Goal: Navigation & Orientation: Find specific page/section

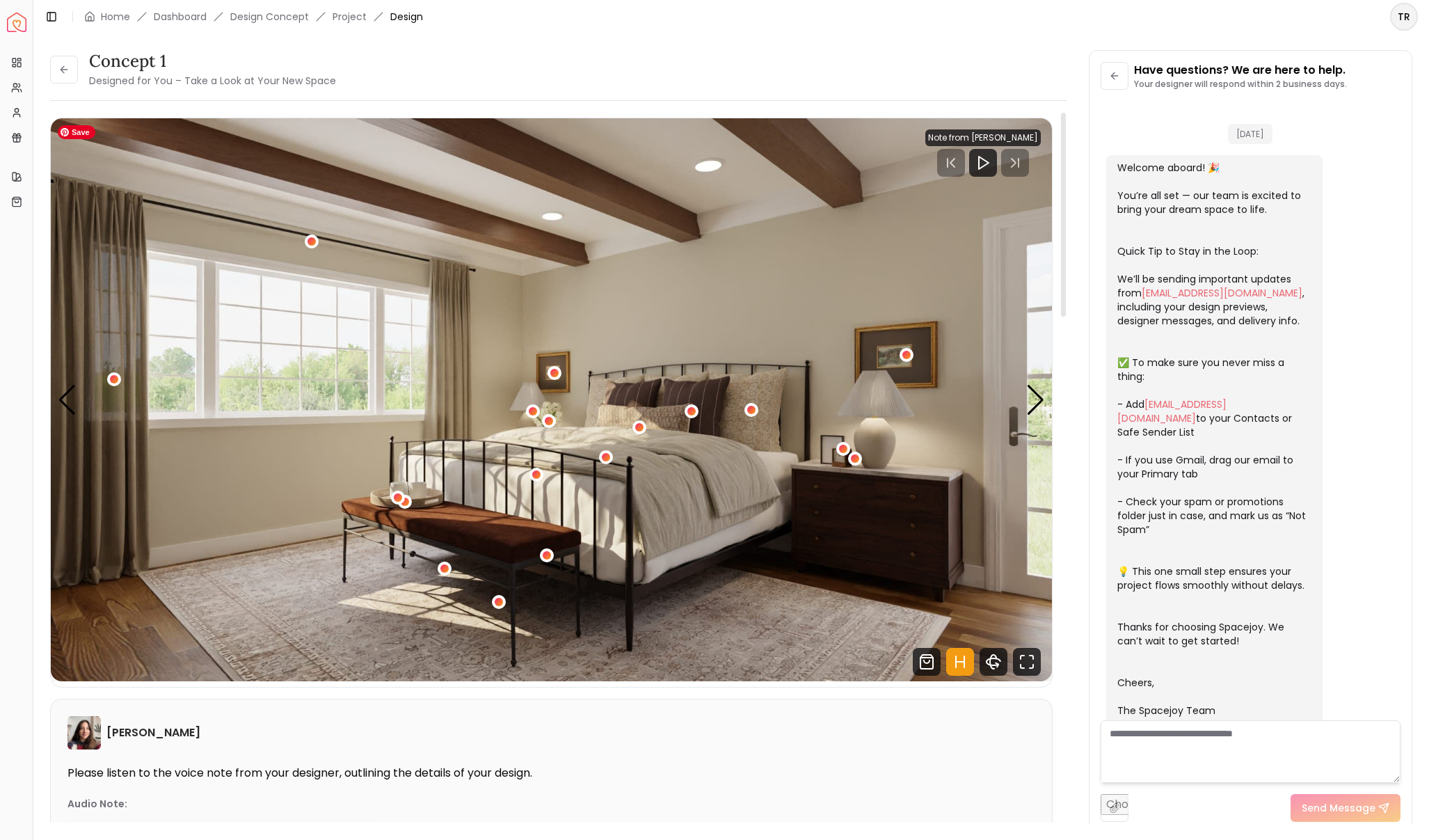
scroll to position [1323, 0]
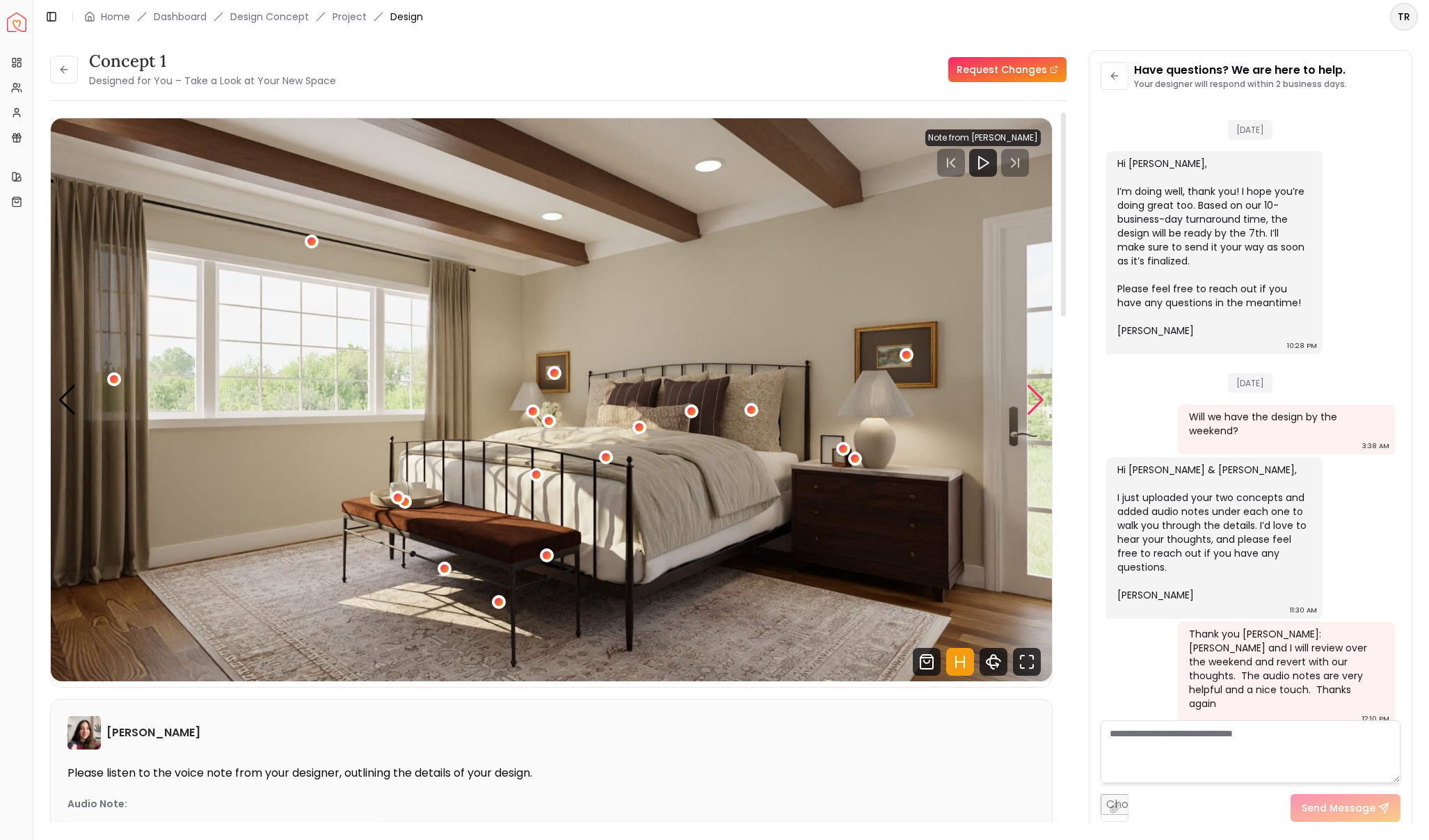
click at [1036, 404] on div "Next slide" at bounding box center [1035, 400] width 19 height 30
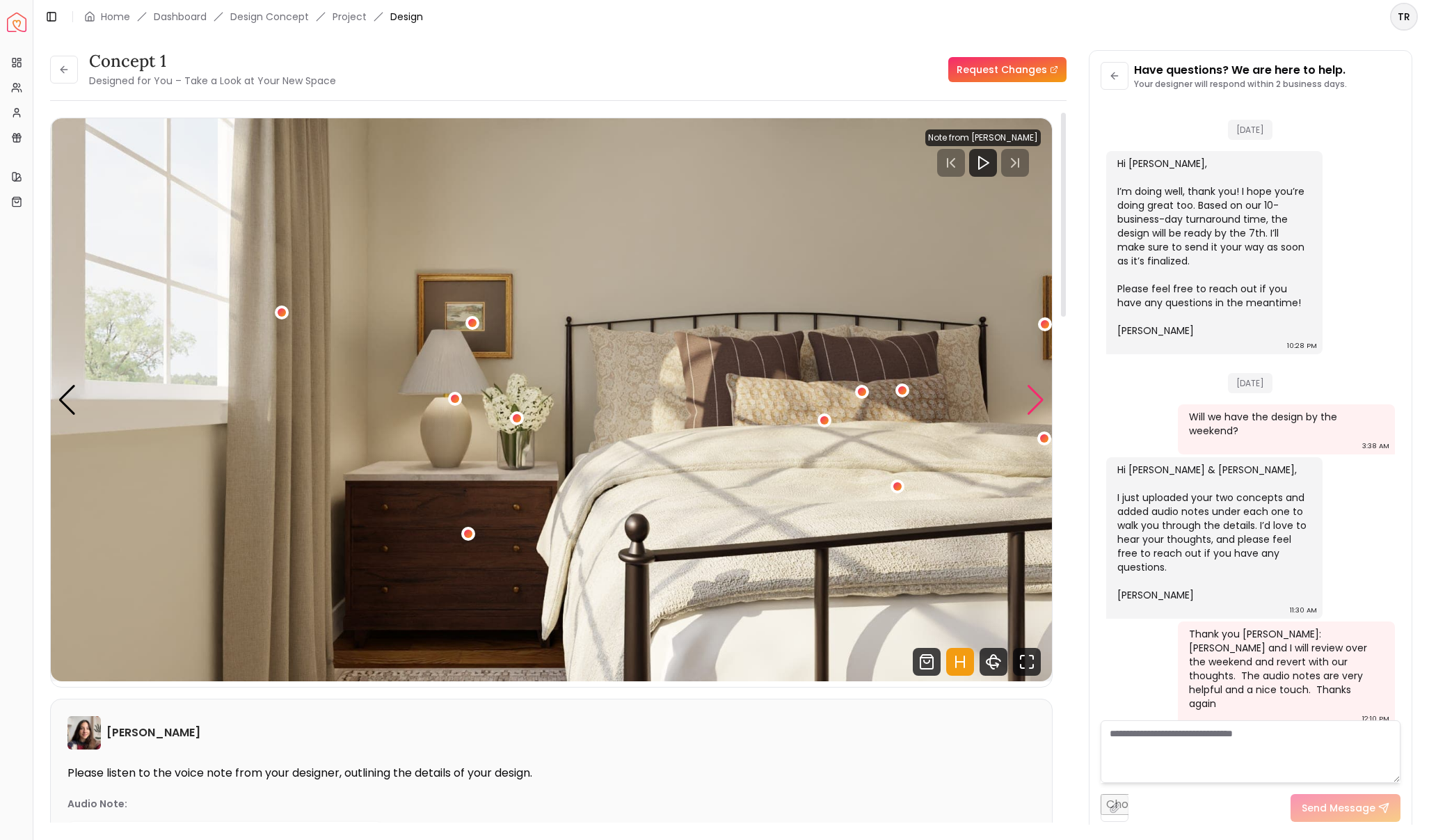
click at [1036, 404] on div "Next slide" at bounding box center [1035, 400] width 19 height 30
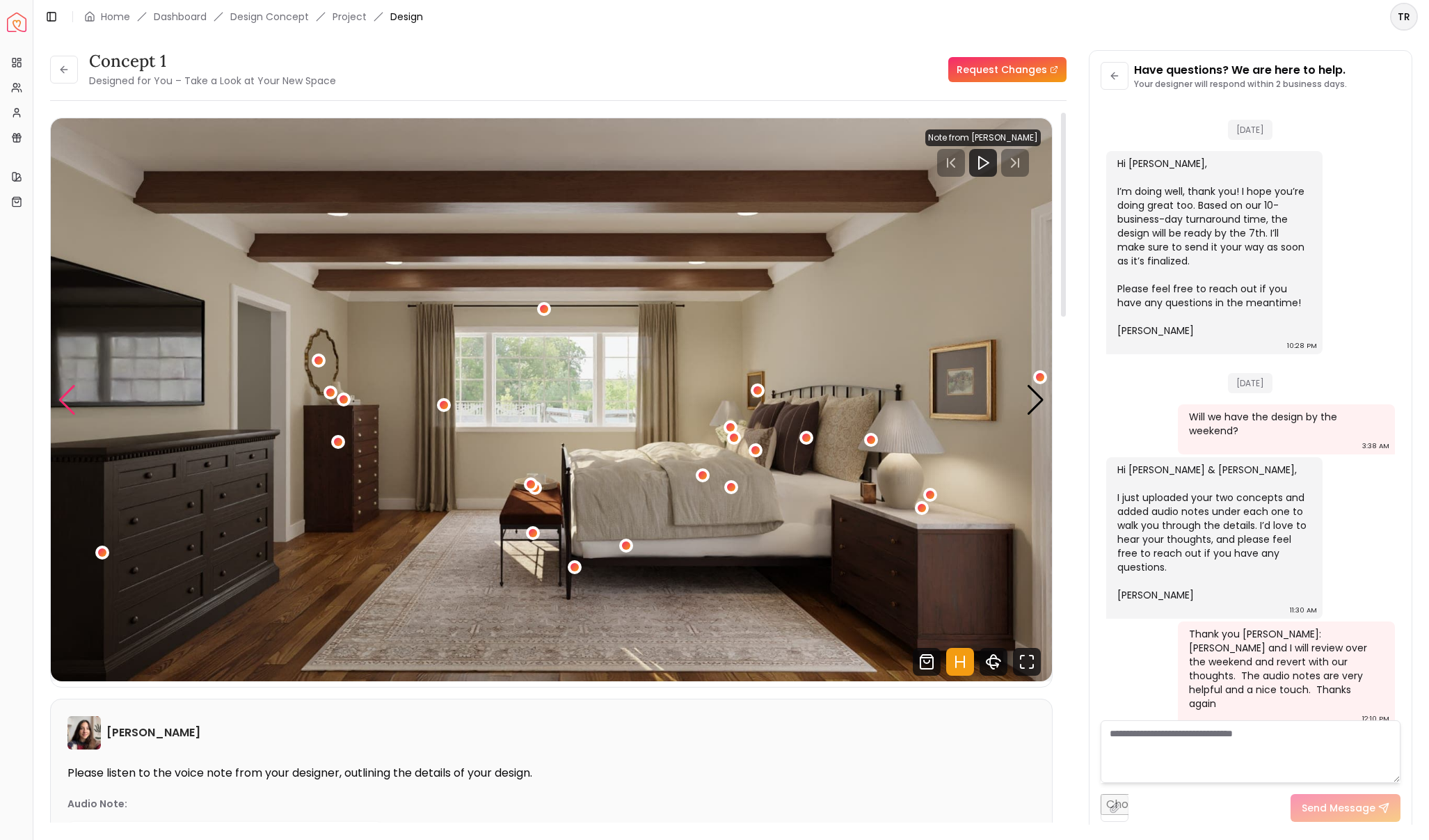
click at [66, 397] on div "Previous slide" at bounding box center [67, 400] width 19 height 30
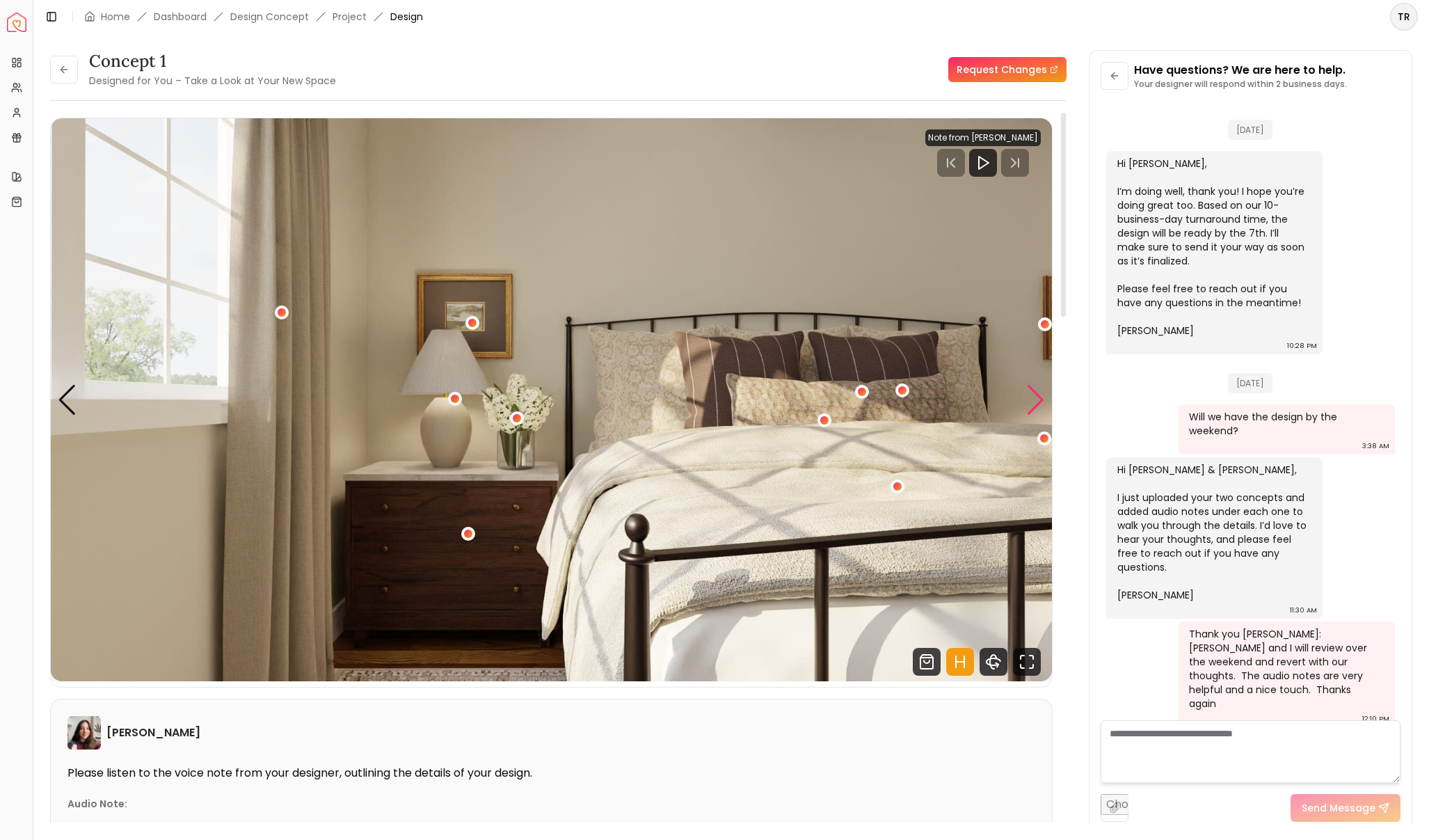
click at [1041, 398] on div "Next slide" at bounding box center [1035, 400] width 19 height 30
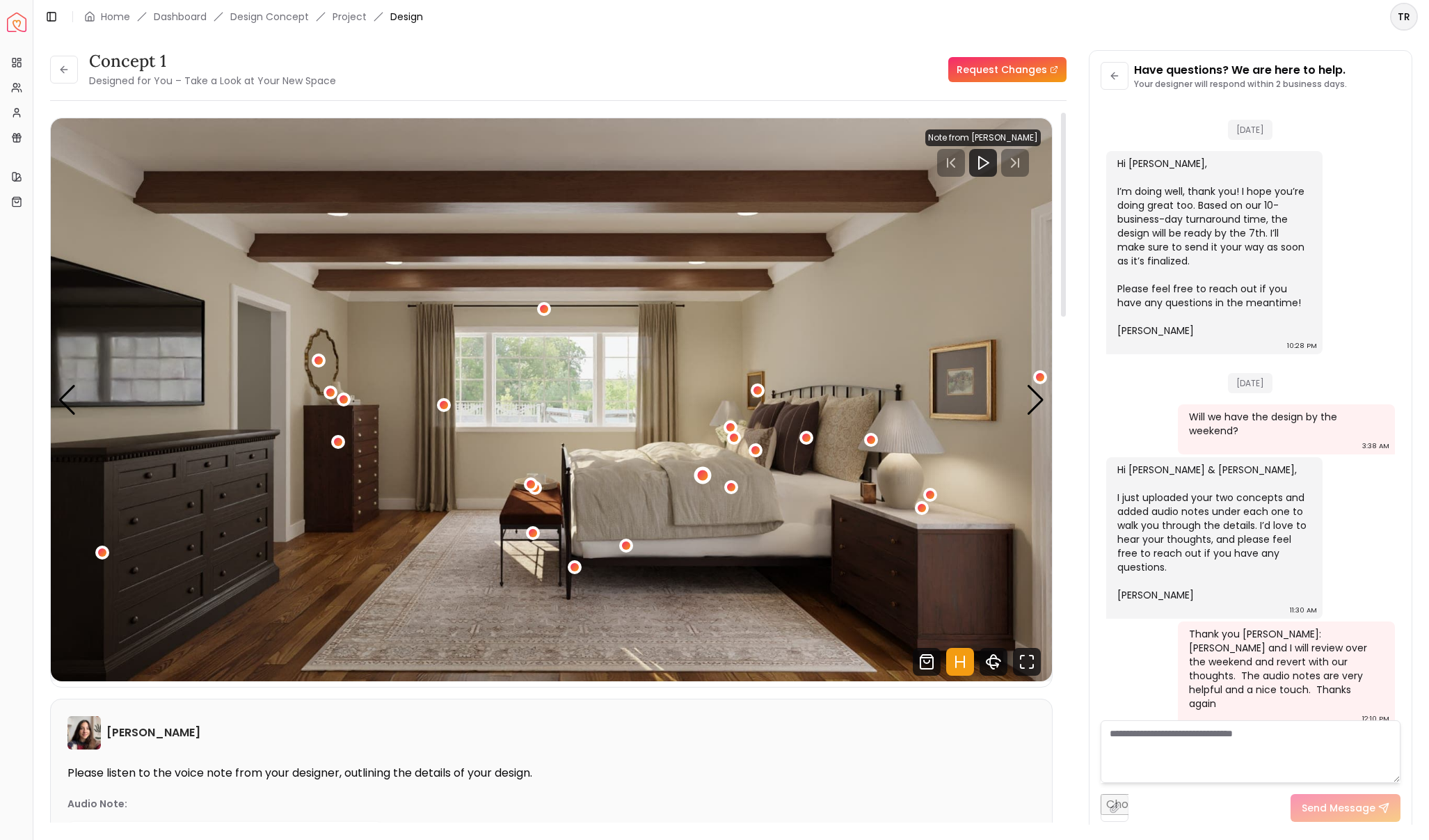
click at [702, 472] on div "3 / 5" at bounding box center [702, 475] width 11 height 11
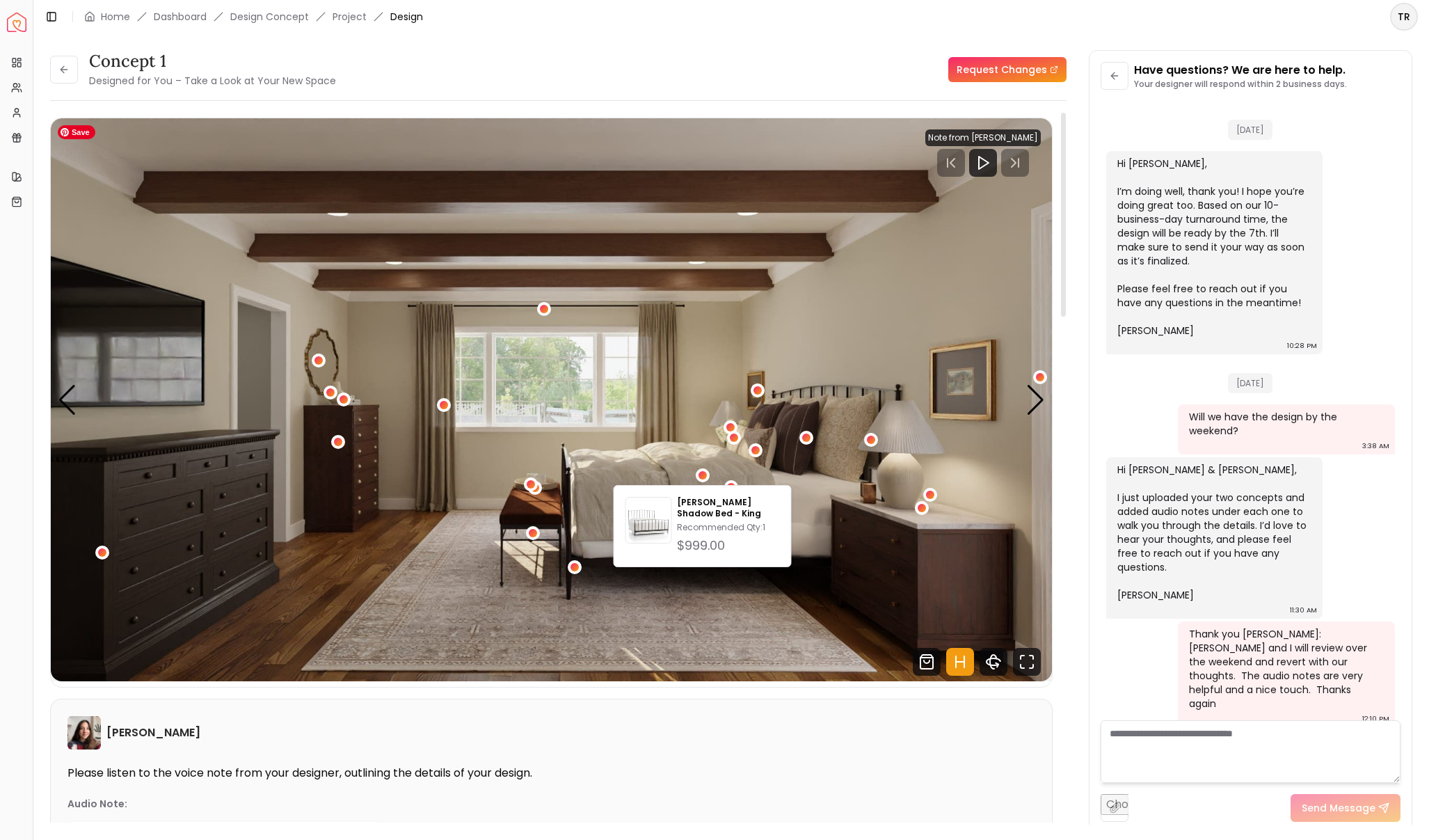
click at [684, 470] on img "3 / 5" at bounding box center [551, 399] width 1001 height 563
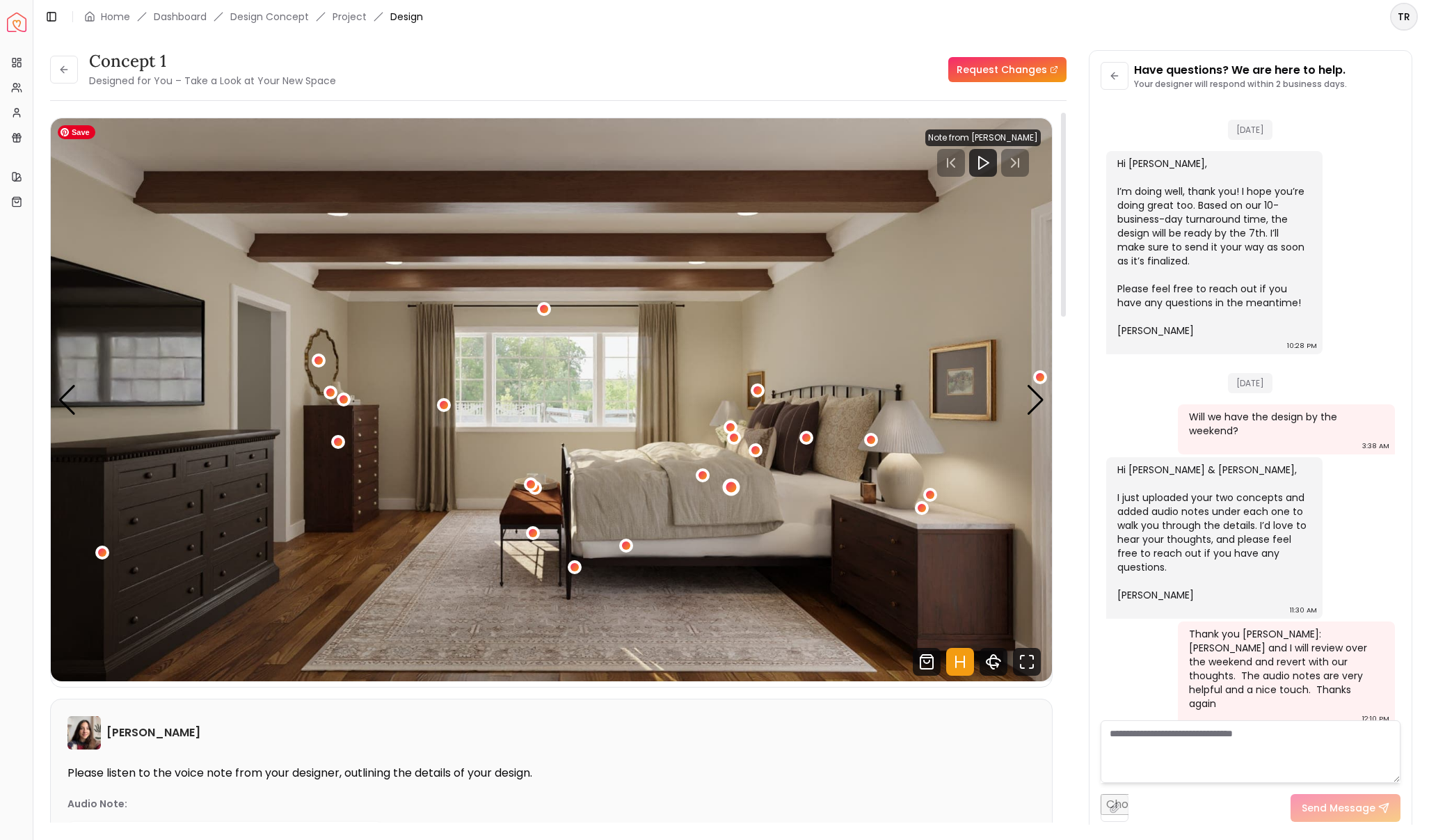
click at [735, 487] on div "3 / 5" at bounding box center [732, 487] width 11 height 11
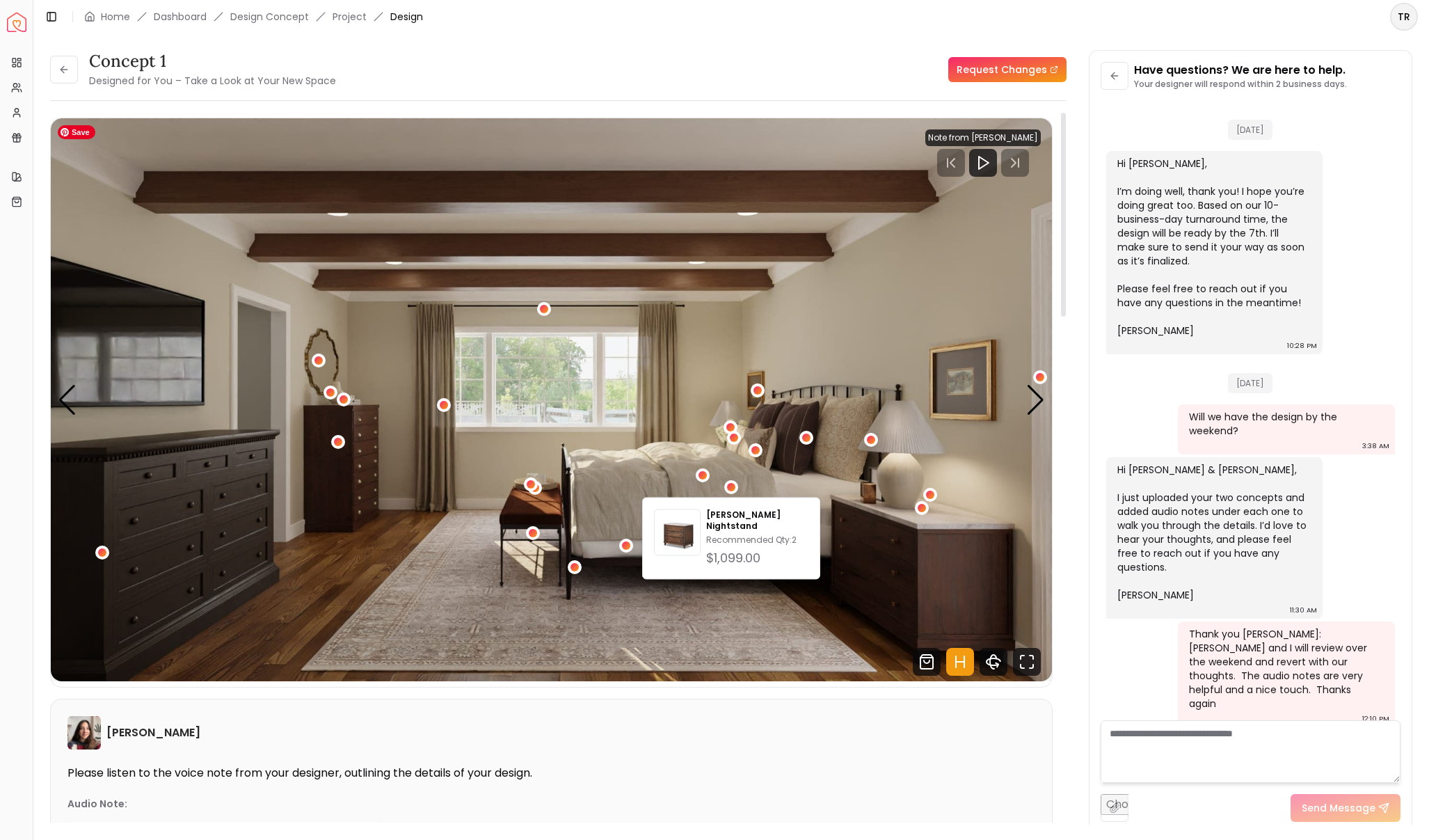
click at [678, 475] on img "3 / 5" at bounding box center [551, 399] width 1001 height 563
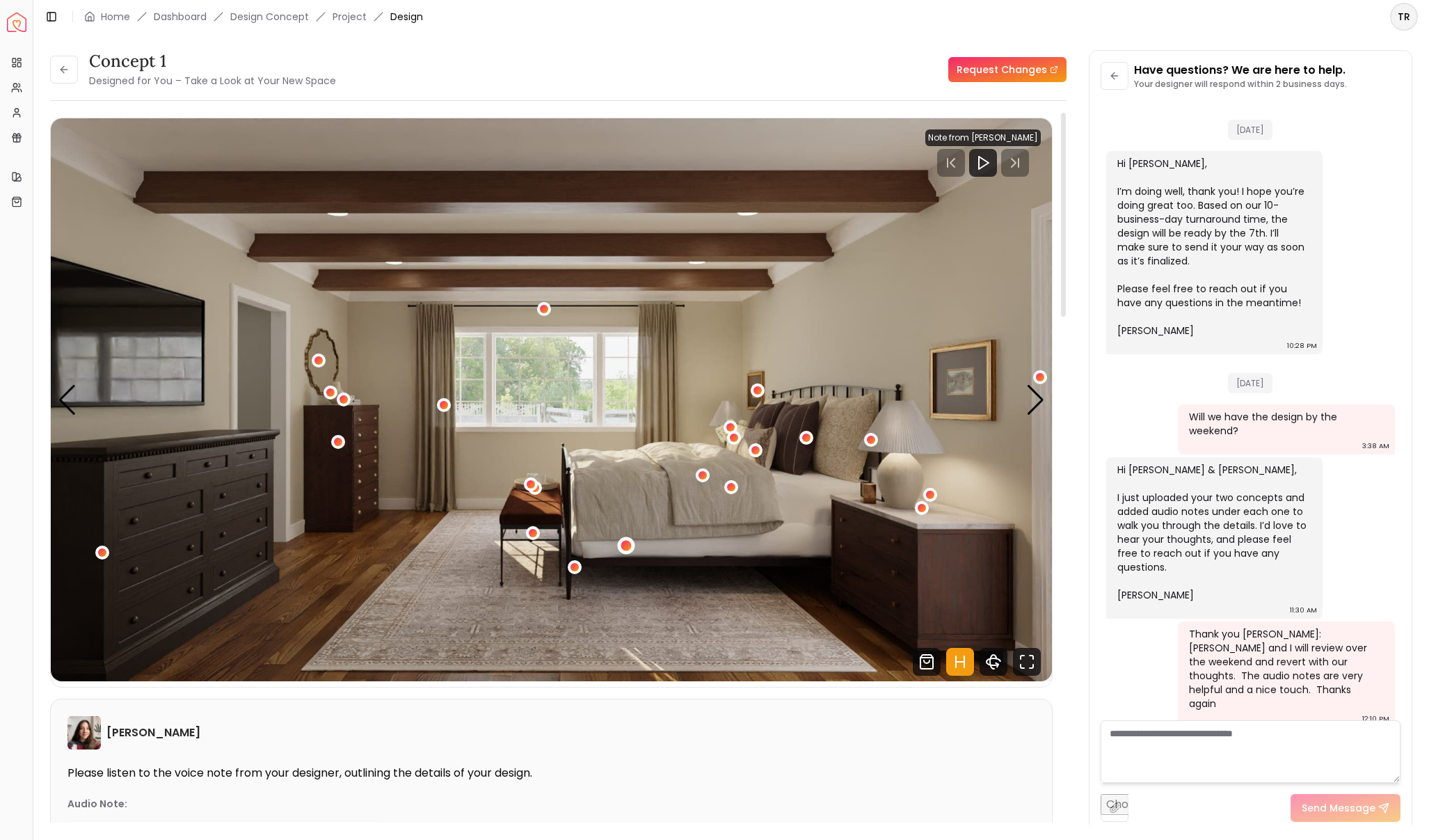
click at [629, 546] on div "3 / 5" at bounding box center [627, 546] width 11 height 11
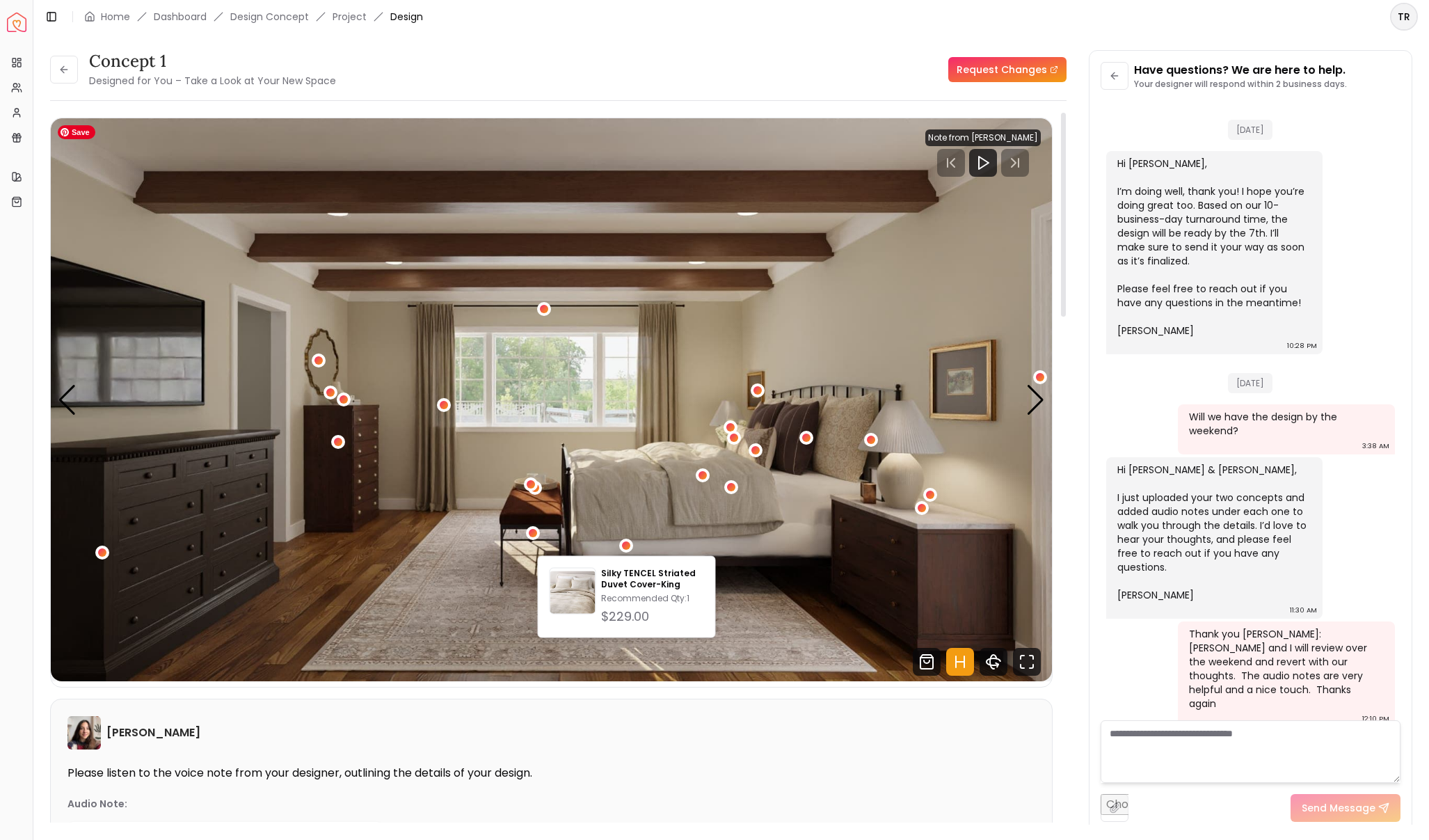
click at [664, 514] on img "3 / 5" at bounding box center [551, 399] width 1001 height 563
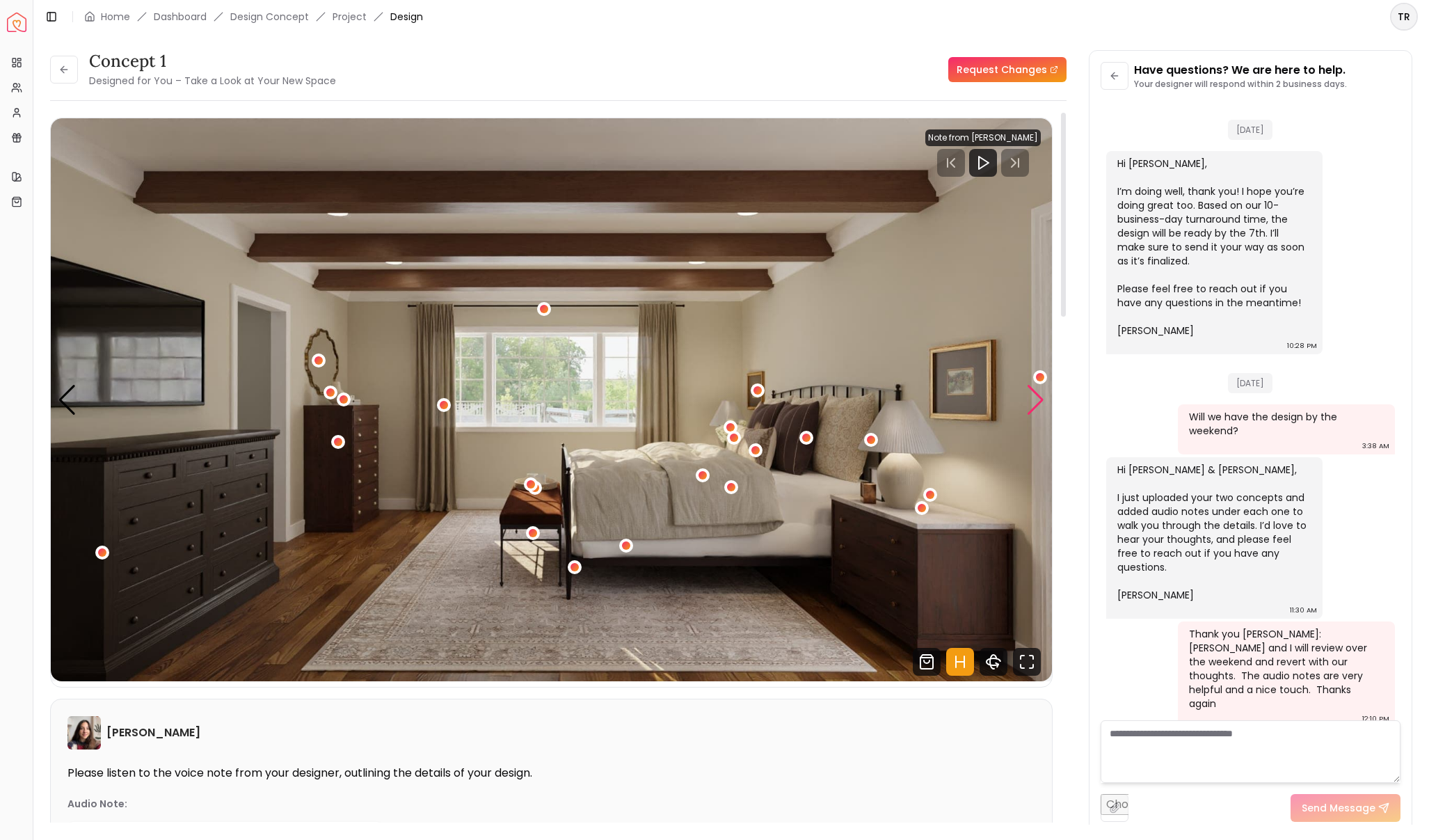
click at [1035, 404] on div "Next slide" at bounding box center [1035, 400] width 19 height 30
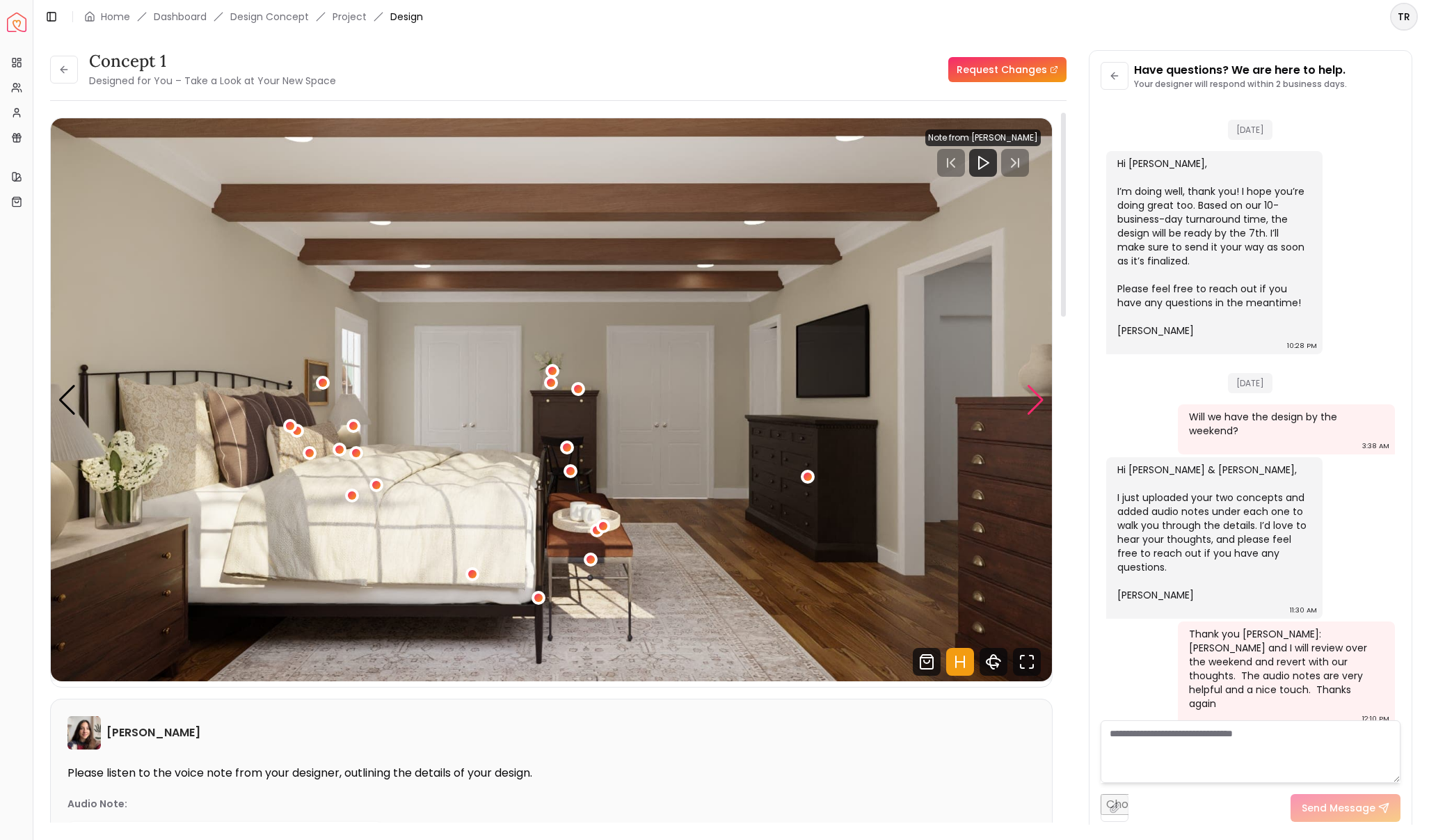
click at [1035, 404] on div "Next slide" at bounding box center [1035, 400] width 19 height 30
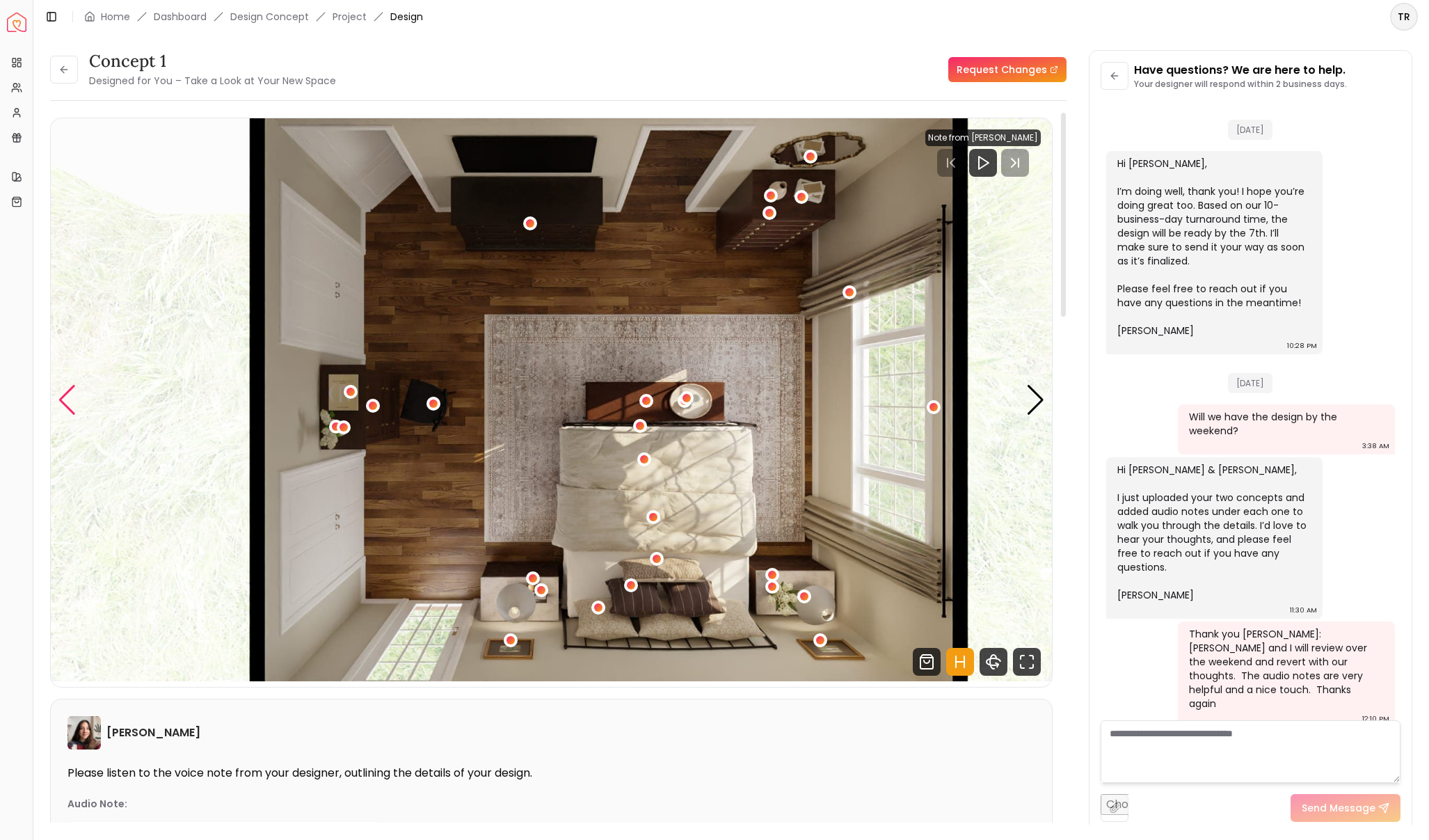
click at [67, 404] on div "Previous slide" at bounding box center [67, 400] width 19 height 30
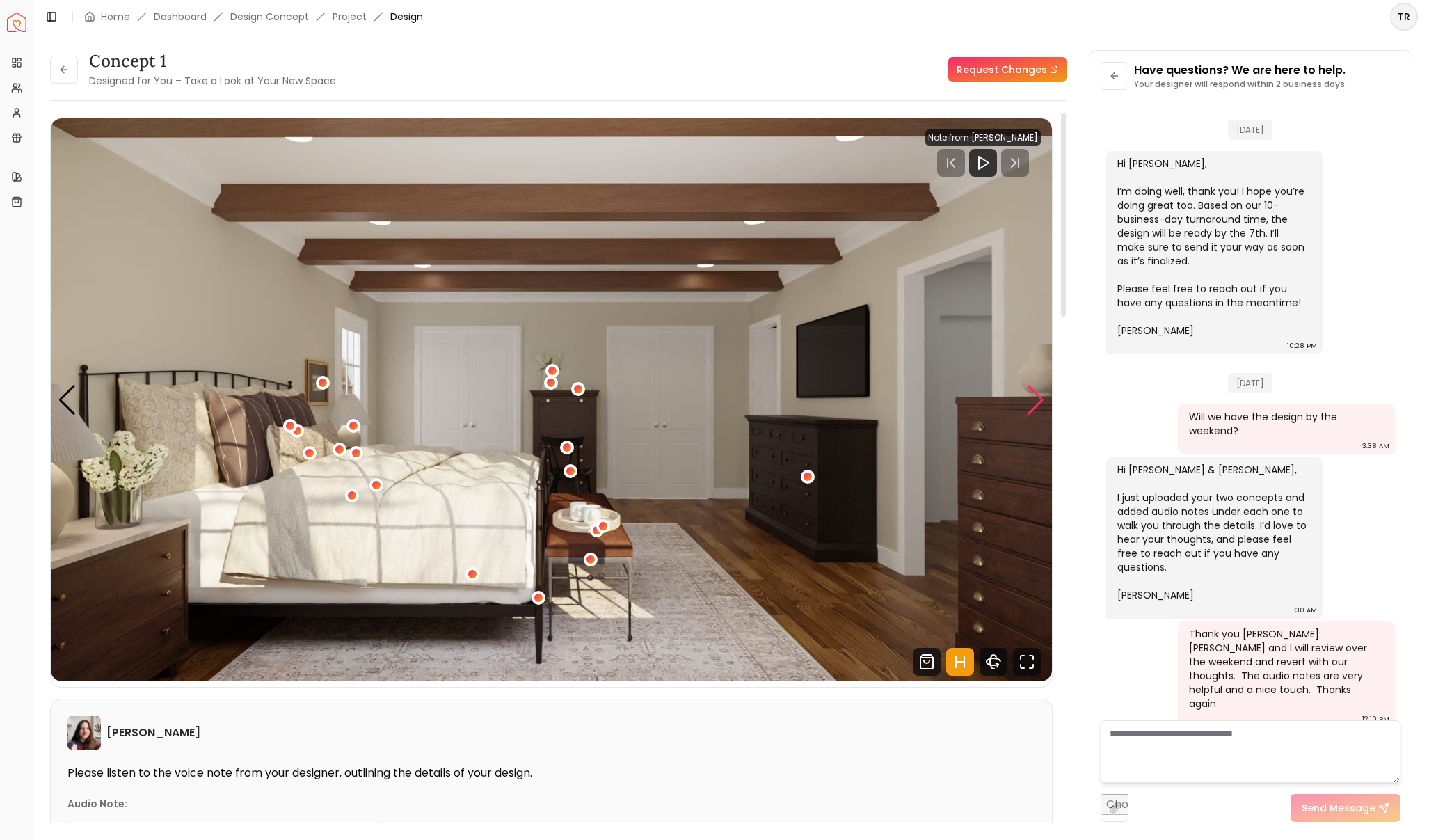
click at [1034, 399] on div "Next slide" at bounding box center [1035, 400] width 19 height 30
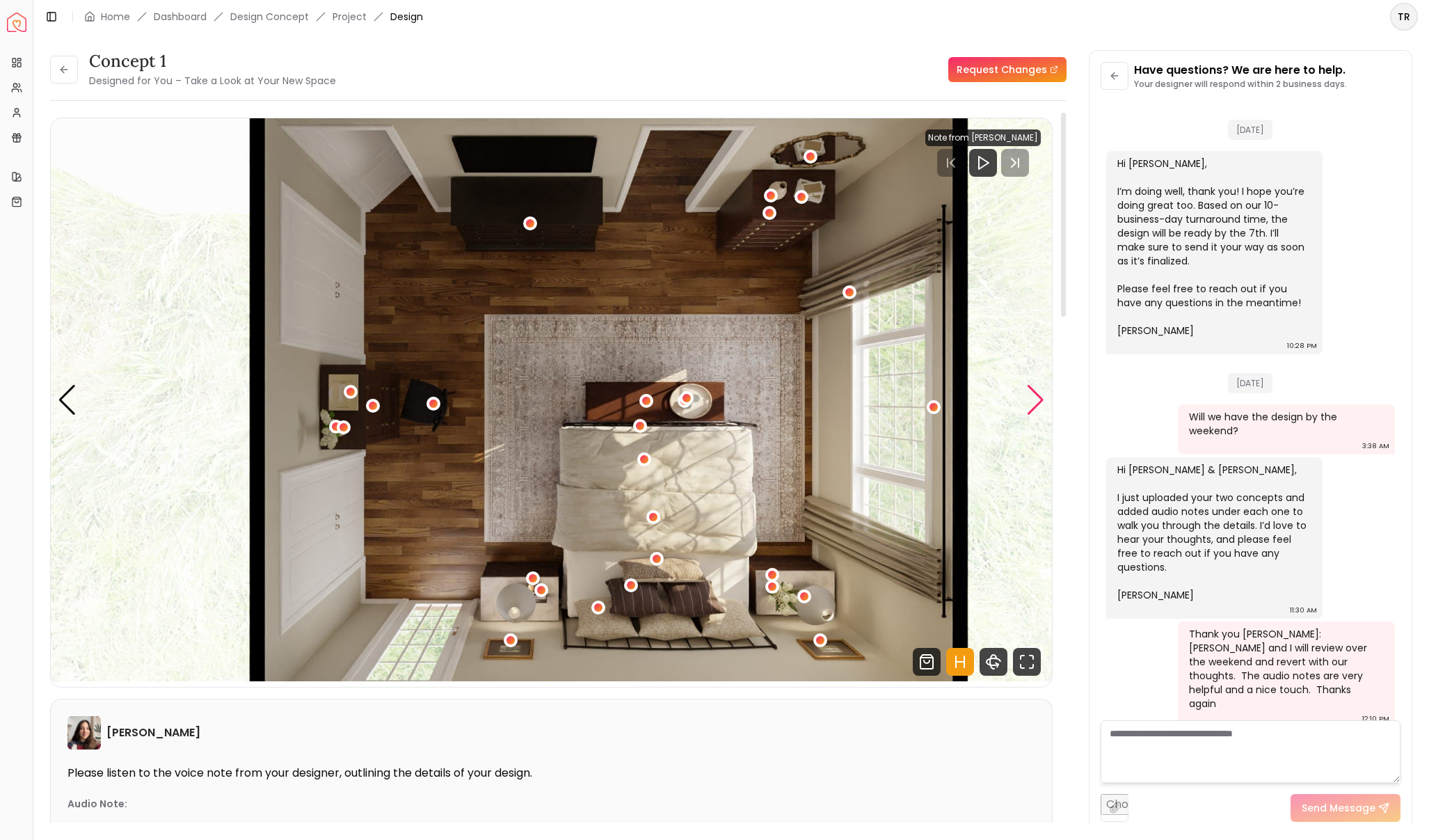
click at [1034, 402] on div "Next slide" at bounding box center [1035, 400] width 19 height 30
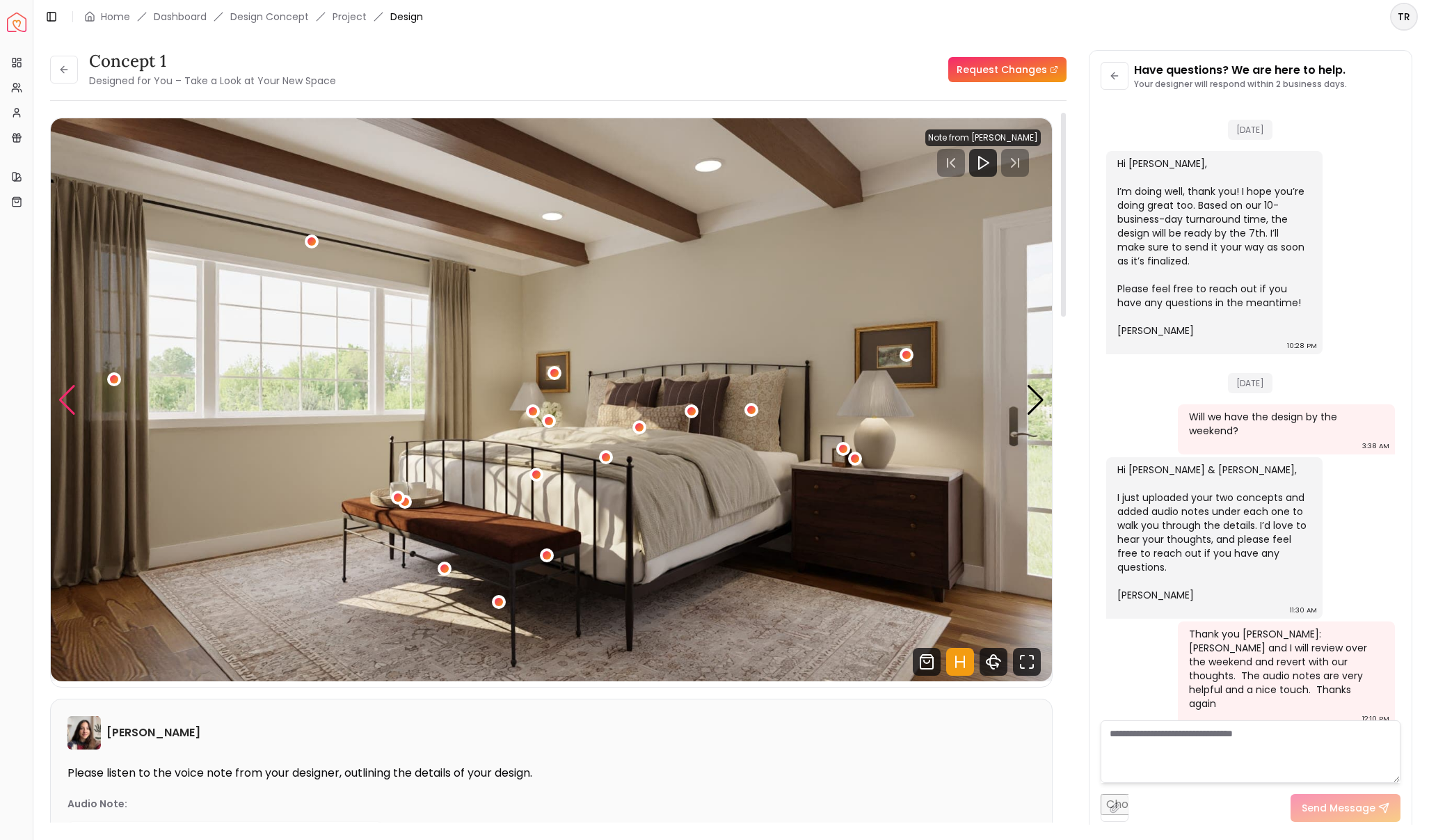
click at [66, 391] on div "Previous slide" at bounding box center [67, 400] width 19 height 30
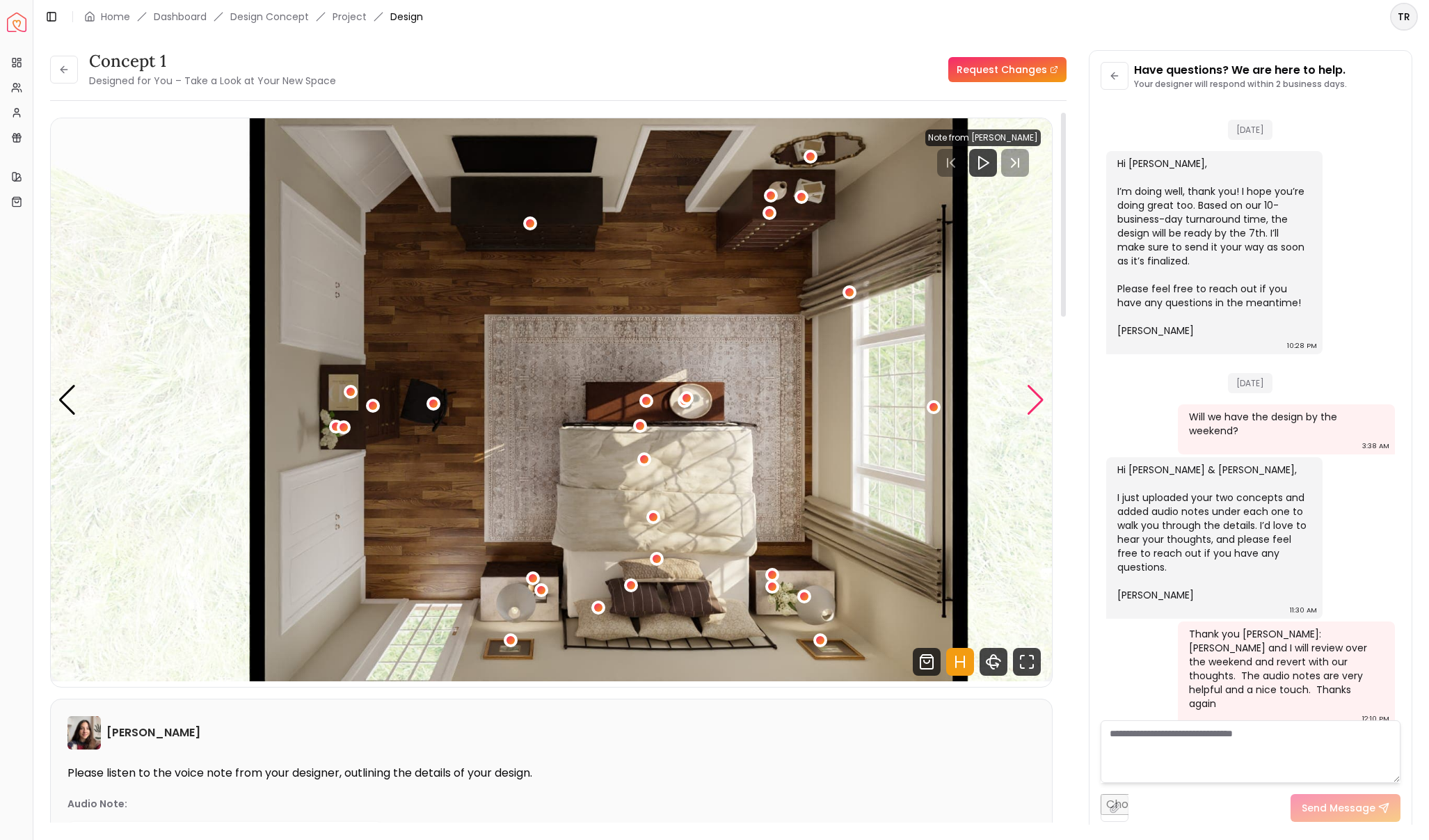
click at [1031, 405] on div "Next slide" at bounding box center [1035, 400] width 19 height 30
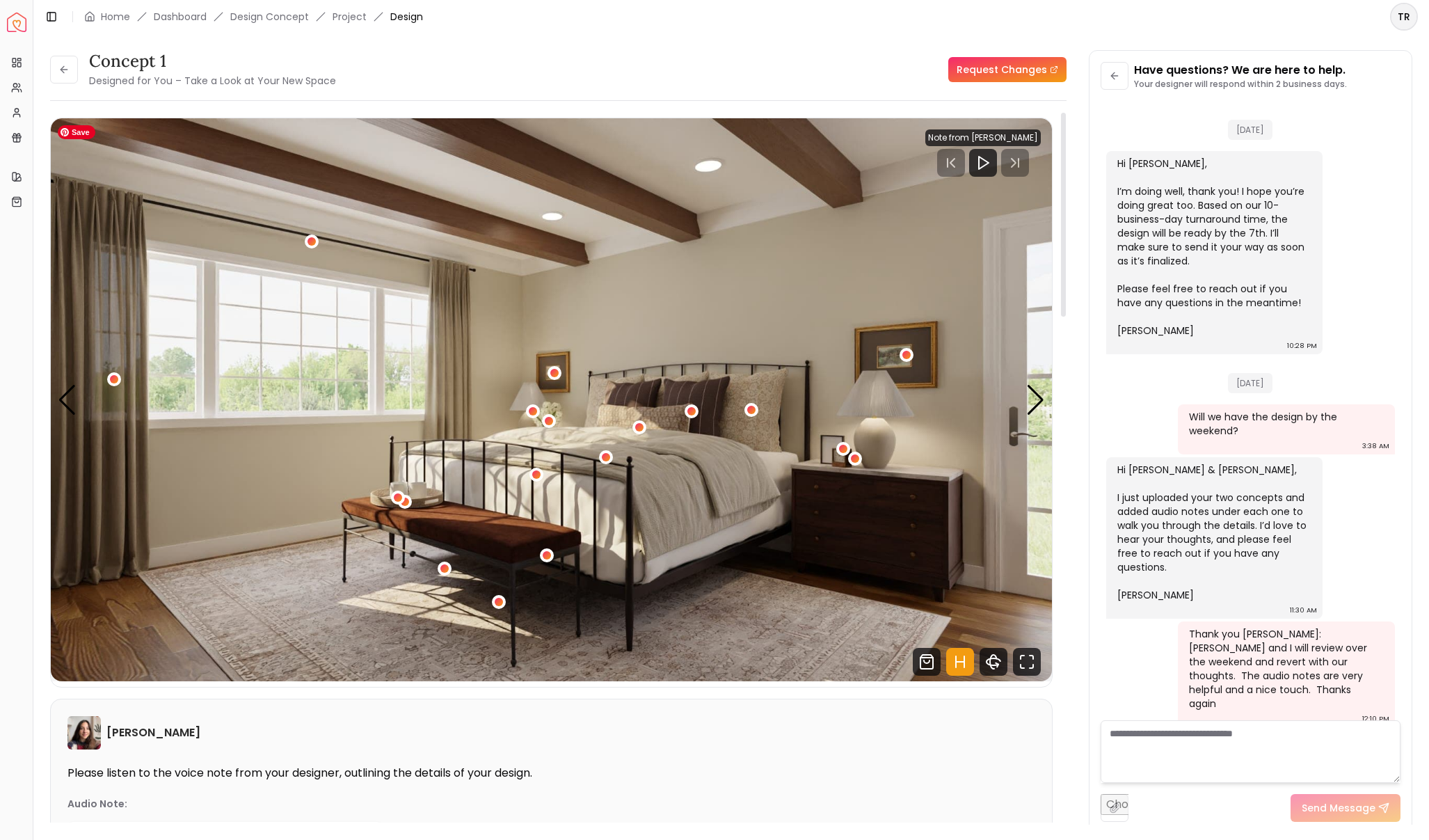
click at [755, 427] on img "1 / 5" at bounding box center [551, 399] width 1001 height 563
click at [752, 408] on div "1 / 5" at bounding box center [752, 410] width 11 height 11
click at [770, 405] on img "1 / 5" at bounding box center [551, 399] width 1001 height 563
click at [753, 408] on div "1 / 5" at bounding box center [752, 410] width 11 height 11
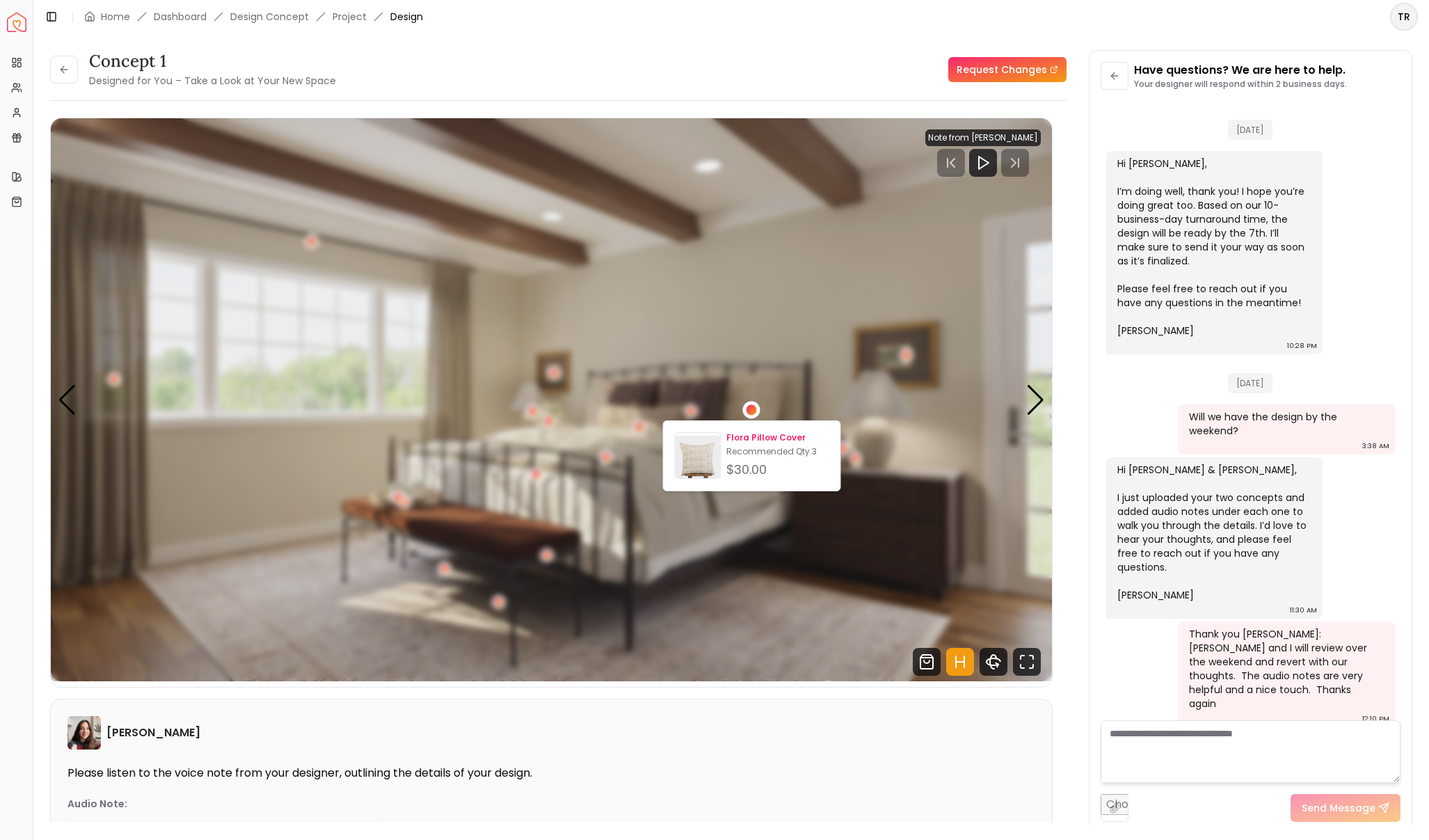
click at [738, 443] on p "Flora Pillow Cover" at bounding box center [777, 437] width 102 height 12
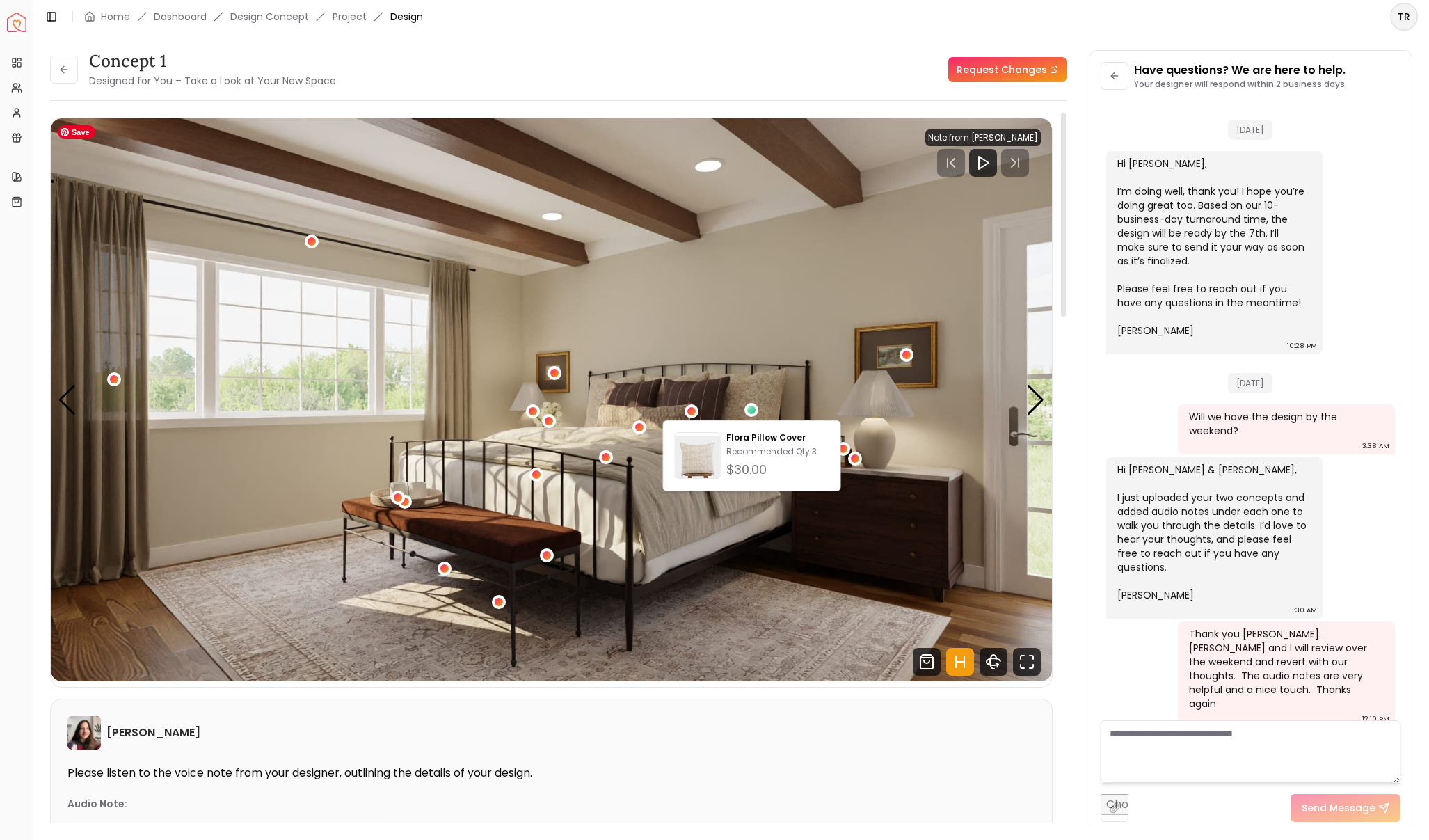
click at [1020, 427] on img "1 / 5" at bounding box center [551, 399] width 1001 height 563
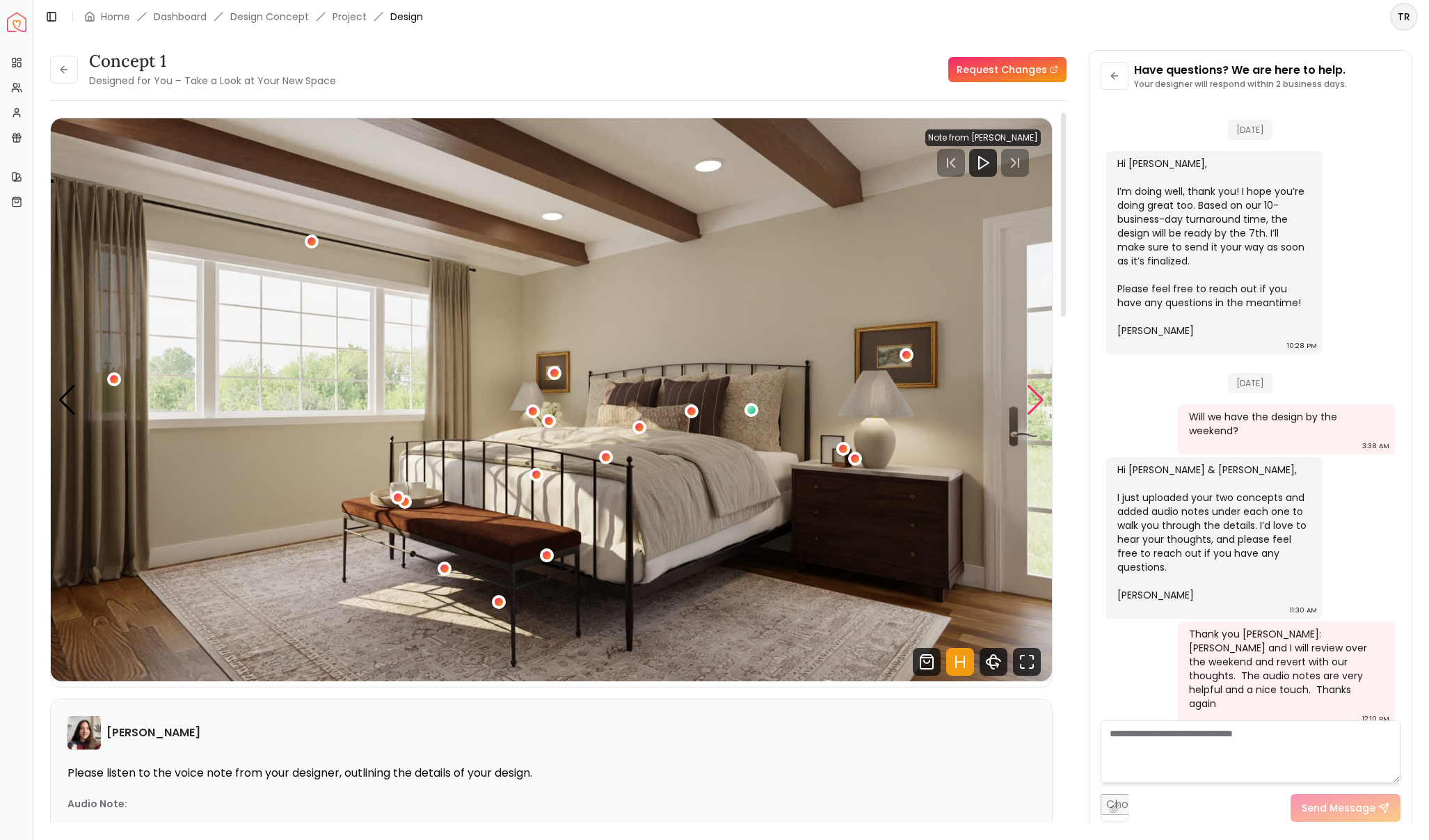
click at [1028, 406] on div "Next slide" at bounding box center [1035, 400] width 19 height 30
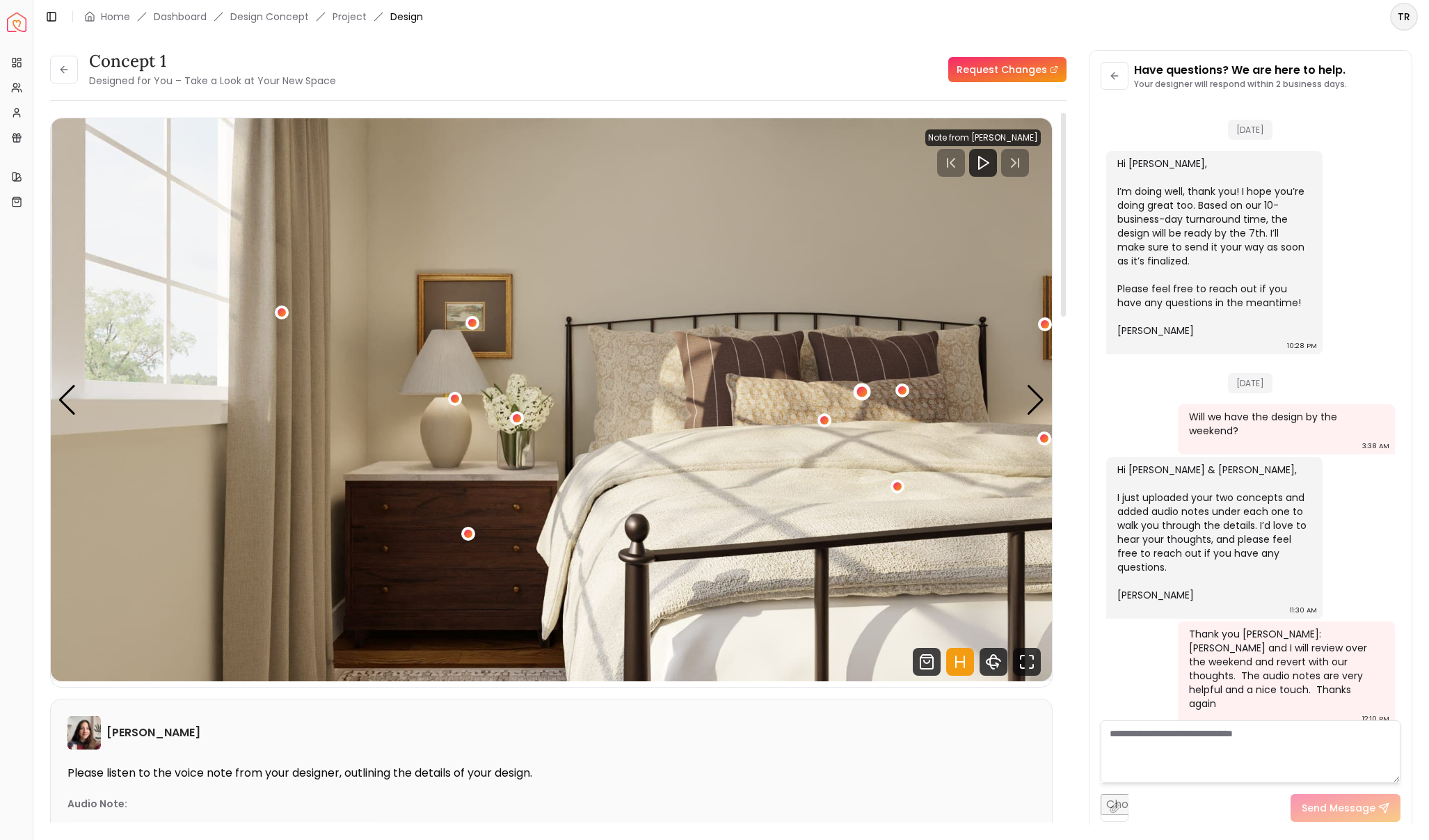
click at [863, 396] on div "2 / 5" at bounding box center [862, 391] width 11 height 11
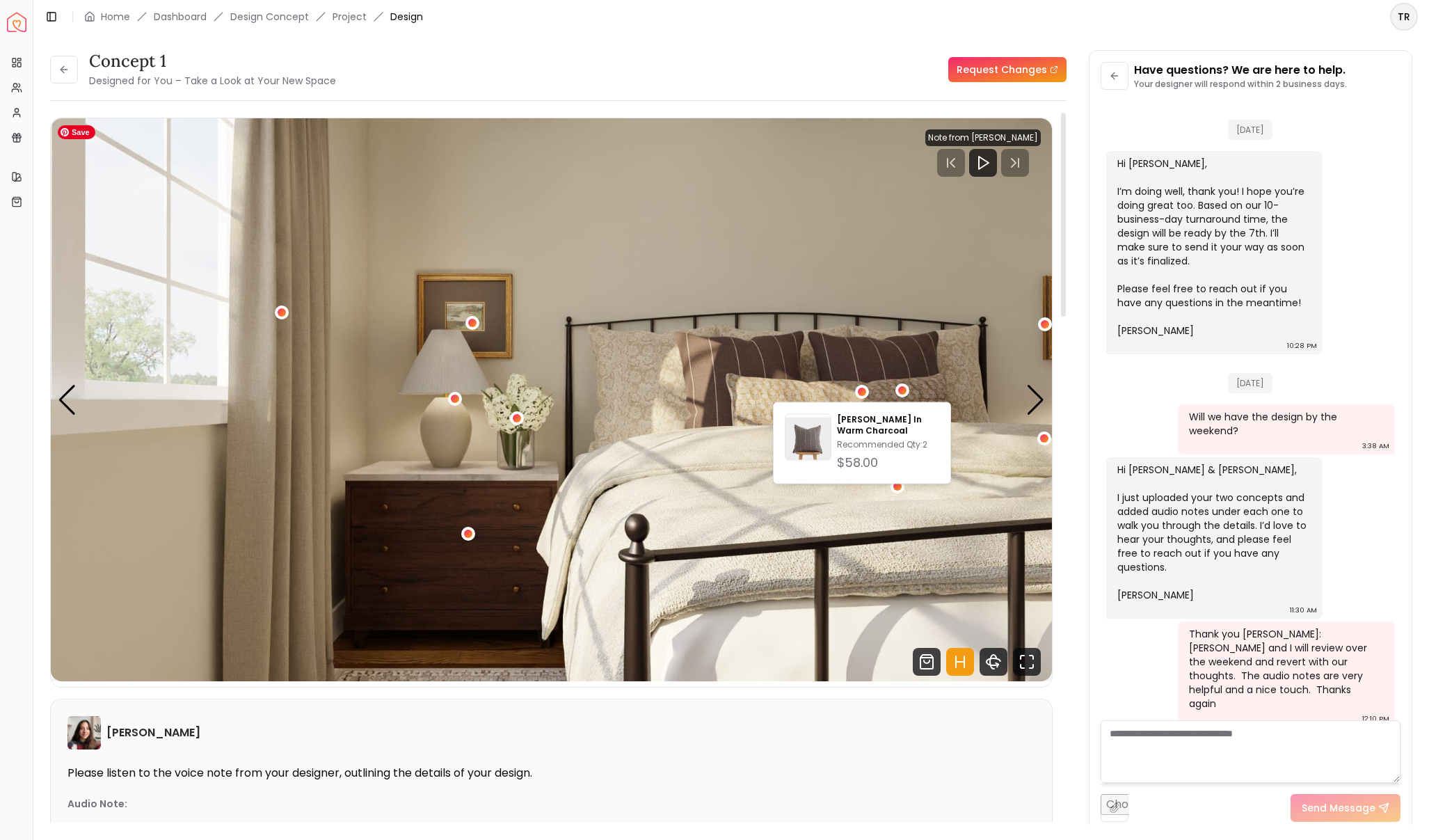
click at [879, 394] on img "2 / 5" at bounding box center [551, 399] width 1001 height 563
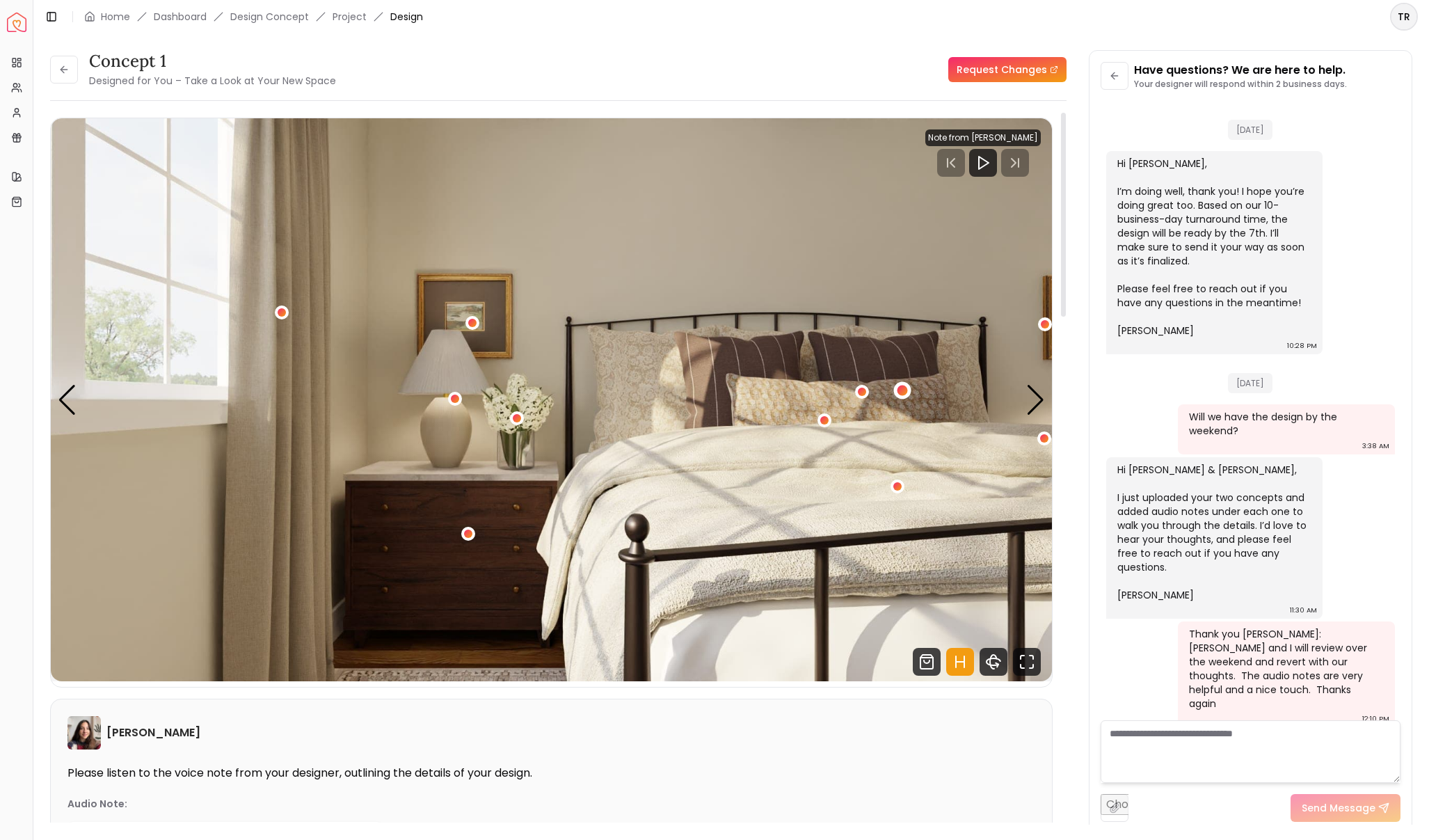
click at [903, 392] on div "2 / 5" at bounding box center [903, 391] width 11 height 11
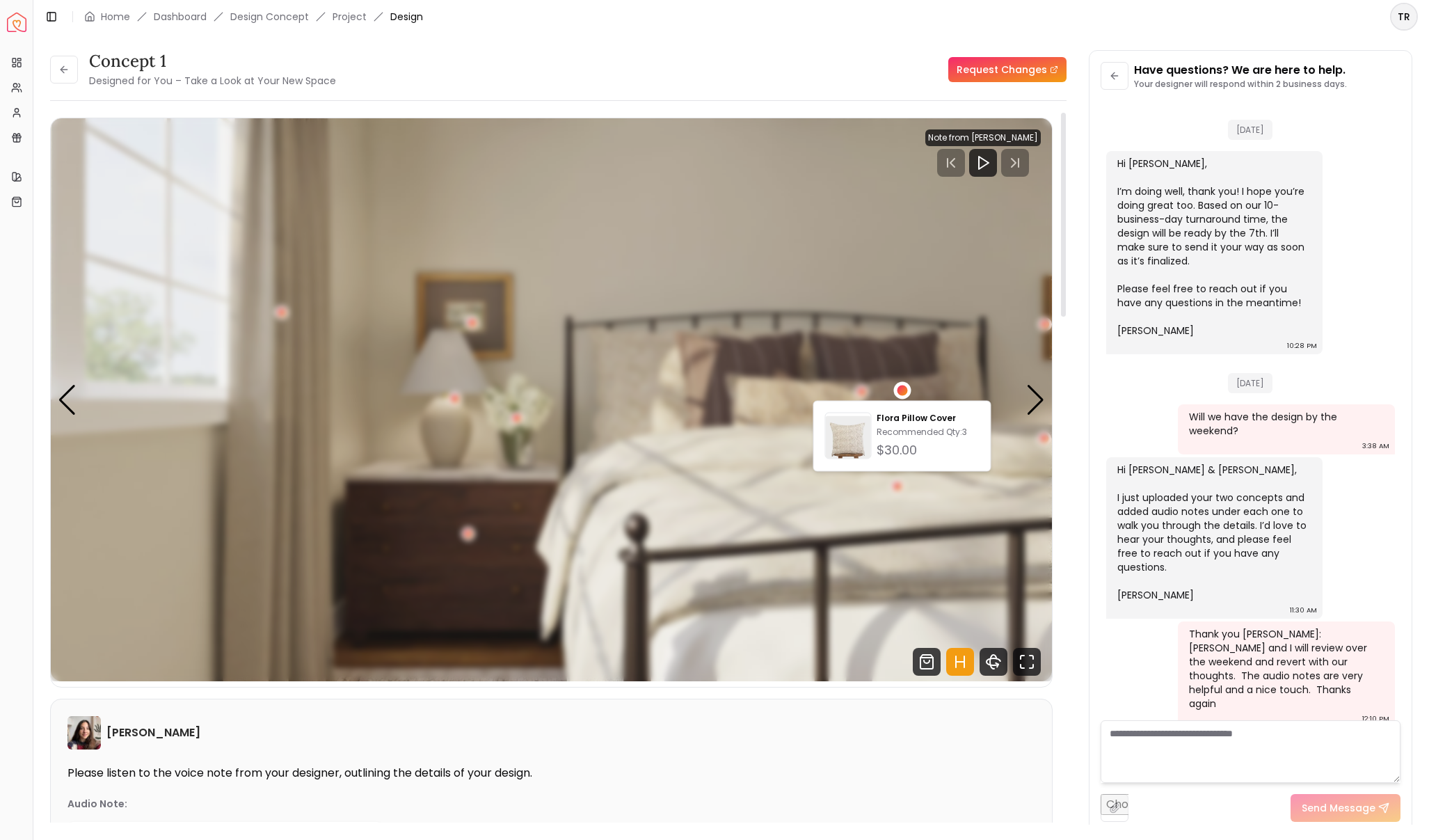
click at [903, 392] on div "2 / 5" at bounding box center [903, 391] width 11 height 11
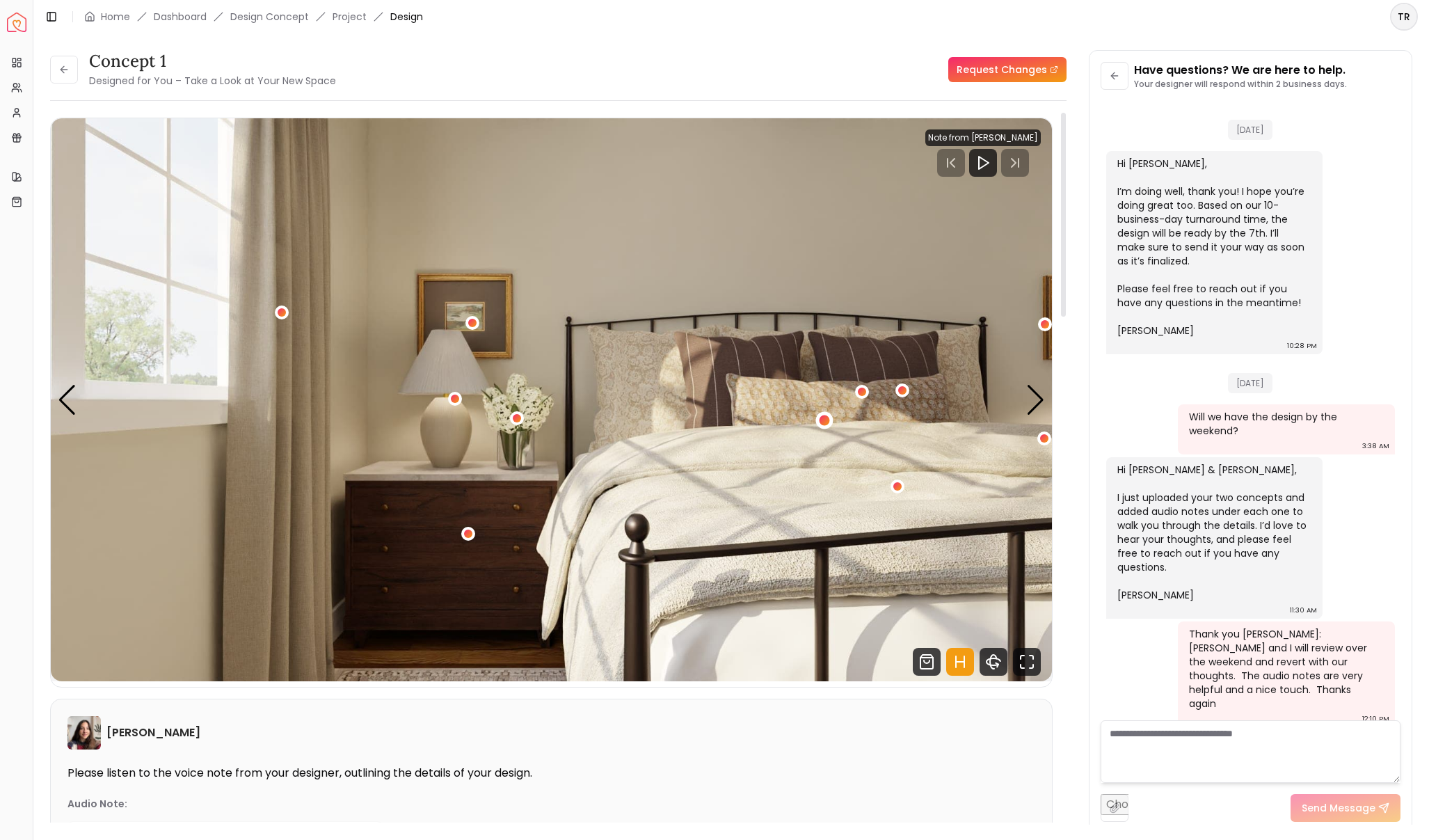
click at [824, 416] on div "2 / 5" at bounding box center [825, 420] width 11 height 11
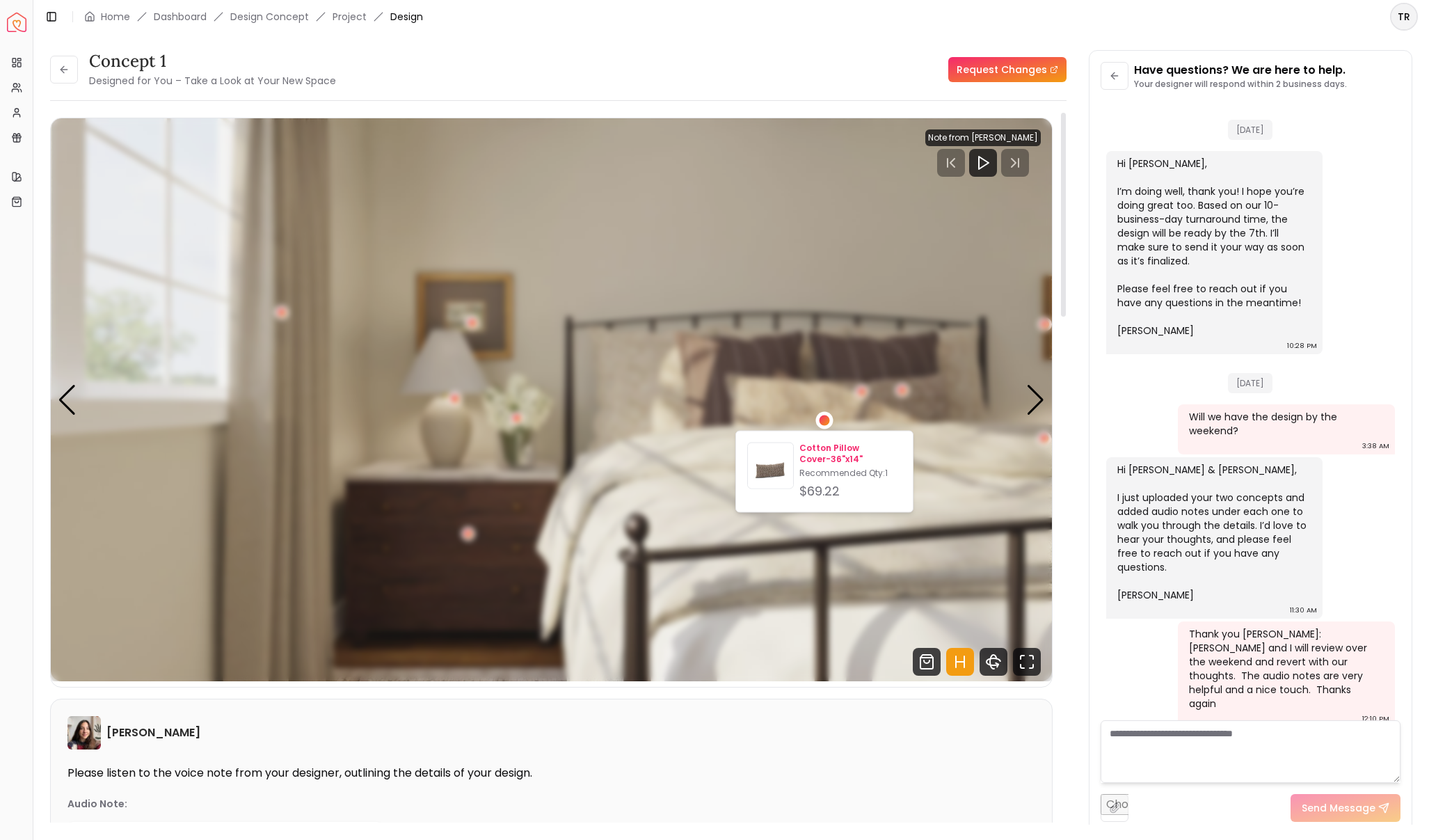
click at [824, 447] on p "Cotton Pillow Cover-36"x14"" at bounding box center [850, 453] width 102 height 22
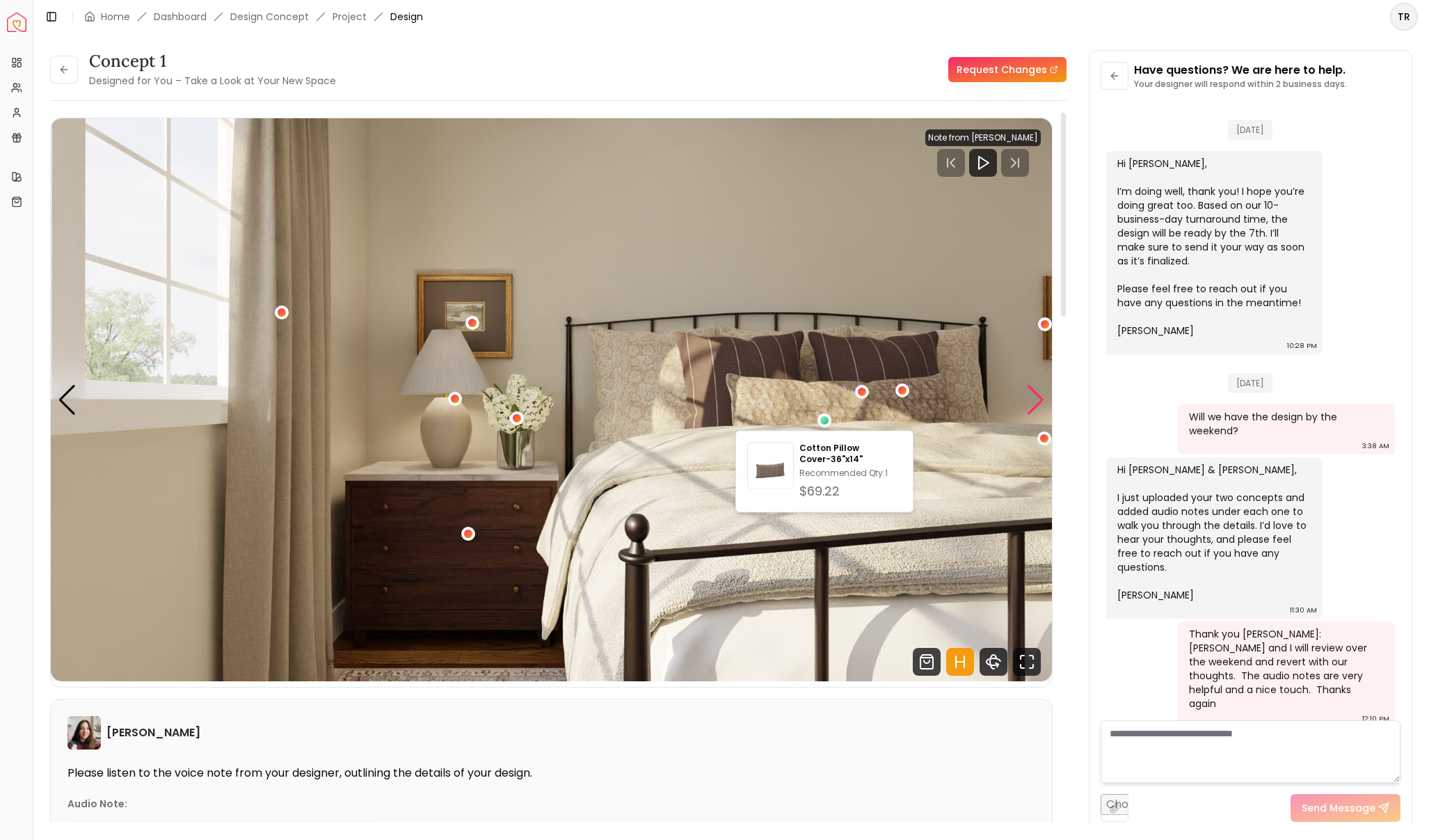
click at [1030, 404] on div "Next slide" at bounding box center [1035, 400] width 19 height 30
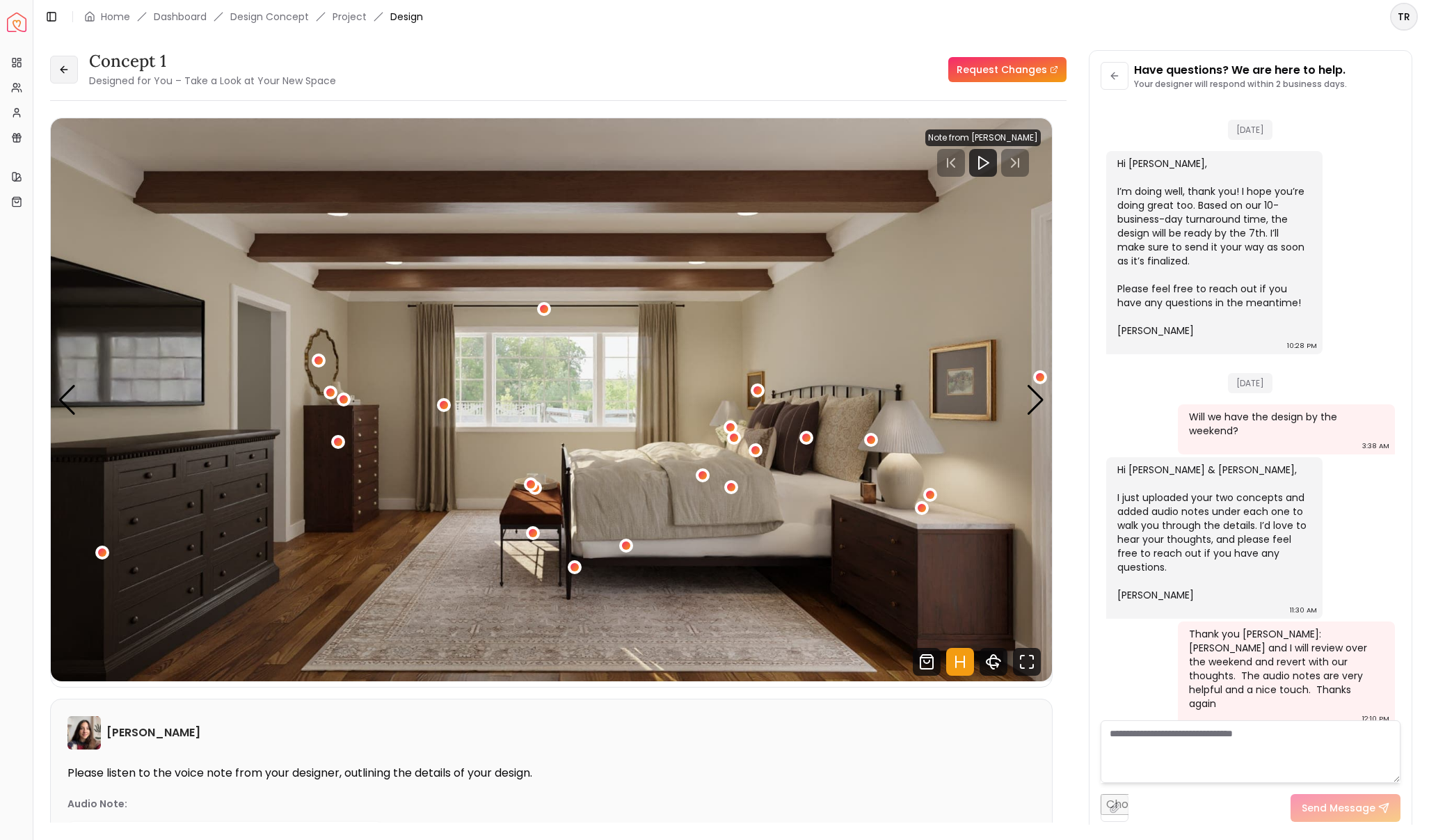
click at [62, 71] on icon at bounding box center [62, 68] width 4 height 6
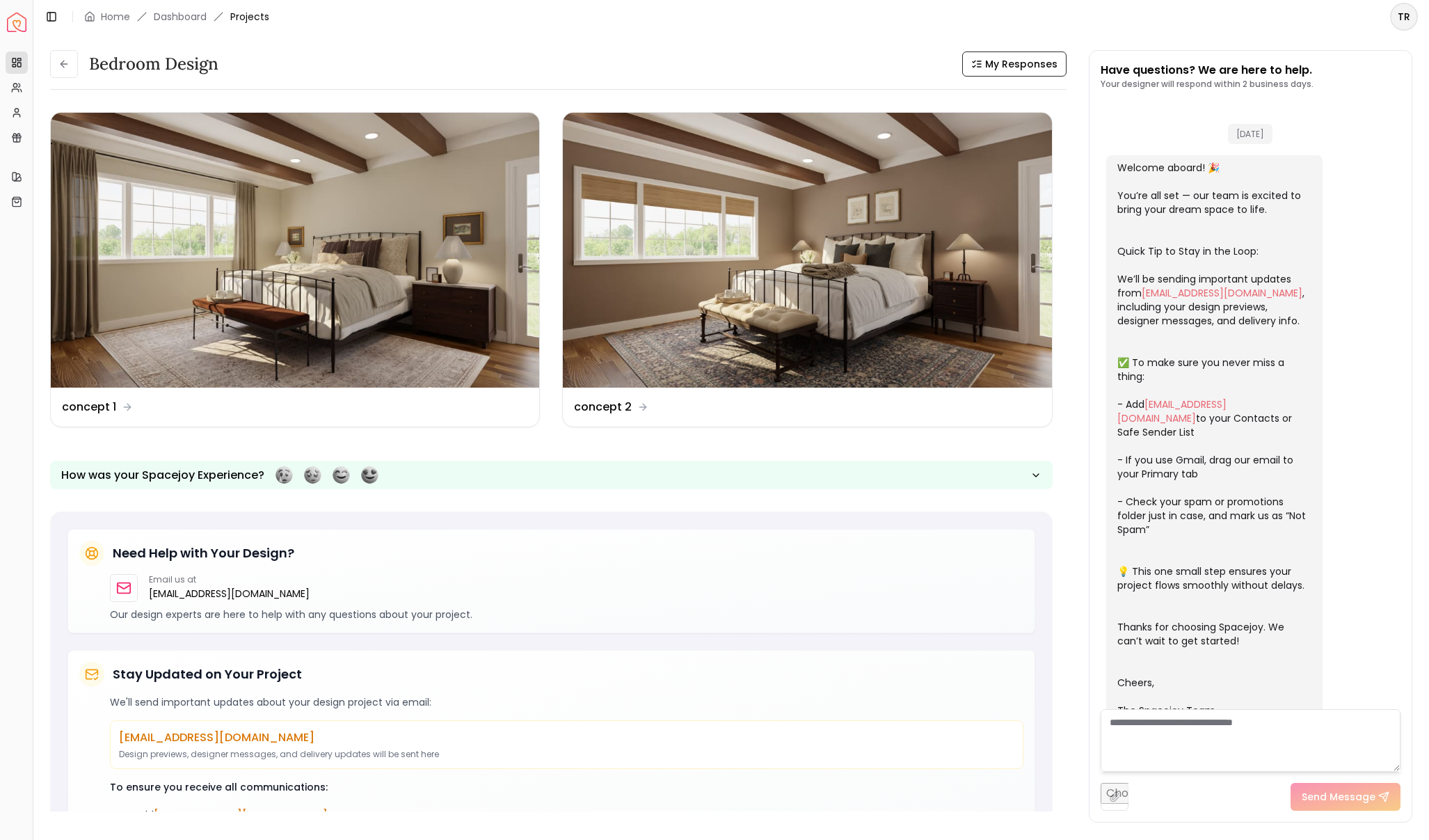
scroll to position [1334, 0]
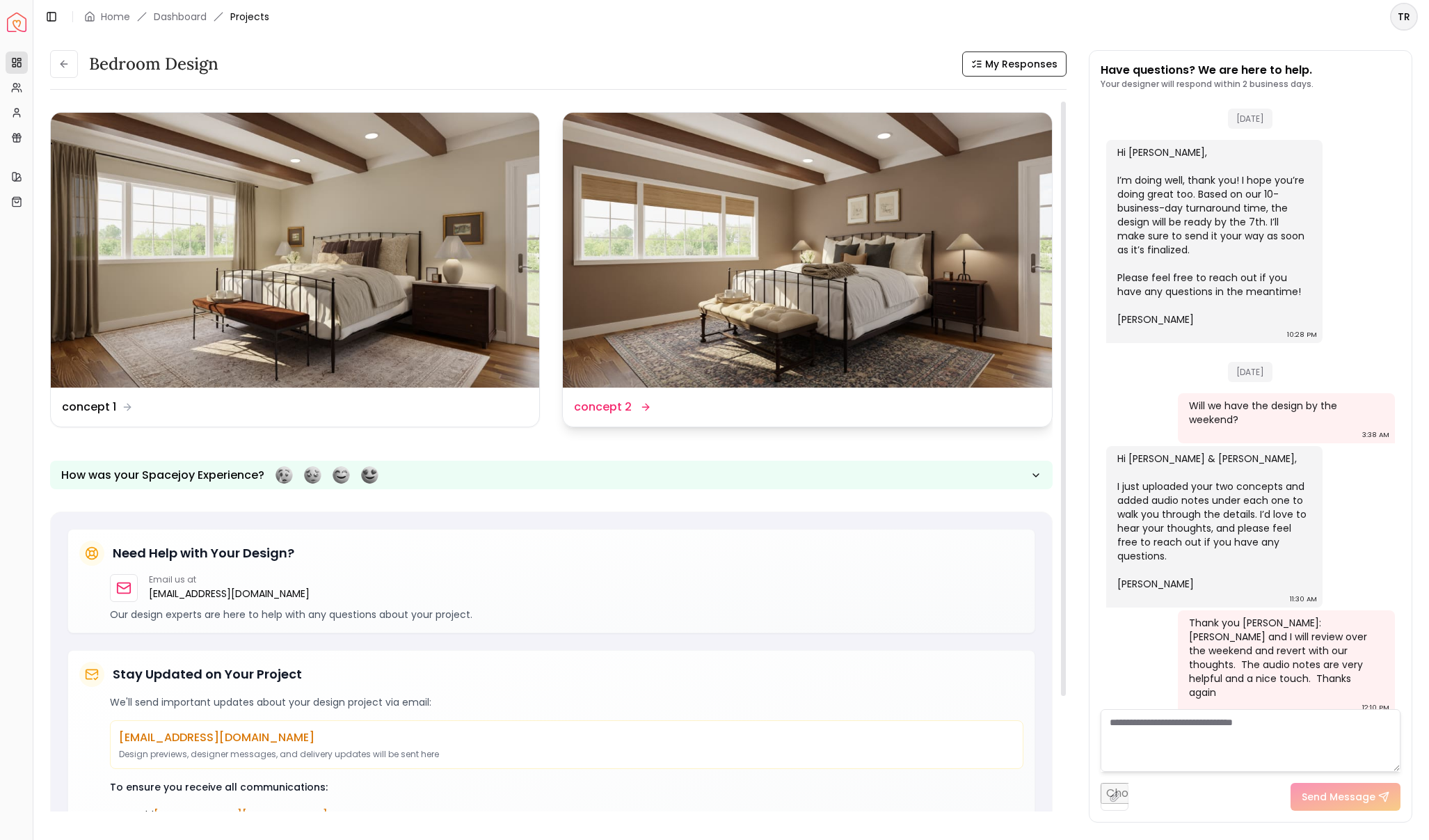
click at [613, 408] on dd "concept 2" at bounding box center [603, 406] width 58 height 17
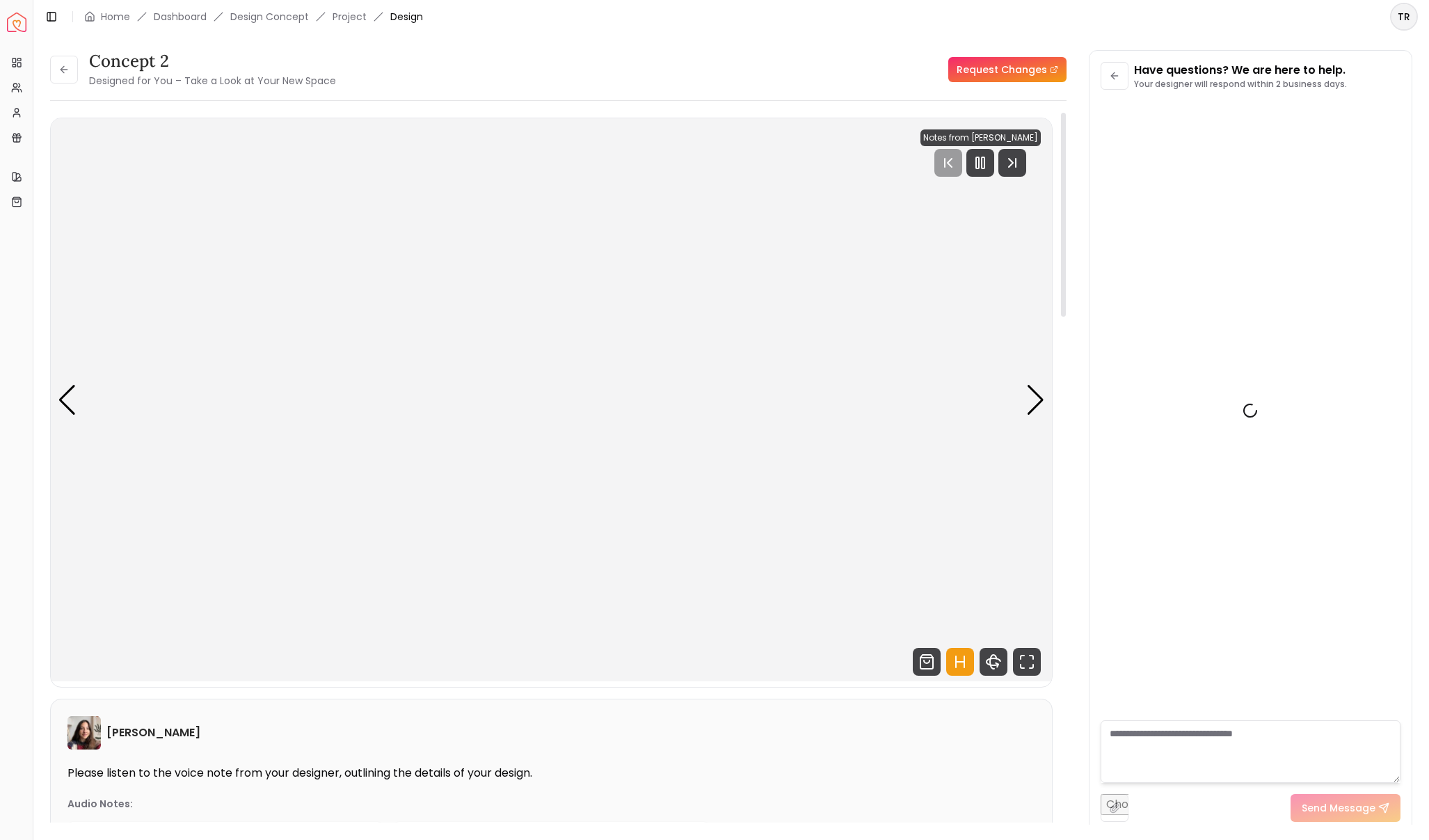
scroll to position [1323, 0]
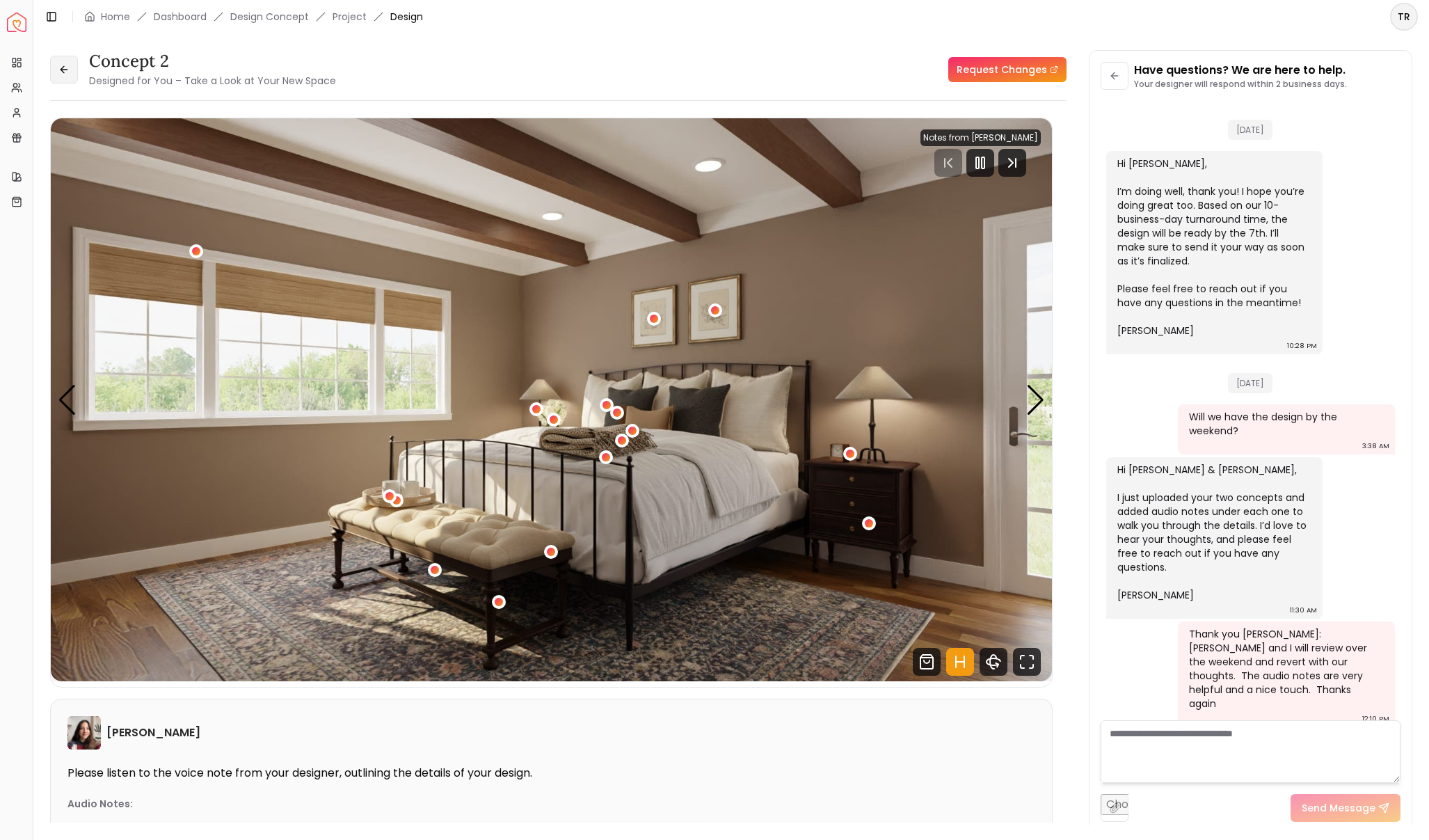
click at [60, 66] on icon at bounding box center [64, 69] width 12 height 12
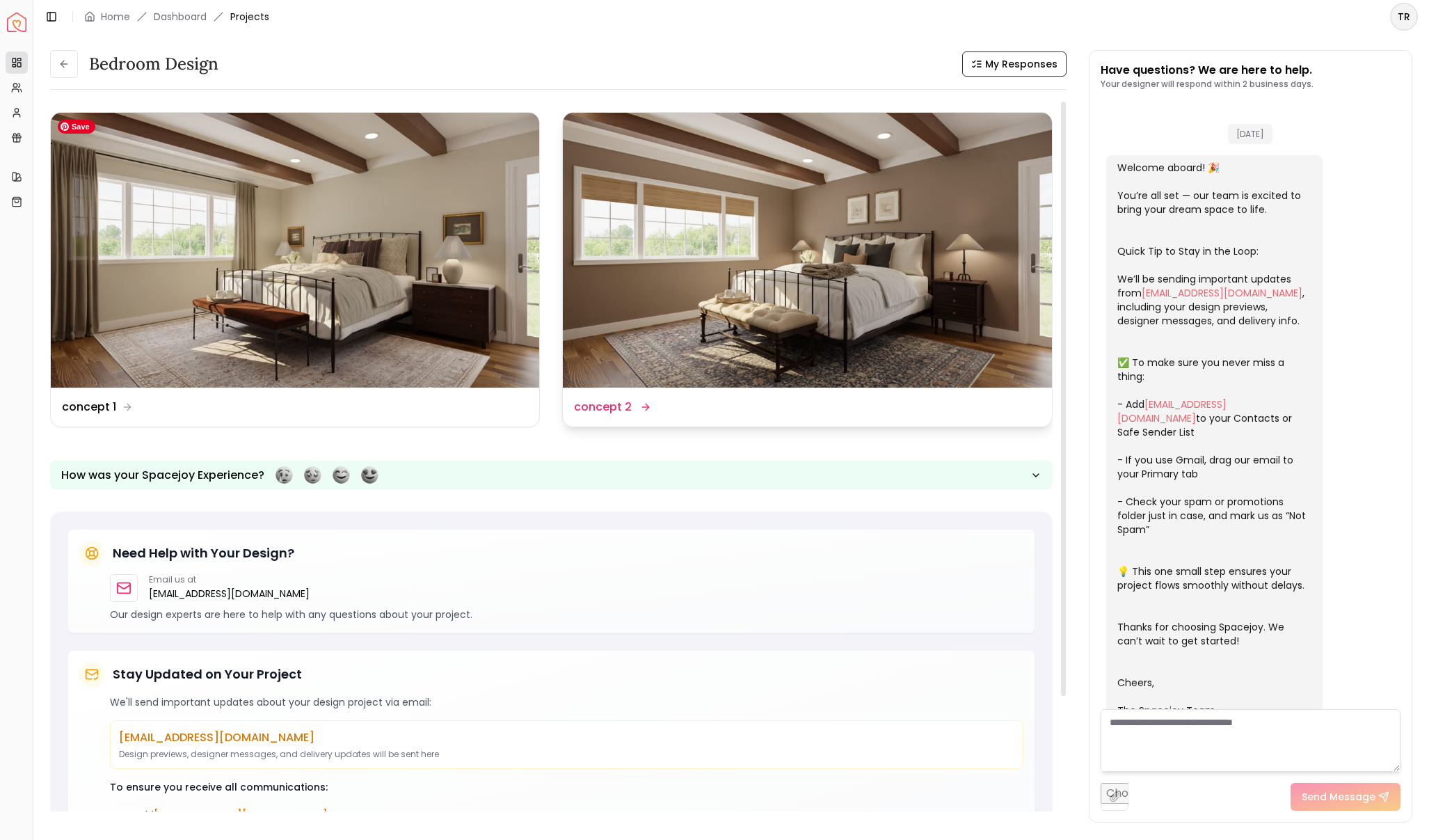
scroll to position [1334, 0]
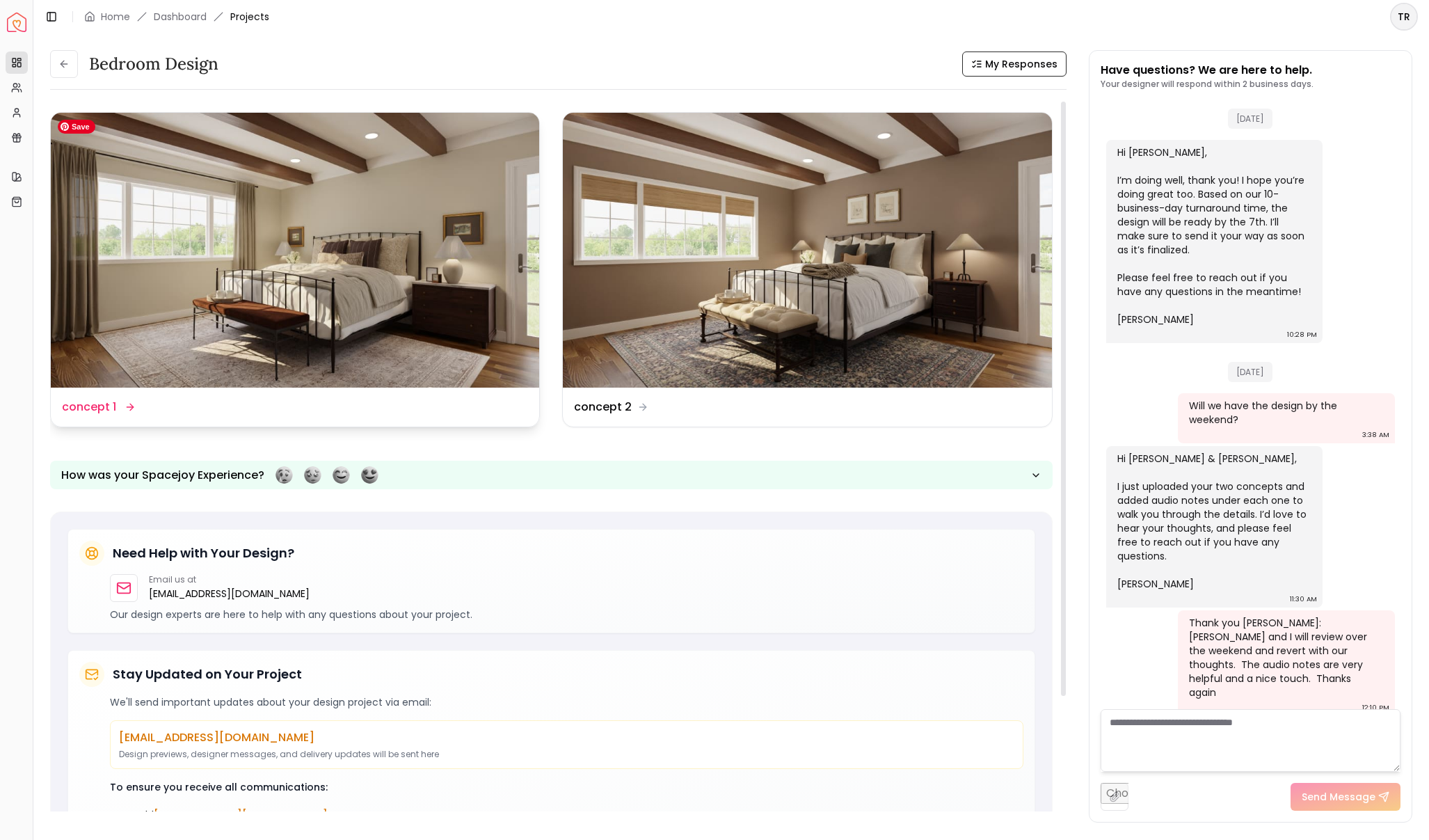
click at [379, 268] on img at bounding box center [294, 250] width 488 height 275
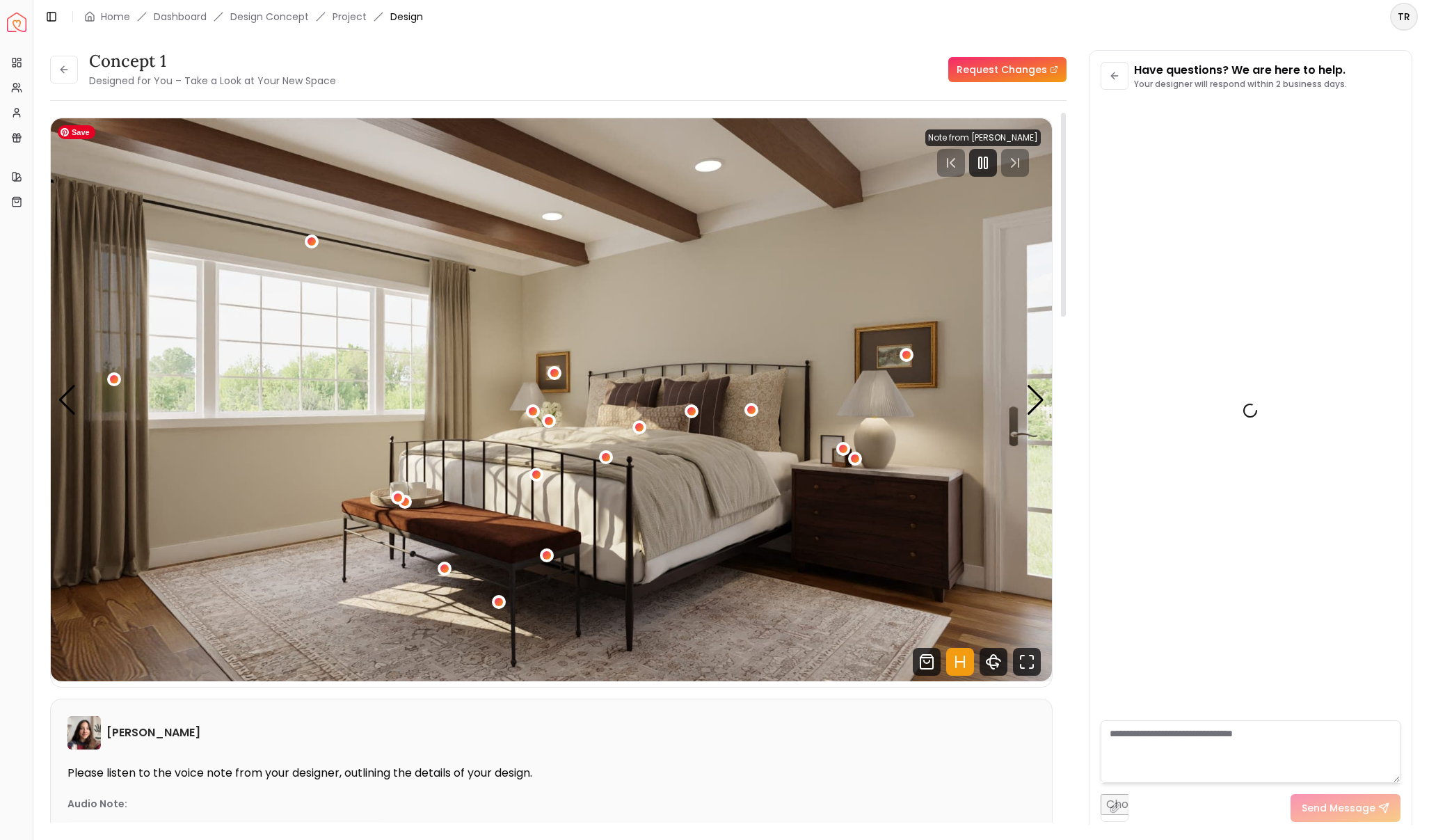
scroll to position [1323, 0]
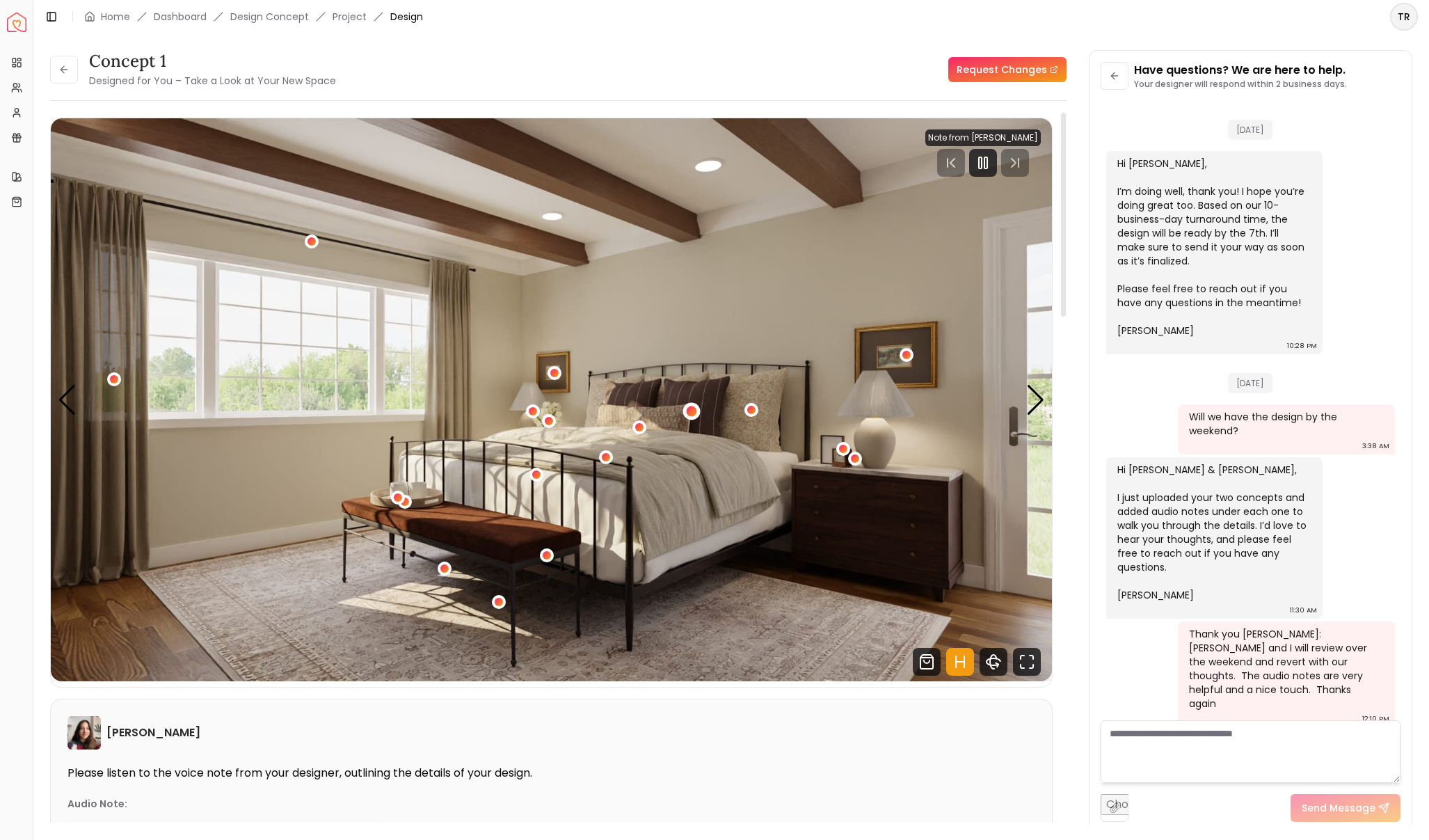
click at [694, 408] on div "1 / 5" at bounding box center [692, 412] width 11 height 11
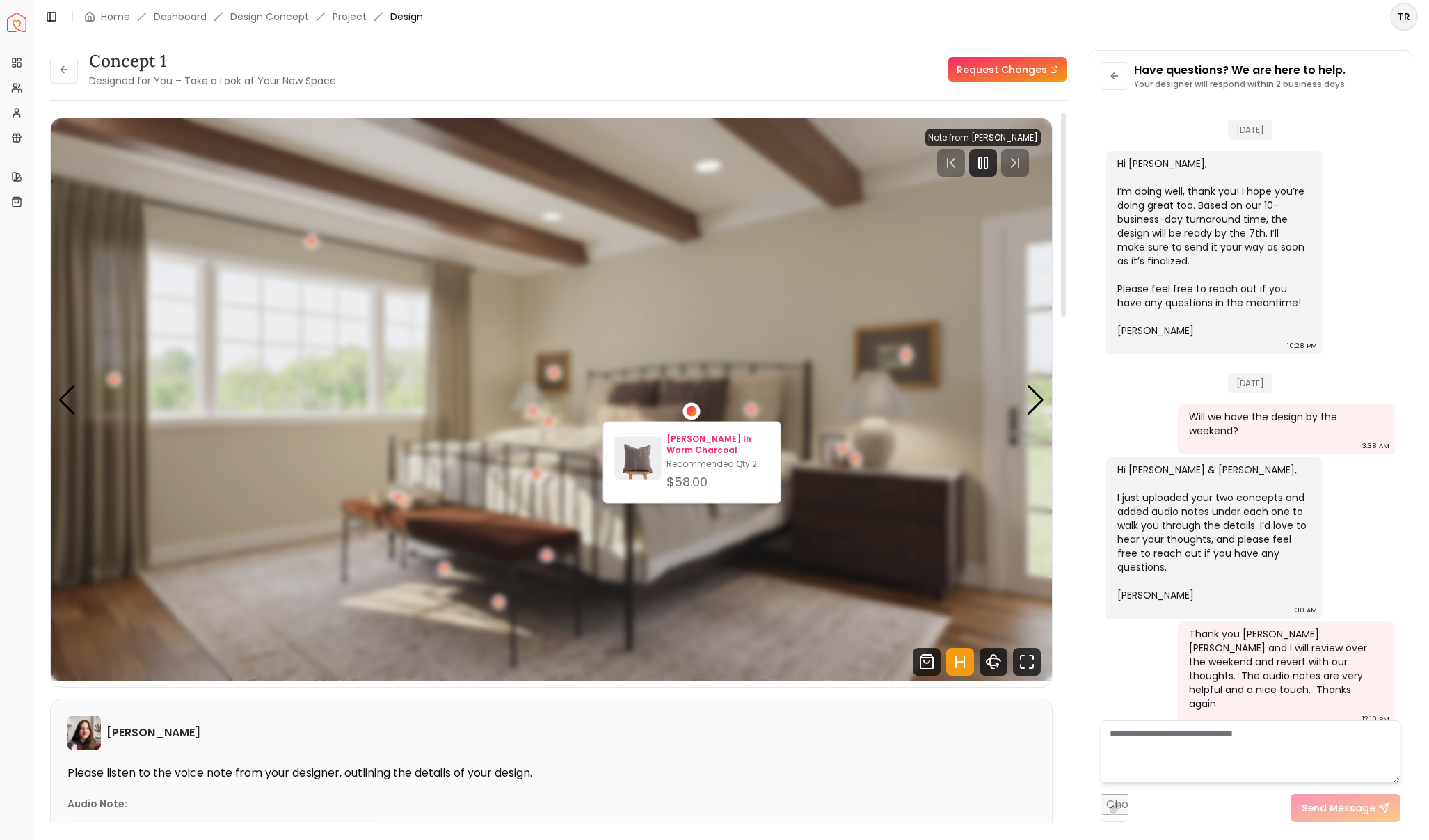
click at [699, 436] on p "[PERSON_NAME] In Warm Charcoal" at bounding box center [718, 444] width 102 height 22
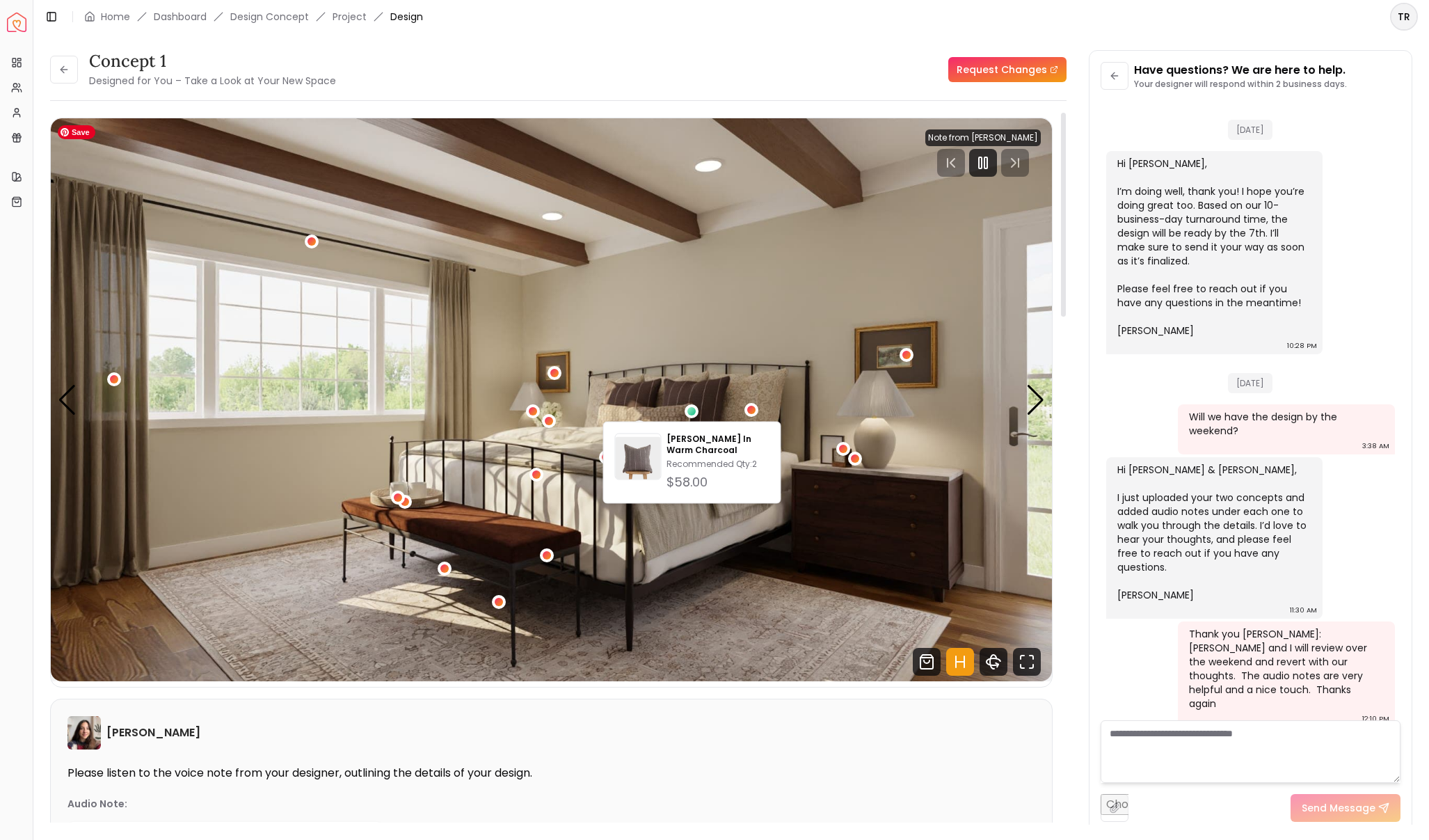
click at [849, 372] on img "1 / 5" at bounding box center [551, 399] width 1001 height 563
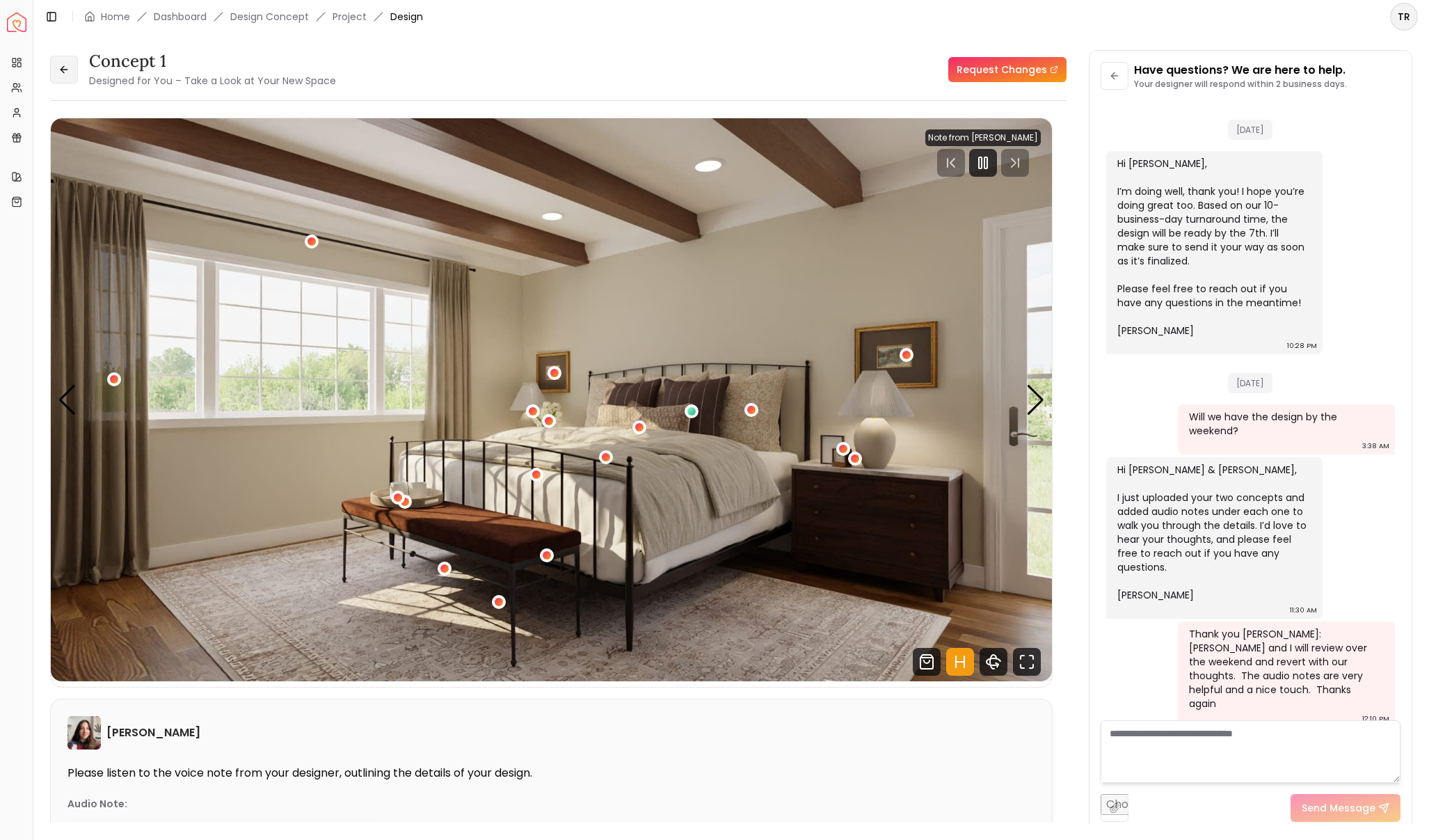
click at [67, 68] on icon at bounding box center [64, 69] width 12 height 12
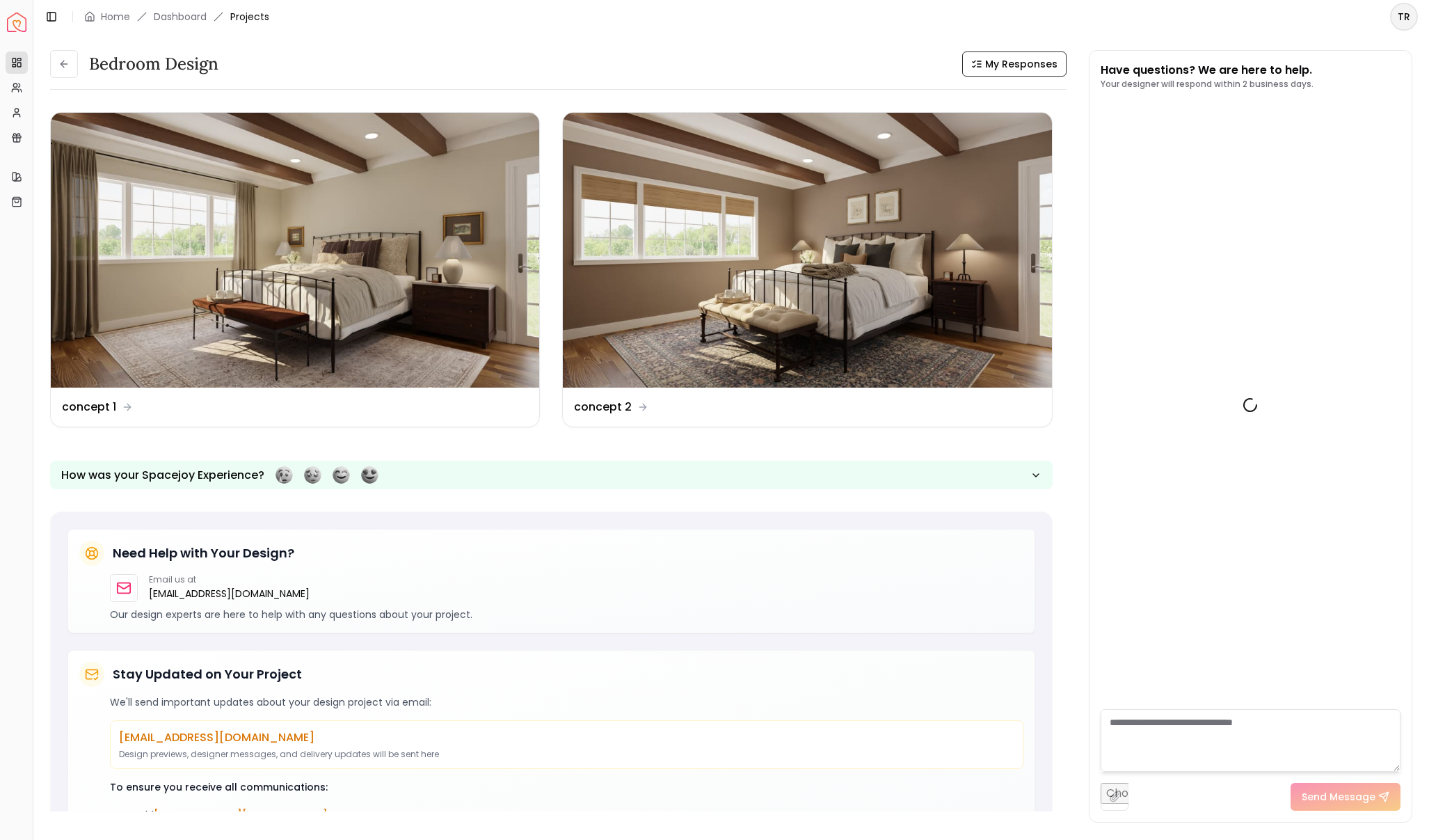
scroll to position [1334, 0]
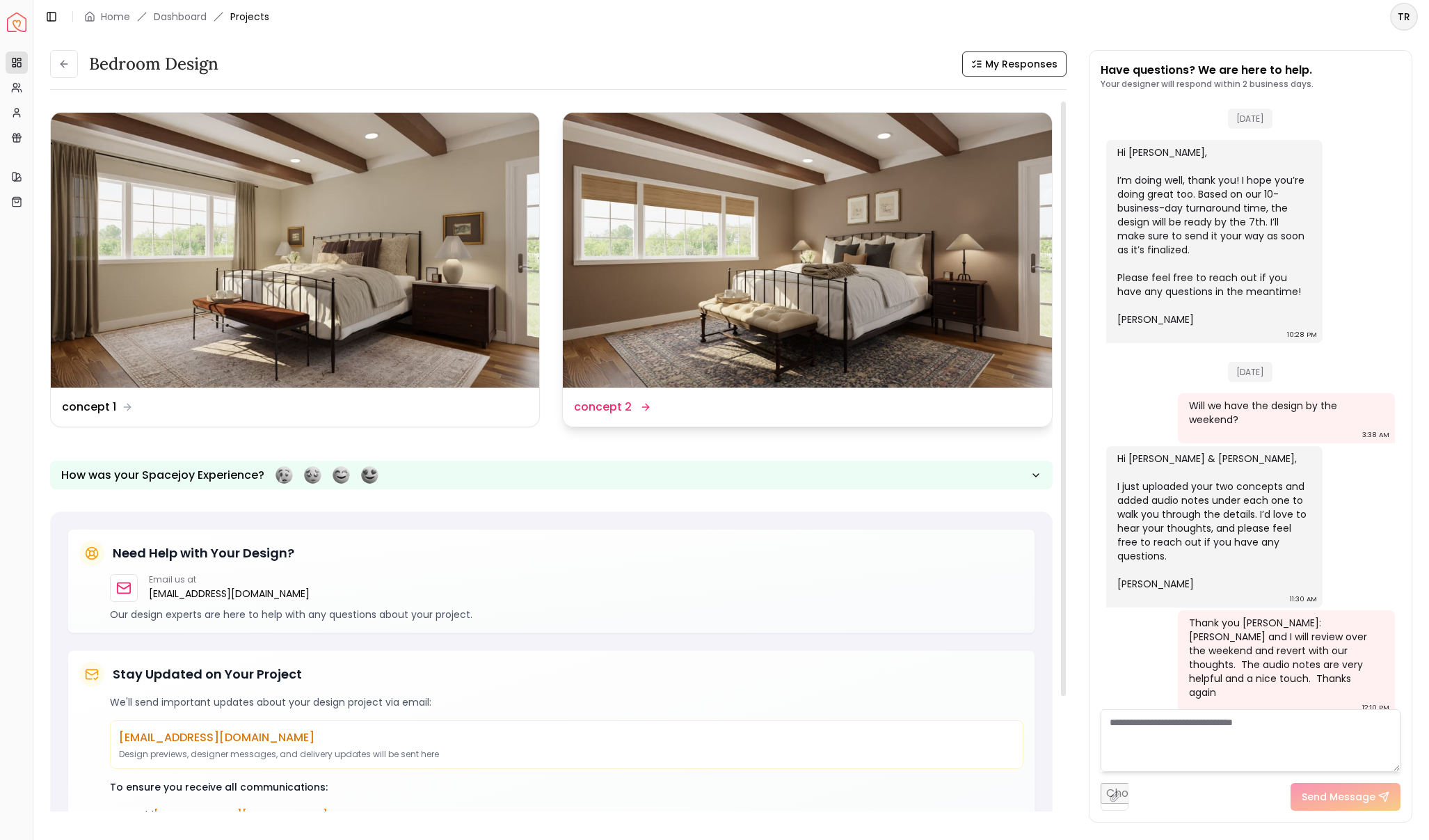
click at [629, 403] on dd "concept 2" at bounding box center [603, 406] width 58 height 17
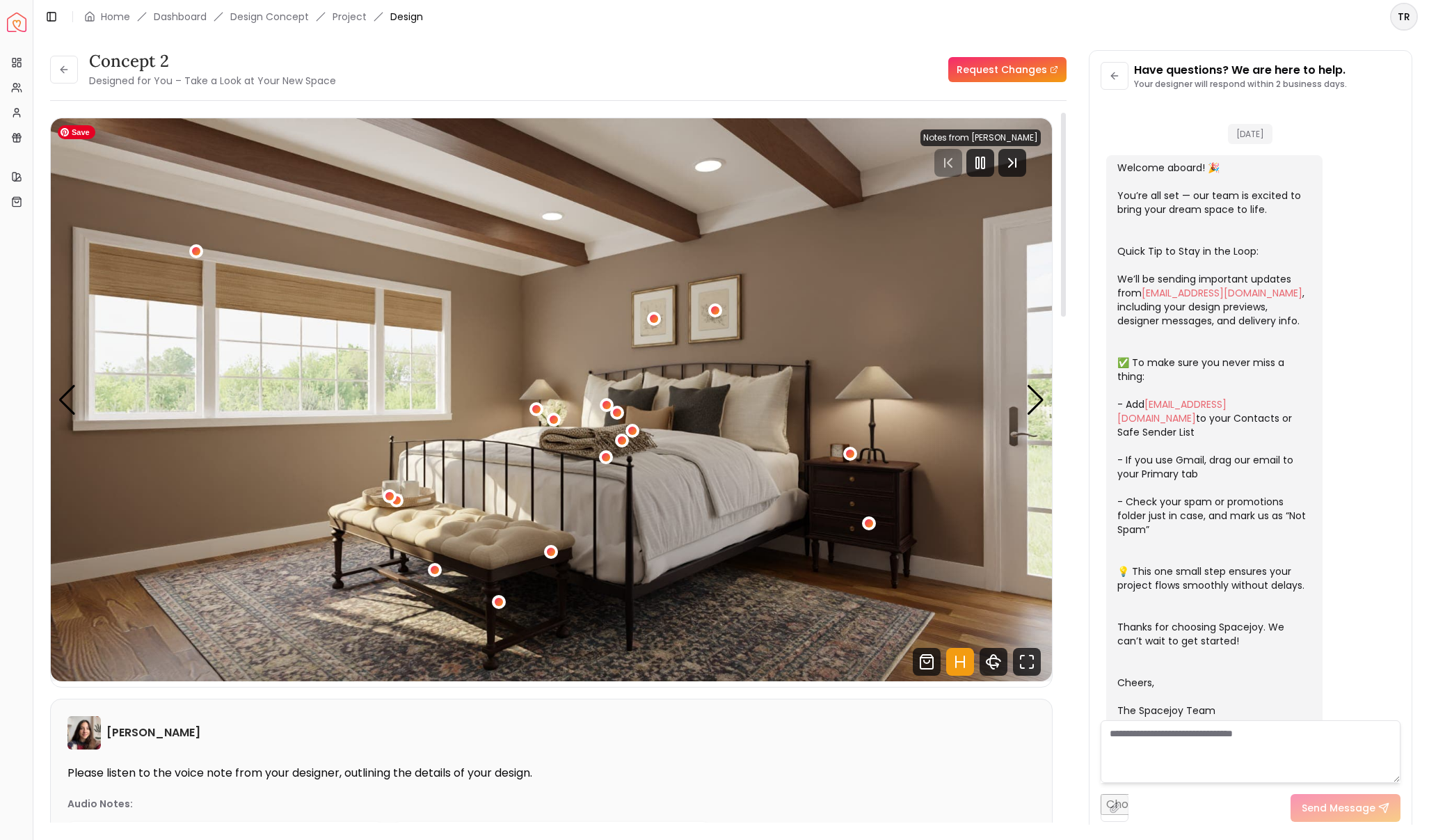
scroll to position [1323, 0]
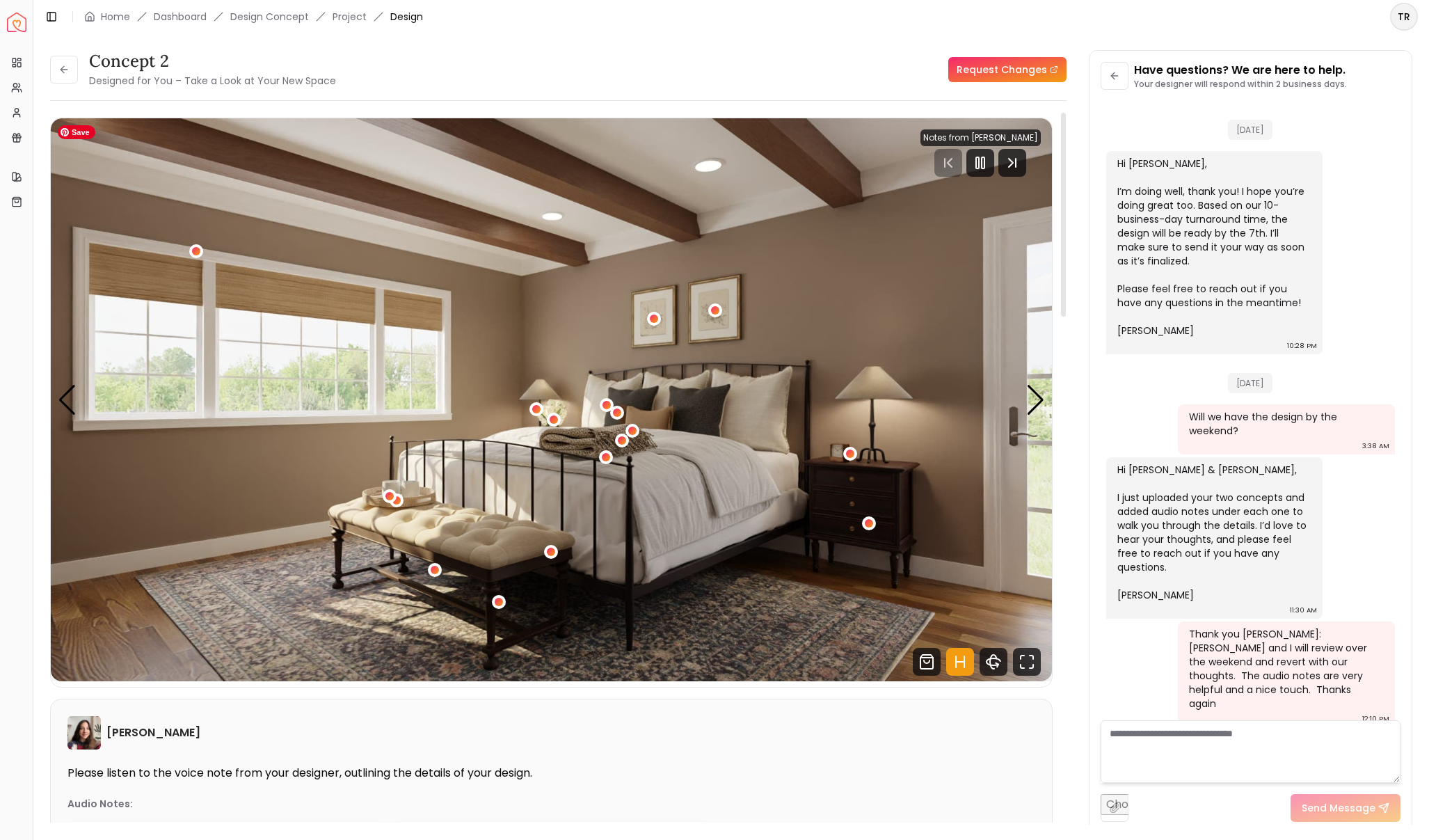
click at [776, 644] on img "1 / 5" at bounding box center [551, 399] width 1001 height 563
click at [502, 602] on div "1 / 5" at bounding box center [499, 602] width 11 height 11
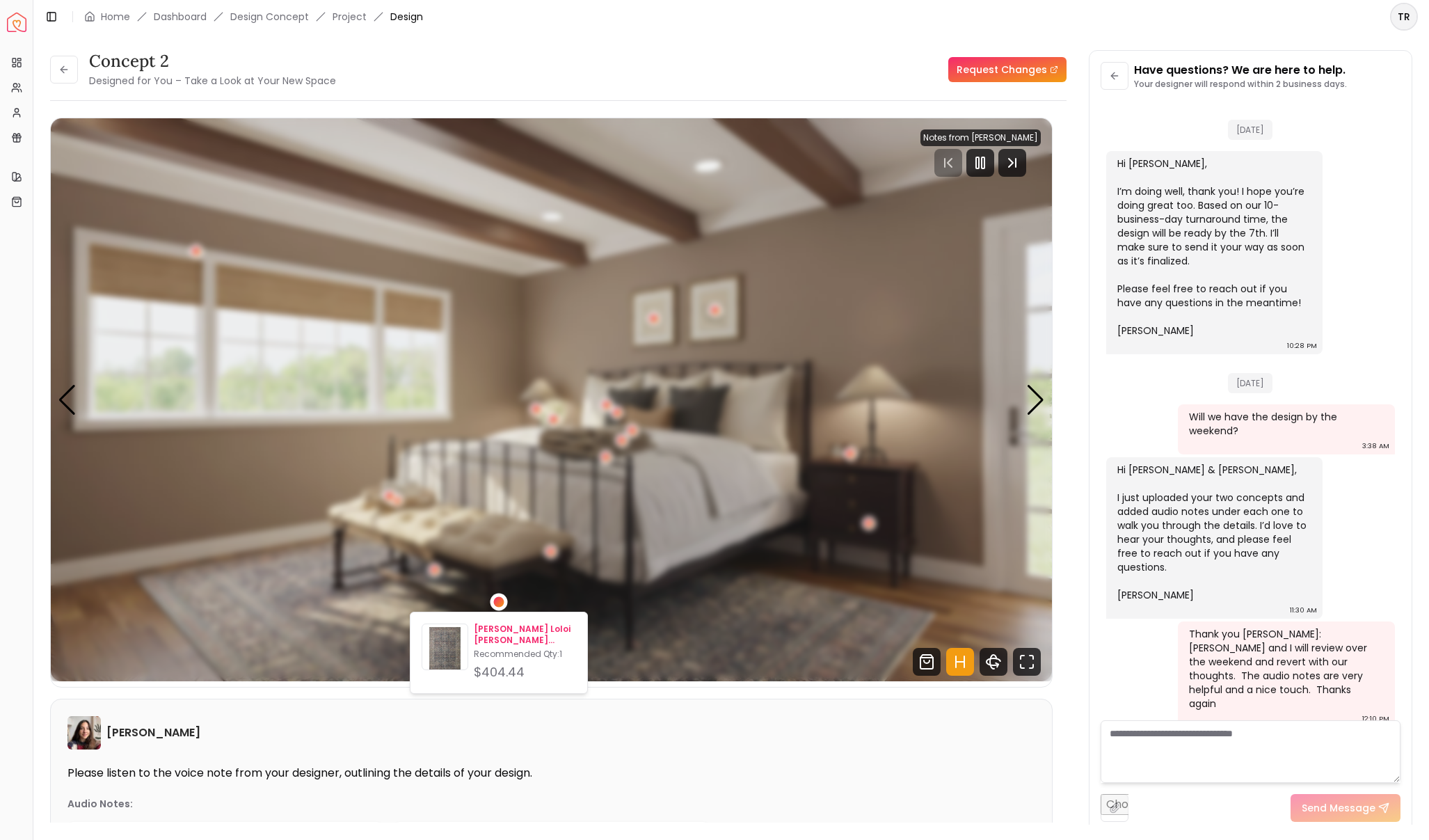
click at [501, 636] on p "[PERSON_NAME] Loloi [PERSON_NAME] Midnight Multi Area Rug-9'x12'" at bounding box center [525, 634] width 102 height 22
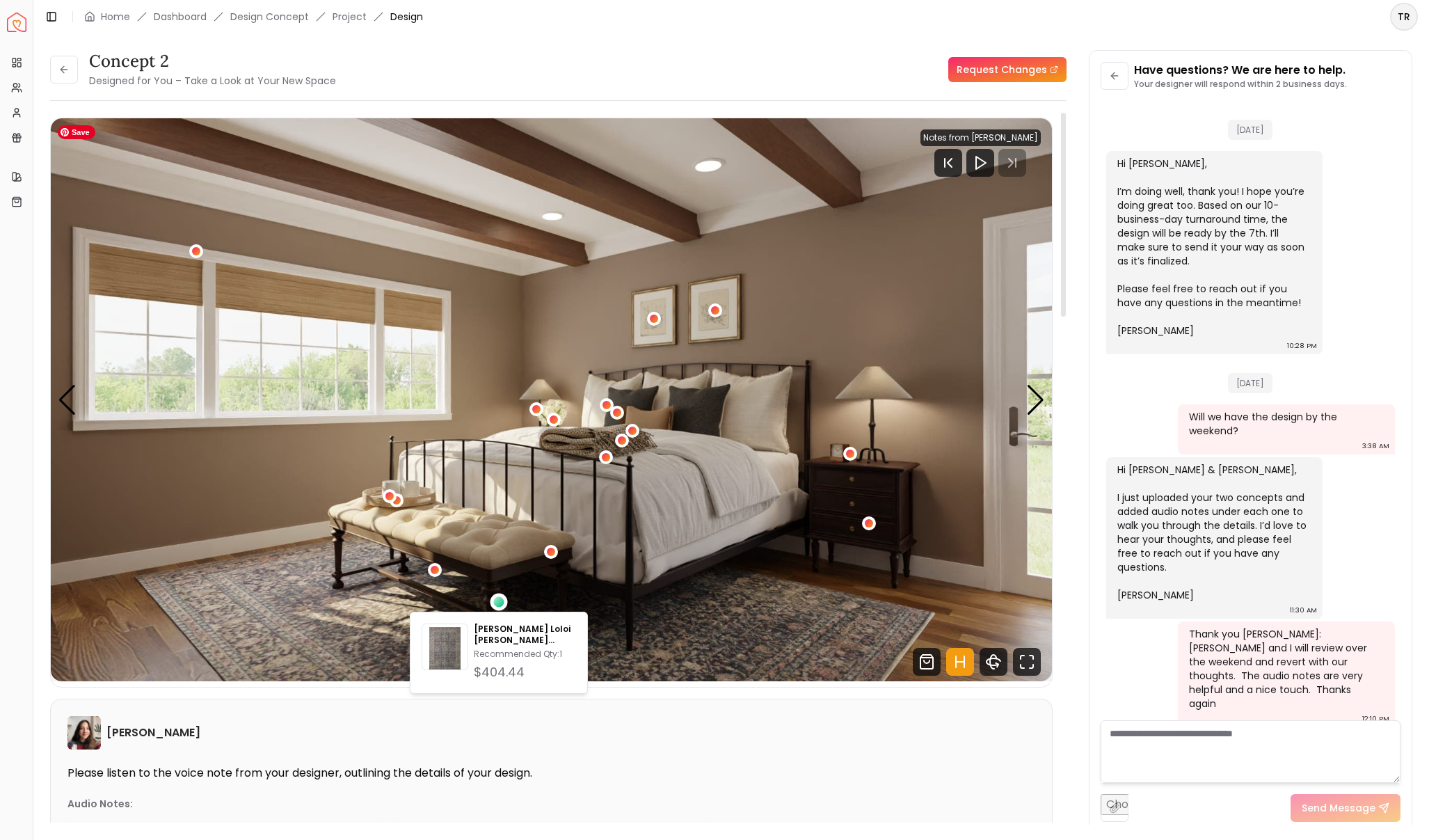
click at [822, 595] on img "1 / 5" at bounding box center [551, 399] width 1001 height 563
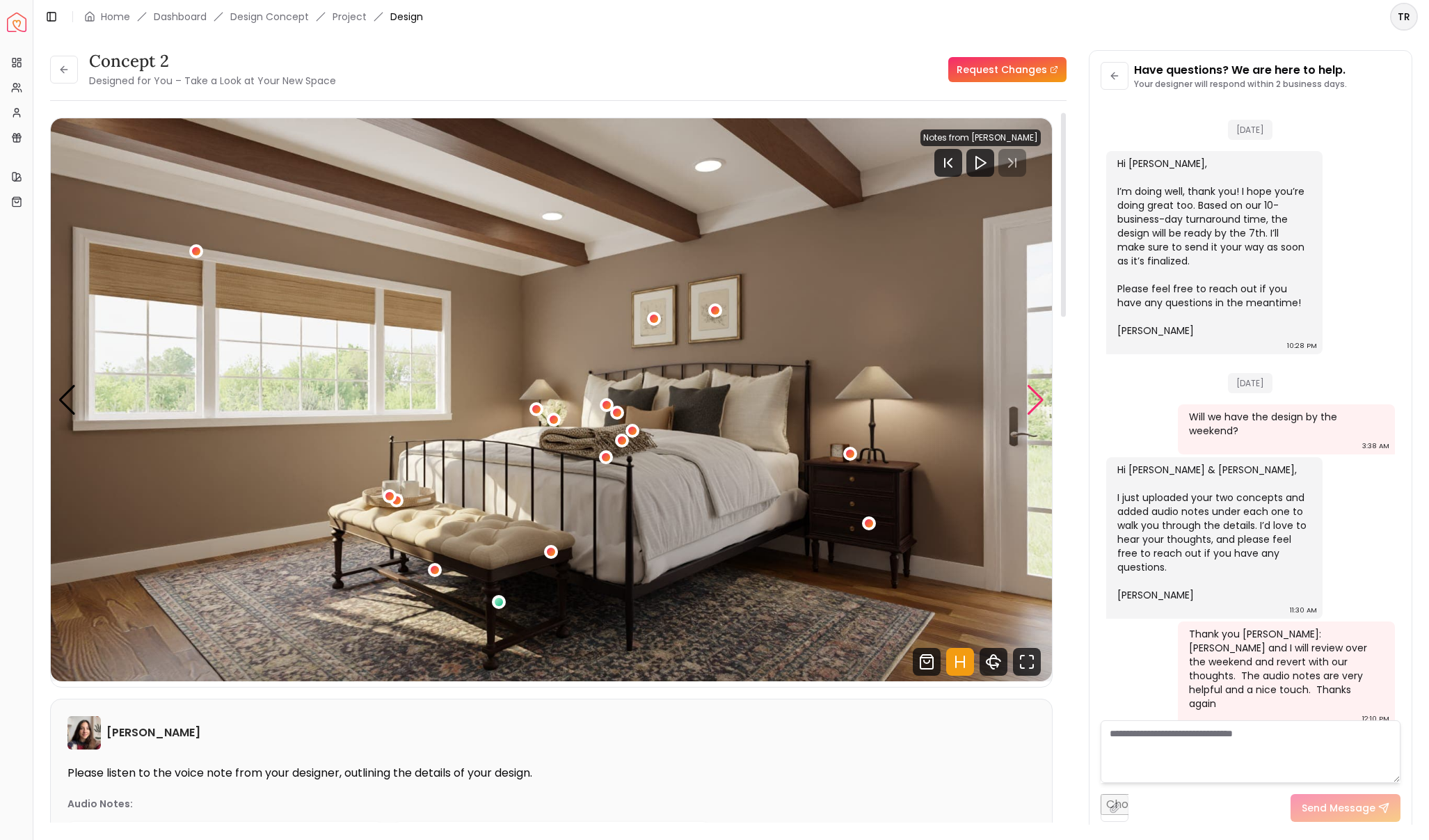
scroll to position [1, 0]
drag, startPoint x: 108, startPoint y: 734, endPoint x: 197, endPoint y: 733, distance: 89.0
click at [197, 733] on div "[PERSON_NAME]" at bounding box center [551, 732] width 968 height 34
copy h6 "[PERSON_NAME]"
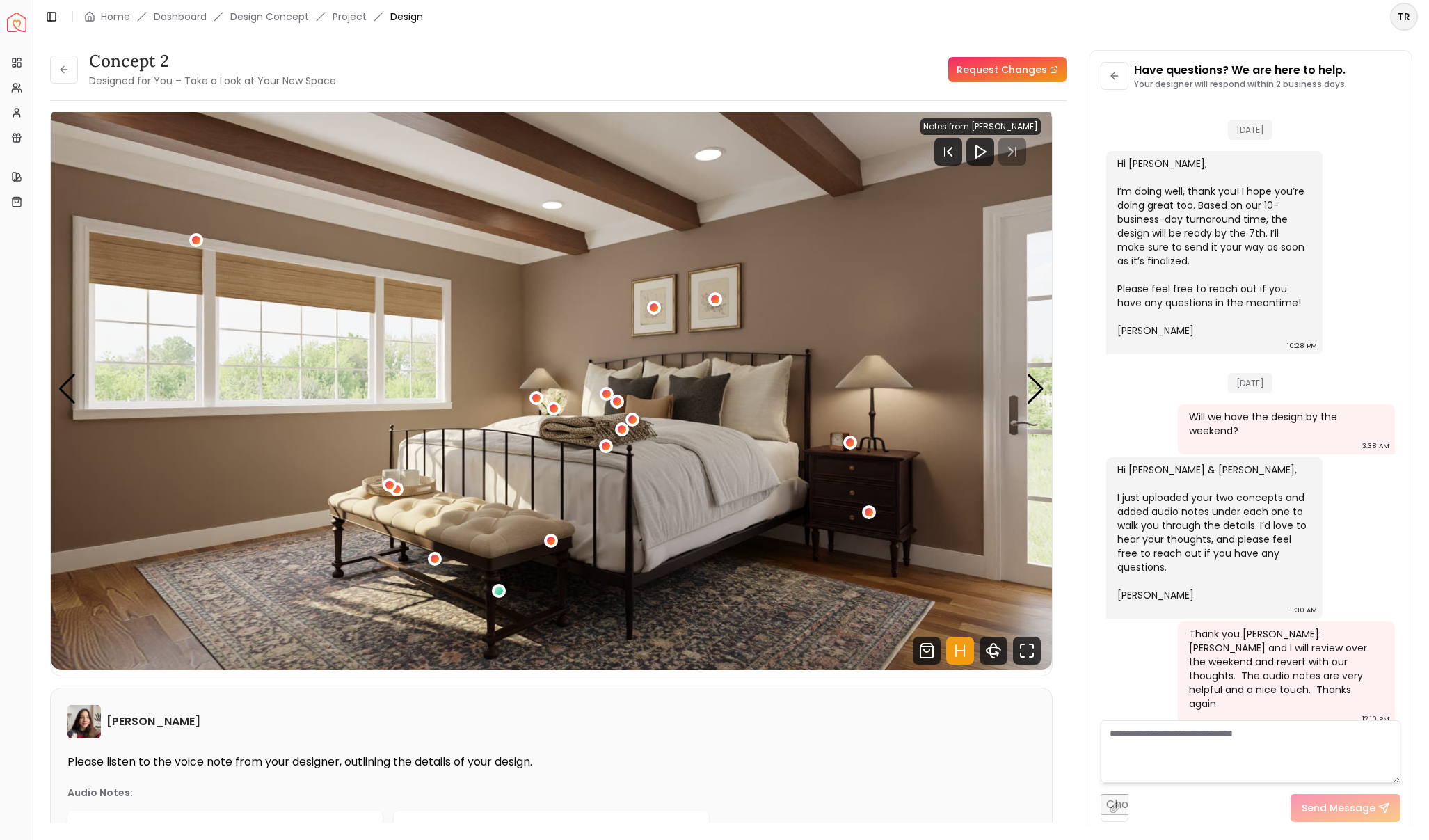
scroll to position [12, 0]
click at [188, 13] on link "Dashboard" at bounding box center [180, 17] width 52 height 14
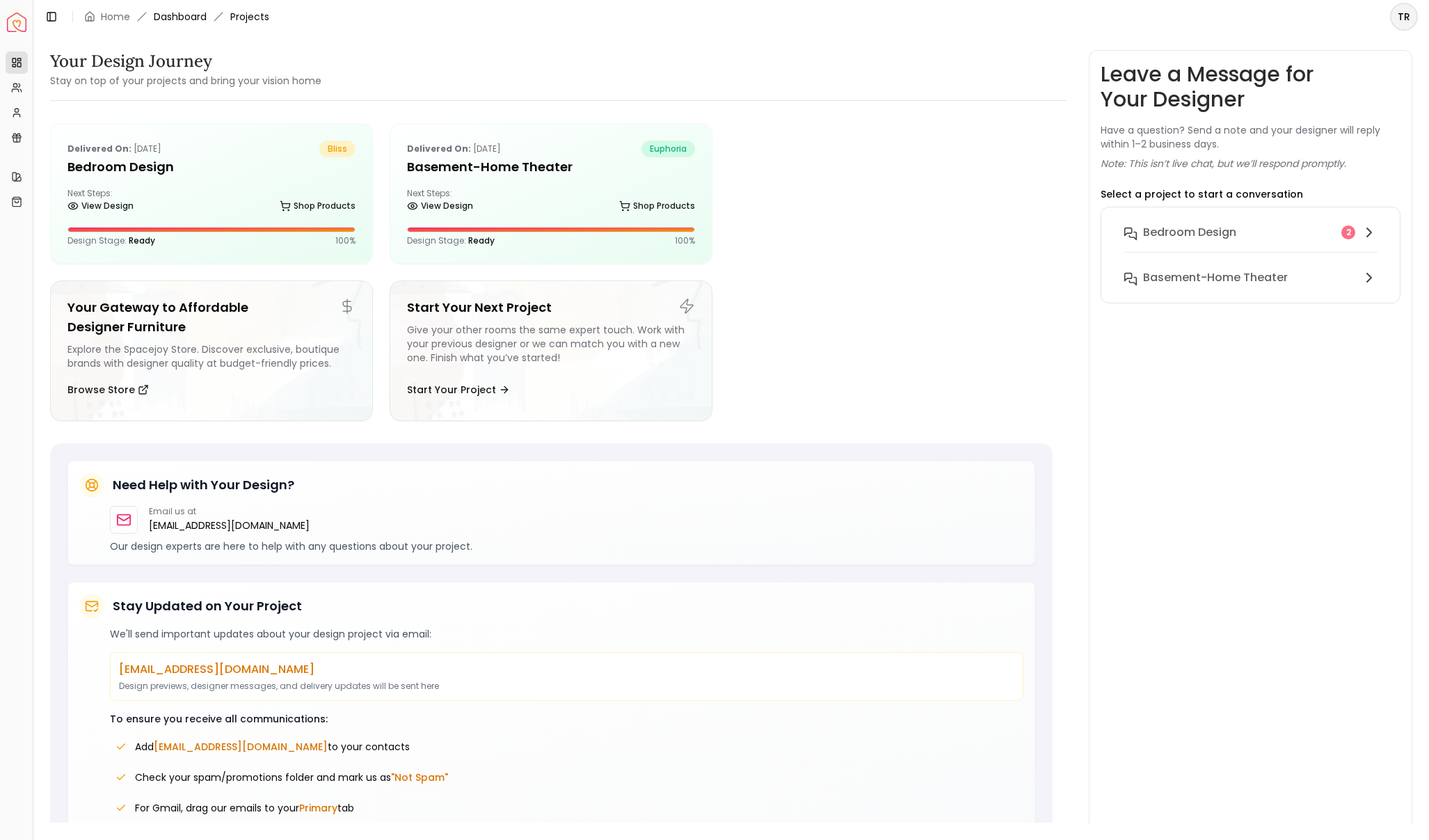
click at [166, 14] on link "Dashboard" at bounding box center [180, 17] width 52 height 14
click at [133, 164] on h5 "Bedroom design" at bounding box center [212, 167] width 288 height 20
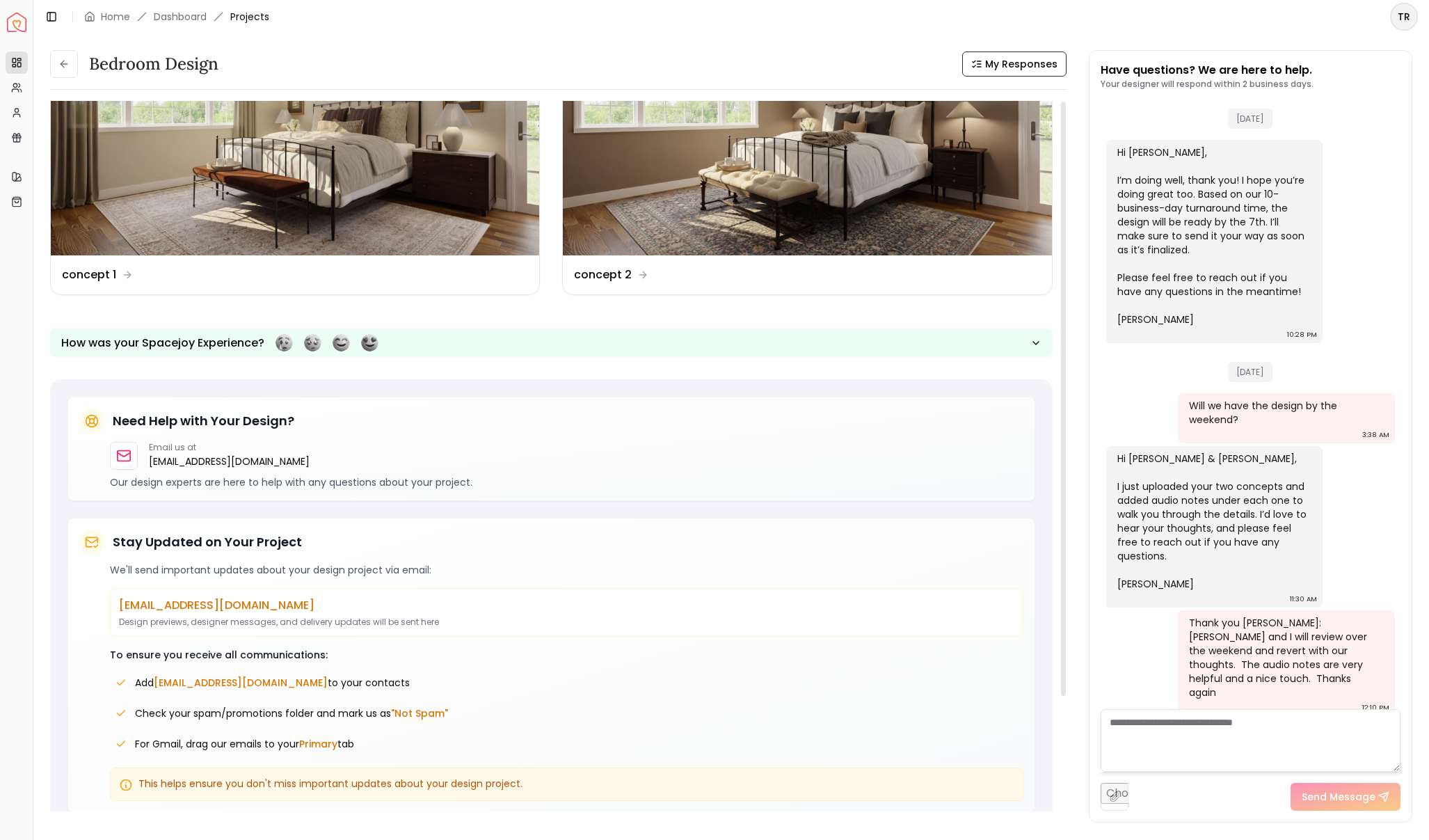
scroll to position [151, 0]
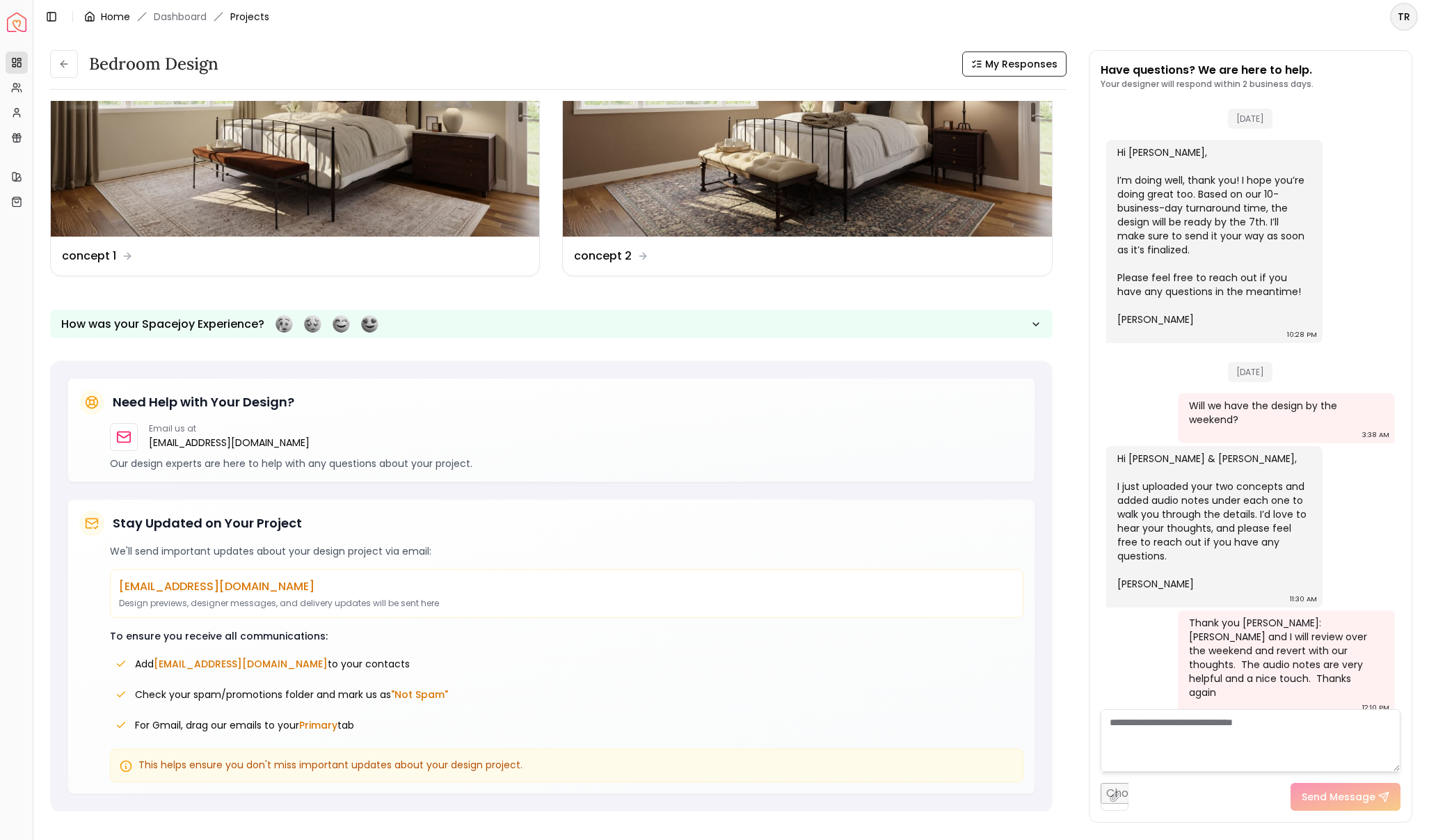
click at [124, 16] on link "Home" at bounding box center [115, 17] width 29 height 14
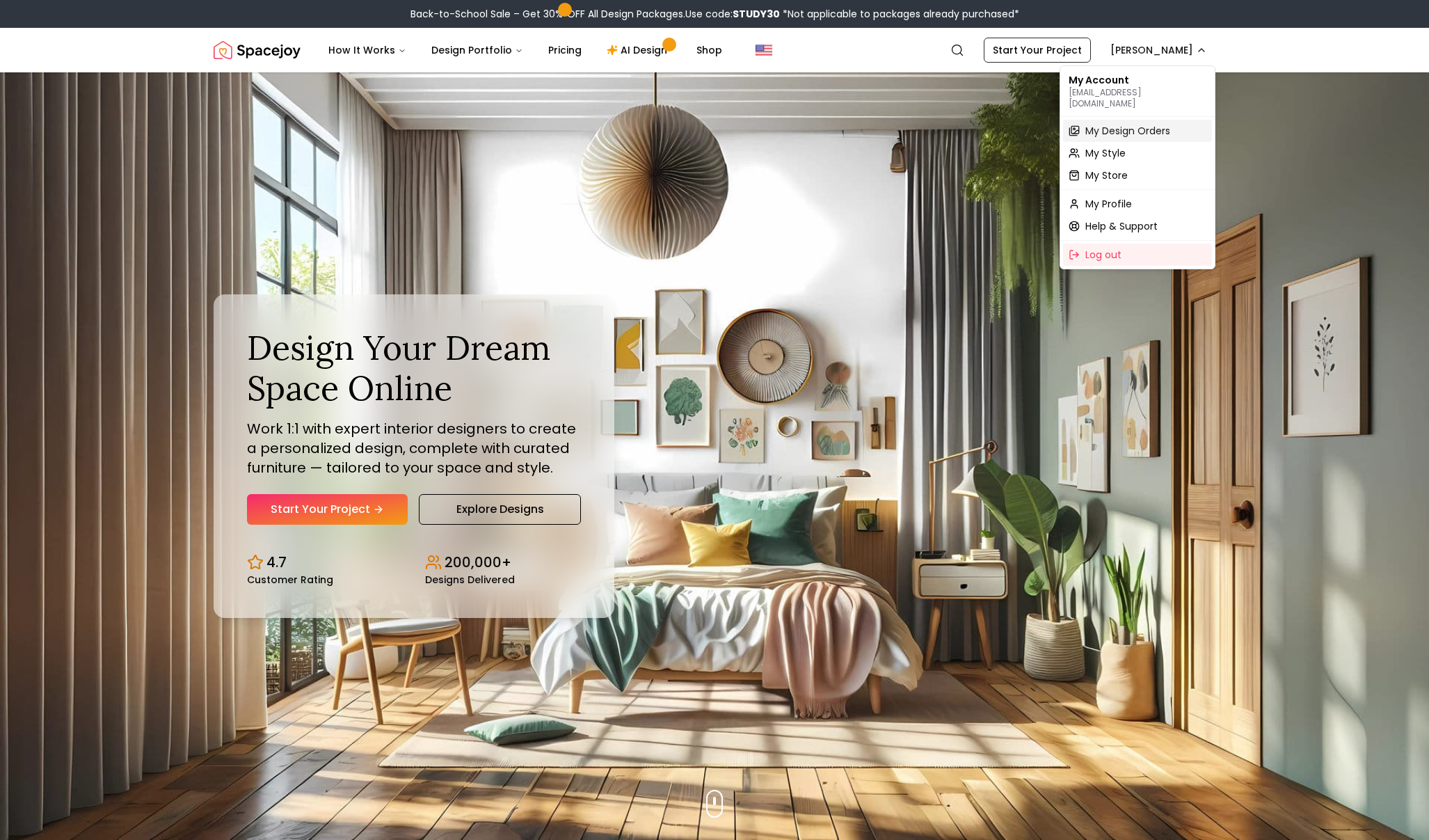
click at [1128, 124] on span "My Design Orders" at bounding box center [1128, 131] width 84 height 14
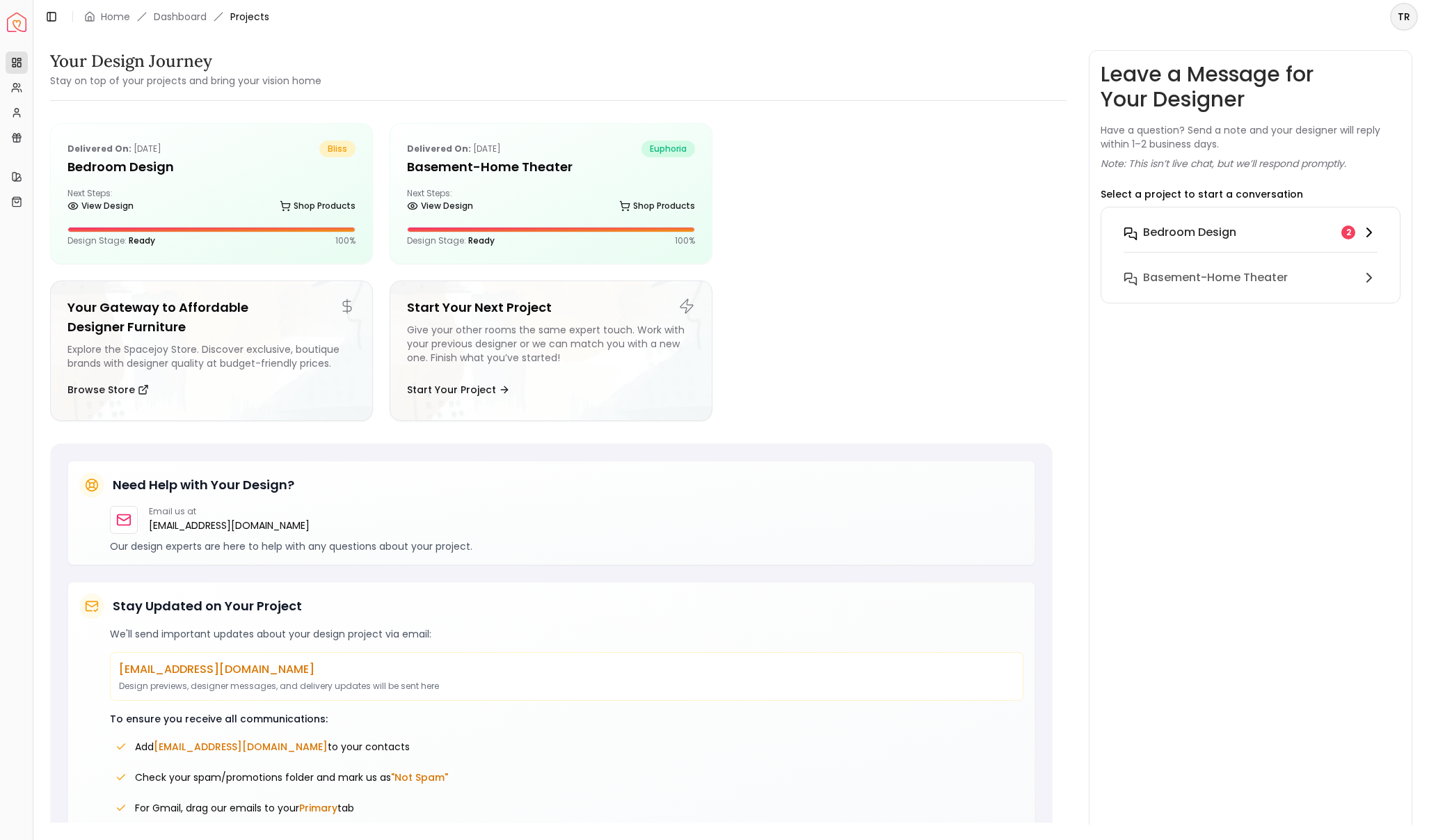
click at [1368, 228] on icon at bounding box center [1369, 232] width 4 height 8
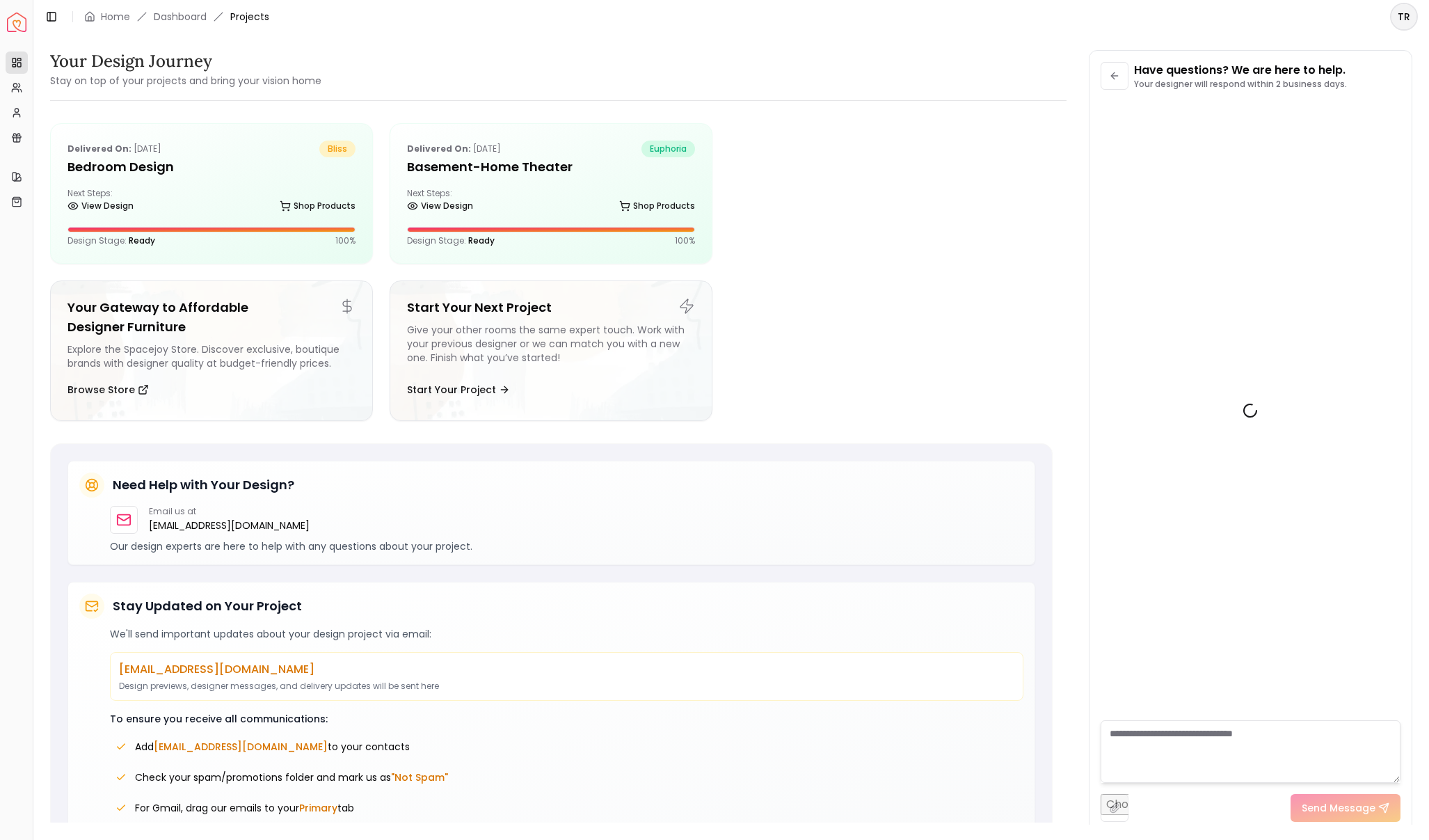
scroll to position [1323, 0]
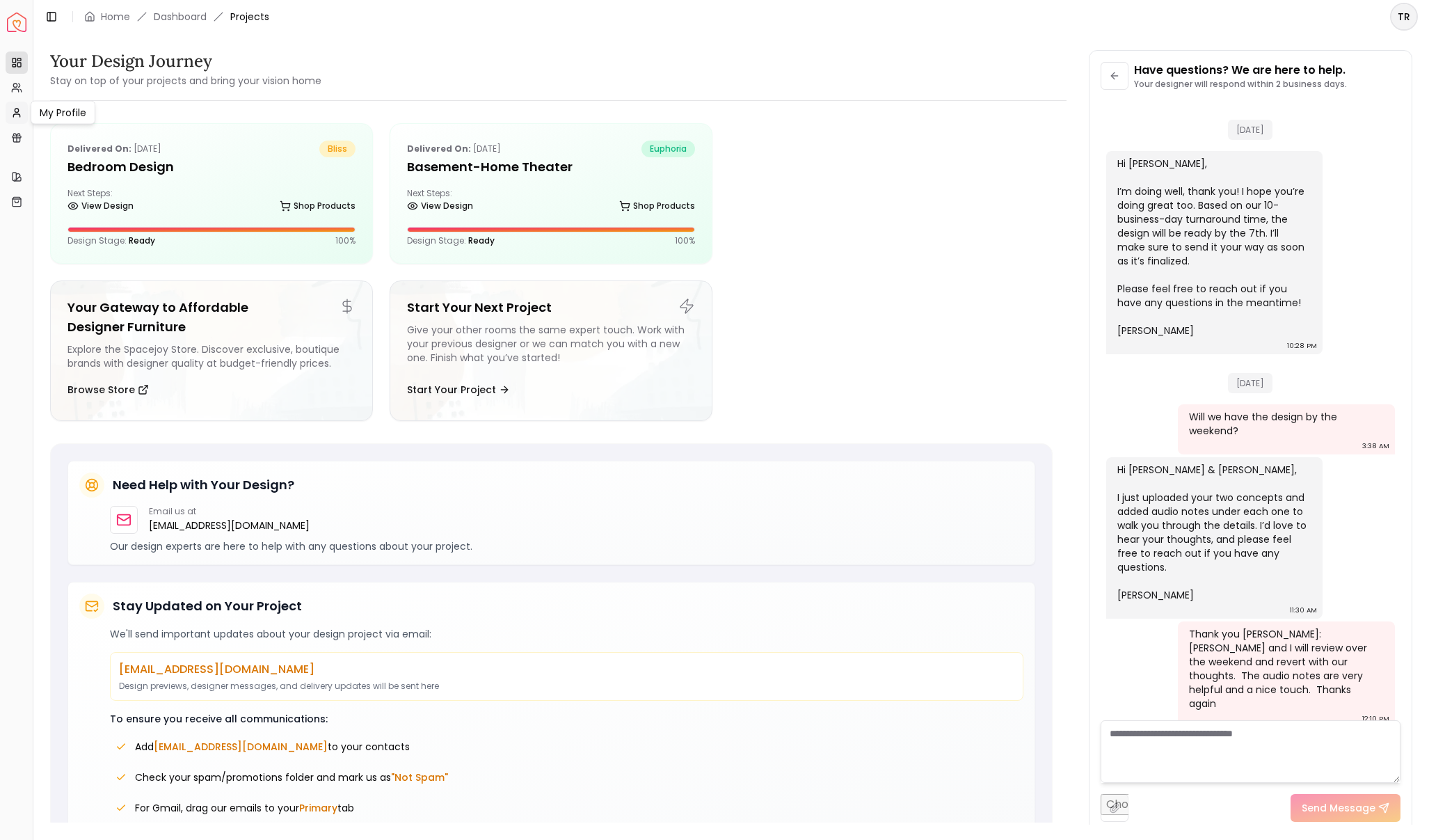
click at [16, 112] on icon at bounding box center [17, 113] width 12 height 12
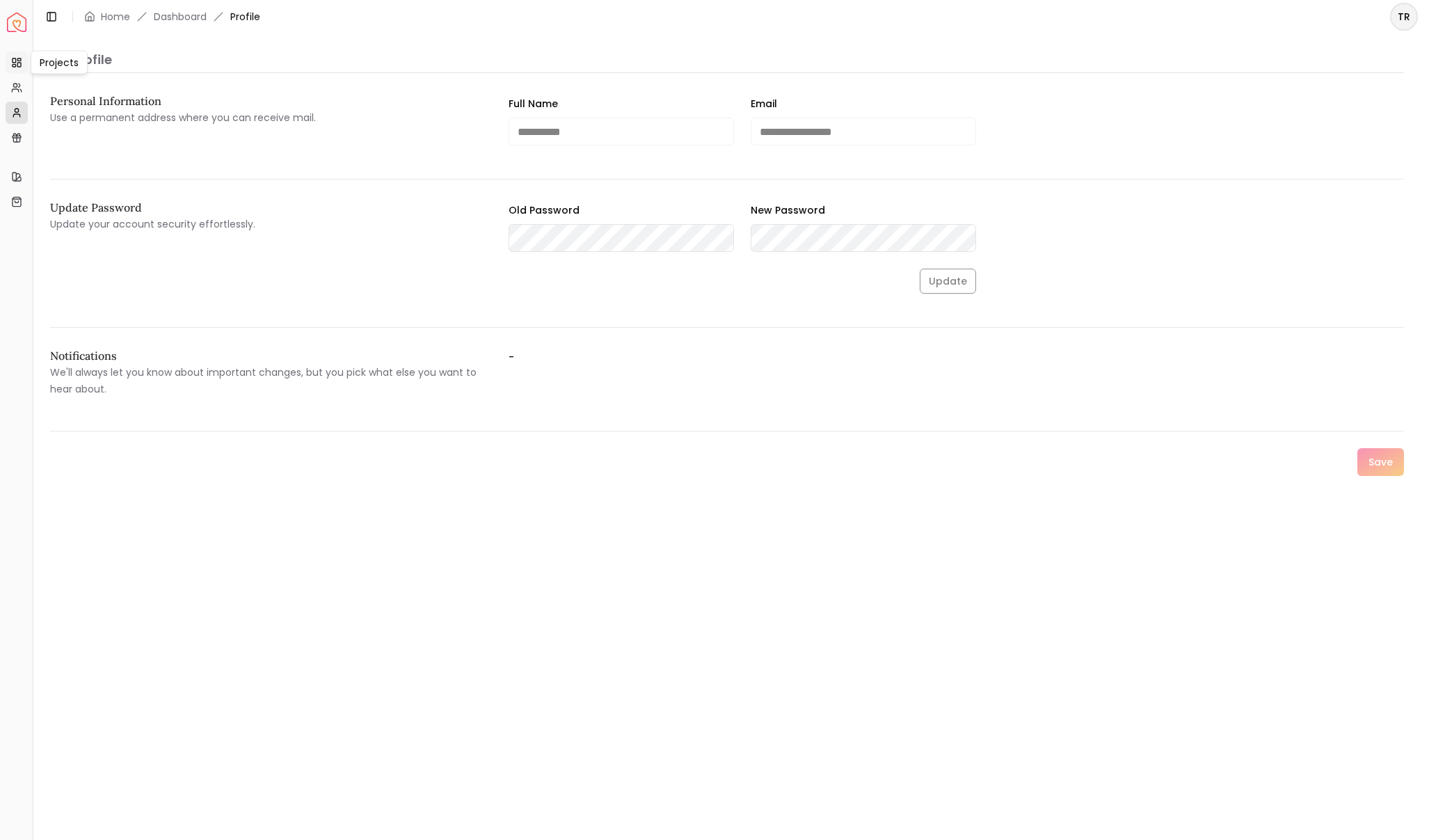
click at [14, 62] on rect at bounding box center [14, 60] width 4 height 4
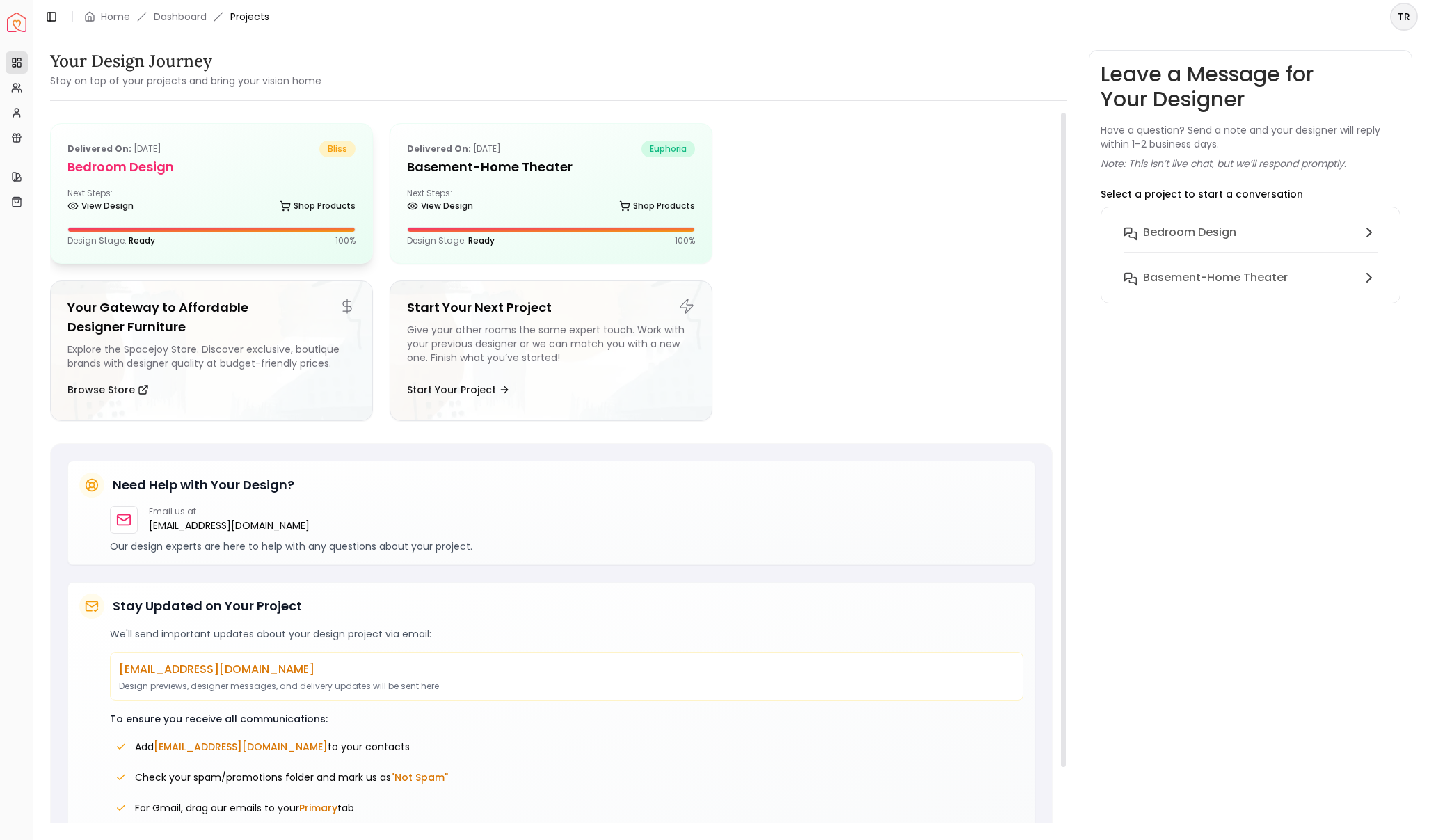
click at [92, 206] on link "View Design" at bounding box center [100, 206] width 66 height 20
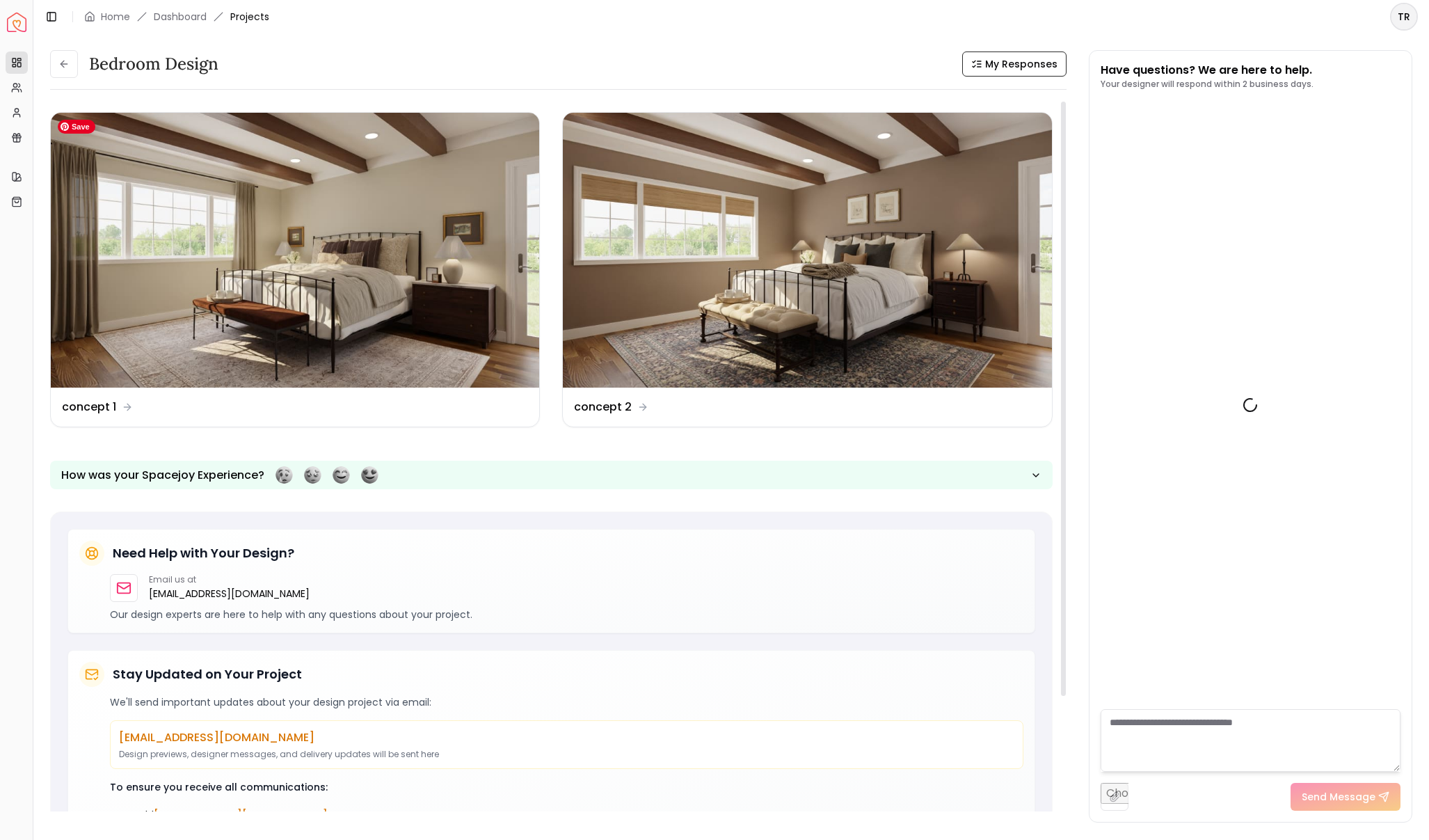
scroll to position [1334, 0]
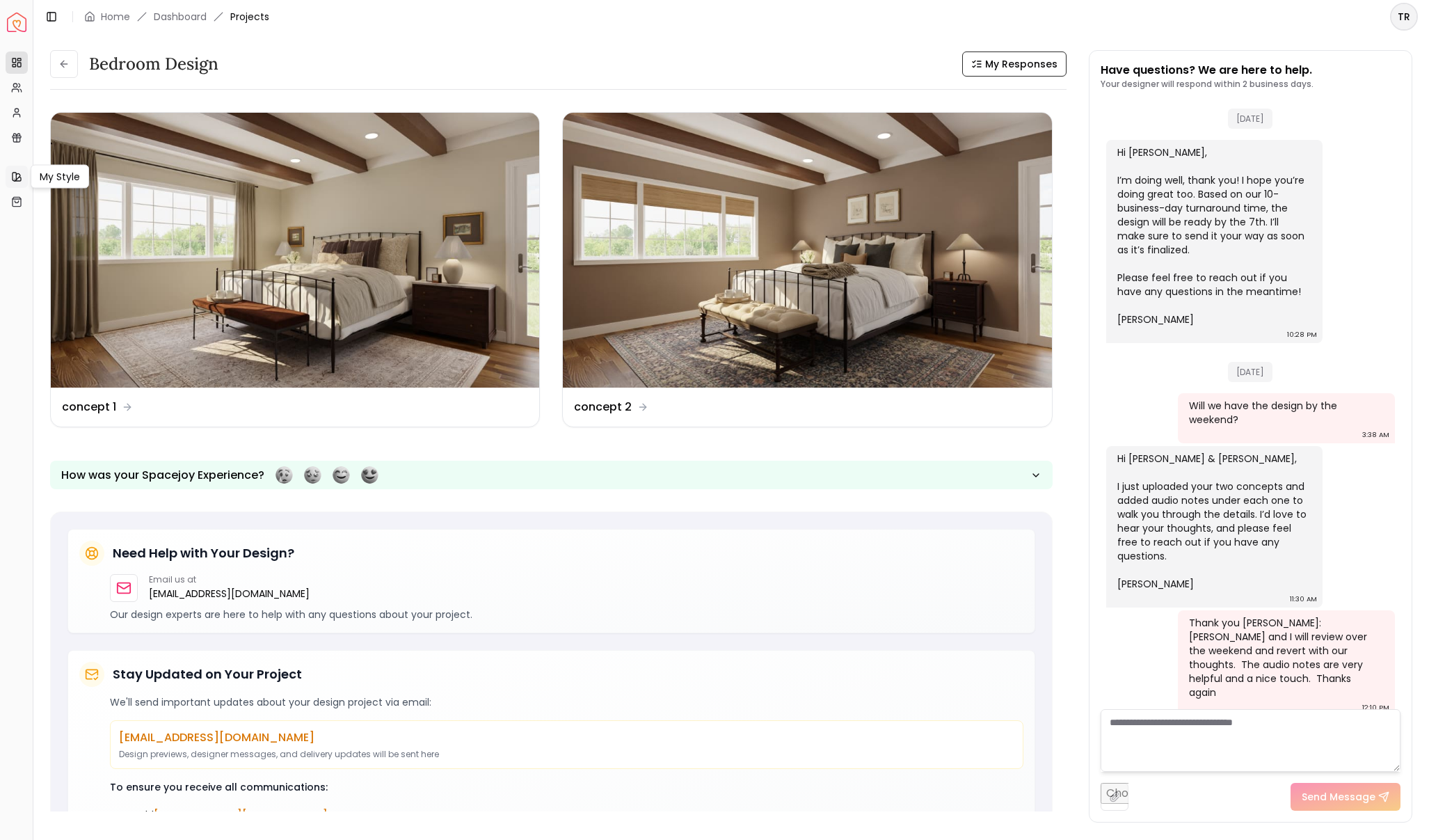
click at [14, 178] on icon at bounding box center [17, 177] width 12 height 12
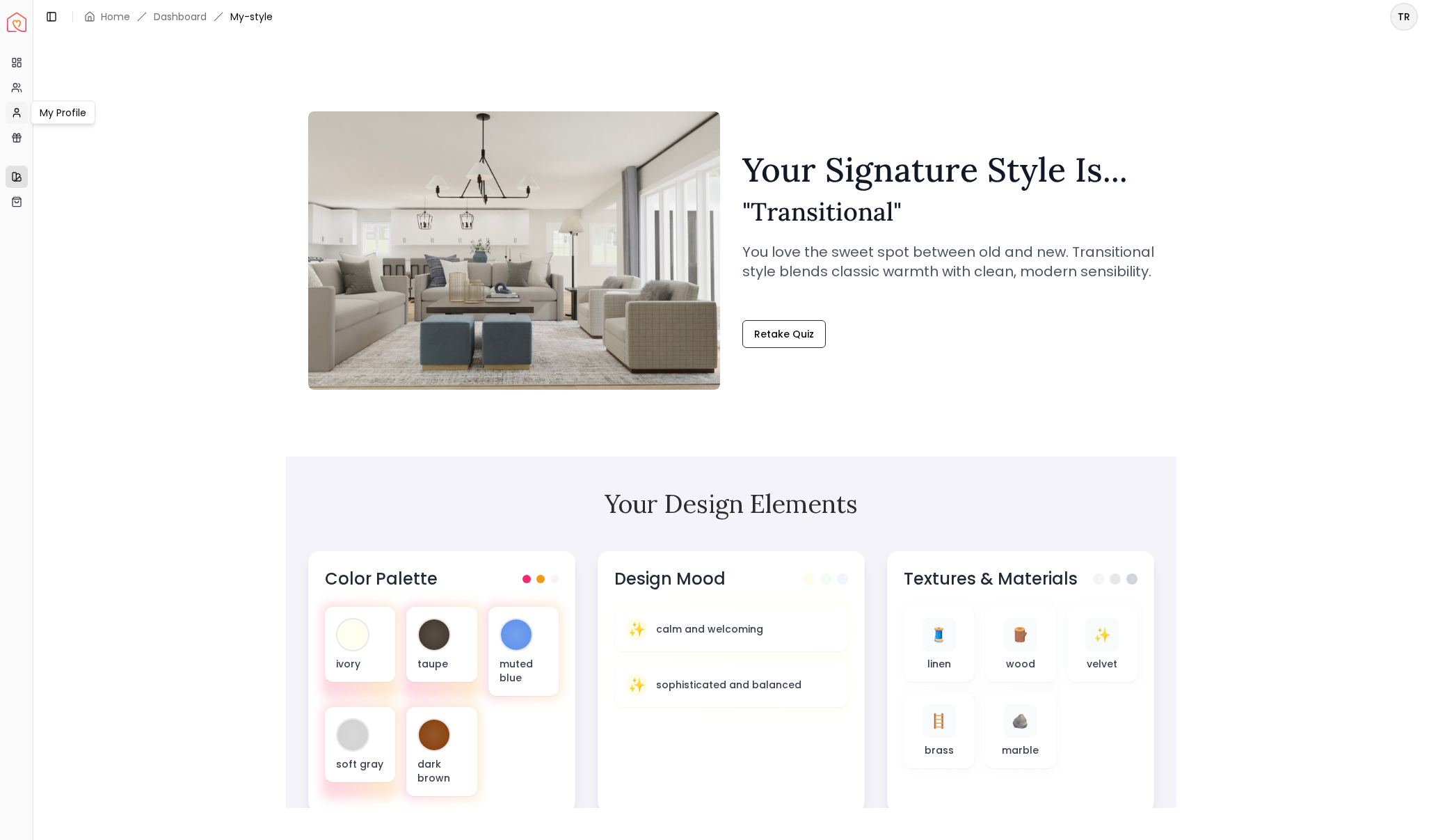
click at [17, 114] on icon at bounding box center [16, 115] width 6 height 3
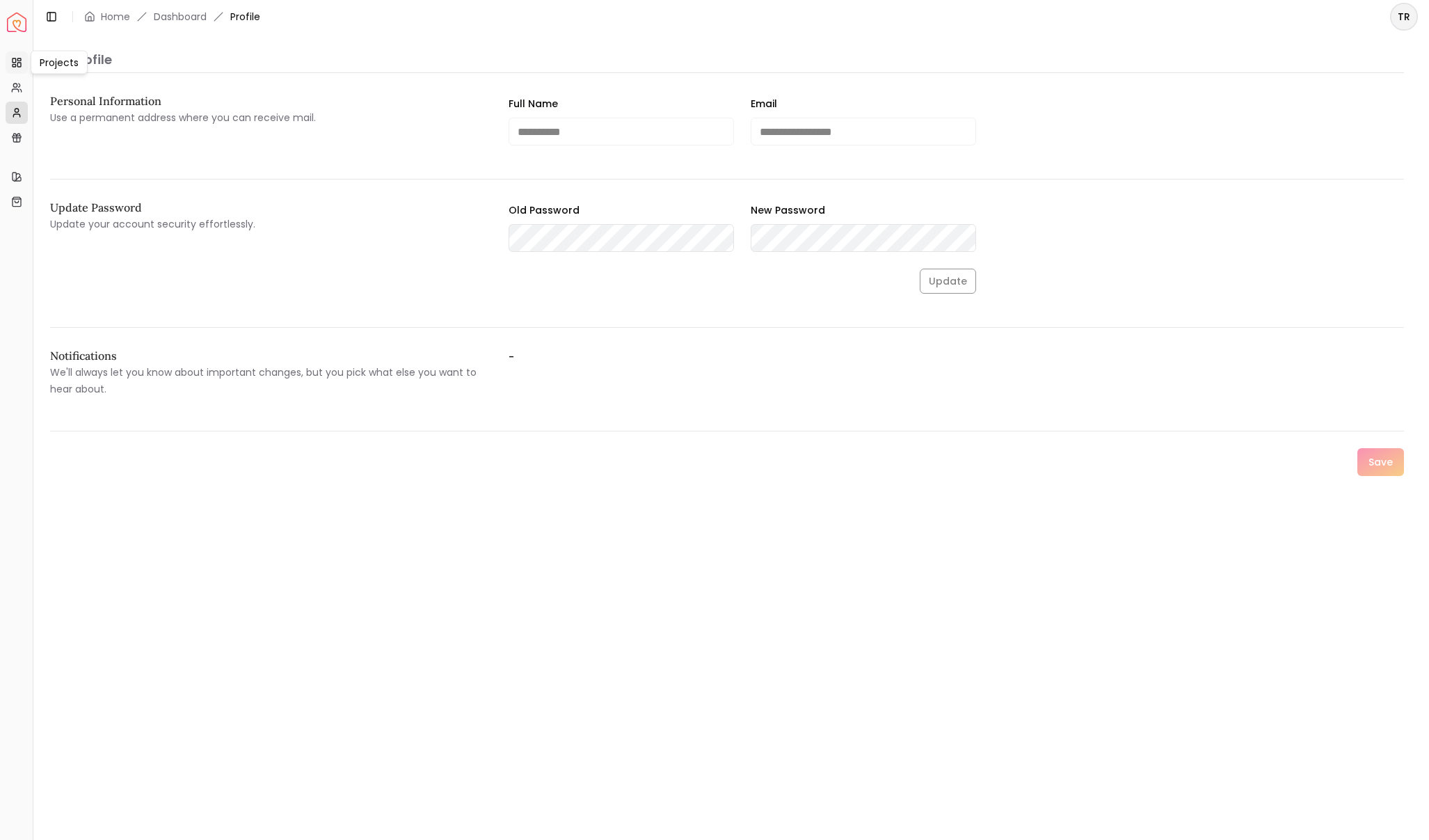
click at [20, 72] on link "Projects" at bounding box center [16, 62] width 22 height 22
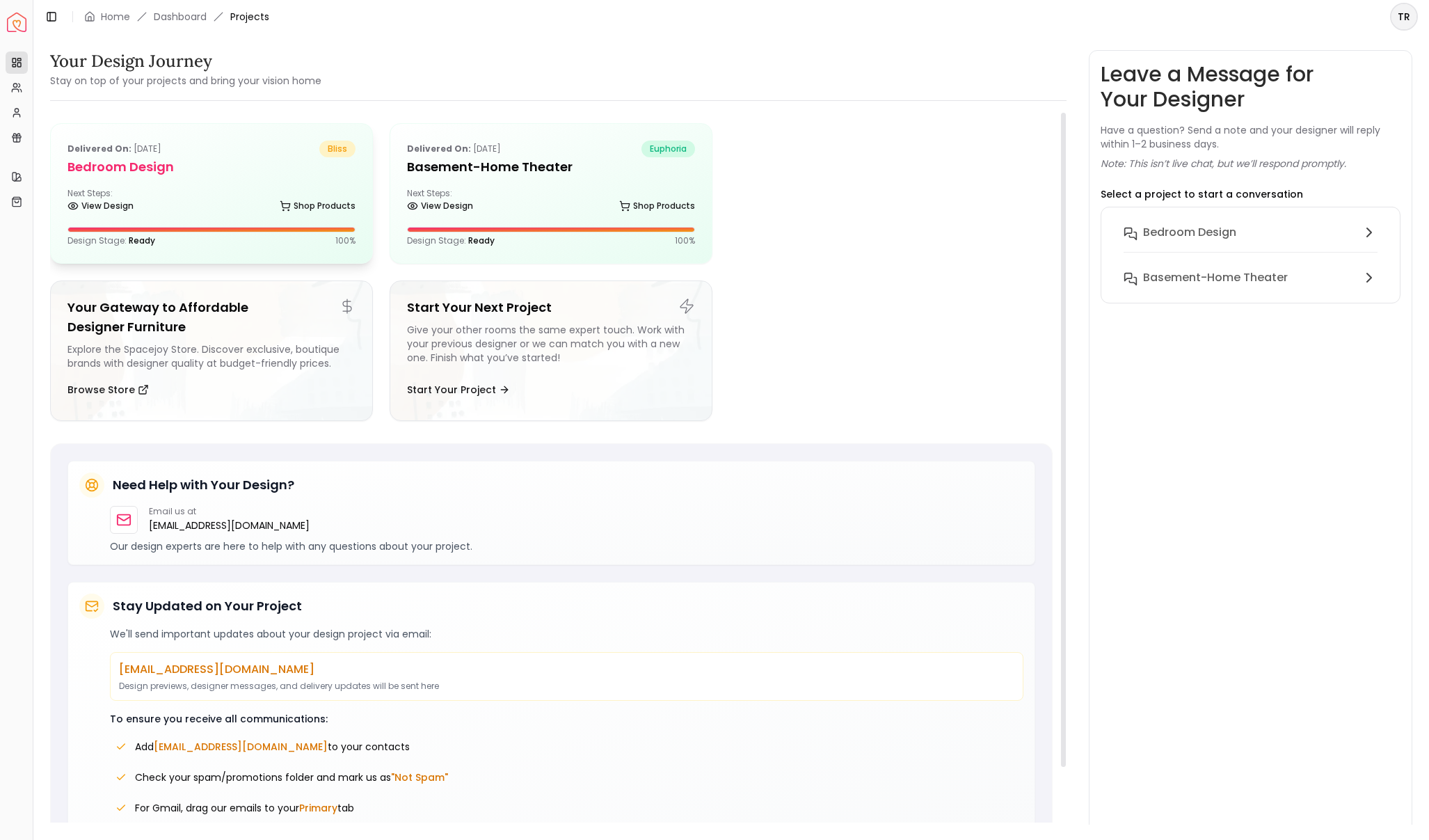
click at [136, 164] on h5 "Bedroom design" at bounding box center [212, 167] width 288 height 20
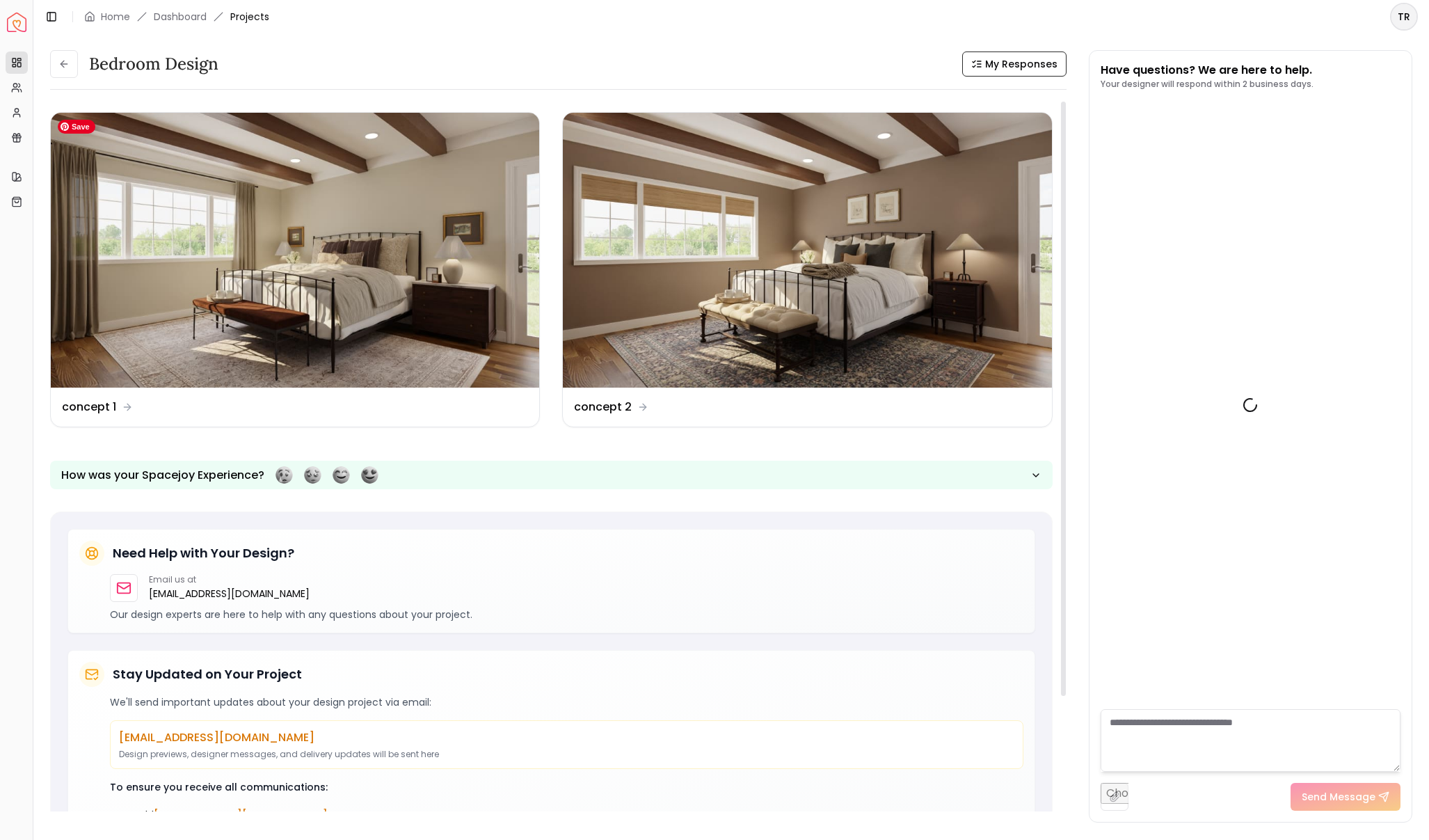
scroll to position [1334, 0]
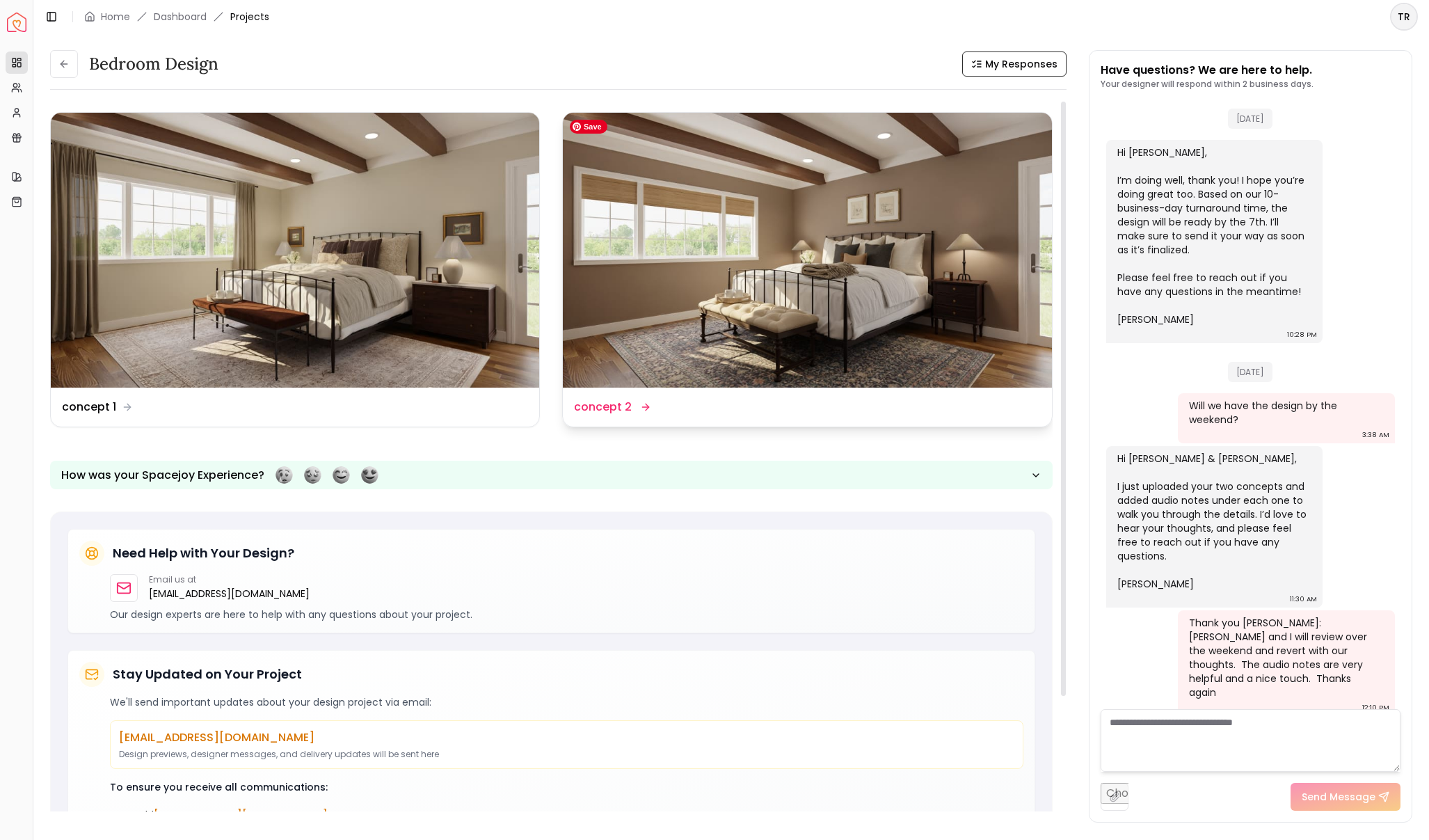
click at [727, 273] on img at bounding box center [807, 250] width 488 height 275
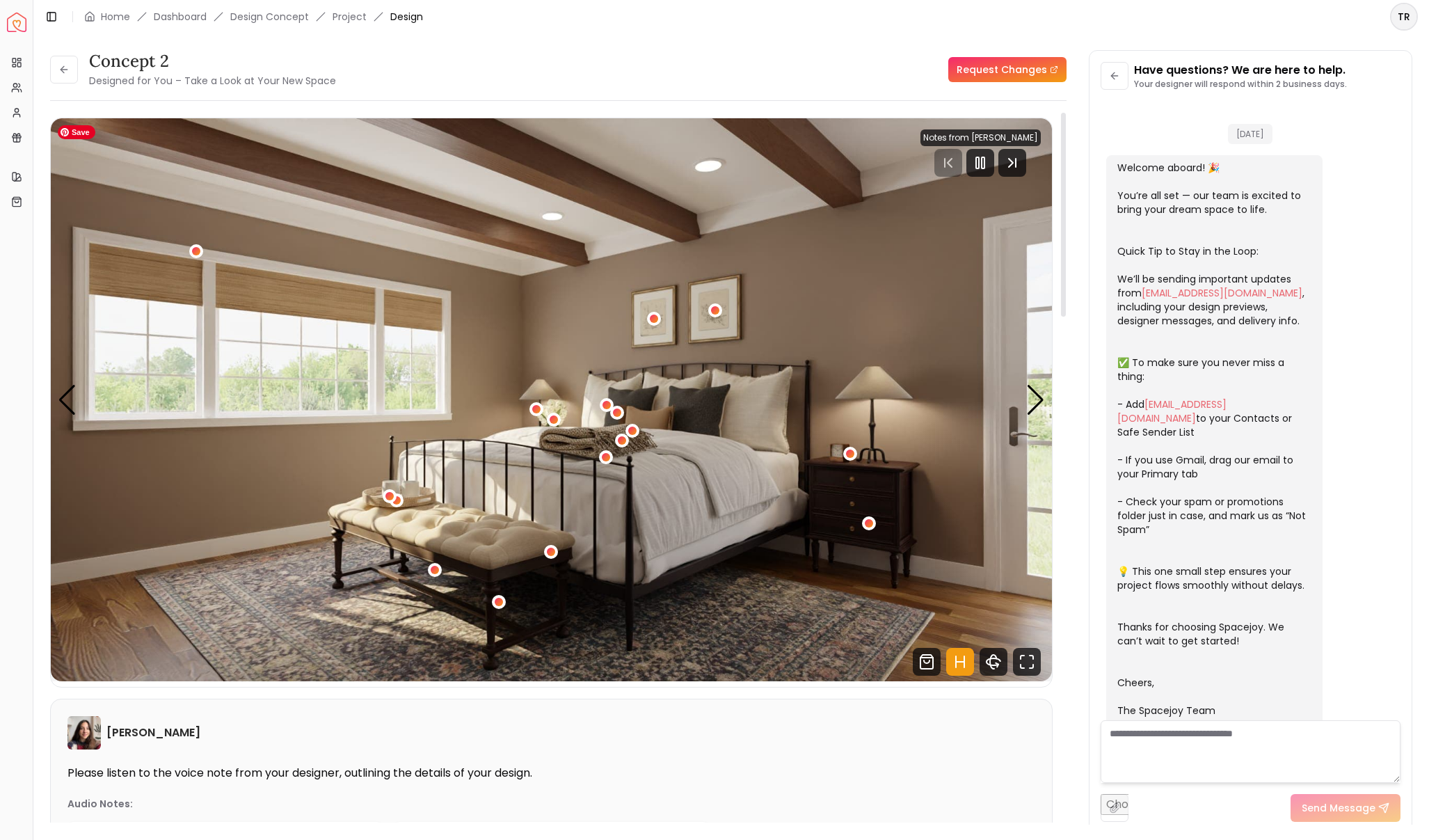
scroll to position [1323, 0]
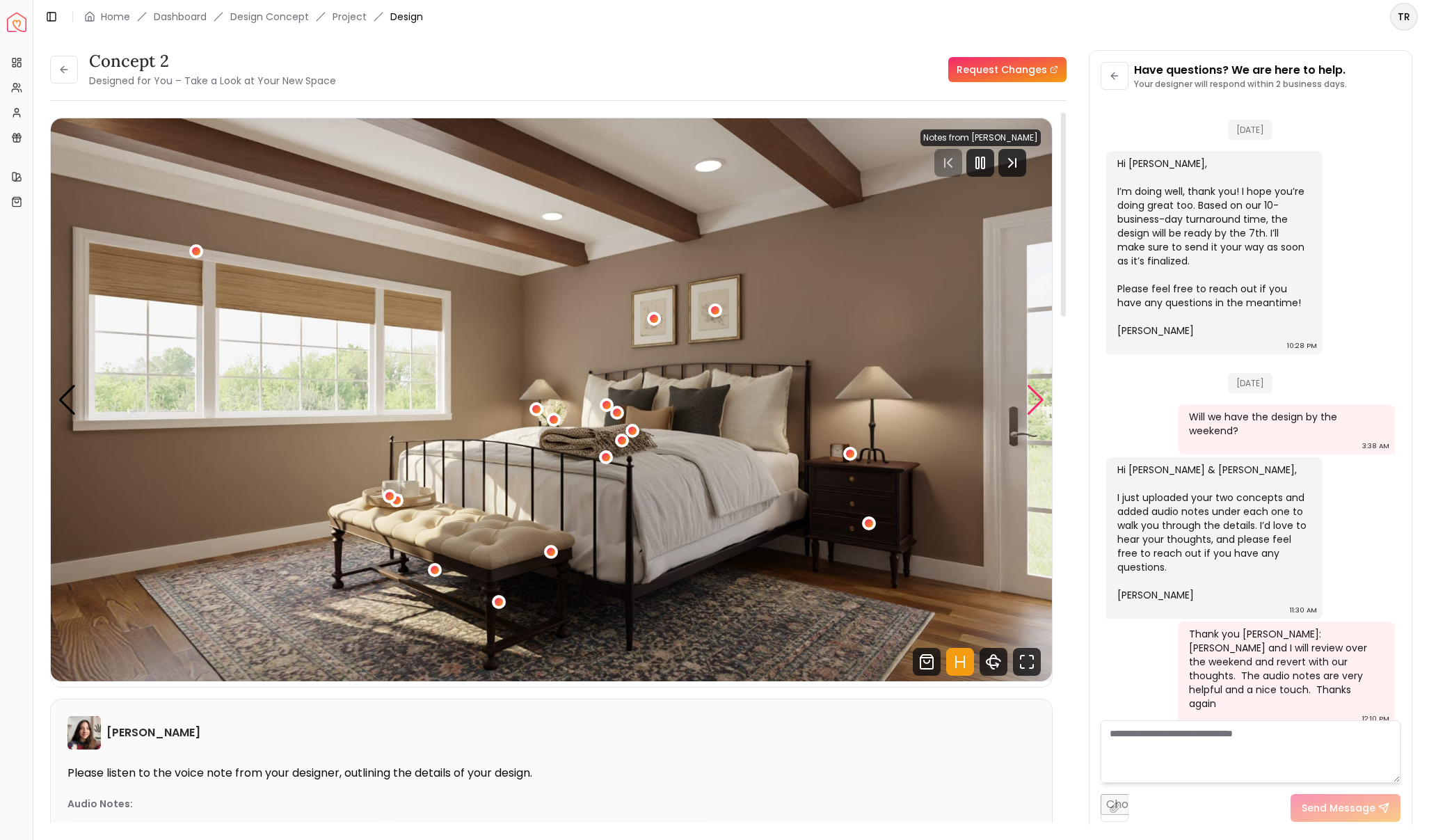
click at [1032, 404] on div "Next slide" at bounding box center [1035, 400] width 19 height 30
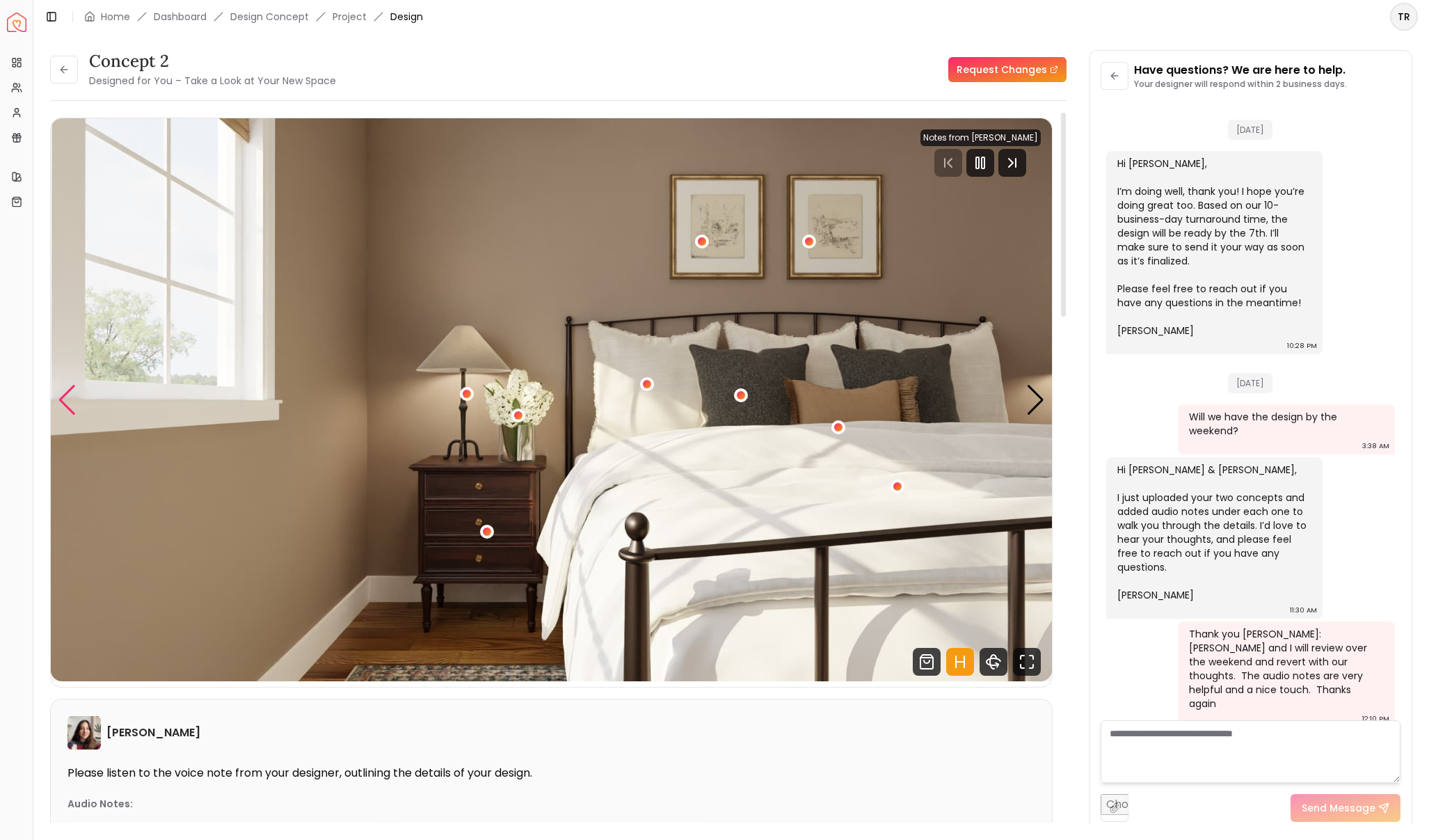
click at [69, 401] on div "Previous slide" at bounding box center [67, 400] width 19 height 30
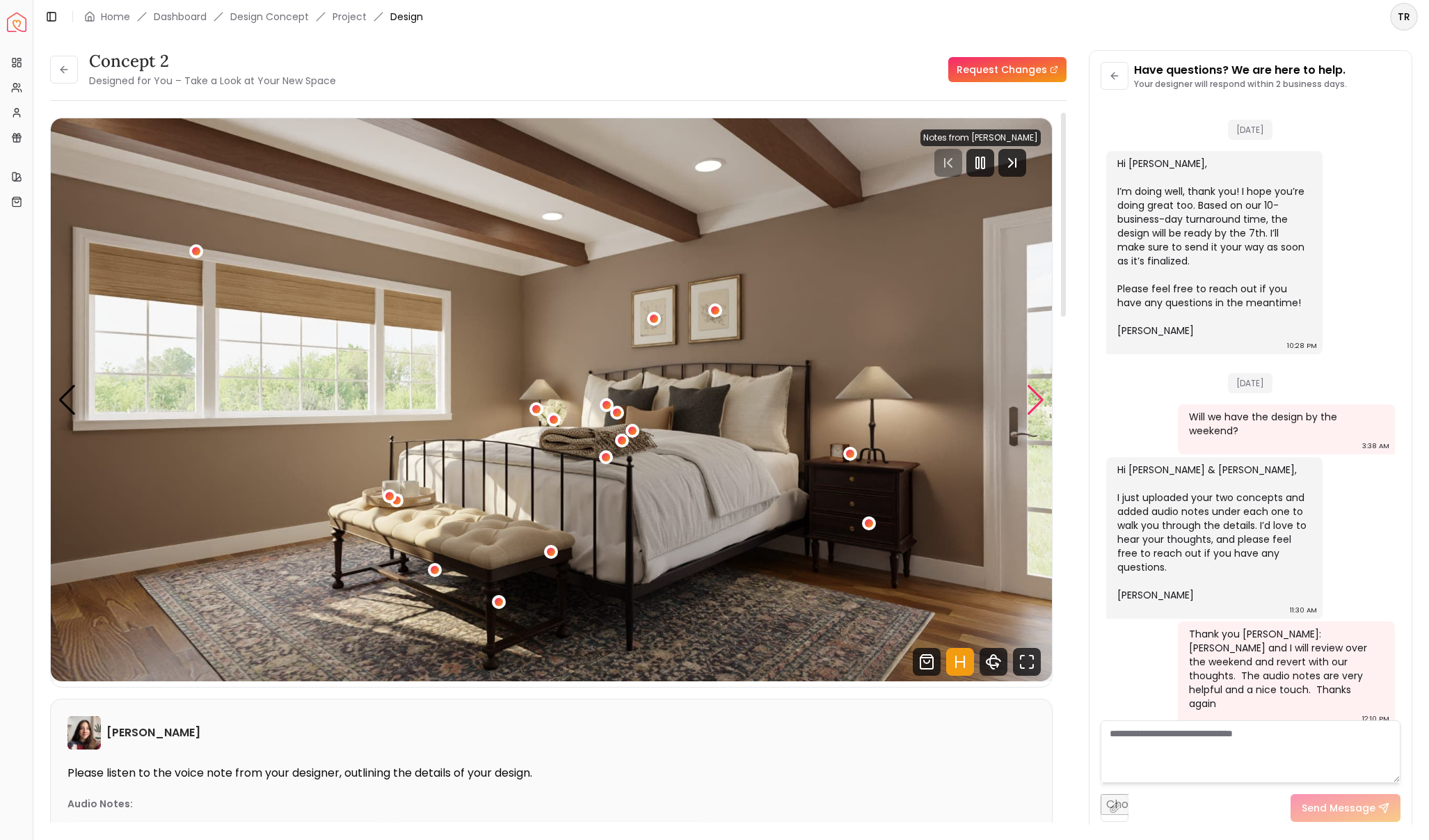
click at [1034, 392] on div "Next slide" at bounding box center [1035, 400] width 19 height 30
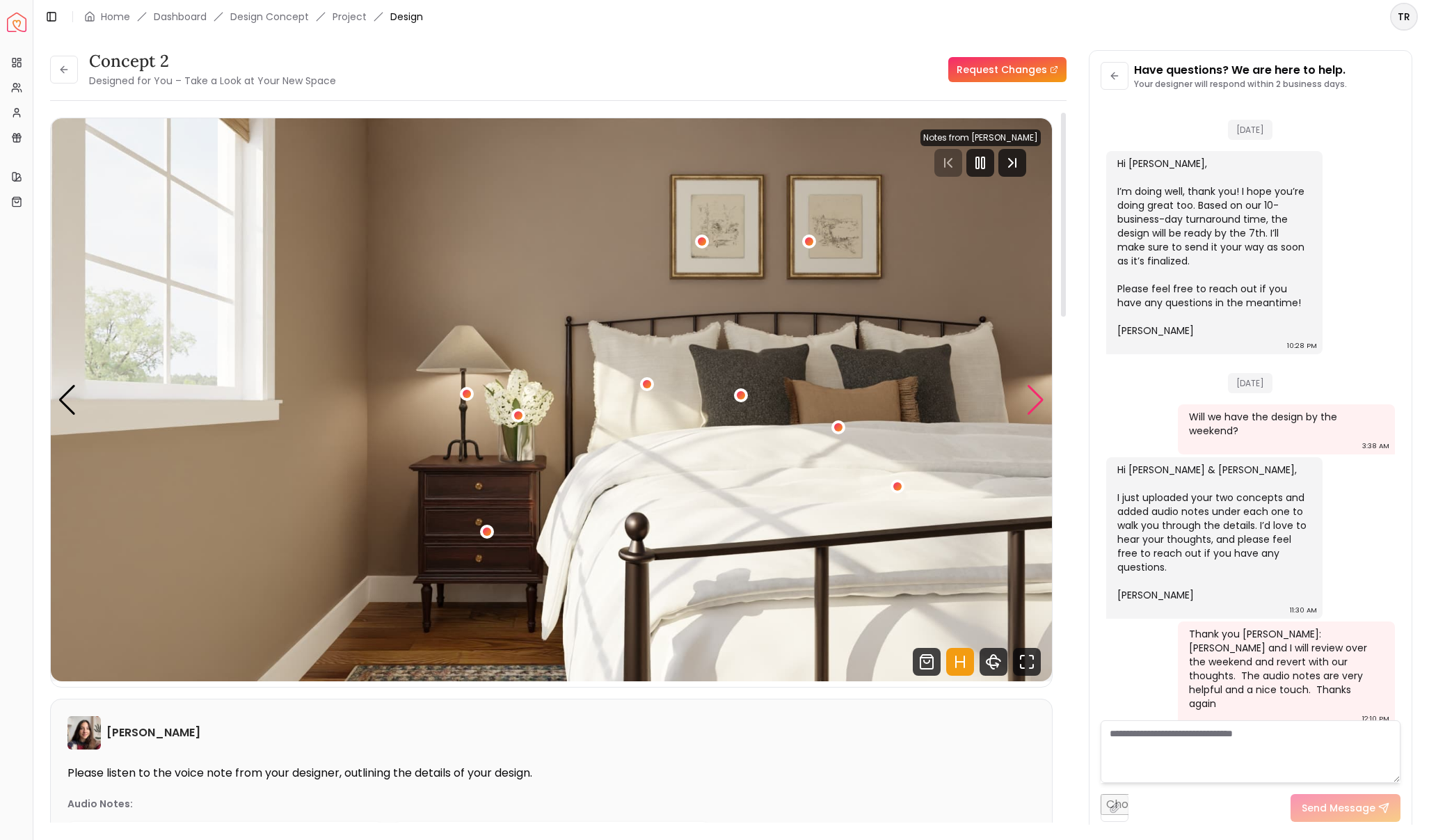
click at [1032, 396] on div "Next slide" at bounding box center [1035, 400] width 19 height 30
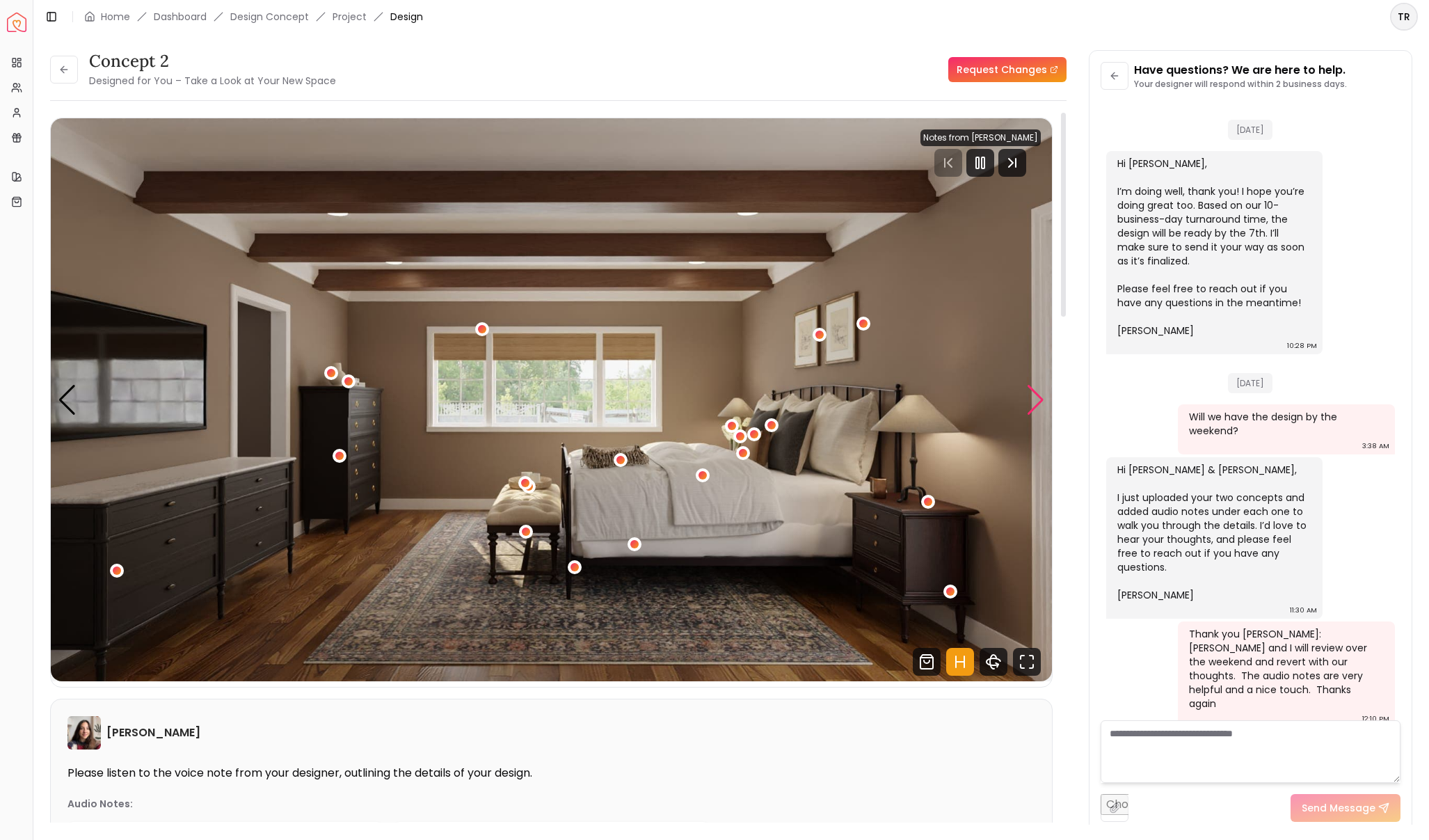
click at [1032, 396] on div "Next slide" at bounding box center [1035, 400] width 19 height 30
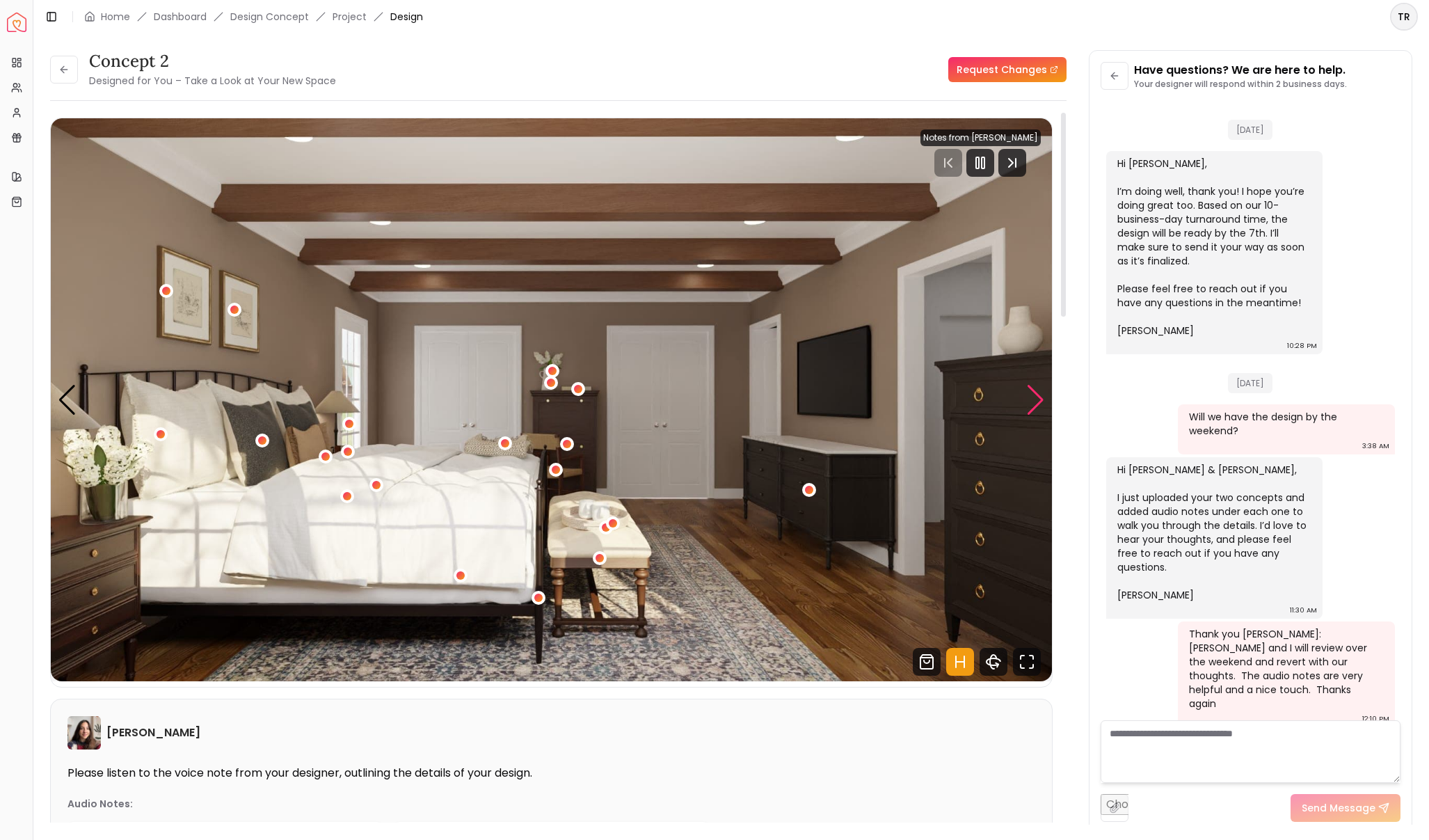
click at [1032, 396] on div "Next slide" at bounding box center [1035, 400] width 19 height 30
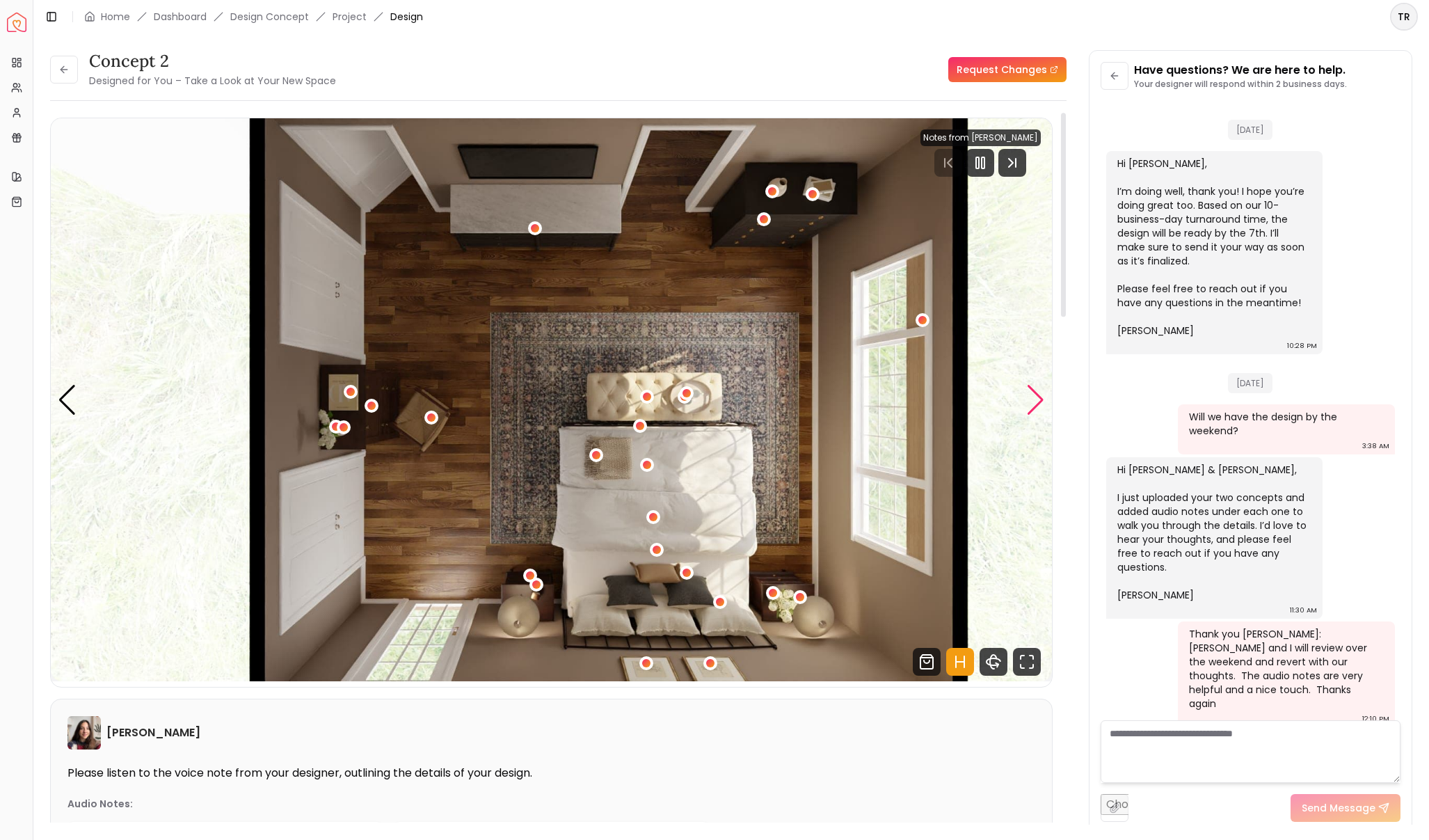
click at [1030, 396] on div "Next slide" at bounding box center [1035, 400] width 19 height 30
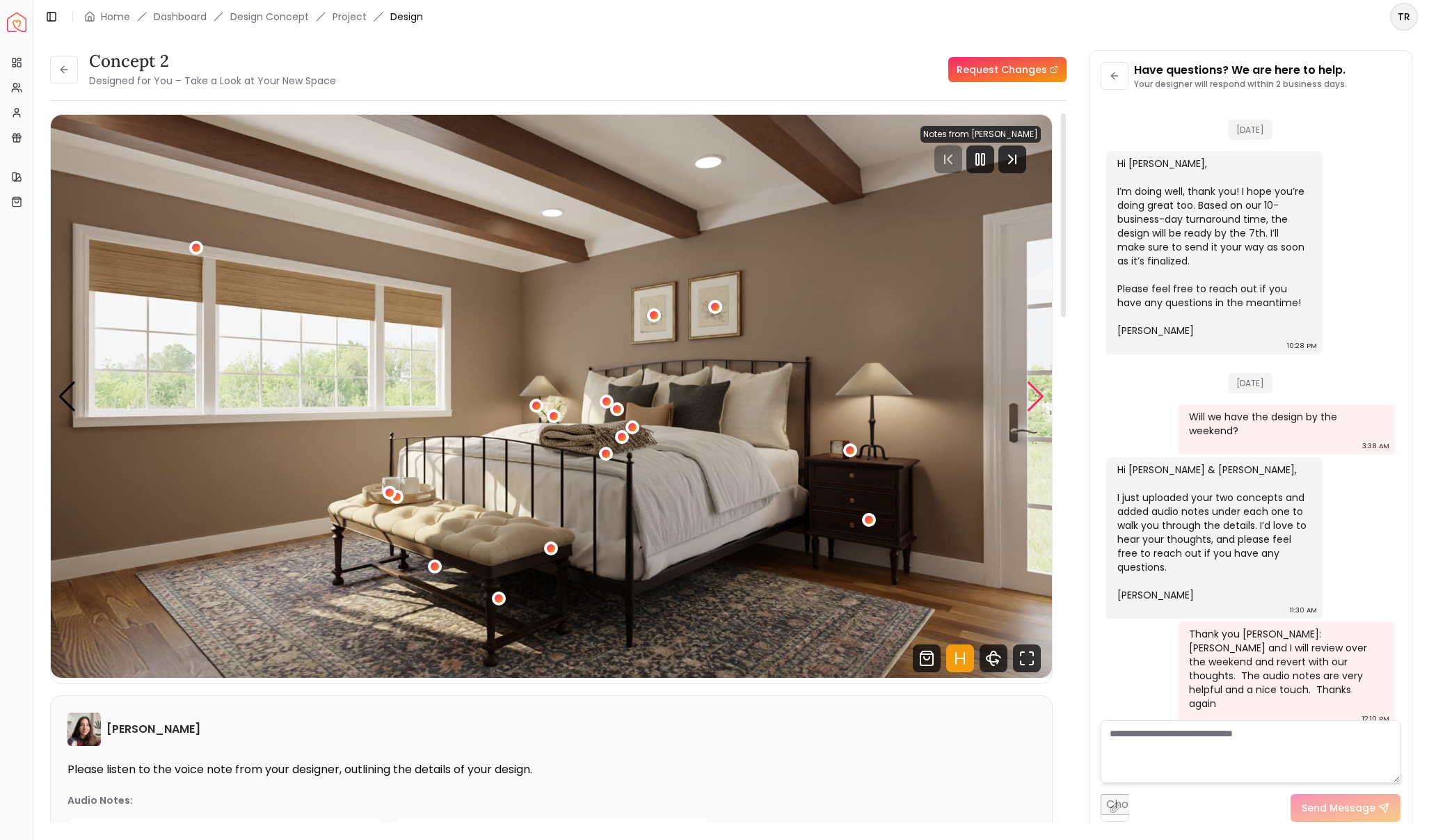
scroll to position [2, 0]
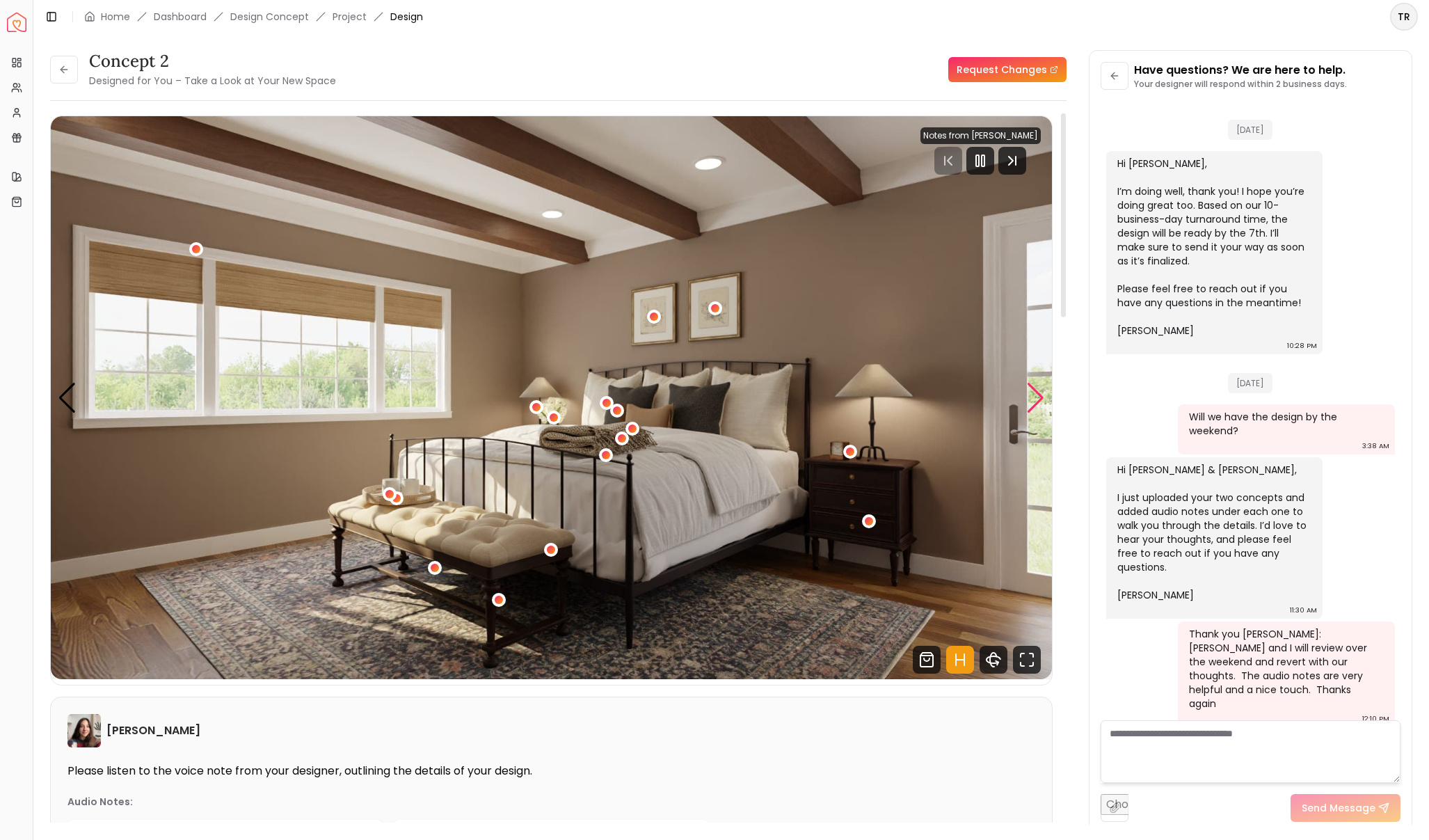
click at [1030, 396] on div "Next slide" at bounding box center [1035, 397] width 19 height 30
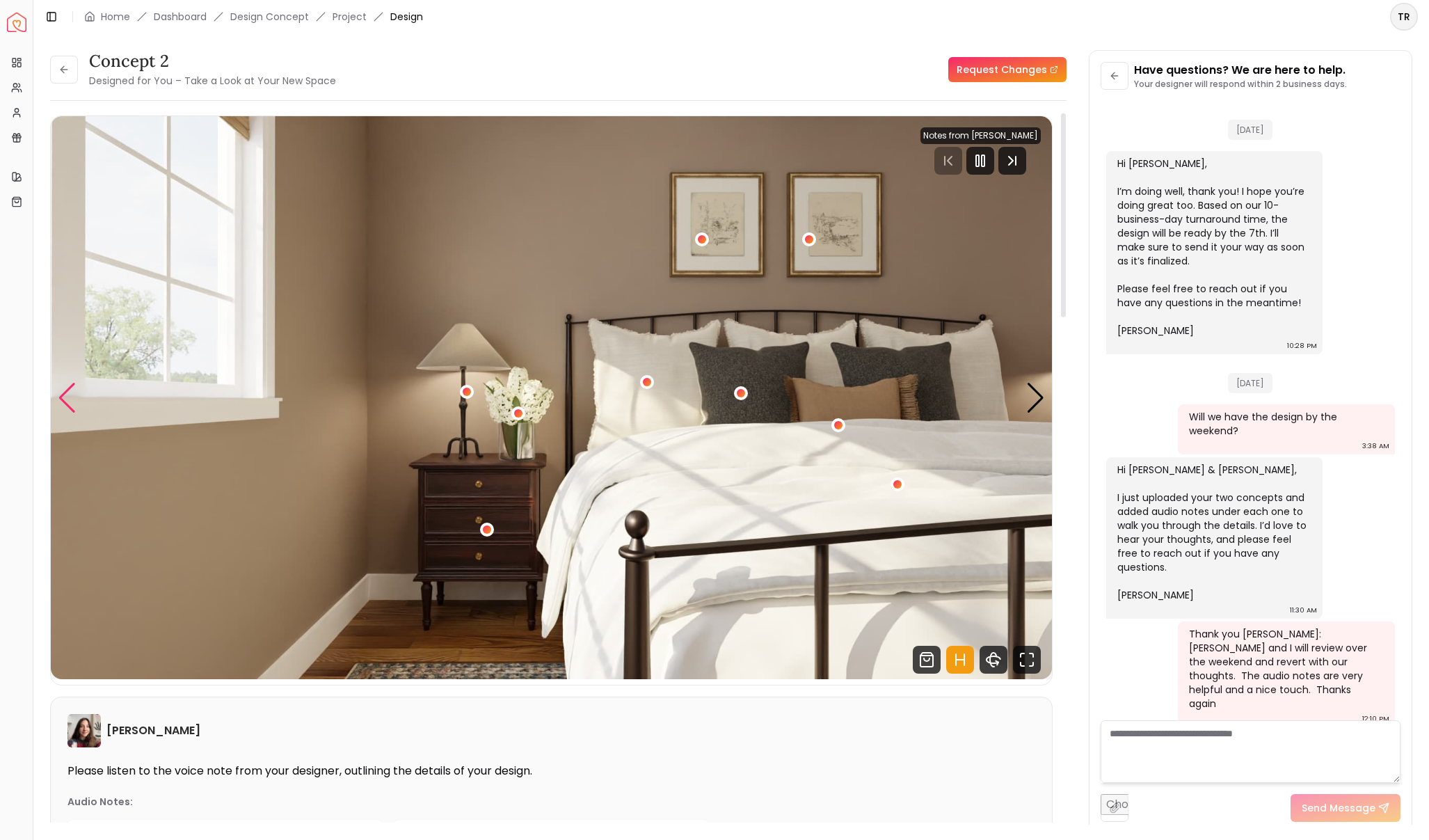
click at [62, 398] on div "Previous slide" at bounding box center [67, 397] width 19 height 30
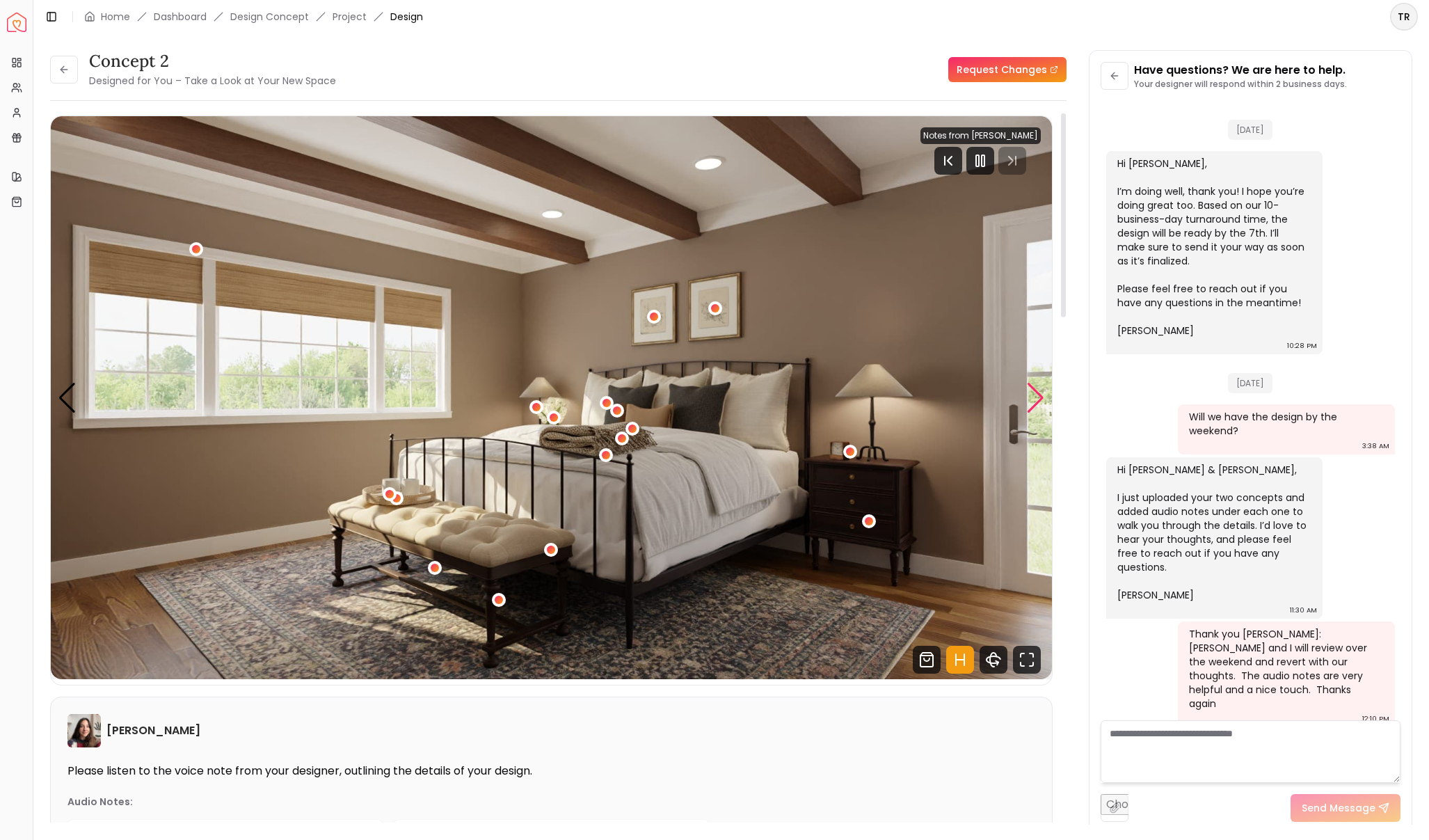
click at [1039, 398] on div "Next slide" at bounding box center [1035, 397] width 19 height 30
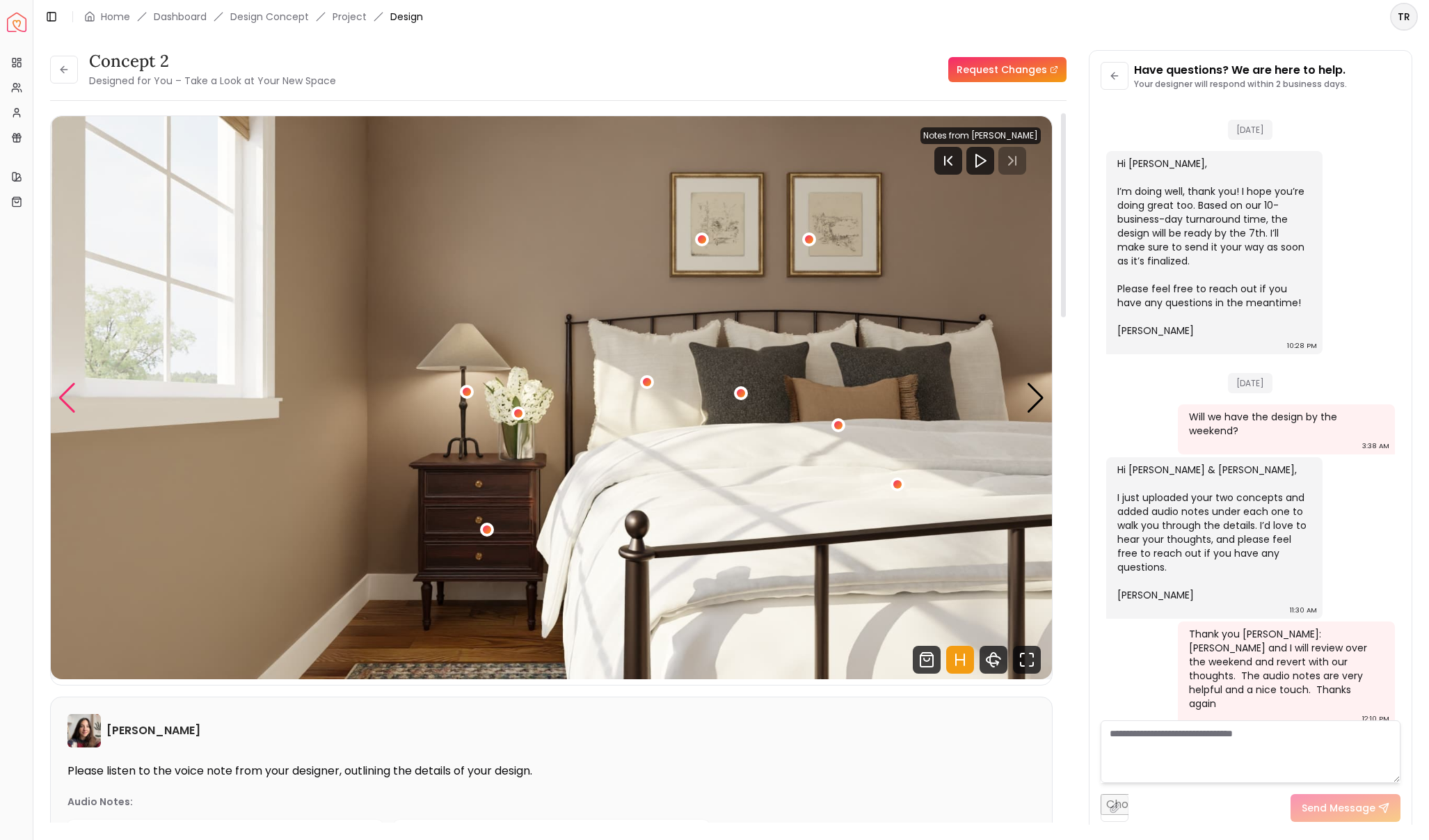
click at [68, 402] on div "Previous slide" at bounding box center [67, 397] width 19 height 30
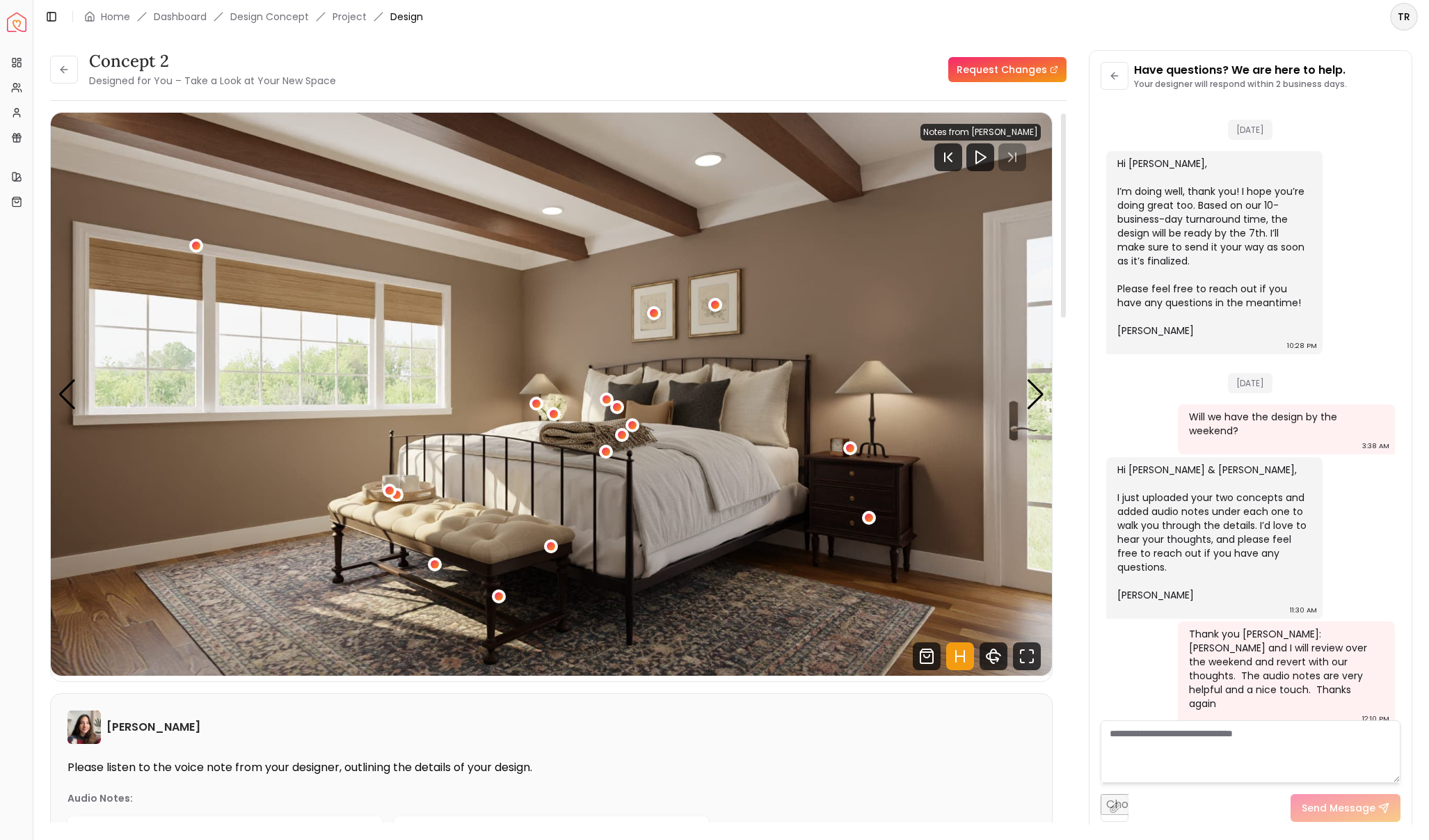
scroll to position [24, 0]
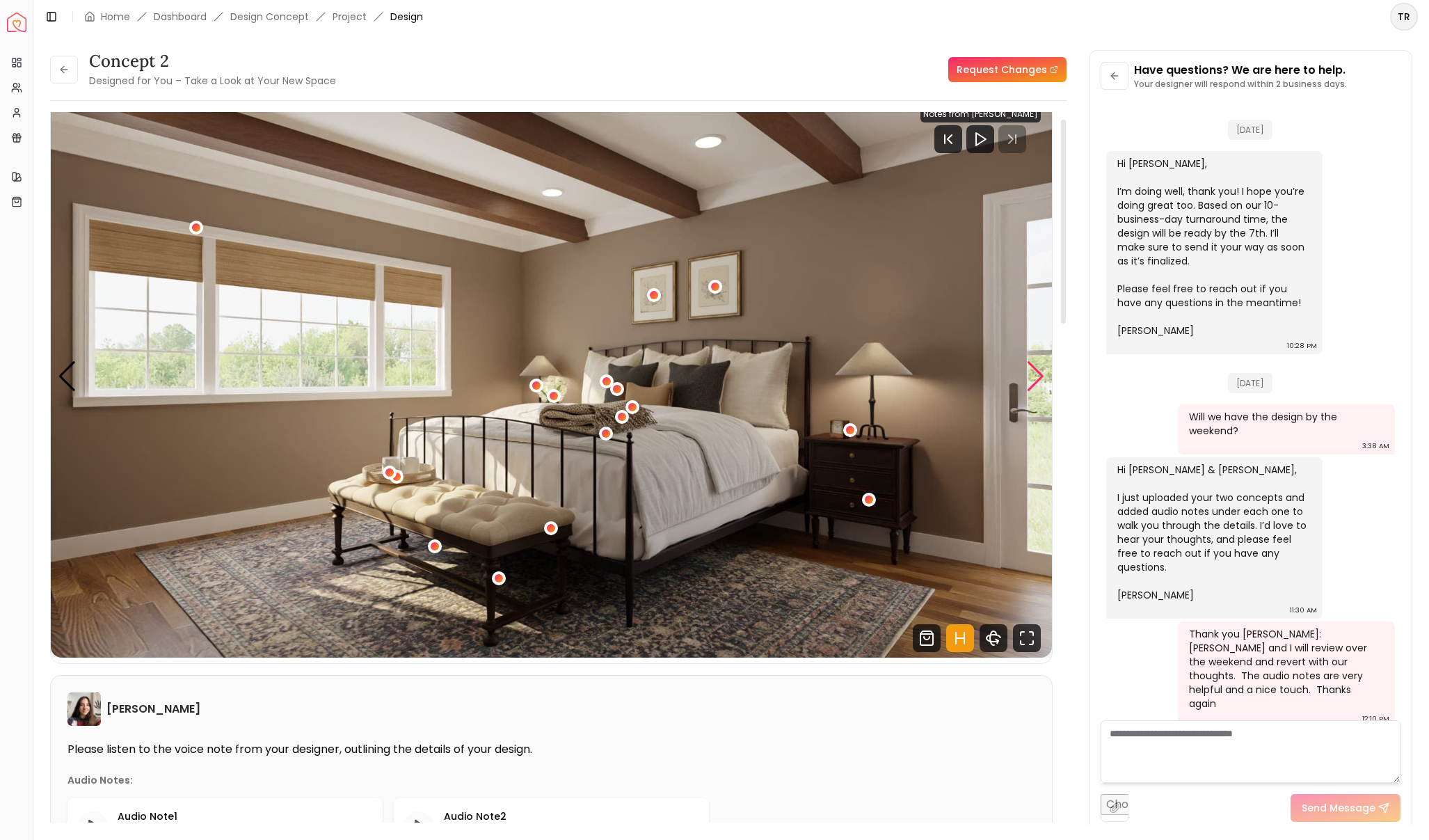
click at [1031, 379] on div "Next slide" at bounding box center [1035, 376] width 19 height 30
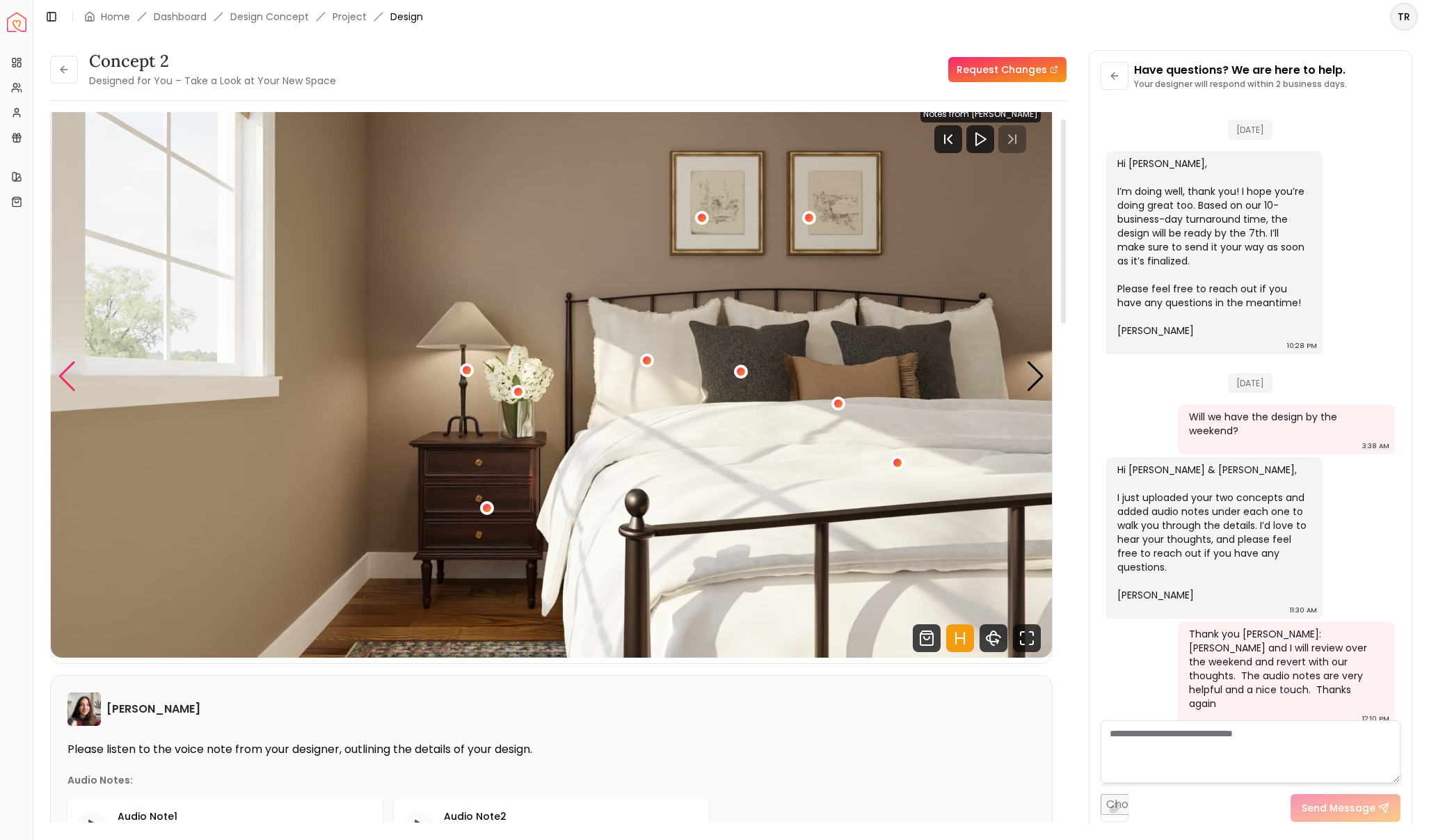
click at [67, 378] on div "Previous slide" at bounding box center [67, 376] width 19 height 30
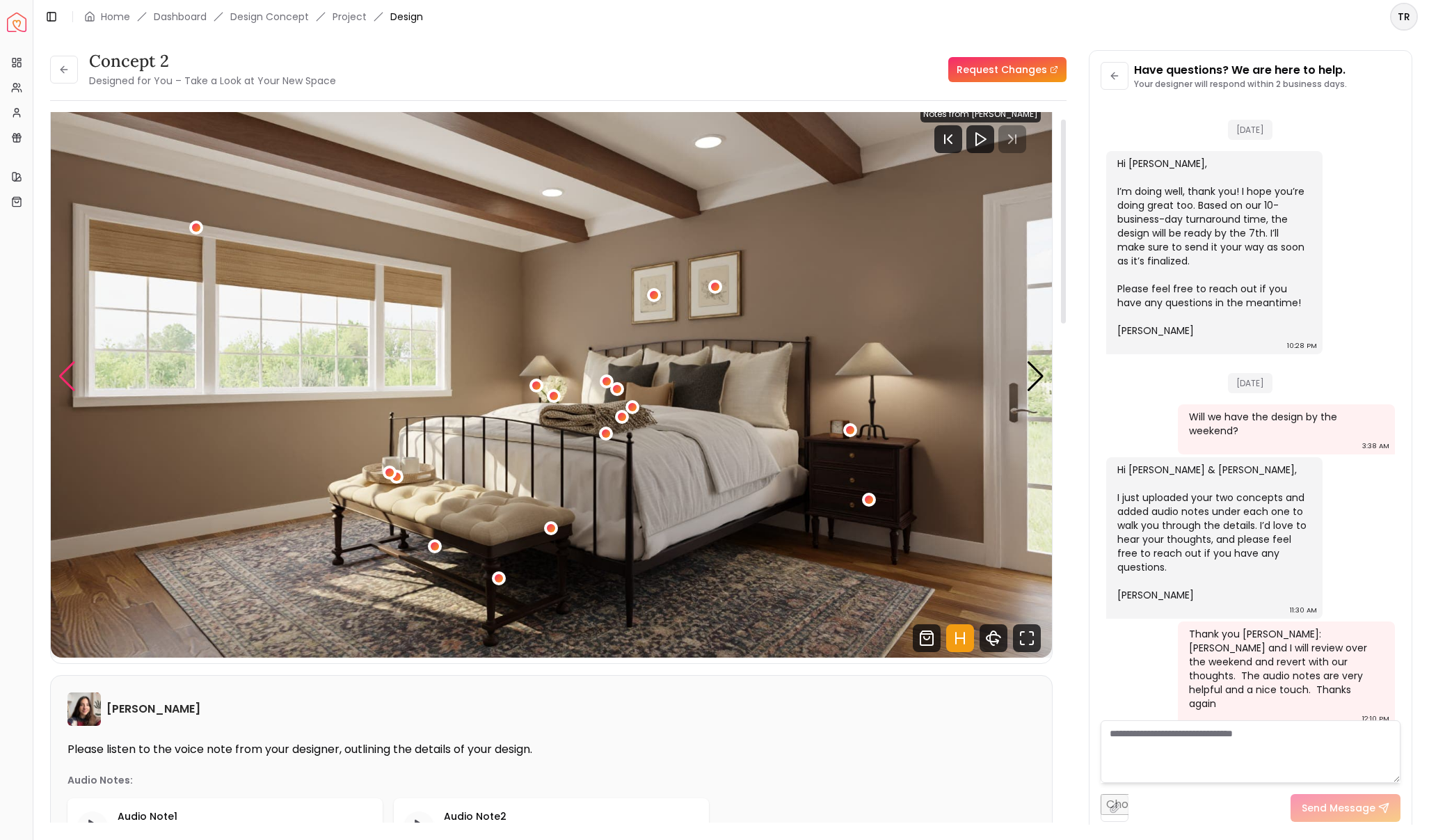
click at [67, 378] on div "Previous slide" at bounding box center [67, 376] width 19 height 30
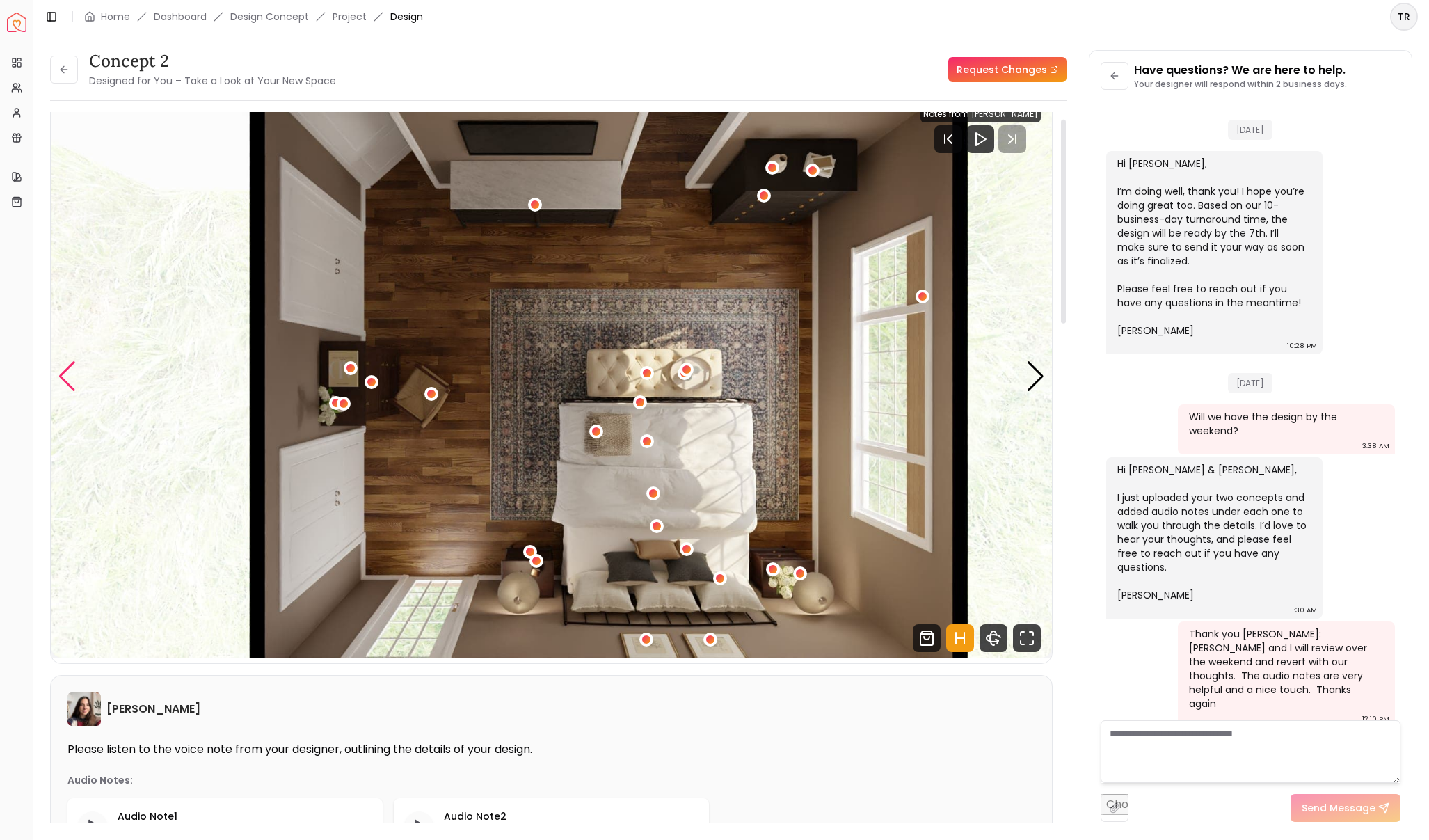
click at [67, 378] on div "Previous slide" at bounding box center [67, 376] width 19 height 30
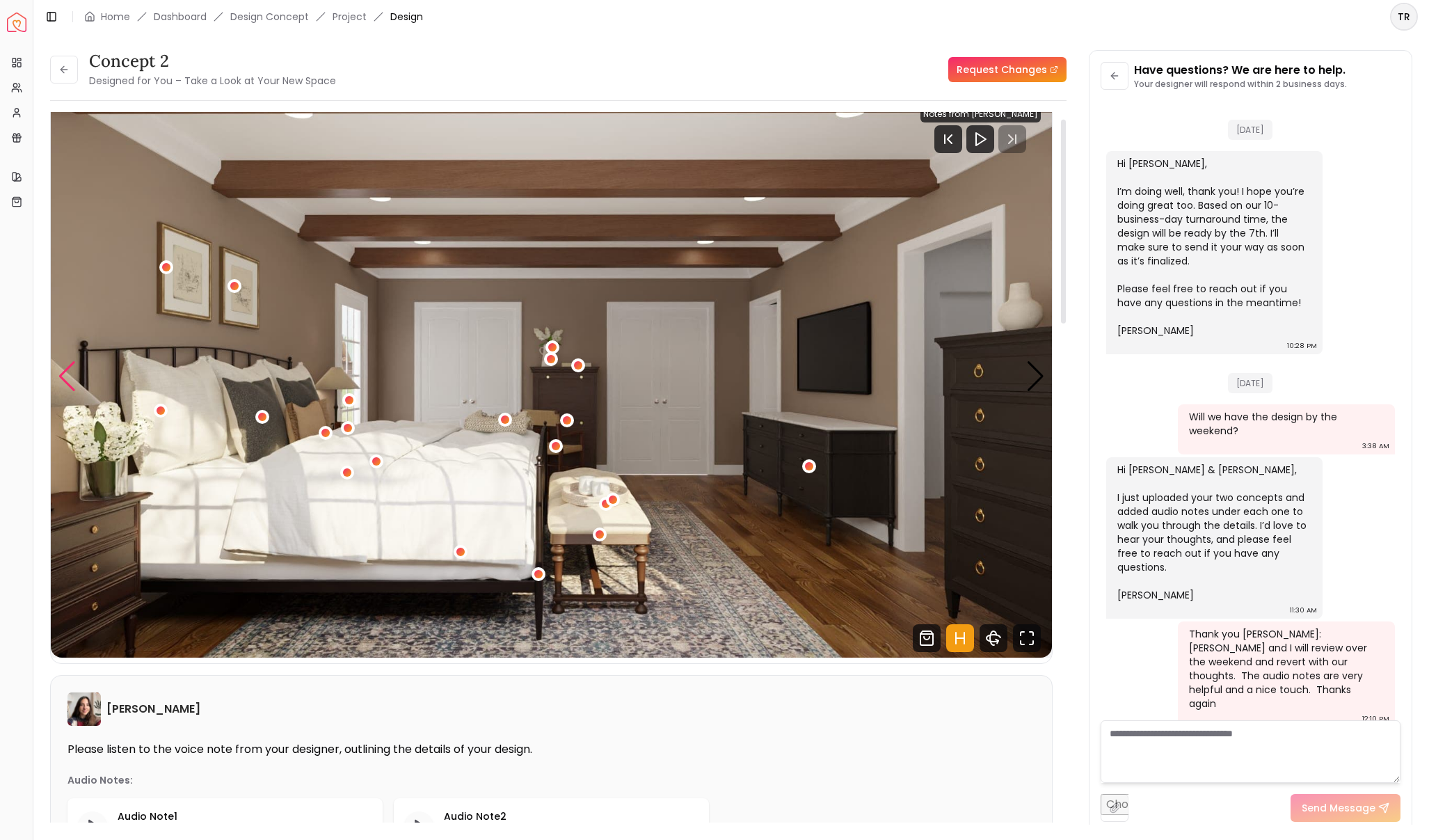
click at [67, 378] on div "Previous slide" at bounding box center [67, 376] width 19 height 30
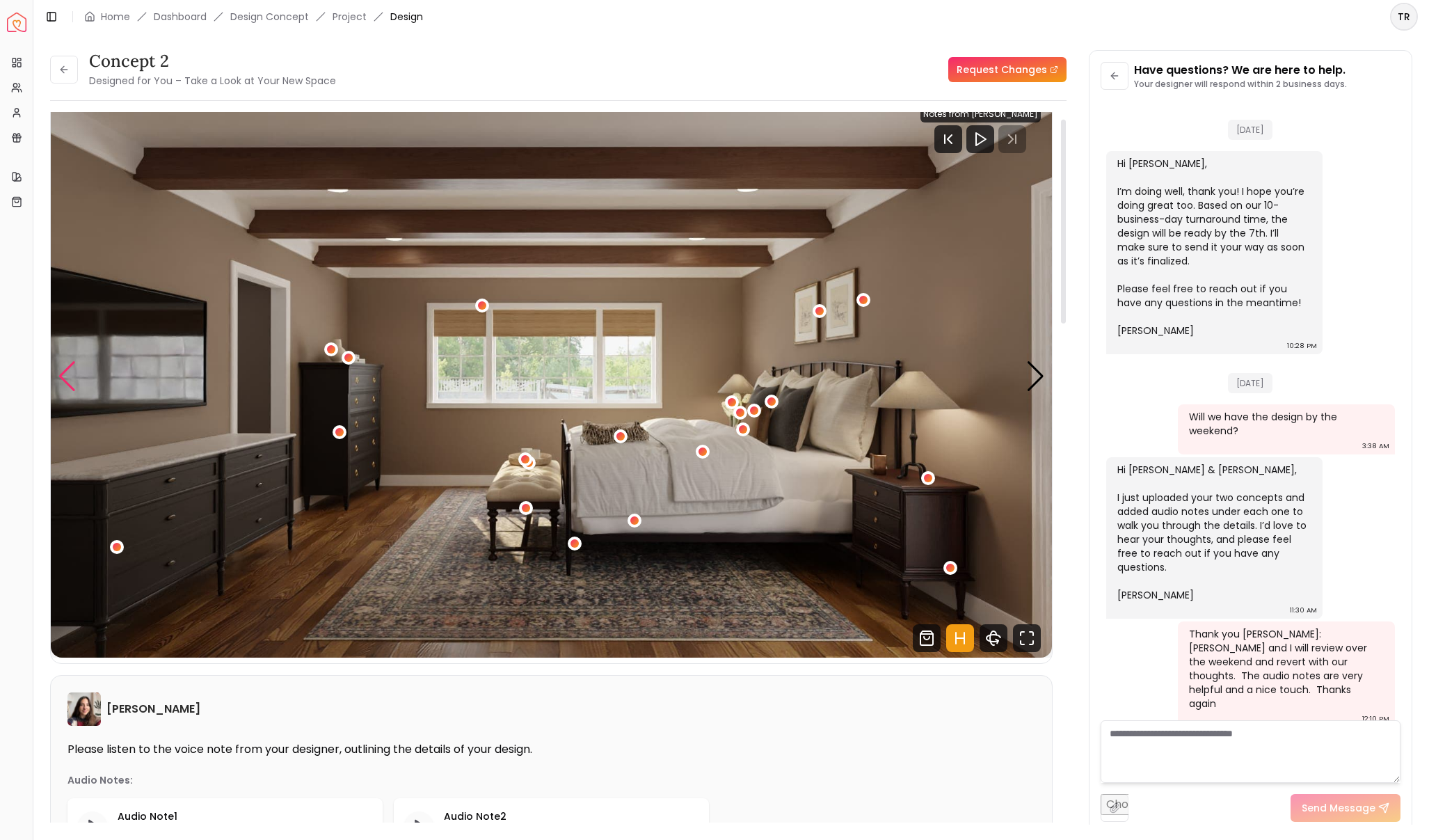
click at [67, 378] on div "Previous slide" at bounding box center [67, 376] width 19 height 30
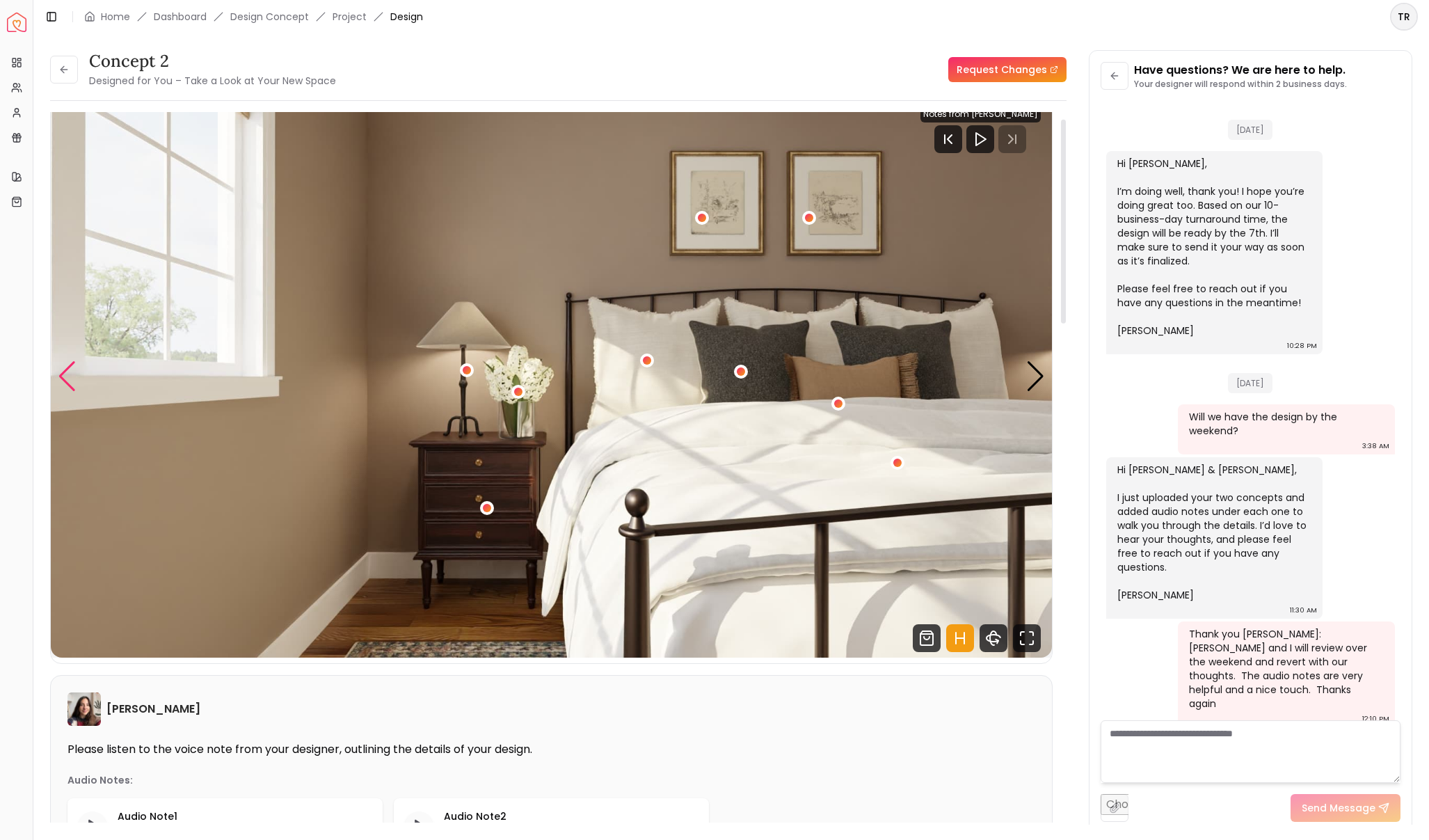
click at [67, 378] on div "Previous slide" at bounding box center [67, 376] width 19 height 30
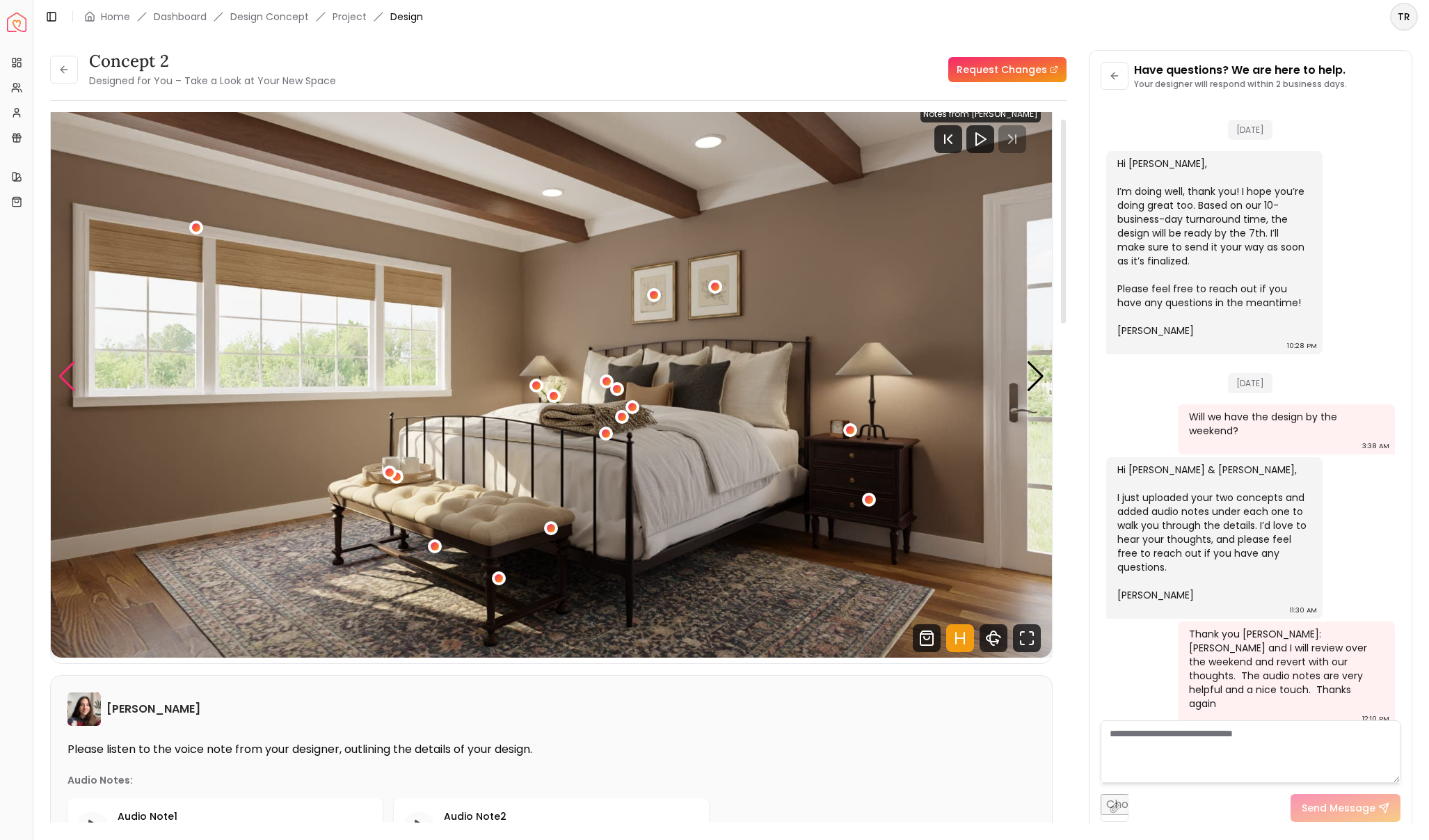
click at [67, 378] on div "Previous slide" at bounding box center [67, 376] width 19 height 30
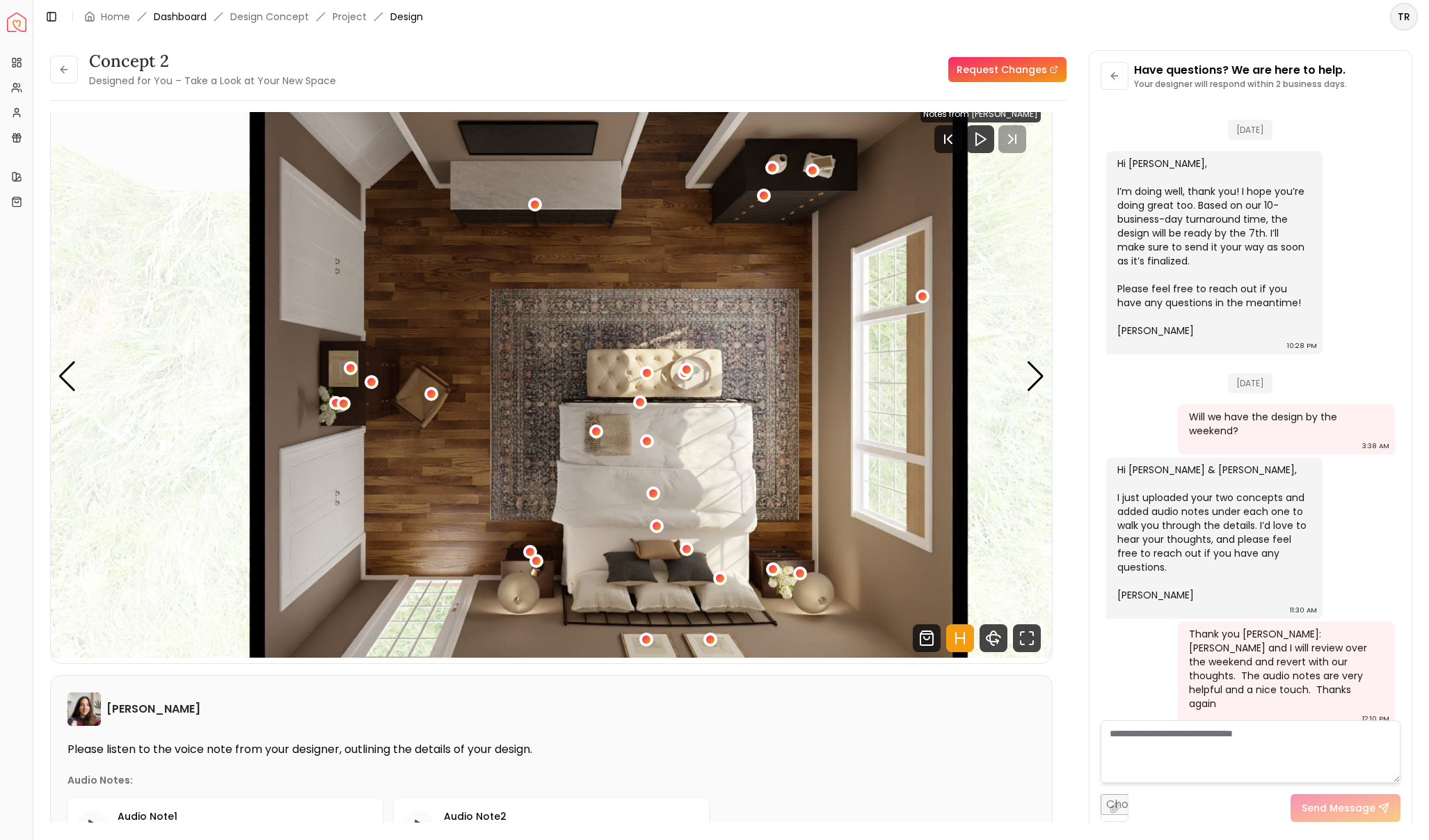
click at [205, 16] on link "Dashboard" at bounding box center [180, 17] width 52 height 14
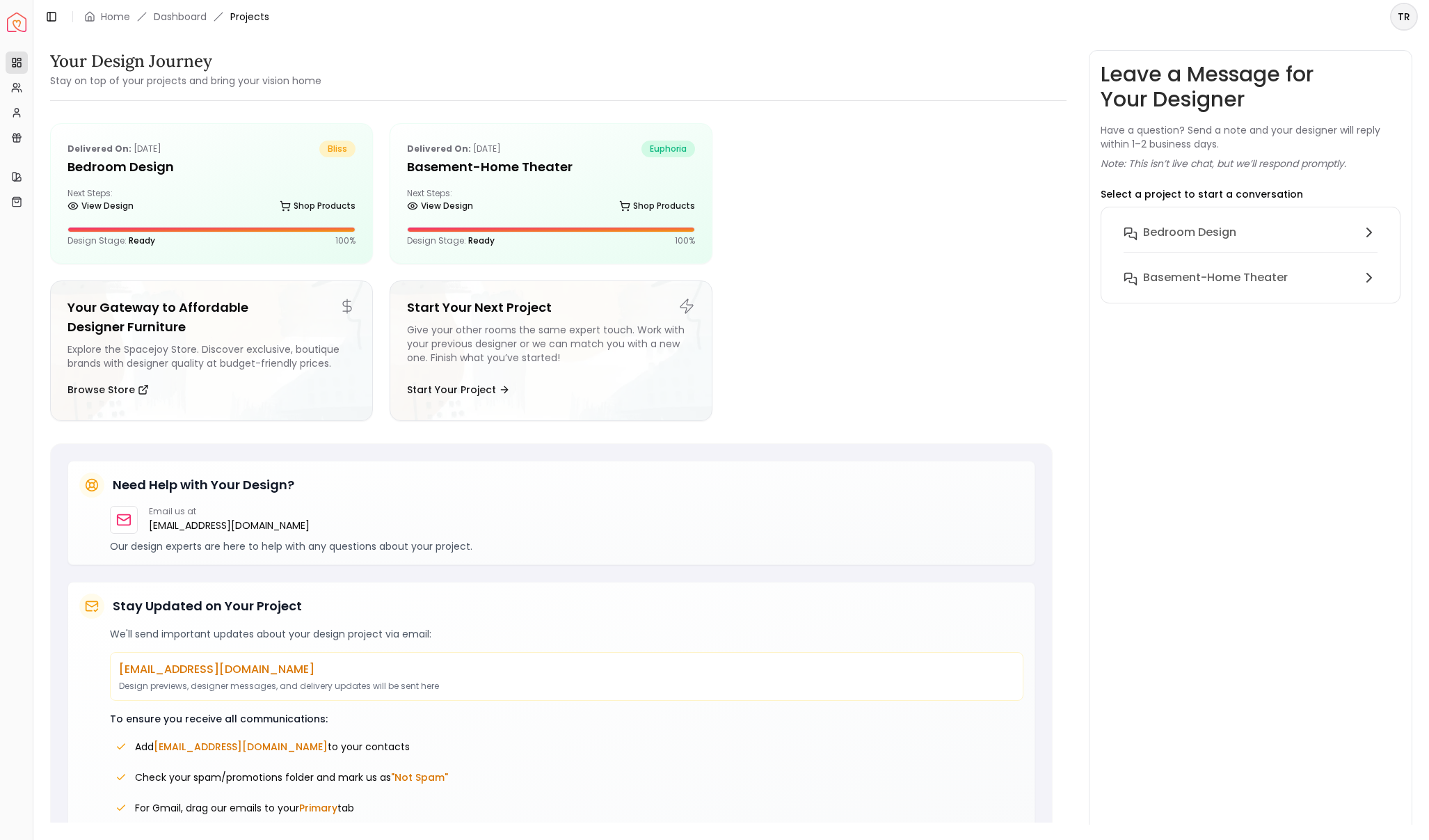
click at [256, 16] on span "Projects" at bounding box center [250, 17] width 39 height 14
click at [113, 16] on link "Home" at bounding box center [115, 17] width 29 height 14
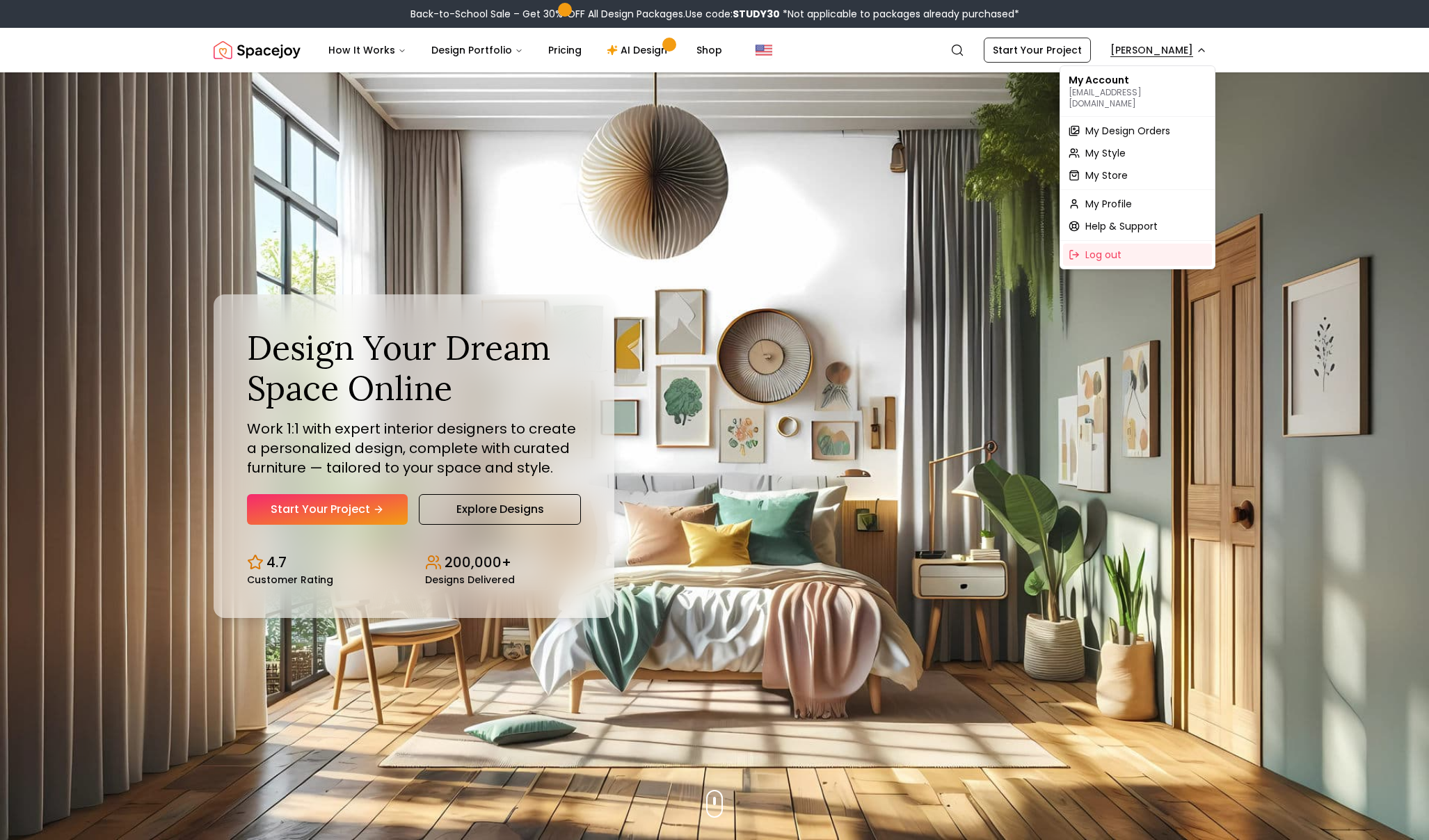
click at [1151, 124] on span "My Design Orders" at bounding box center [1128, 131] width 84 height 14
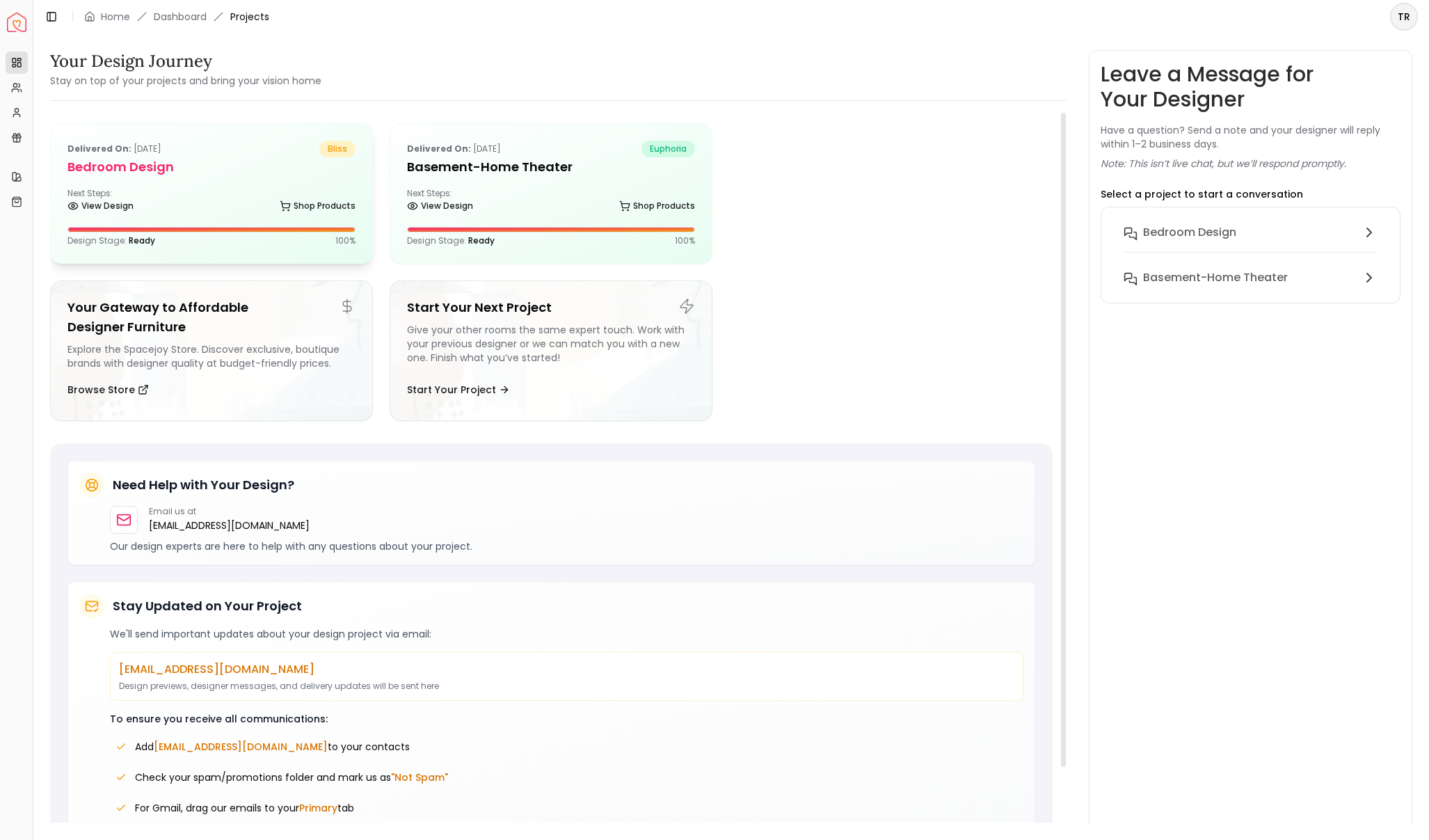
click at [215, 220] on div "Delivered on: [DATE] bliss Bedroom design Next Steps: View Design Shop Products…" at bounding box center [212, 193] width 322 height 140
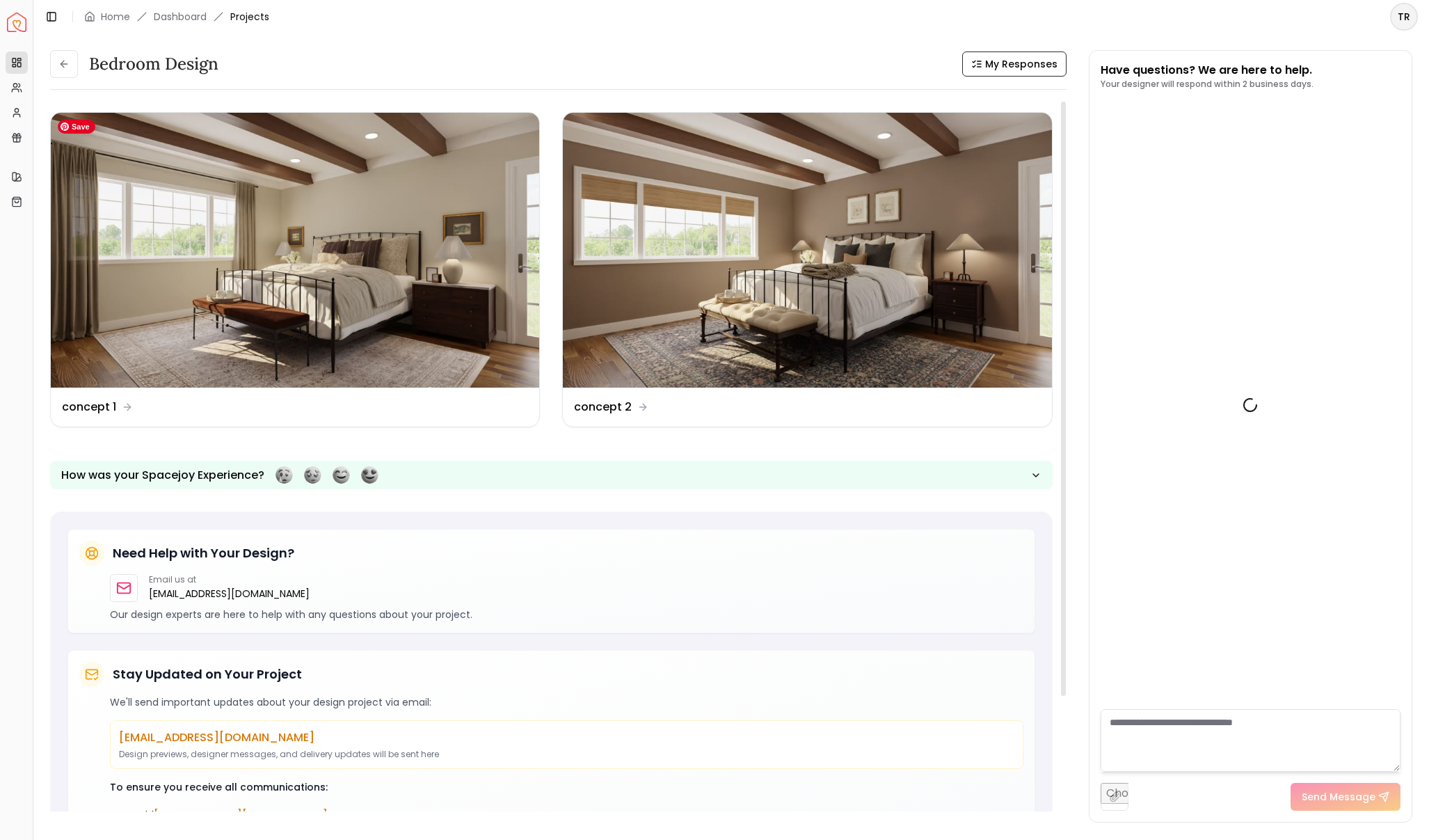
scroll to position [1334, 0]
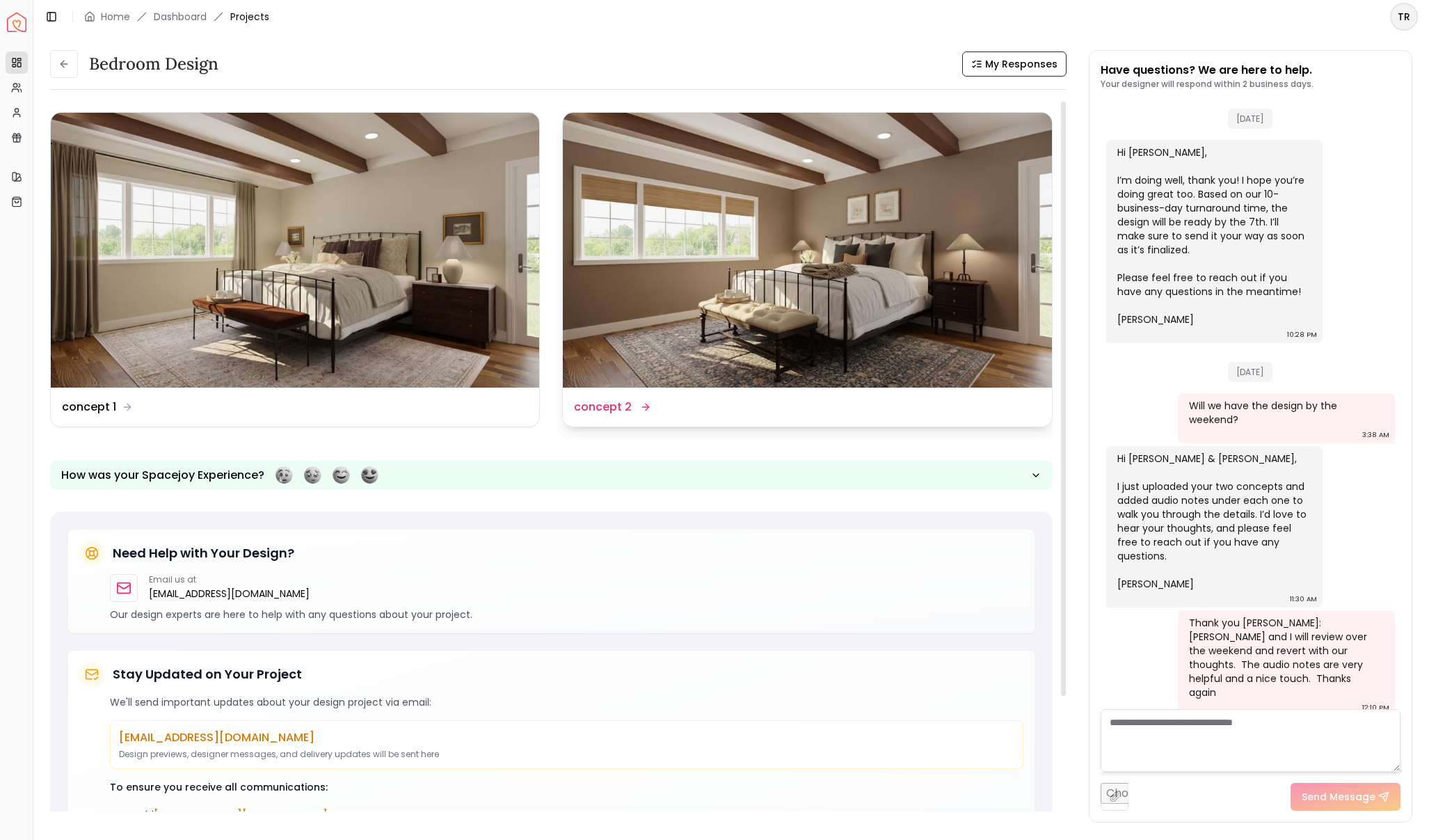
click at [596, 409] on dd "concept 2" at bounding box center [603, 406] width 58 height 17
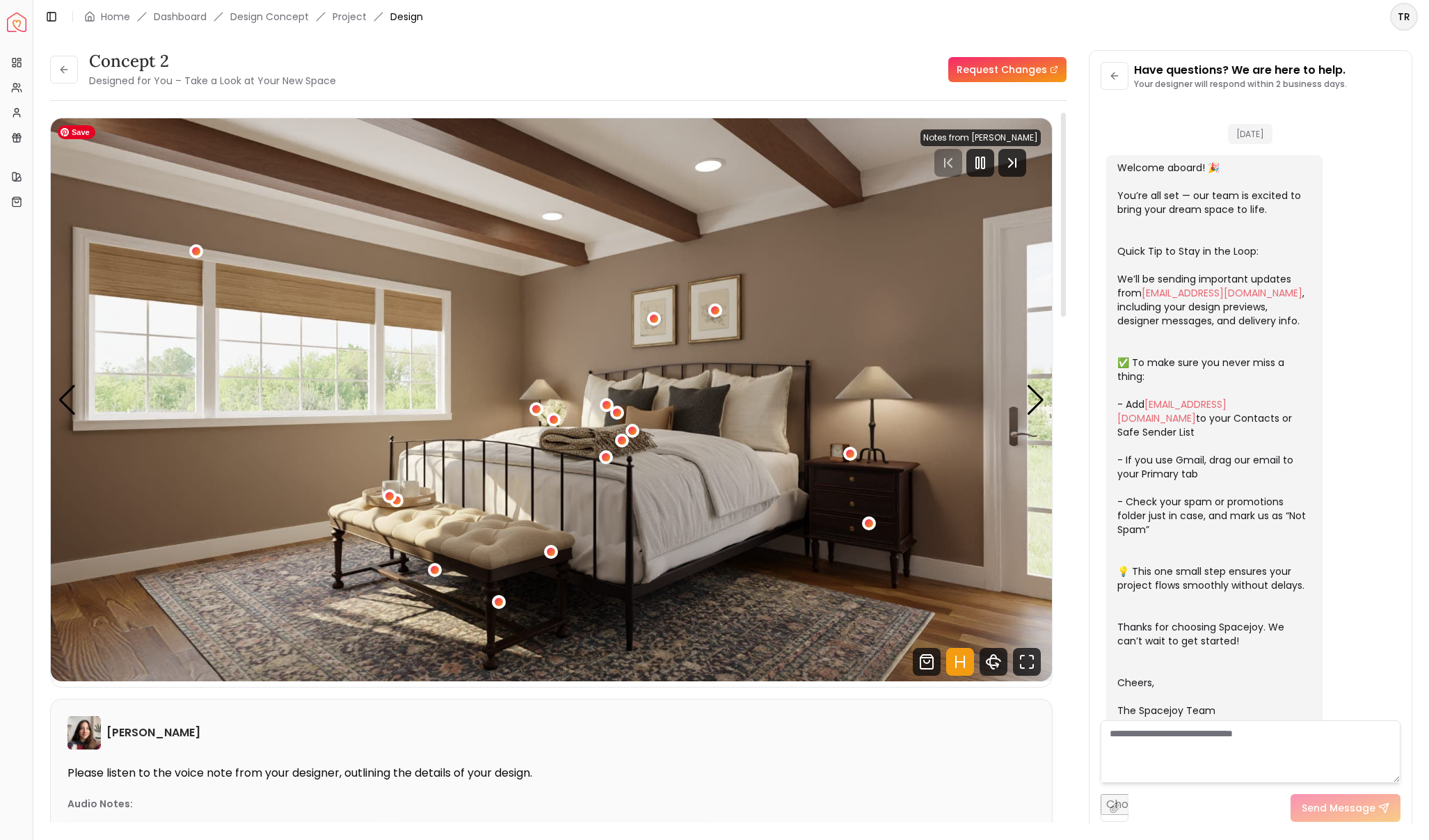
scroll to position [1323, 0]
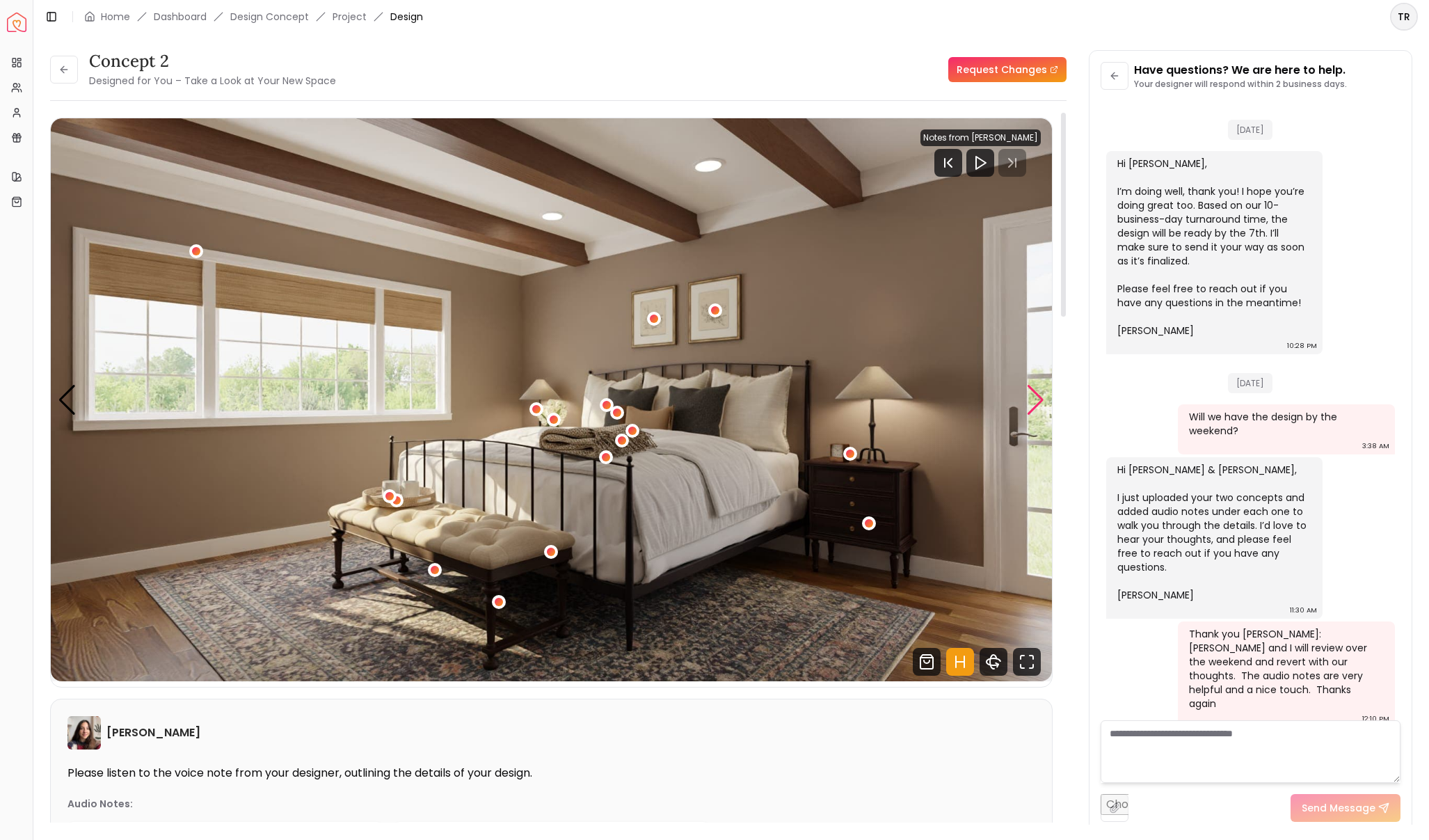
click at [1039, 404] on div "Next slide" at bounding box center [1035, 400] width 19 height 30
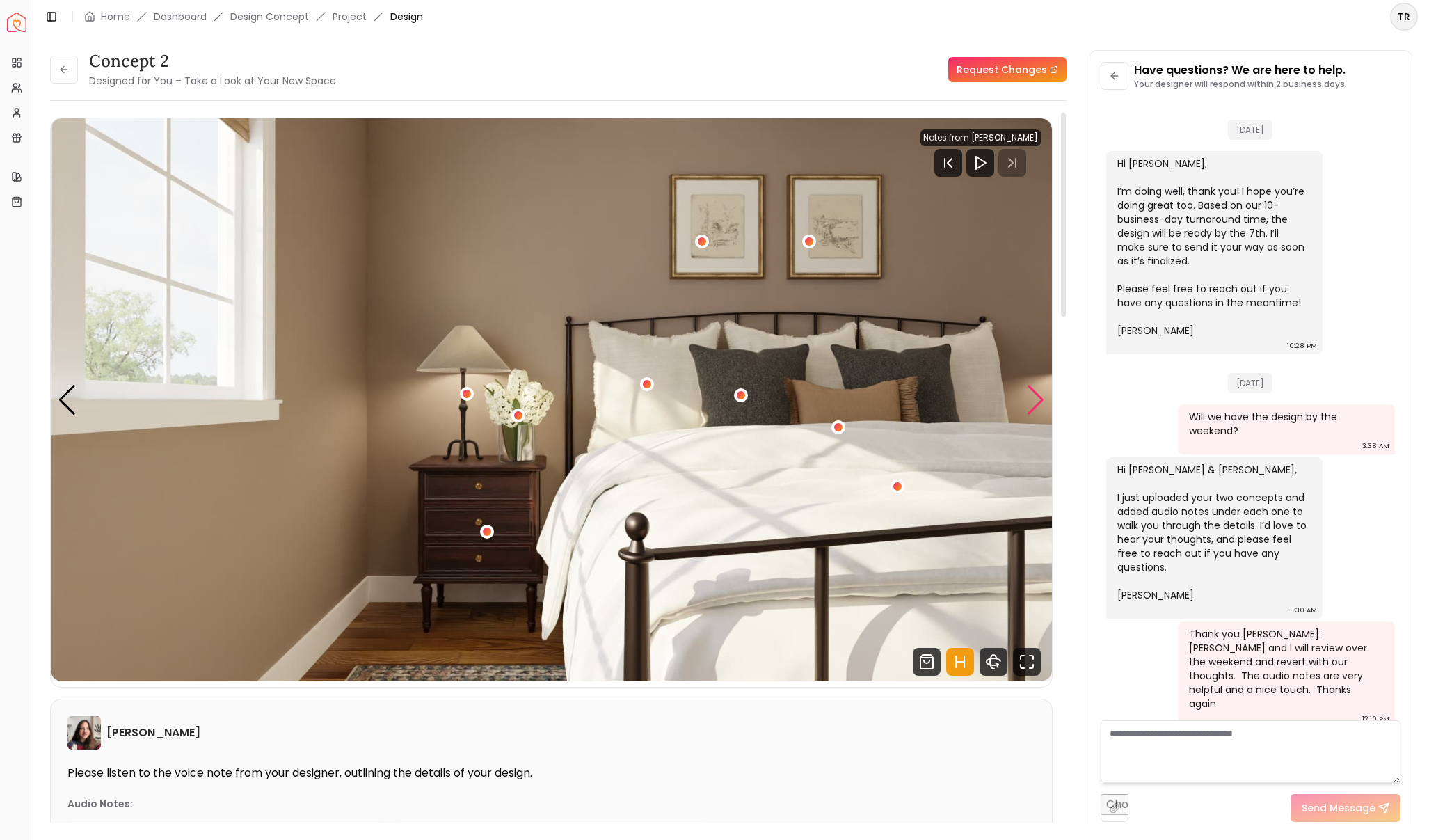
click at [1038, 402] on div "Next slide" at bounding box center [1035, 400] width 19 height 30
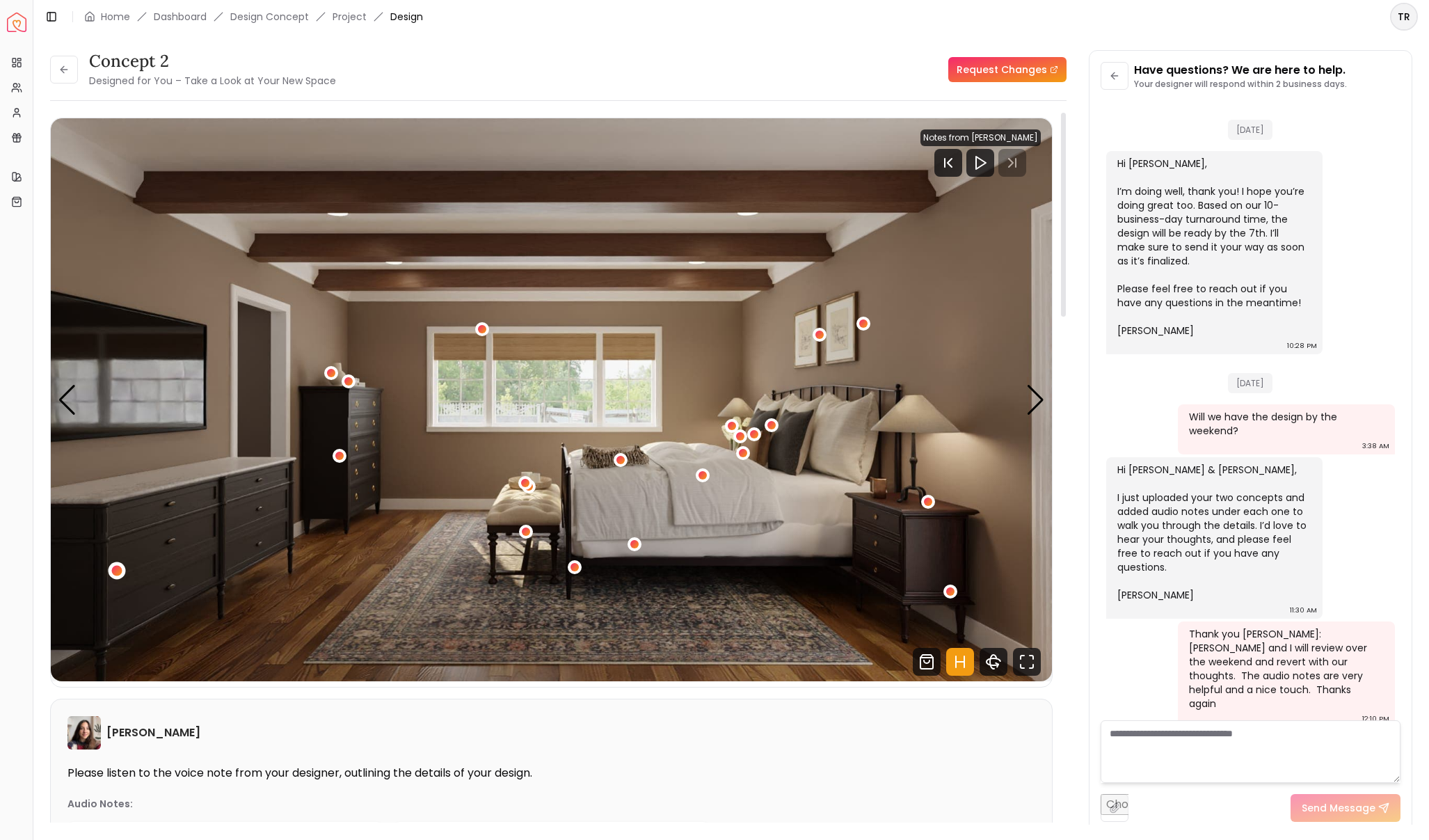
click at [114, 571] on div "3 / 5" at bounding box center [117, 570] width 11 height 11
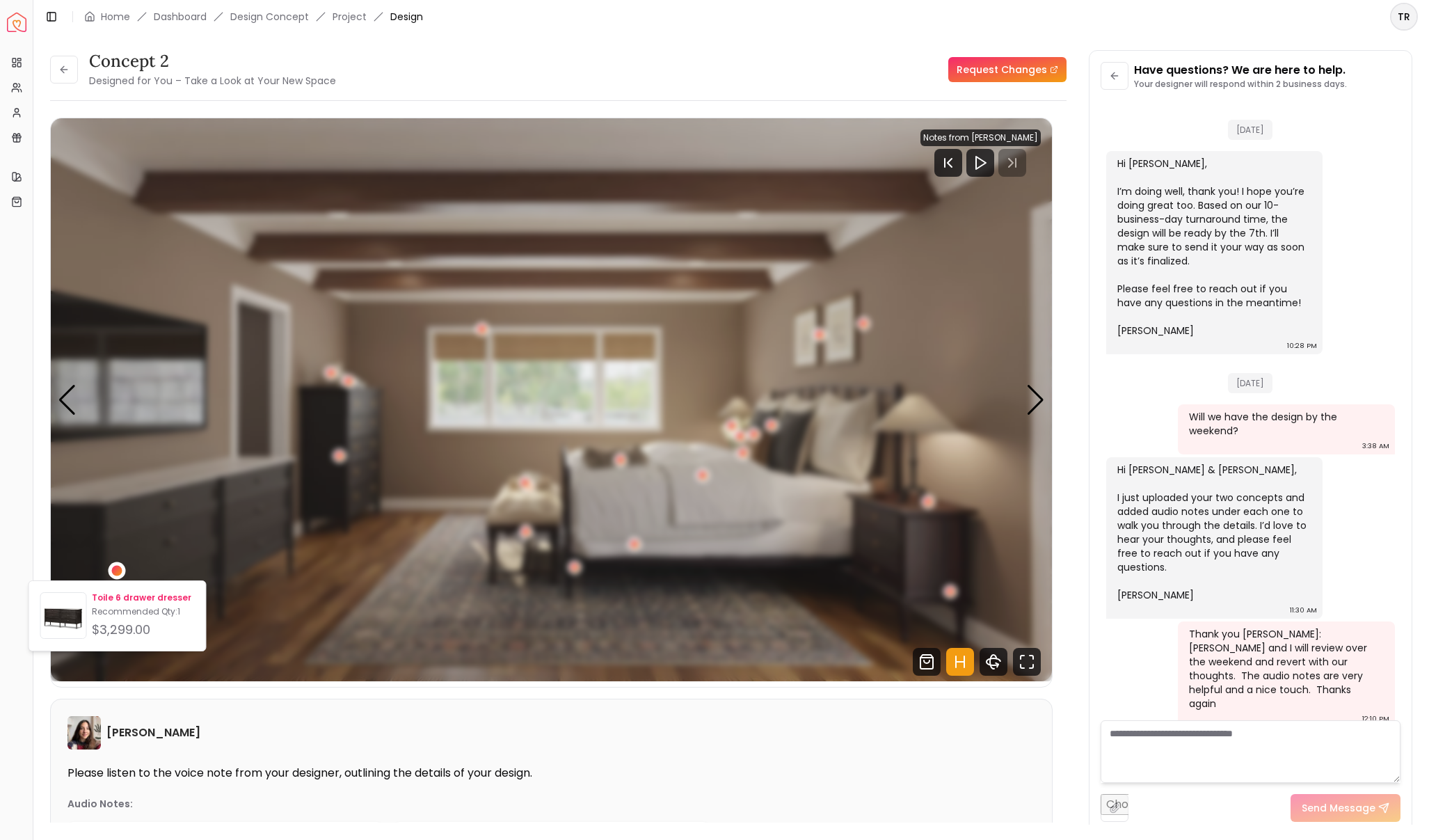
click at [140, 595] on p "Toile 6 drawer dresser" at bounding box center [142, 597] width 102 height 12
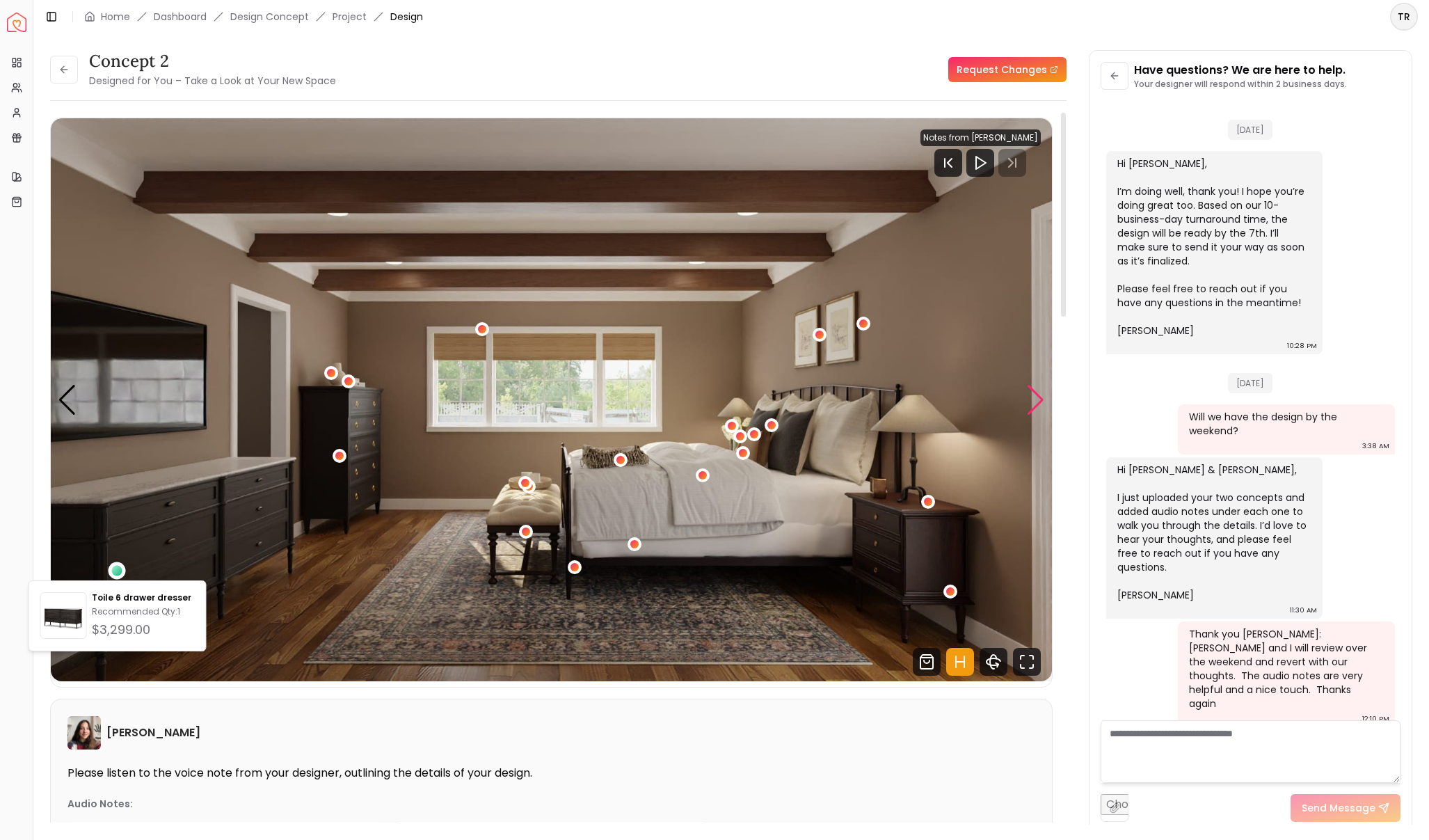
click at [1032, 408] on div "Next slide" at bounding box center [1035, 400] width 19 height 30
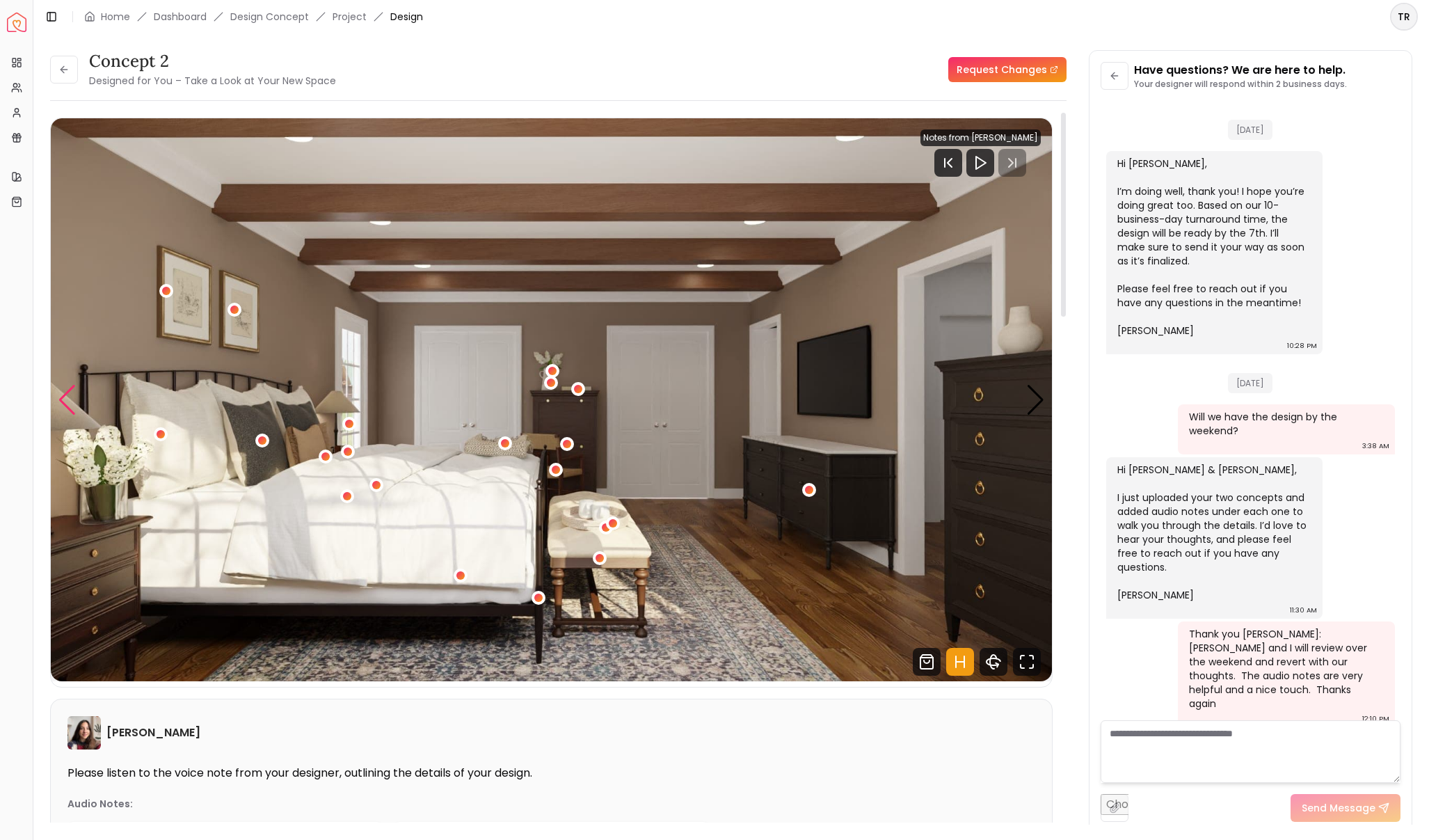
click at [67, 404] on div "Previous slide" at bounding box center [67, 400] width 19 height 30
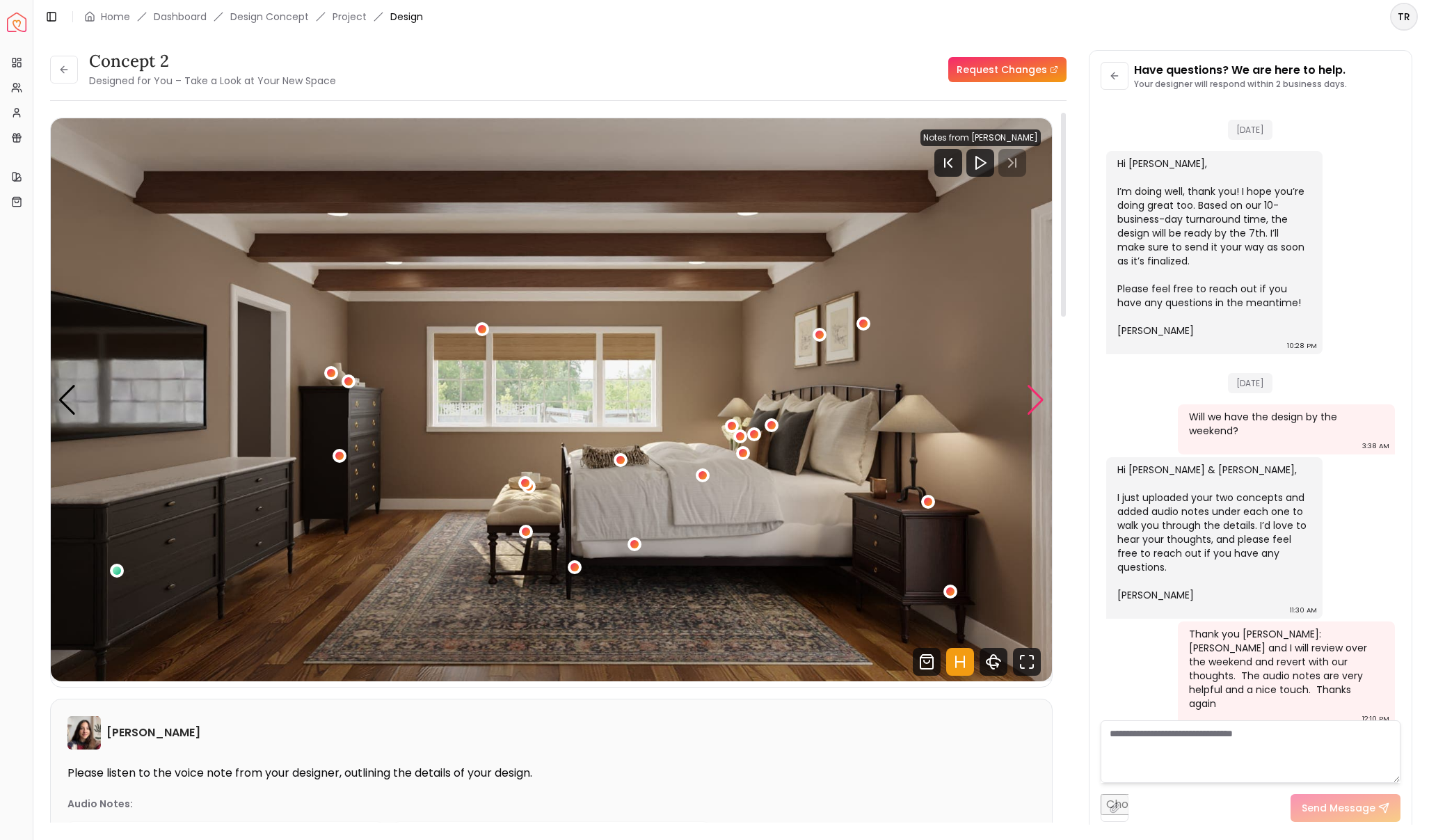
click at [1030, 404] on div "Next slide" at bounding box center [1035, 400] width 19 height 30
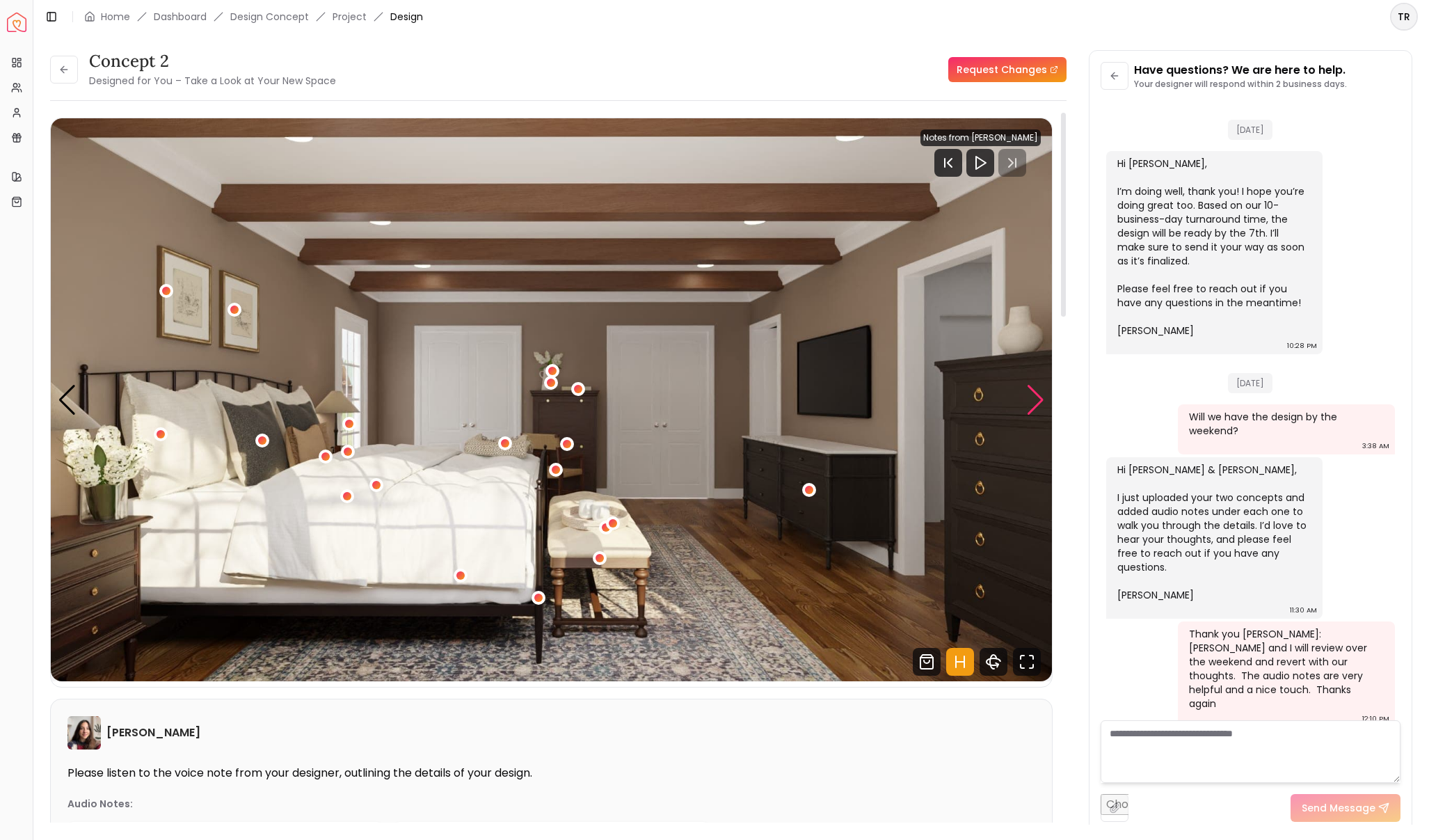
click at [1031, 400] on div "Next slide" at bounding box center [1035, 400] width 19 height 30
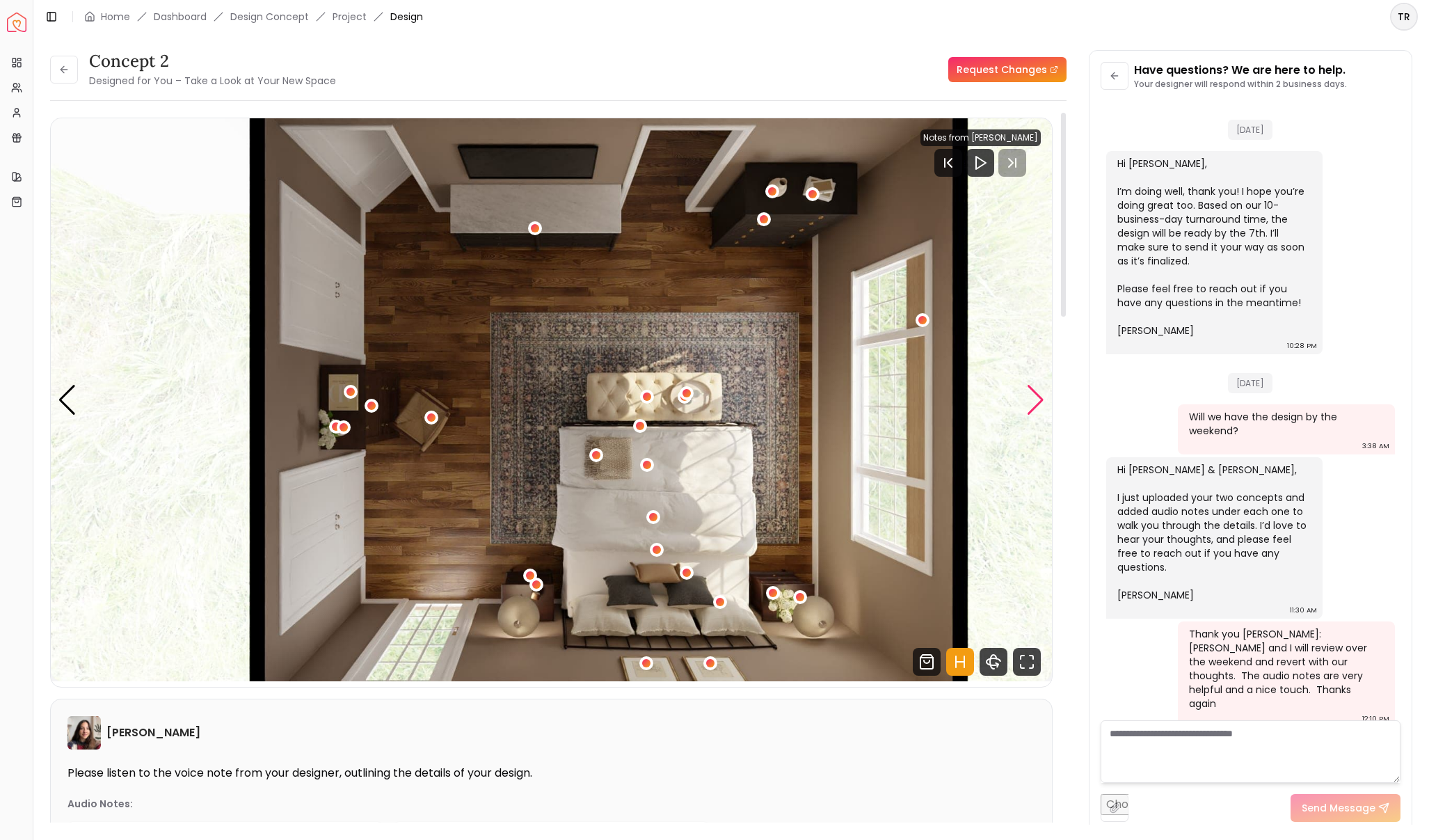
click at [1031, 400] on div "Next slide" at bounding box center [1035, 400] width 19 height 30
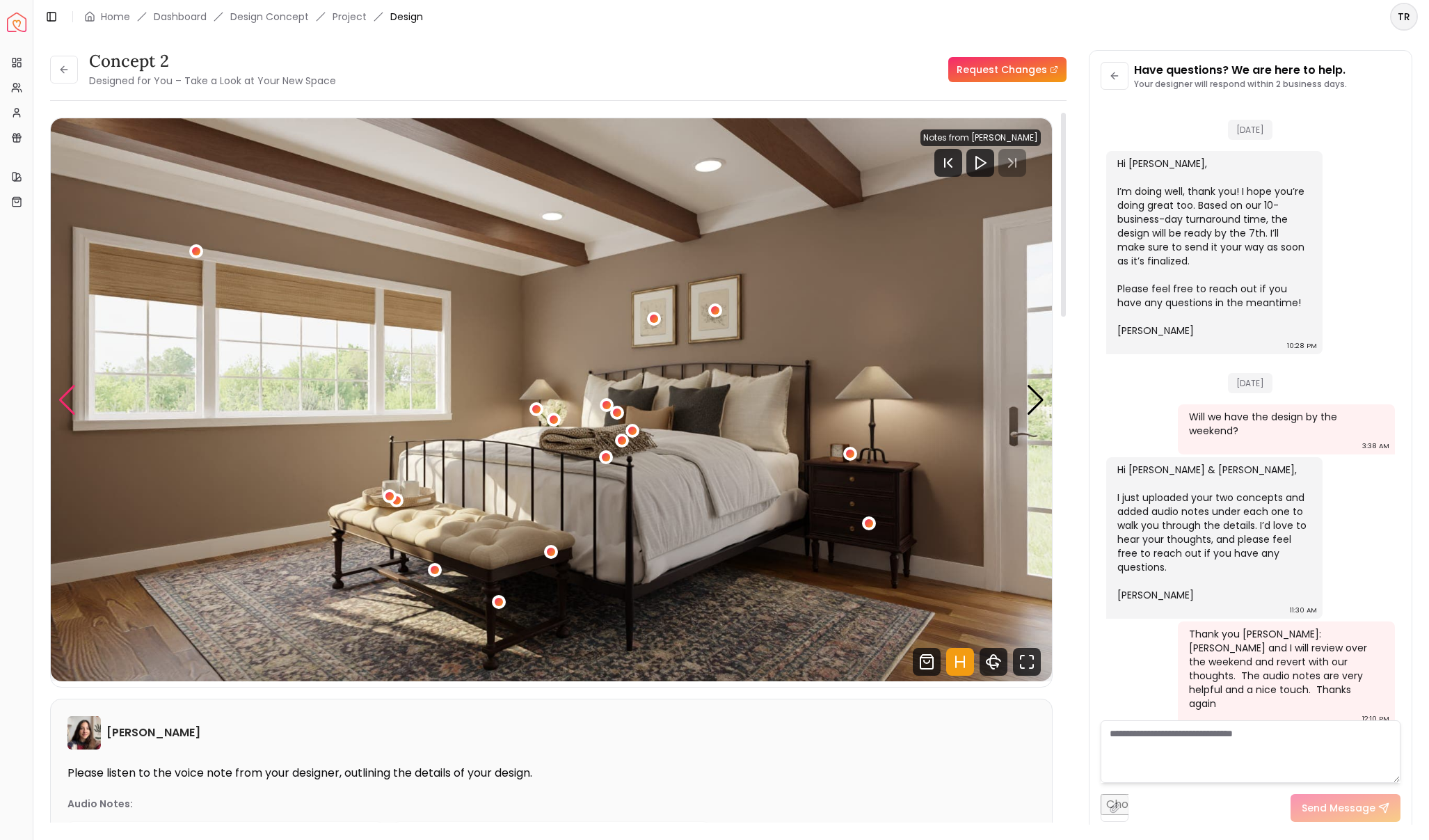
click at [64, 396] on div "Previous slide" at bounding box center [67, 400] width 19 height 30
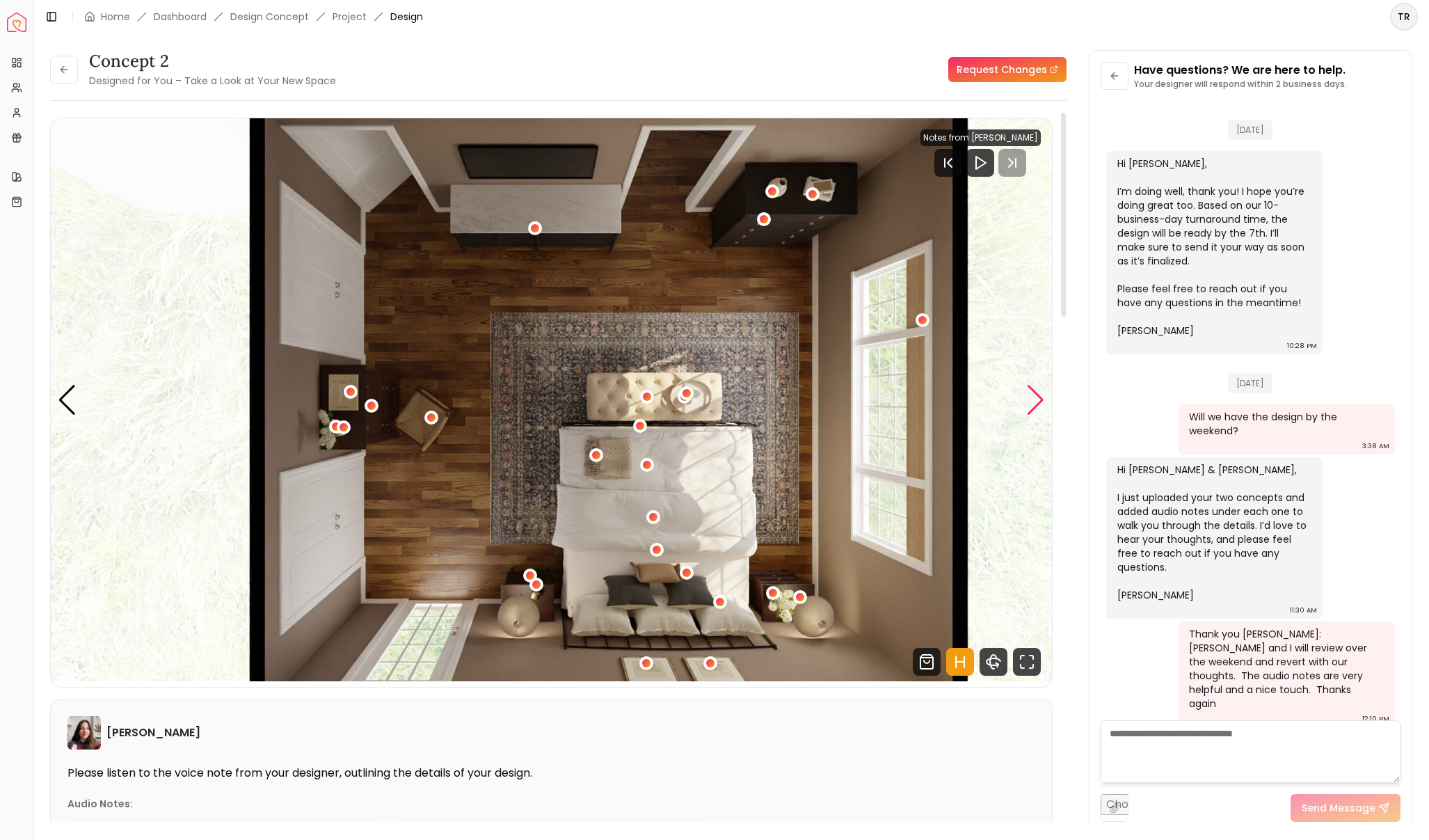
click at [1032, 402] on div "Next slide" at bounding box center [1035, 400] width 19 height 30
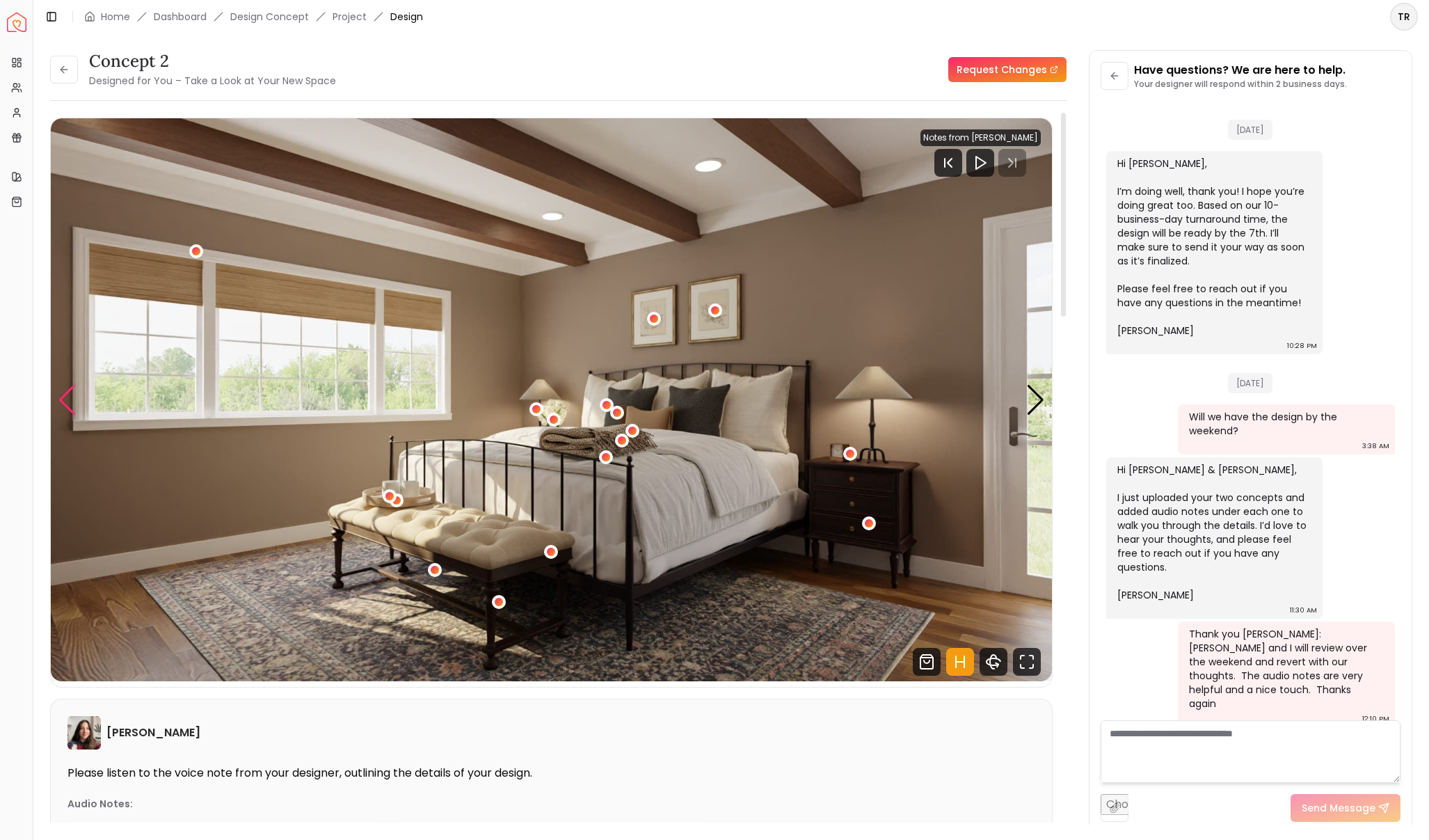
click at [60, 386] on div "Previous slide" at bounding box center [67, 400] width 19 height 30
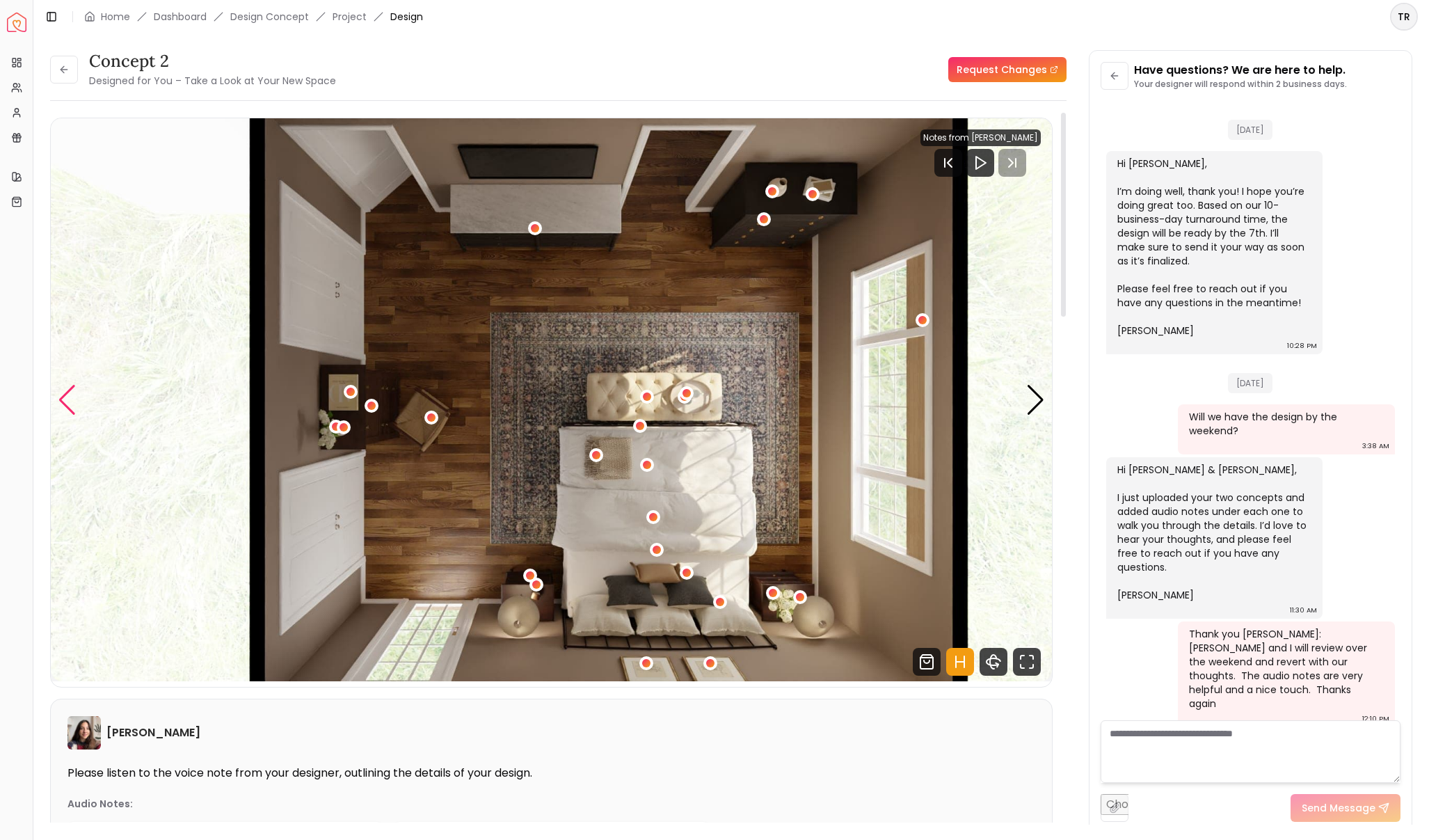
click at [70, 400] on div "Previous slide" at bounding box center [67, 400] width 19 height 30
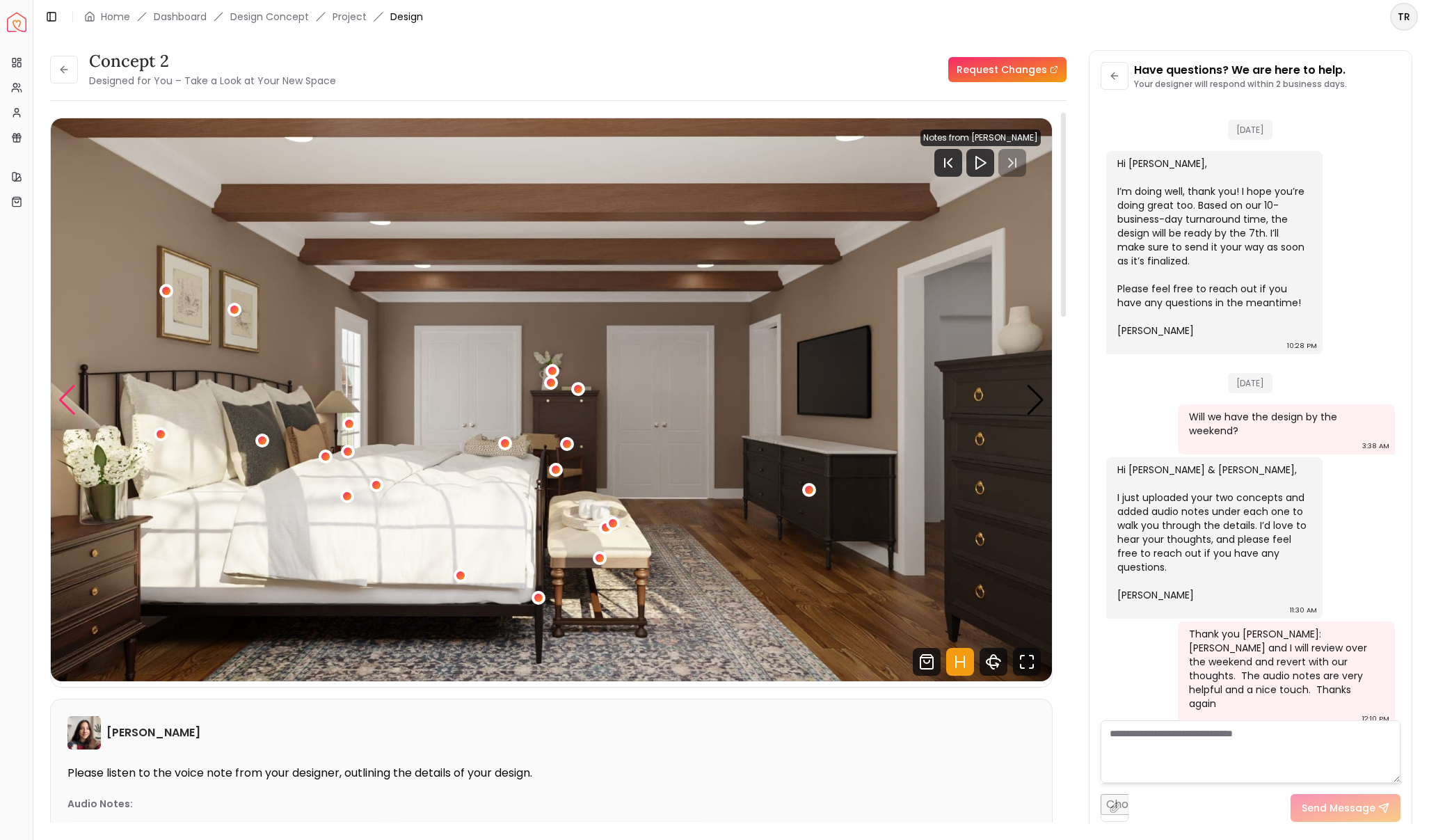
click at [70, 400] on div "Previous slide" at bounding box center [67, 400] width 19 height 30
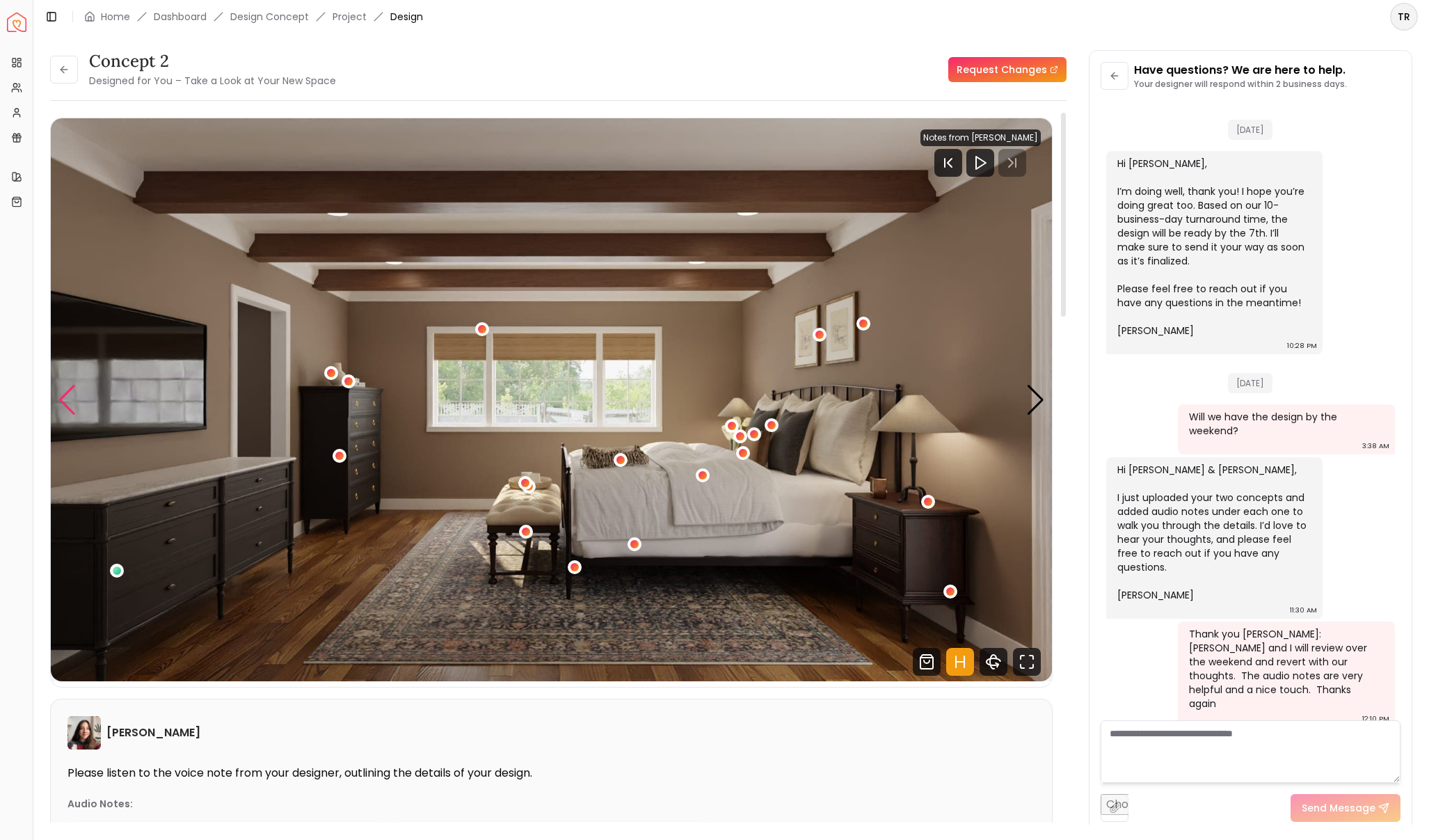
click at [70, 400] on div "Previous slide" at bounding box center [67, 400] width 19 height 30
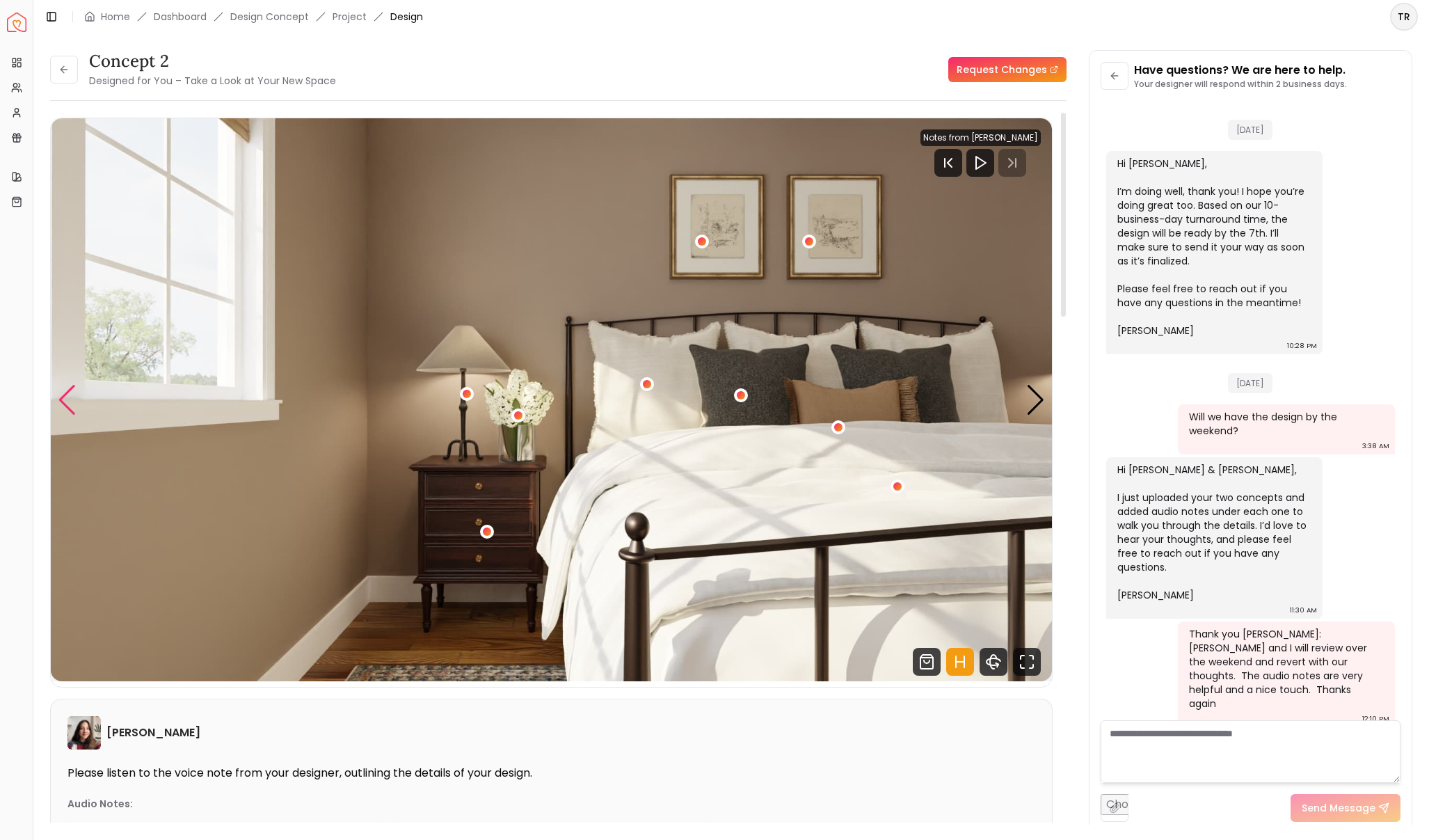
click at [70, 400] on div "Previous slide" at bounding box center [67, 400] width 19 height 30
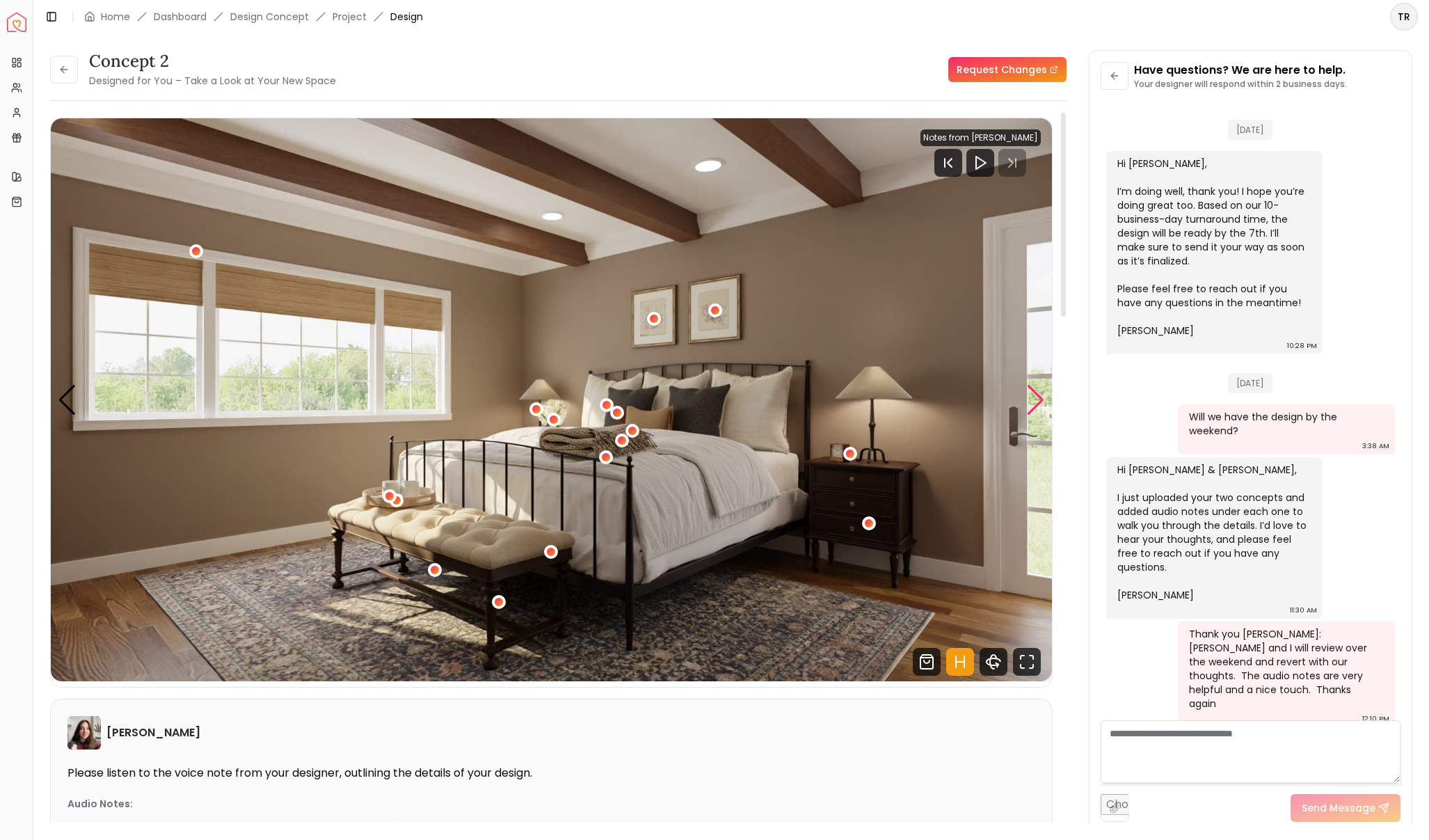
click at [1034, 402] on div "Next slide" at bounding box center [1035, 400] width 19 height 30
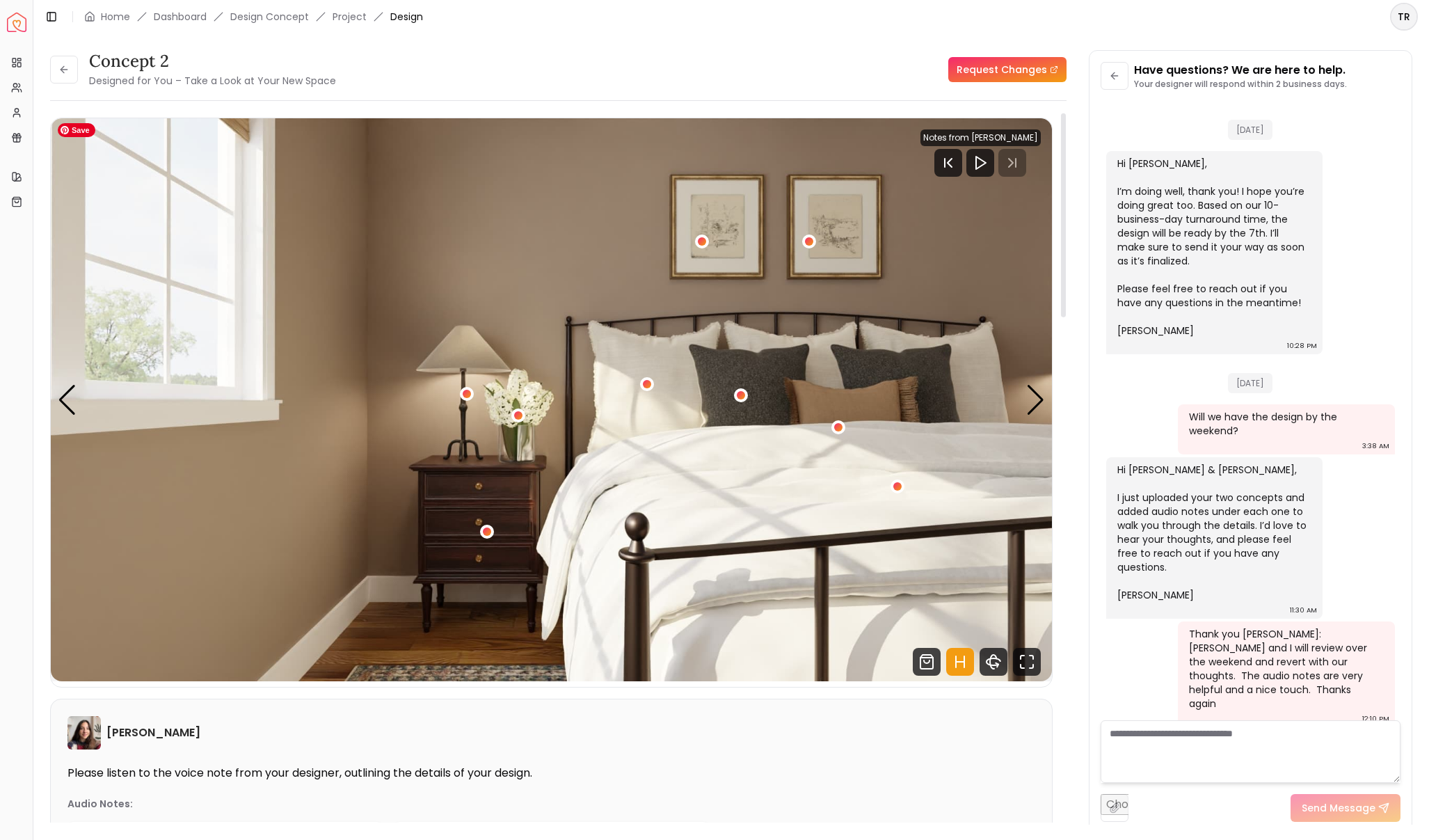
scroll to position [2, 0]
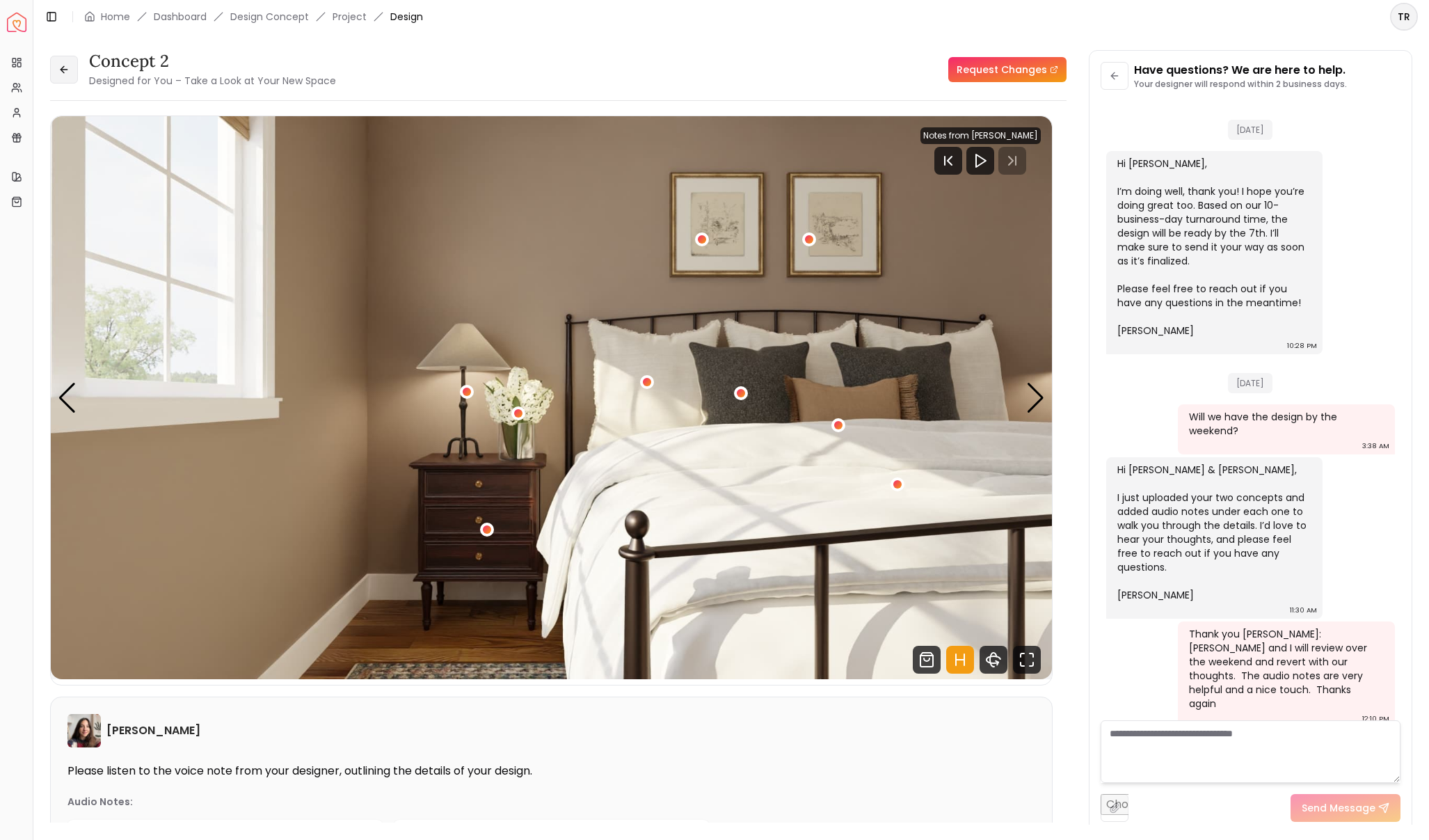
click at [70, 72] on button at bounding box center [63, 69] width 28 height 28
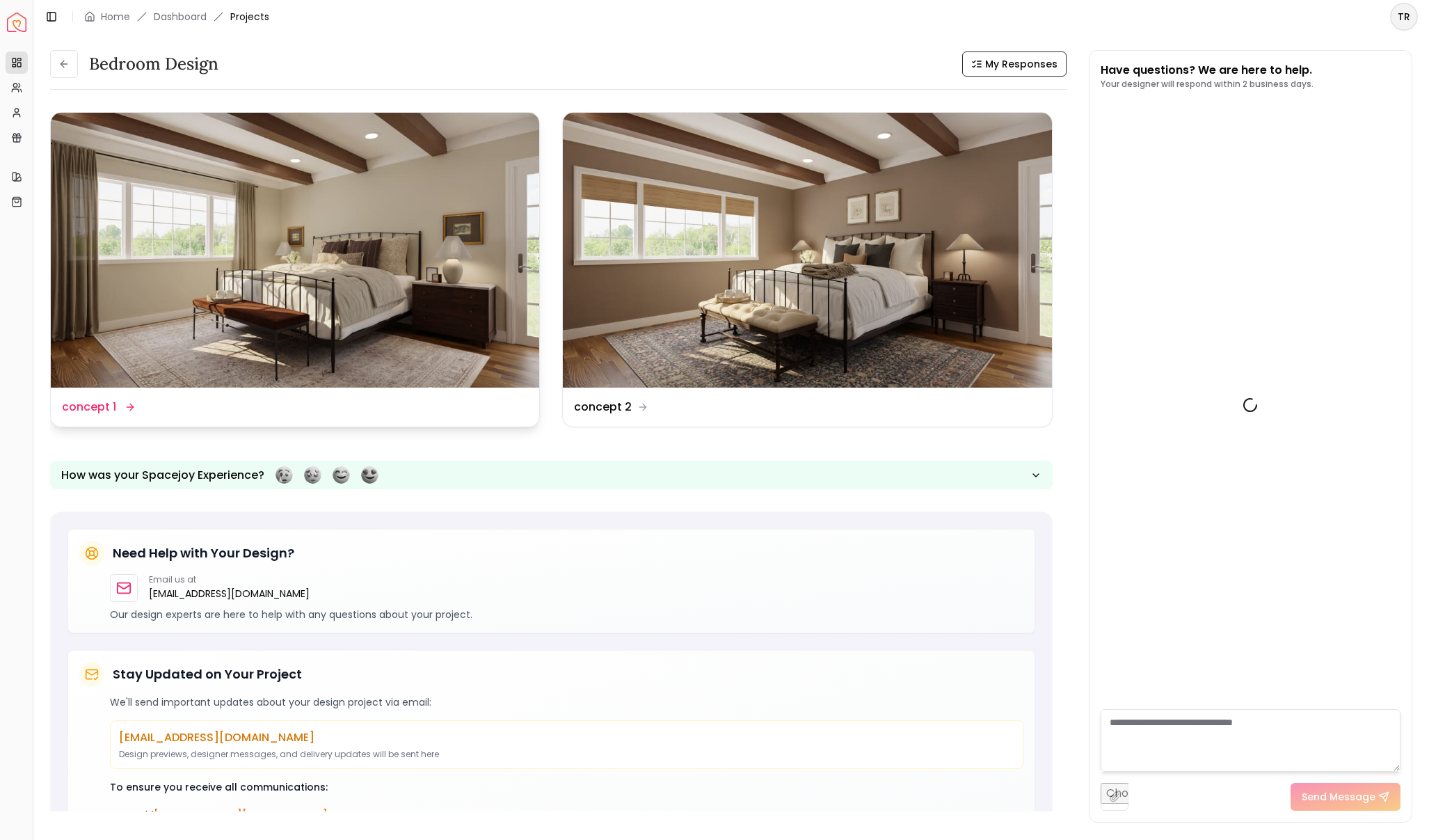
scroll to position [1334, 0]
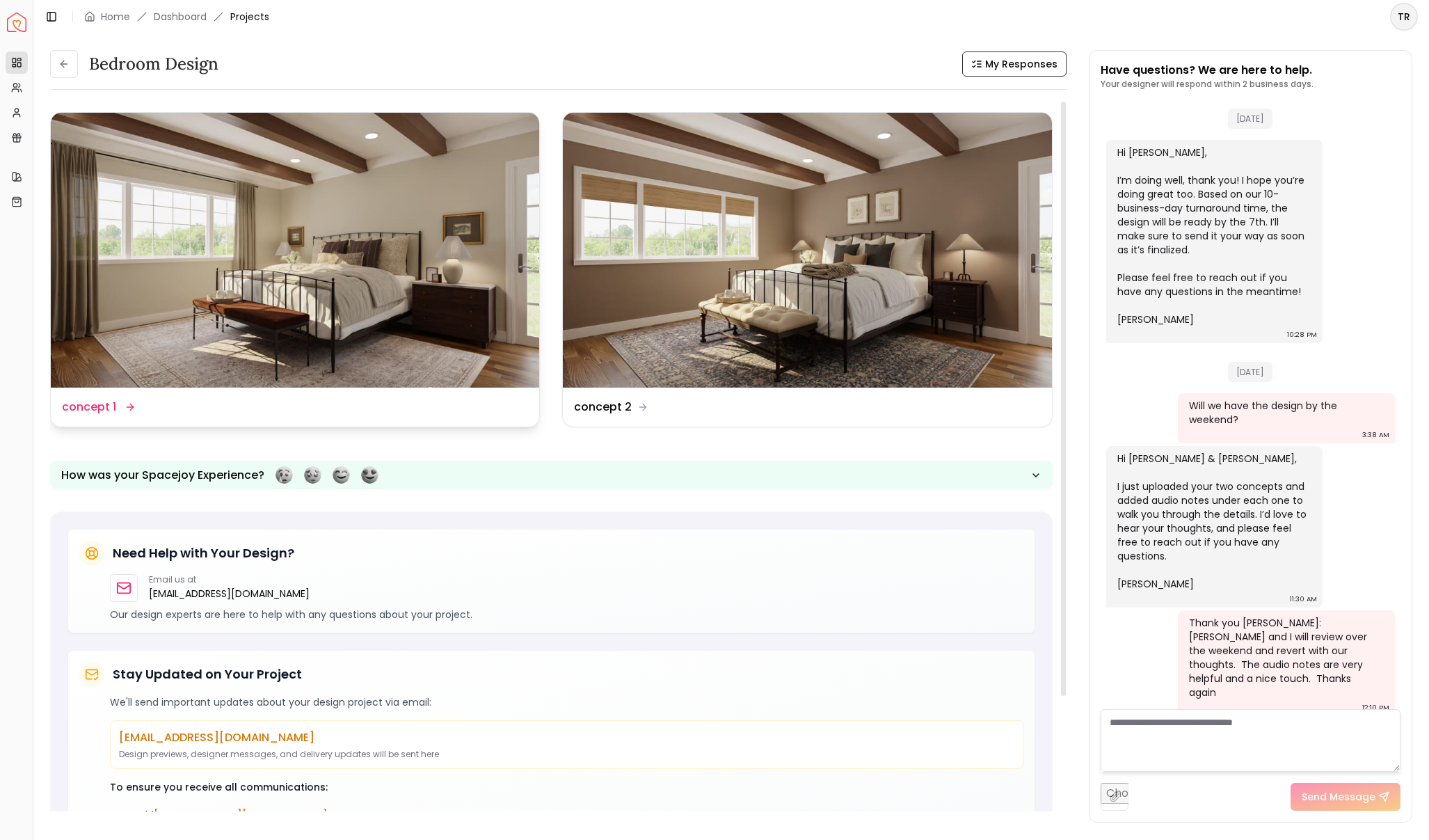
click at [93, 408] on dd "concept 1" at bounding box center [89, 406] width 54 height 17
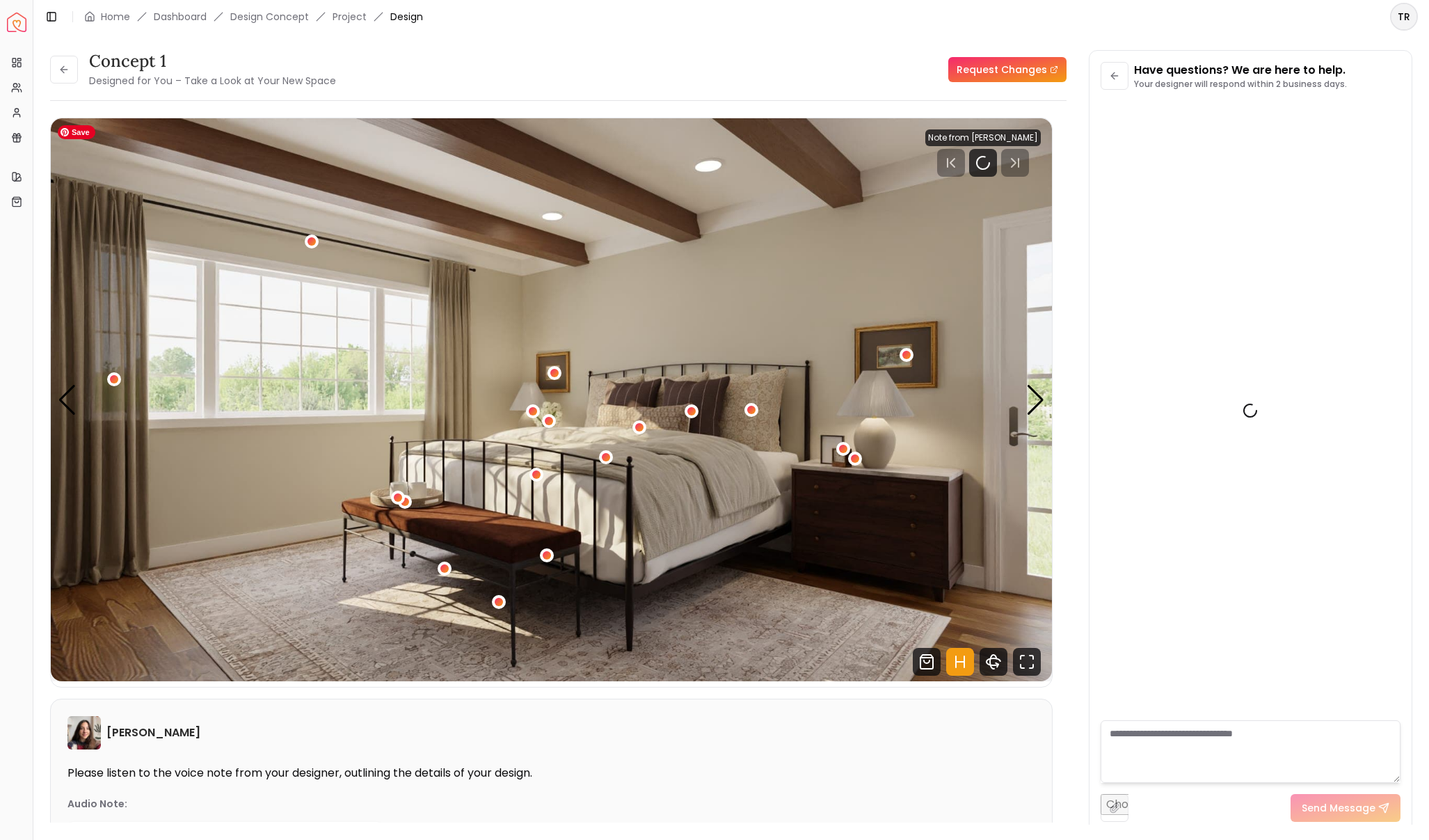
scroll to position [1323, 0]
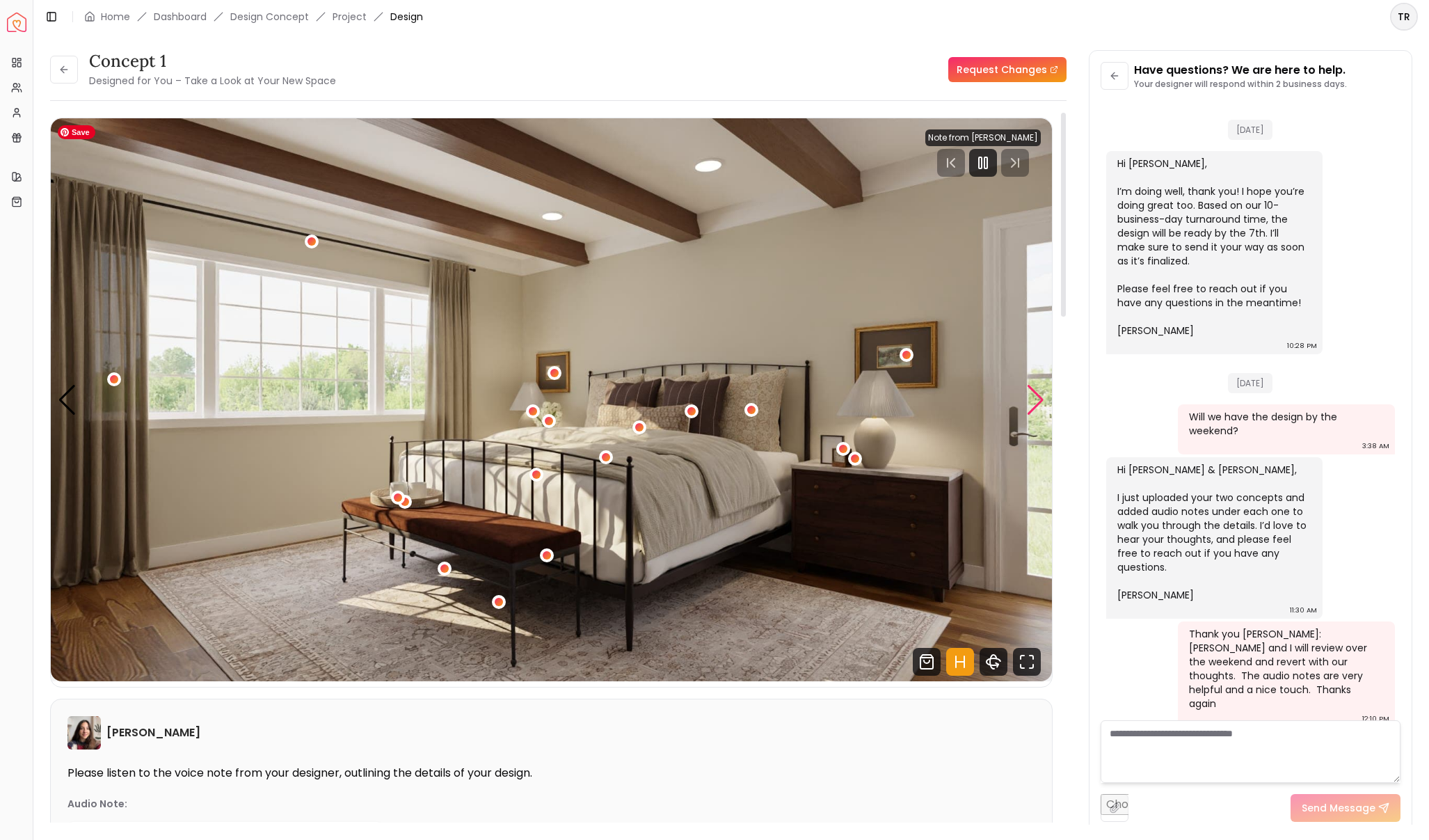
click at [1029, 396] on div "Next slide" at bounding box center [1035, 400] width 19 height 30
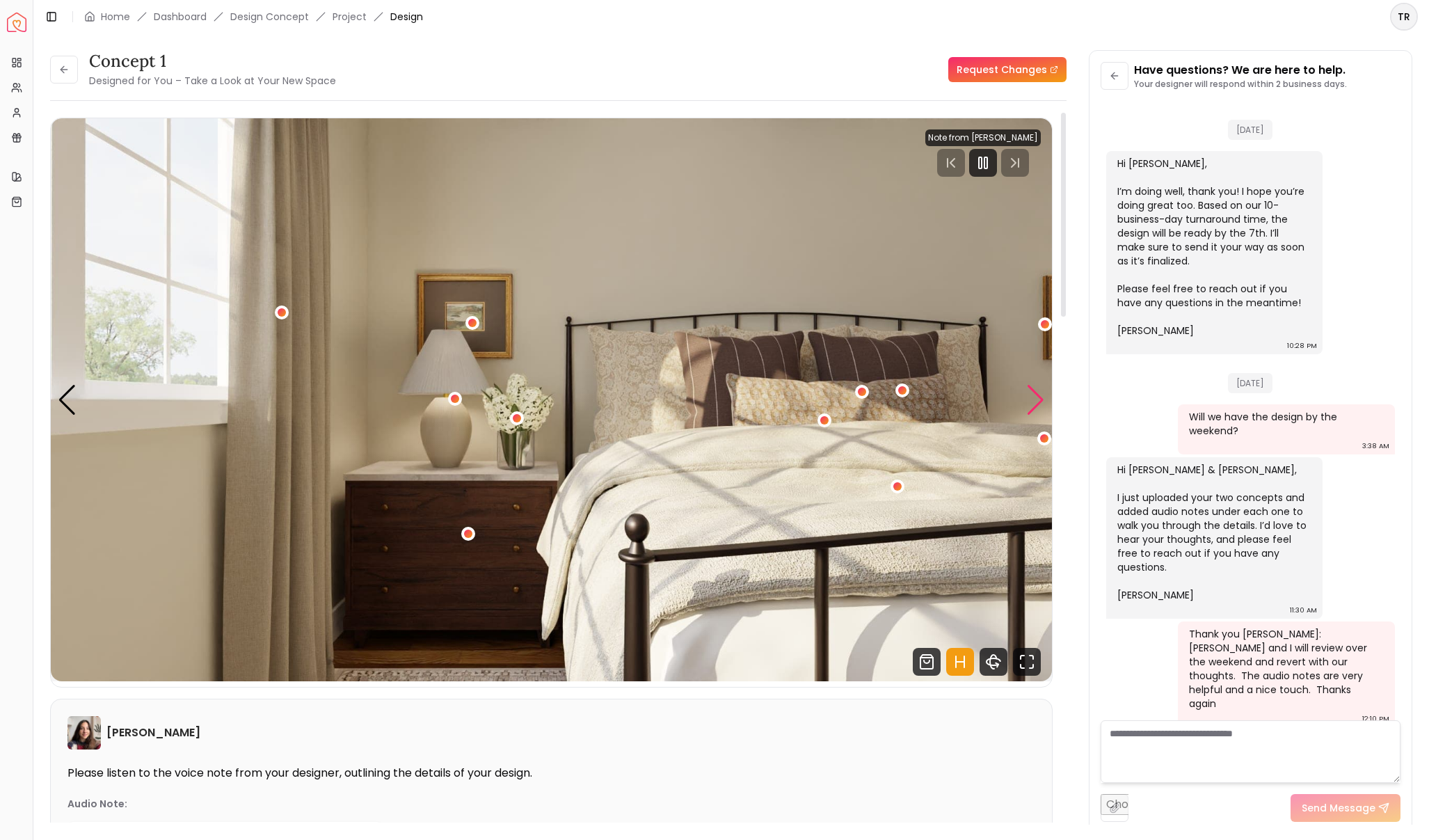
click at [1035, 401] on div "Next slide" at bounding box center [1035, 400] width 19 height 30
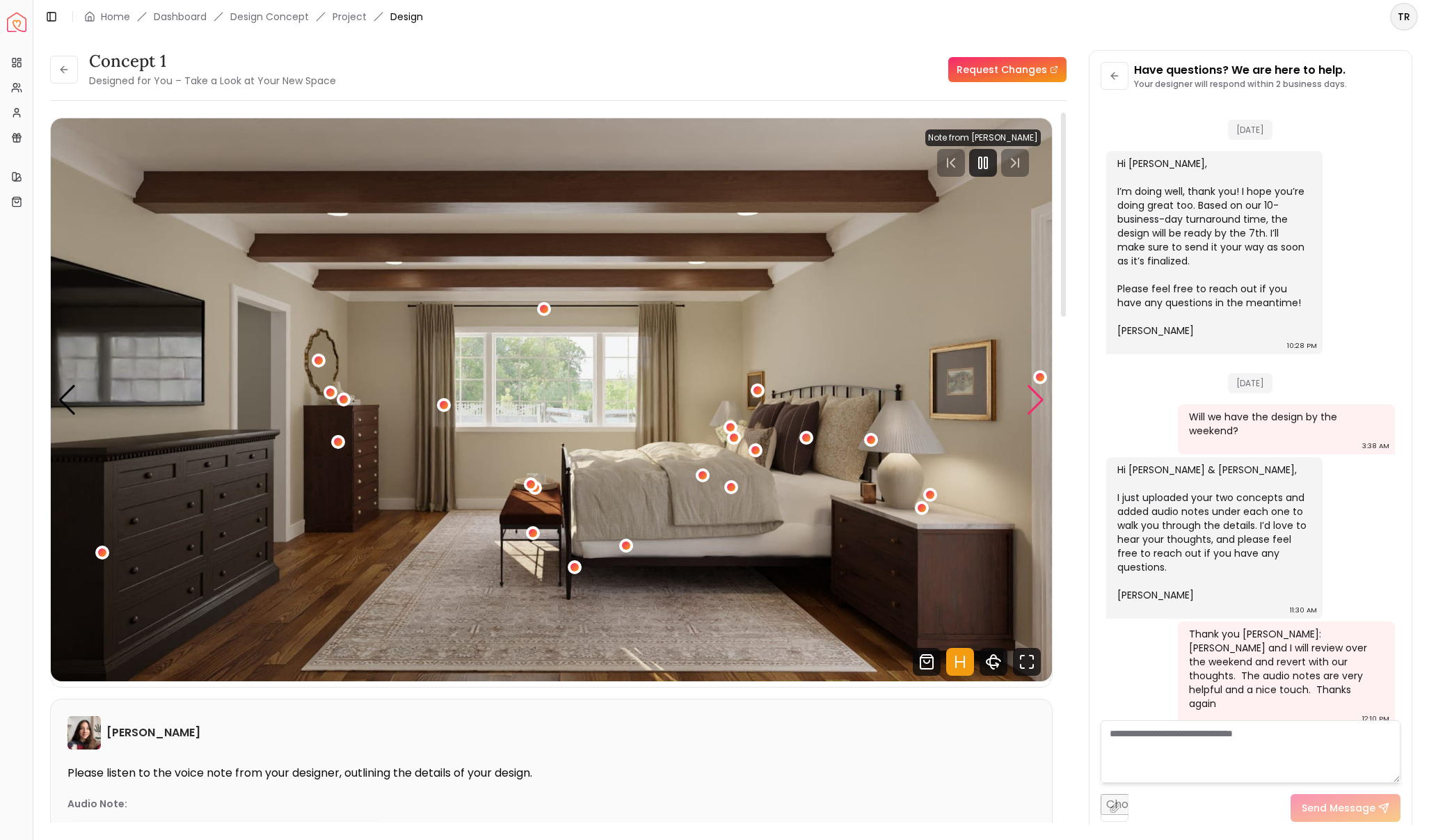
click at [1035, 401] on div "Next slide" at bounding box center [1035, 400] width 19 height 30
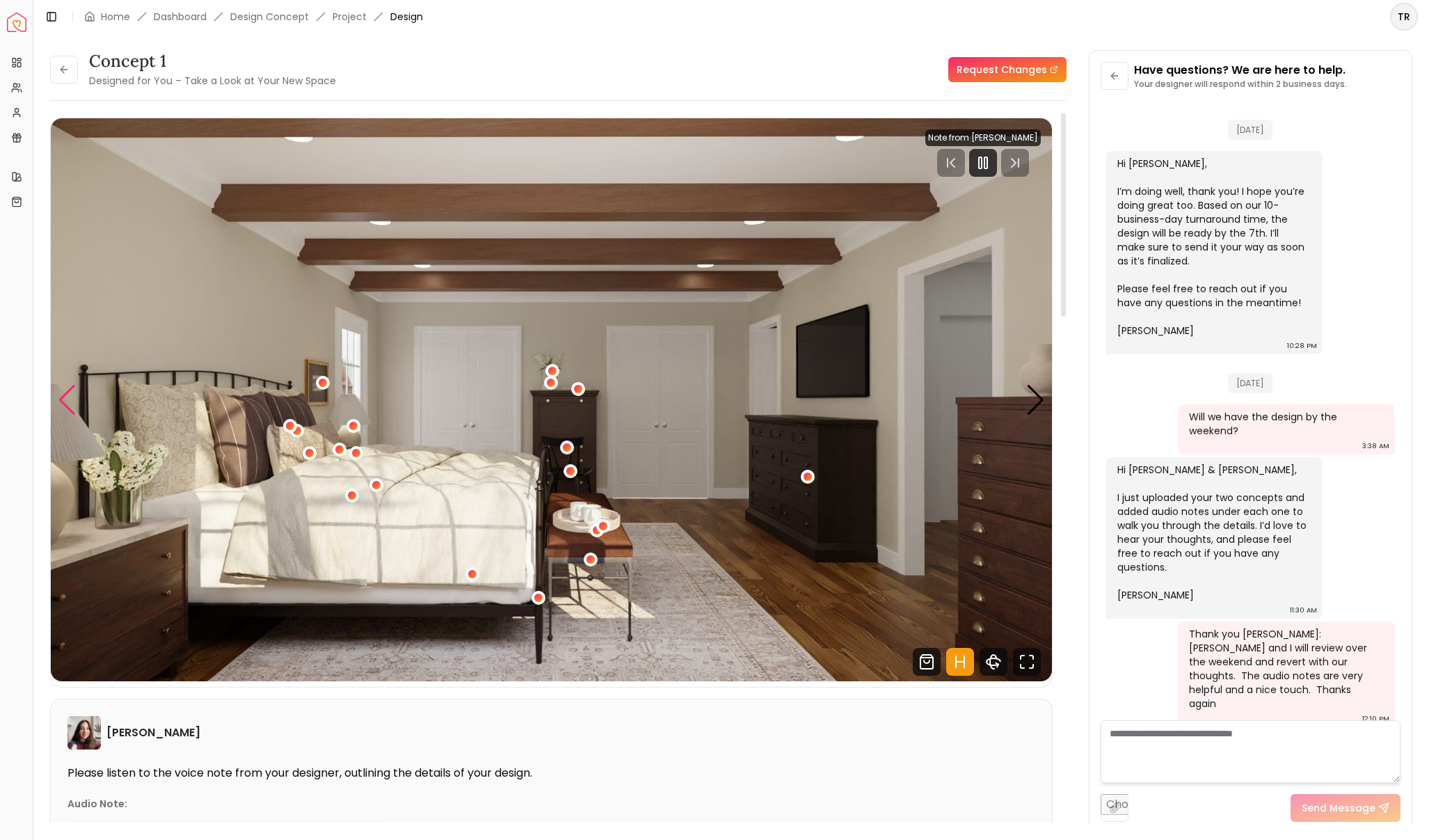
click at [64, 388] on div "Previous slide" at bounding box center [67, 400] width 19 height 30
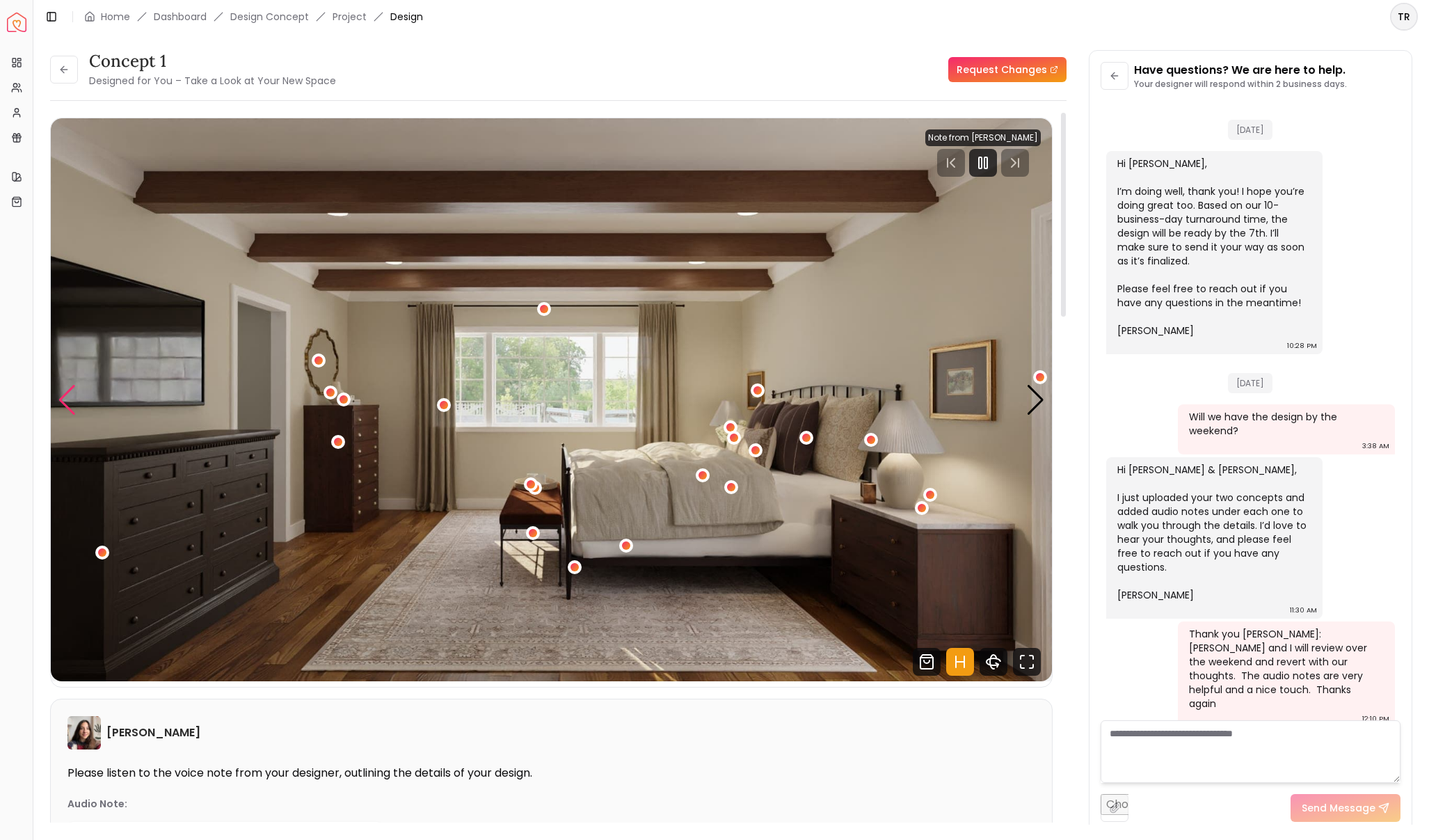
click at [64, 388] on div "Previous slide" at bounding box center [67, 400] width 19 height 30
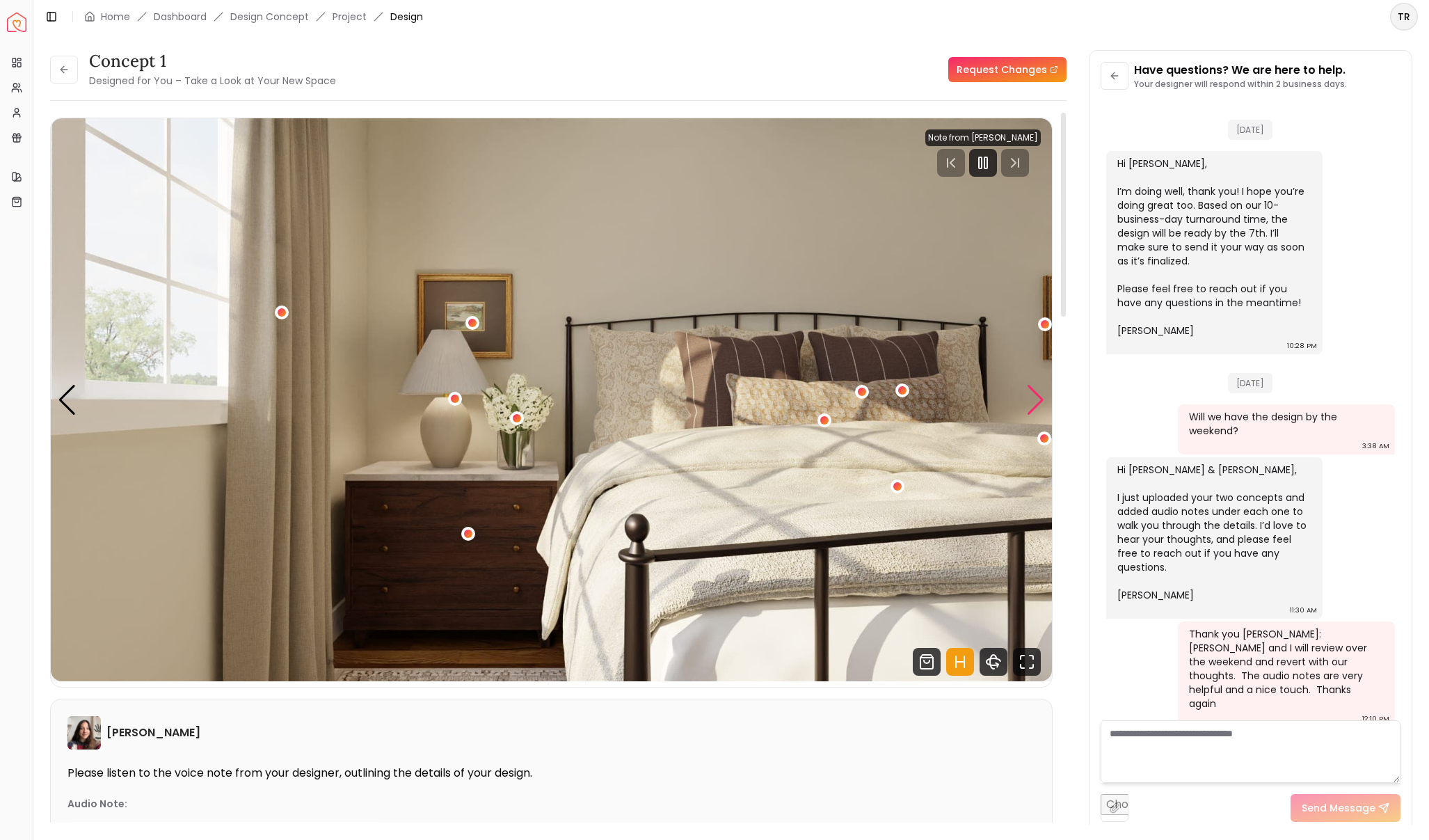
click at [1035, 408] on div "Next slide" at bounding box center [1035, 400] width 19 height 30
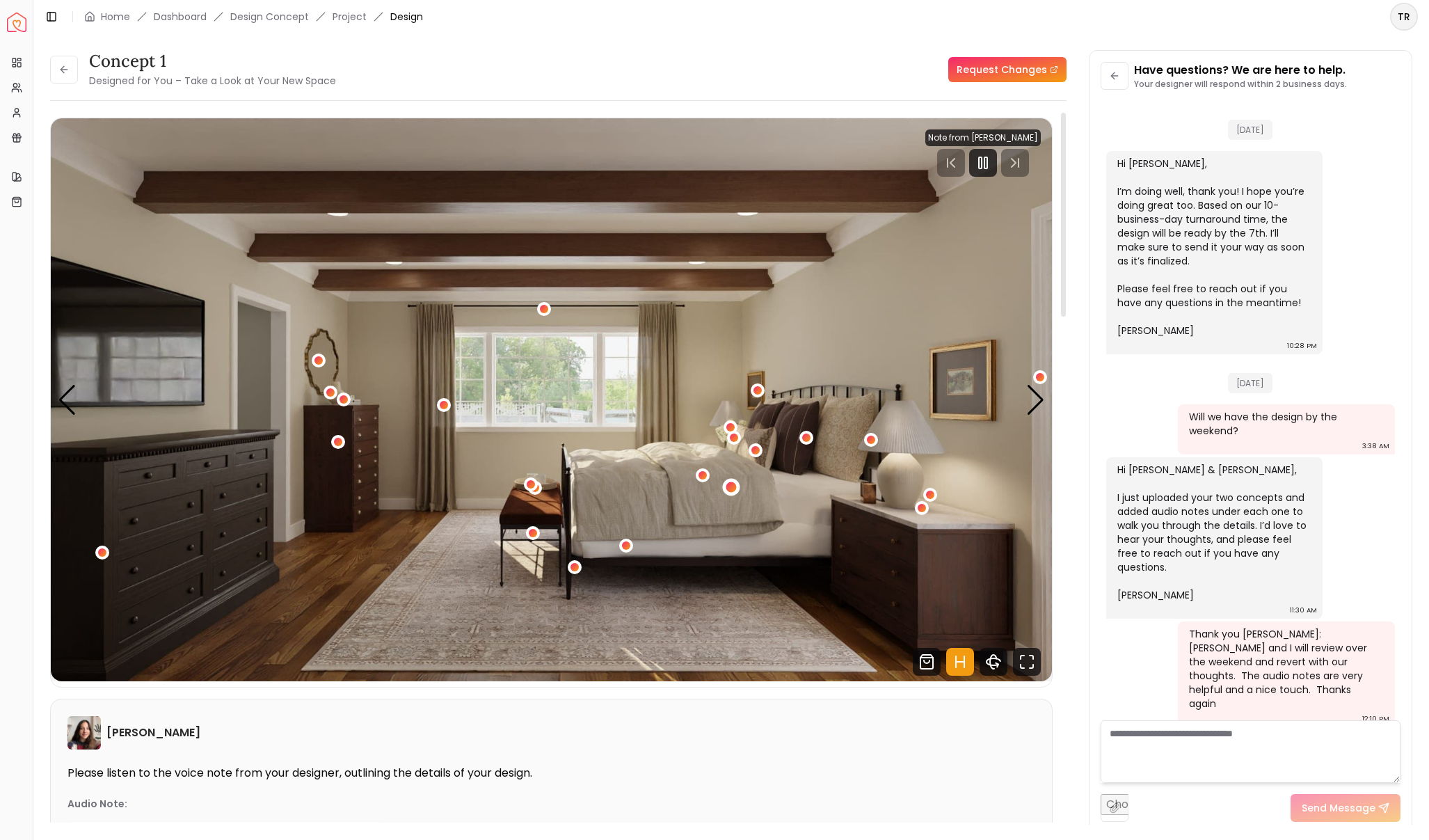
click at [727, 488] on div "3 / 5" at bounding box center [732, 487] width 11 height 11
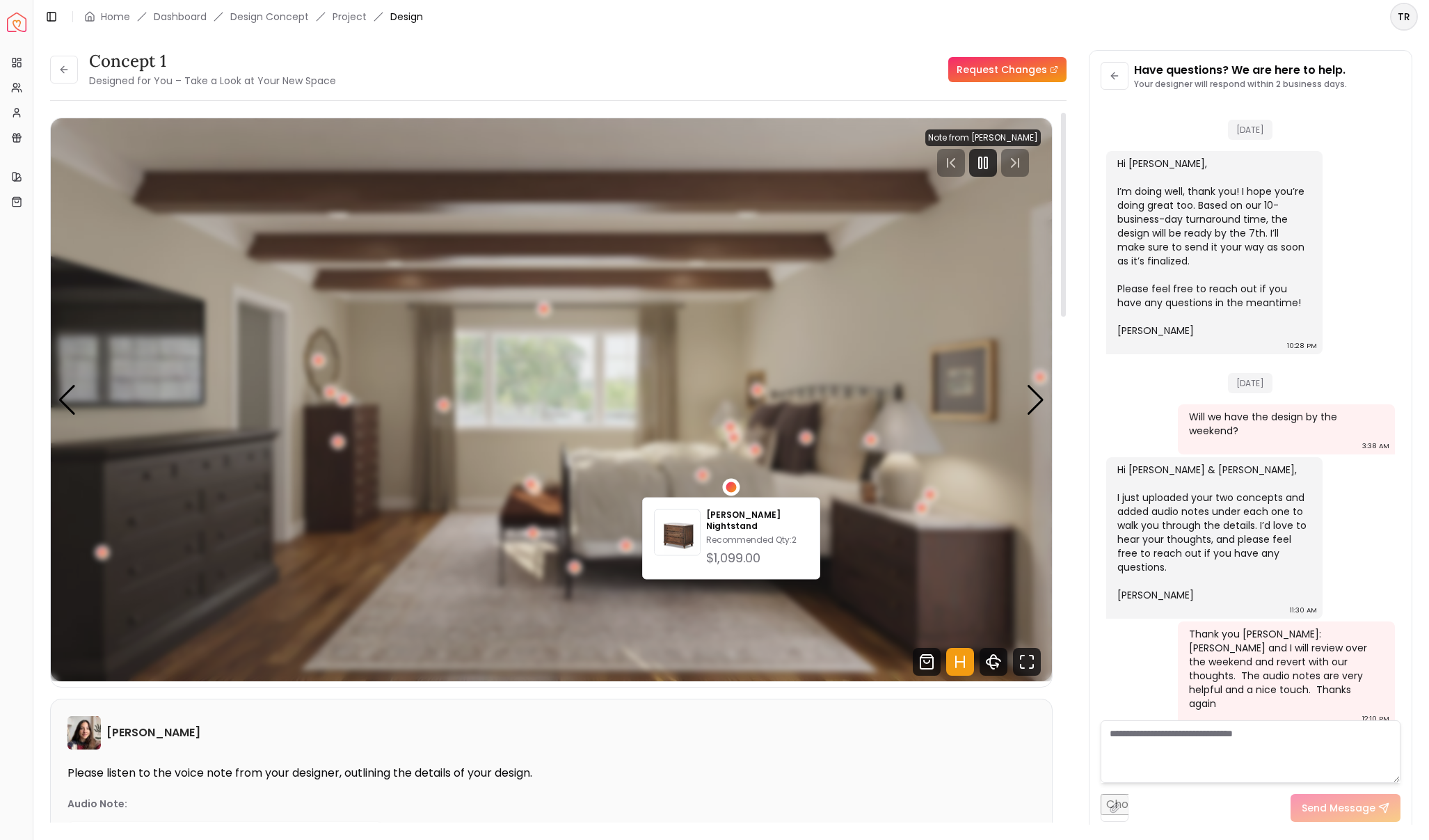
click at [727, 488] on div "3 / 5" at bounding box center [732, 487] width 11 height 11
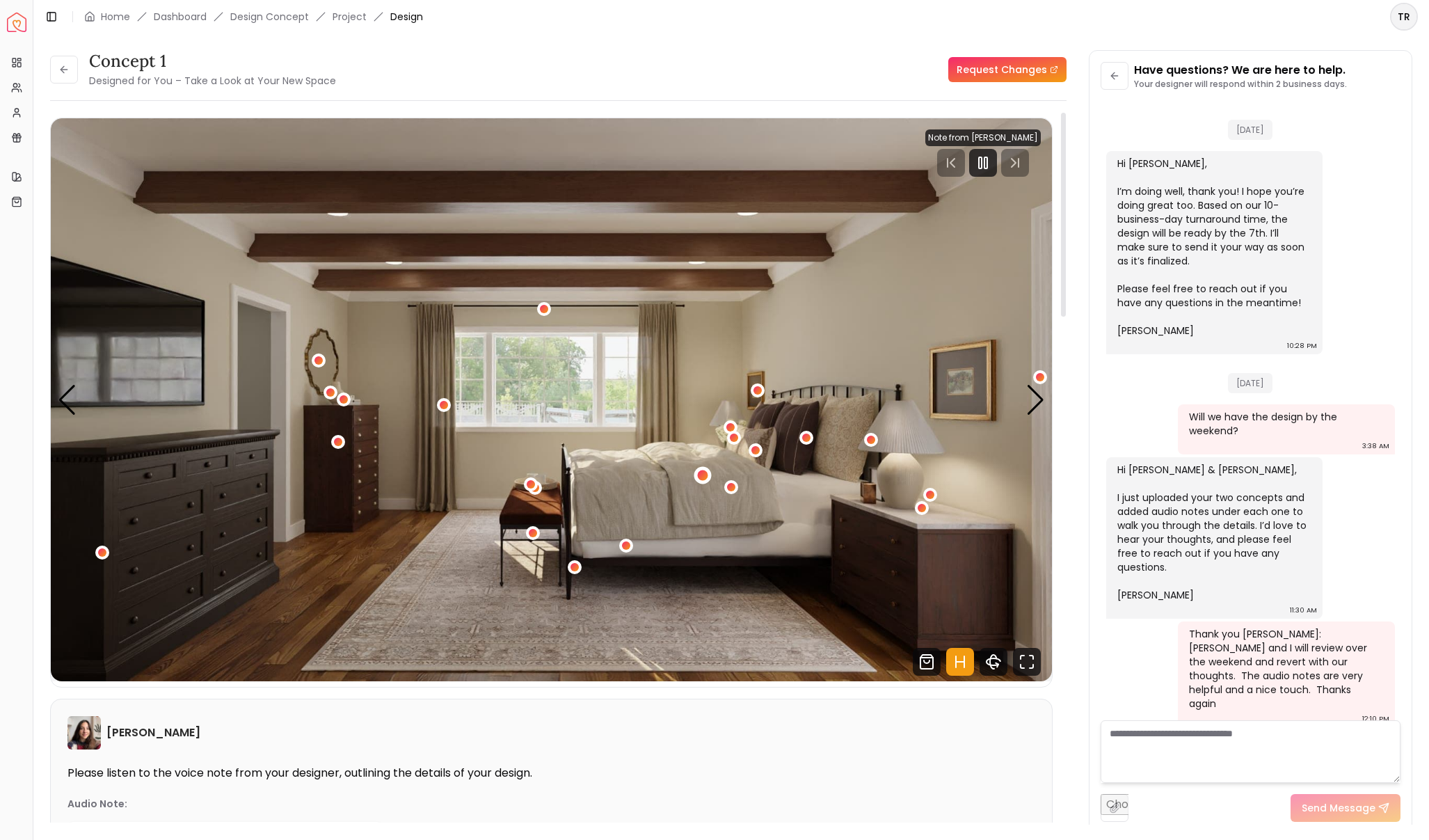
click at [700, 475] on div "3 / 5" at bounding box center [702, 475] width 11 height 11
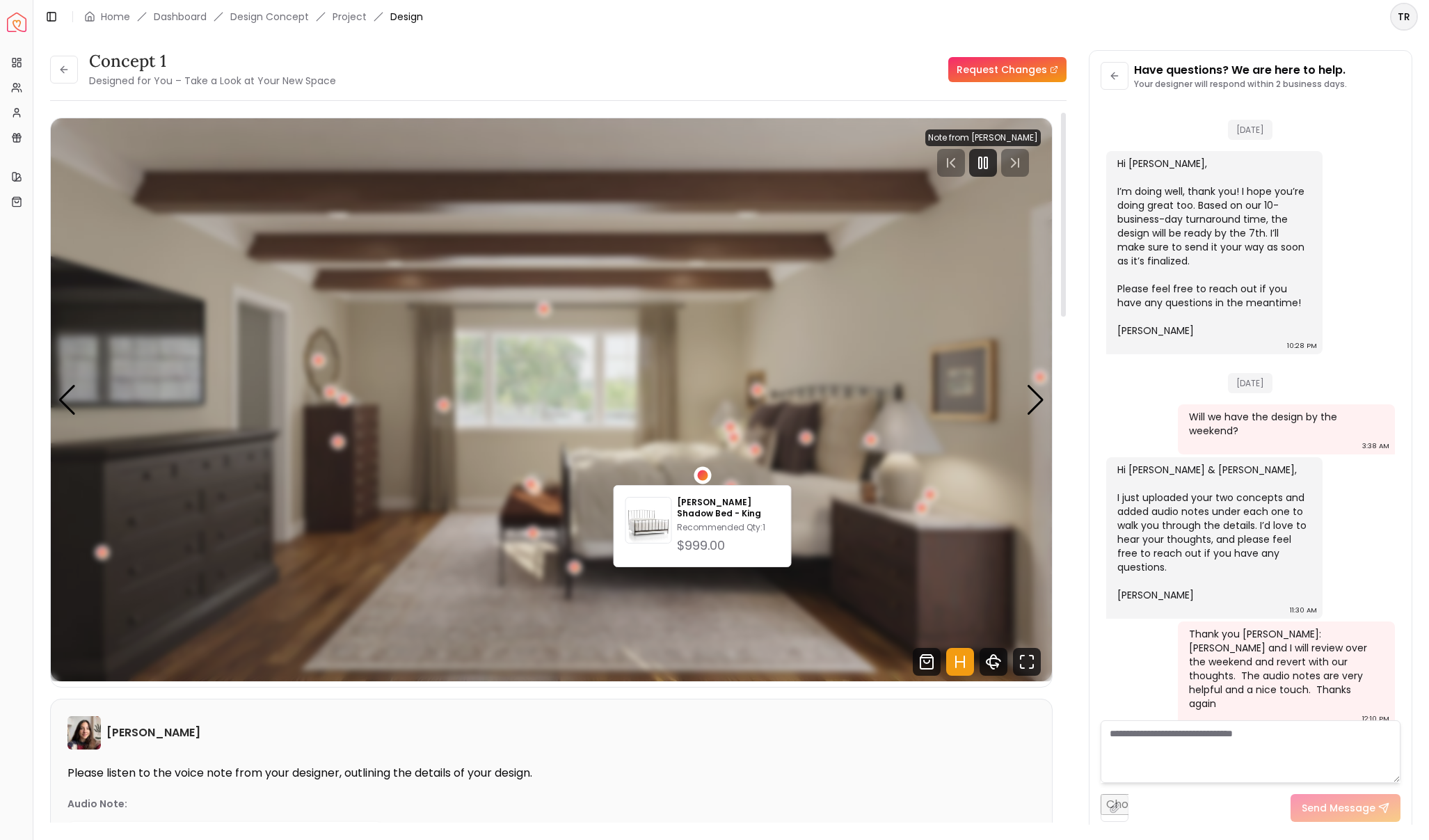
click at [700, 475] on div "3 / 5" at bounding box center [702, 475] width 11 height 11
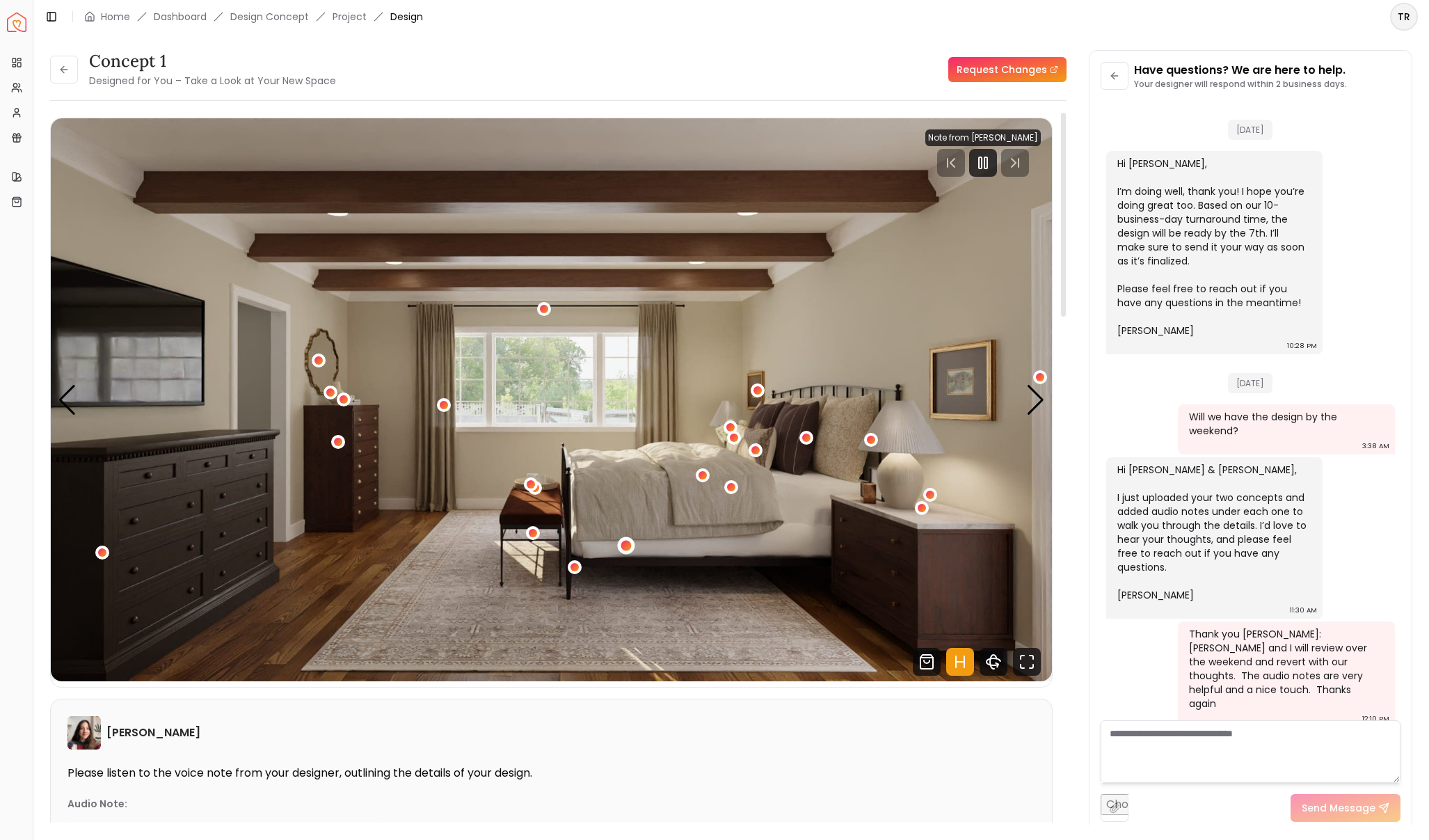
click at [623, 540] on div "3 / 5" at bounding box center [627, 546] width 18 height 18
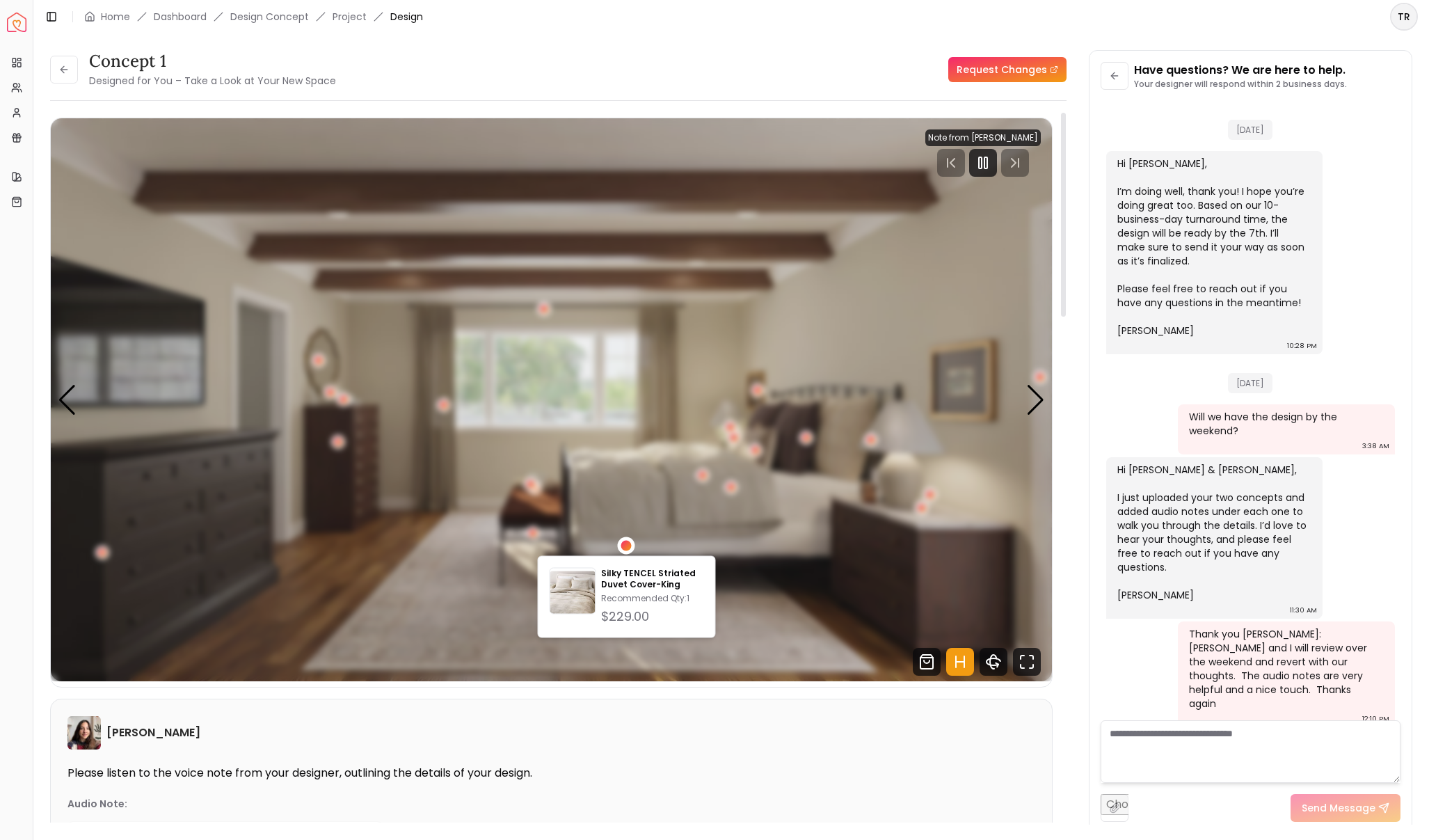
click at [623, 540] on div "3 / 5" at bounding box center [627, 546] width 18 height 18
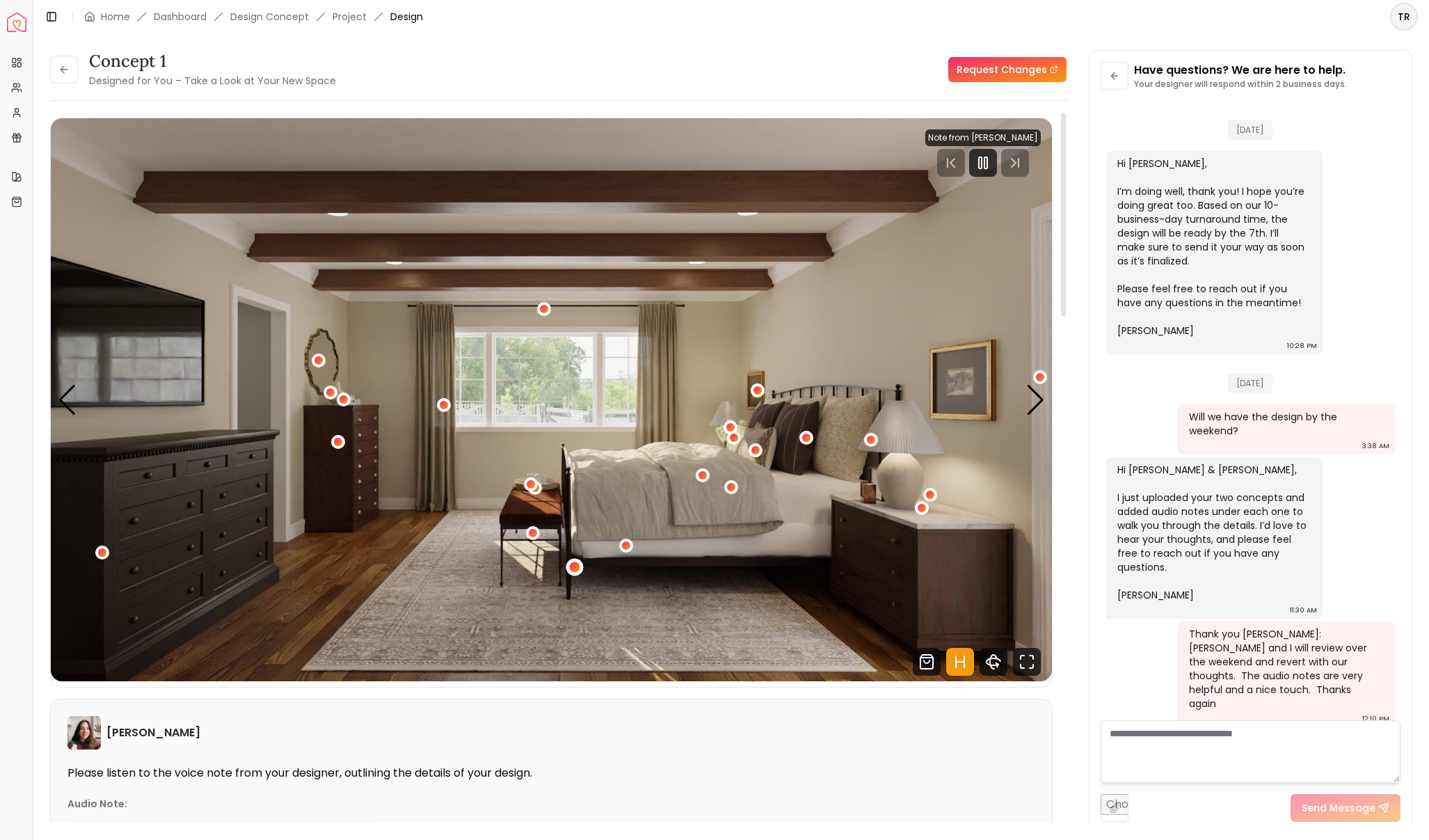
click at [574, 564] on div "3 / 5" at bounding box center [575, 567] width 11 height 11
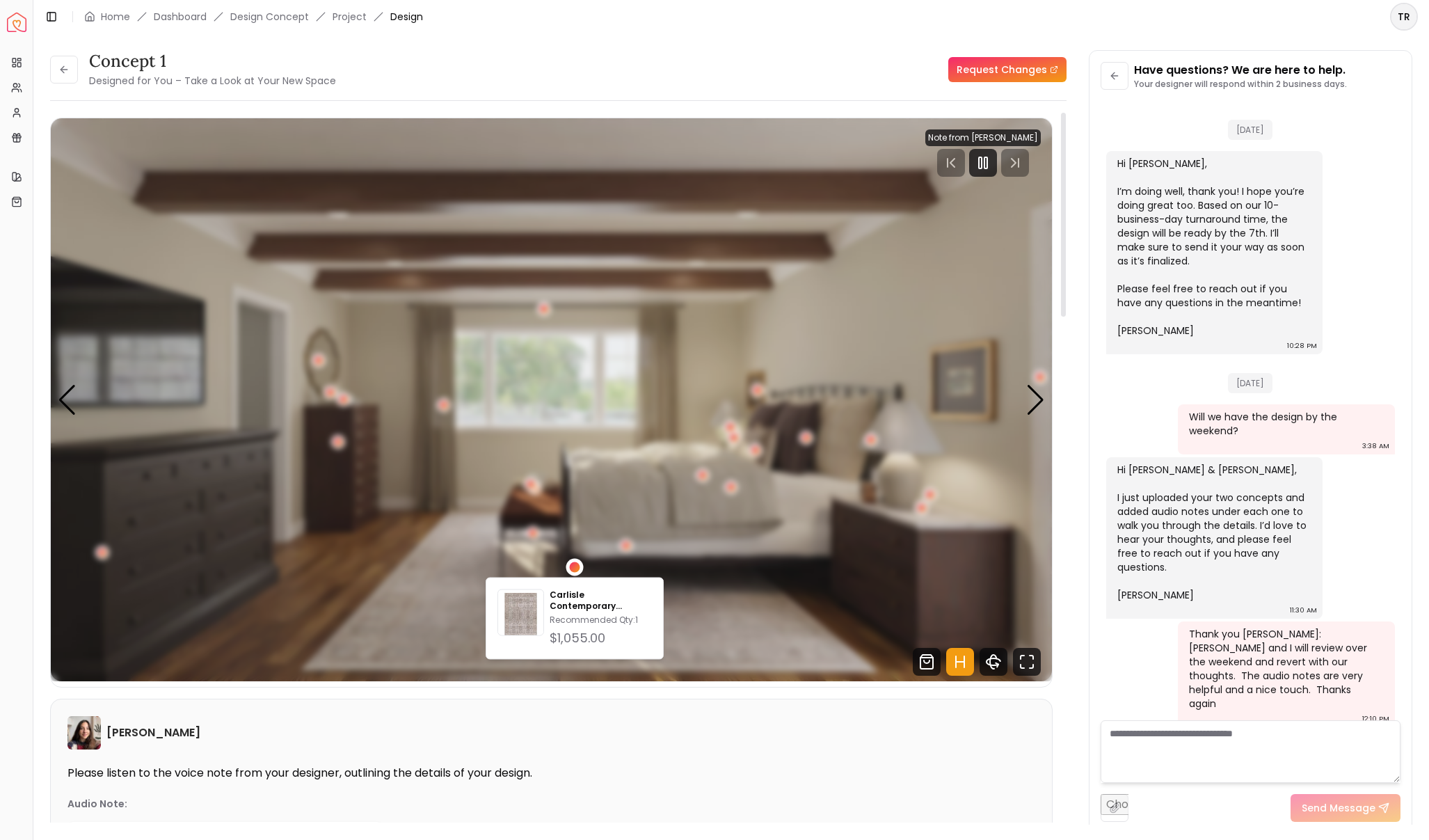
click at [574, 564] on div "3 / 5" at bounding box center [575, 567] width 11 height 11
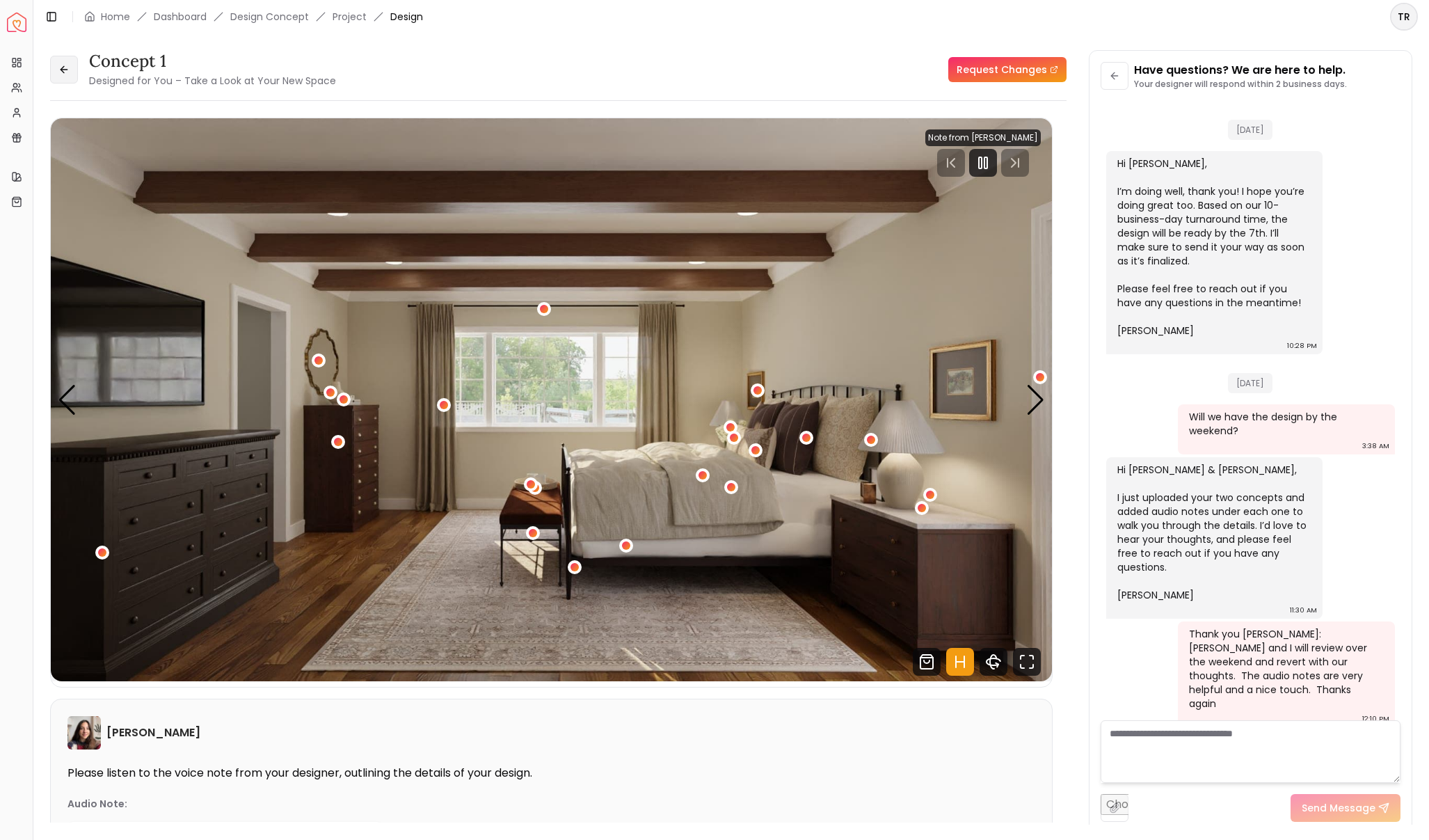
click at [66, 68] on icon at bounding box center [64, 69] width 12 height 12
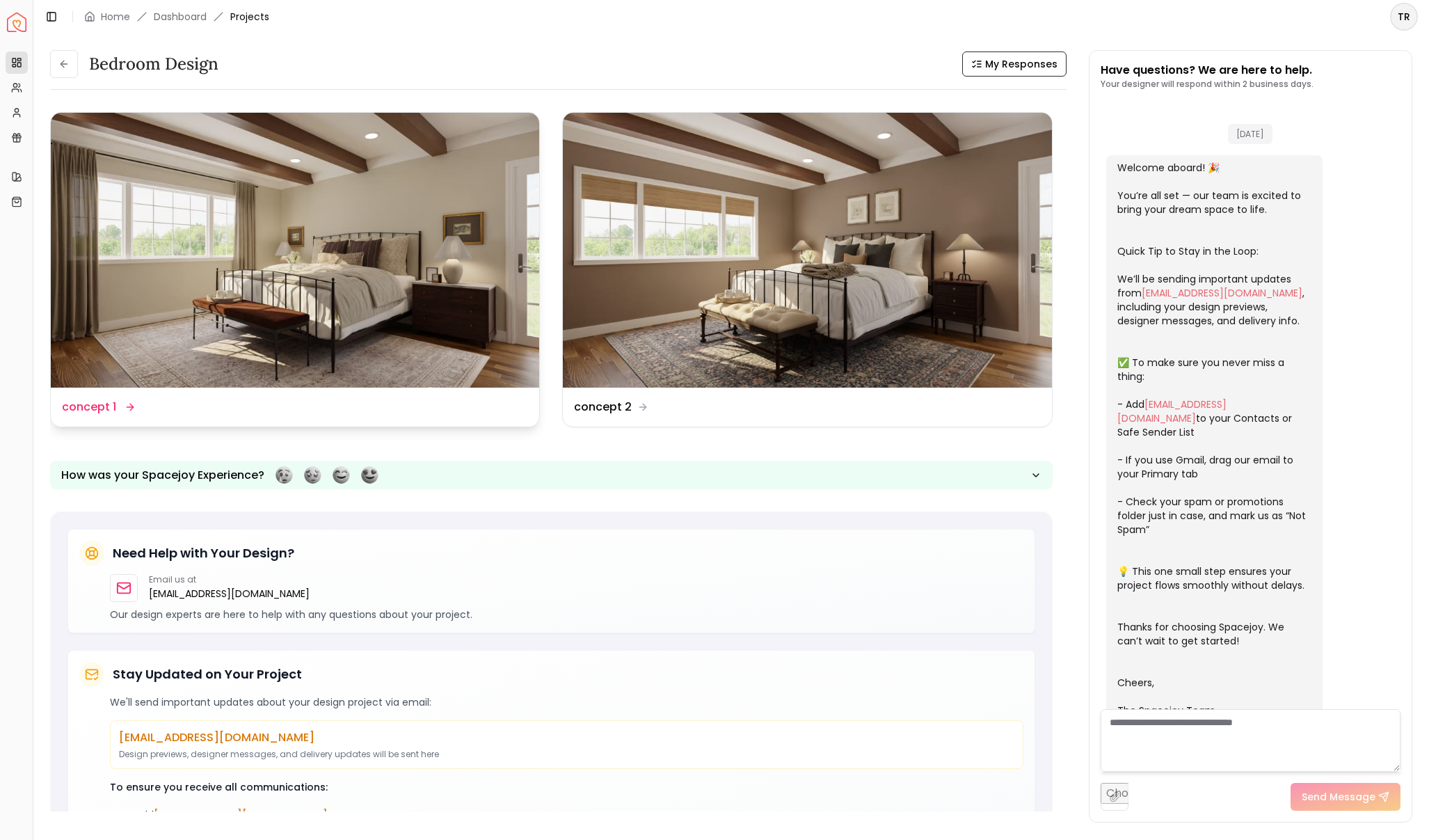
scroll to position [1334, 0]
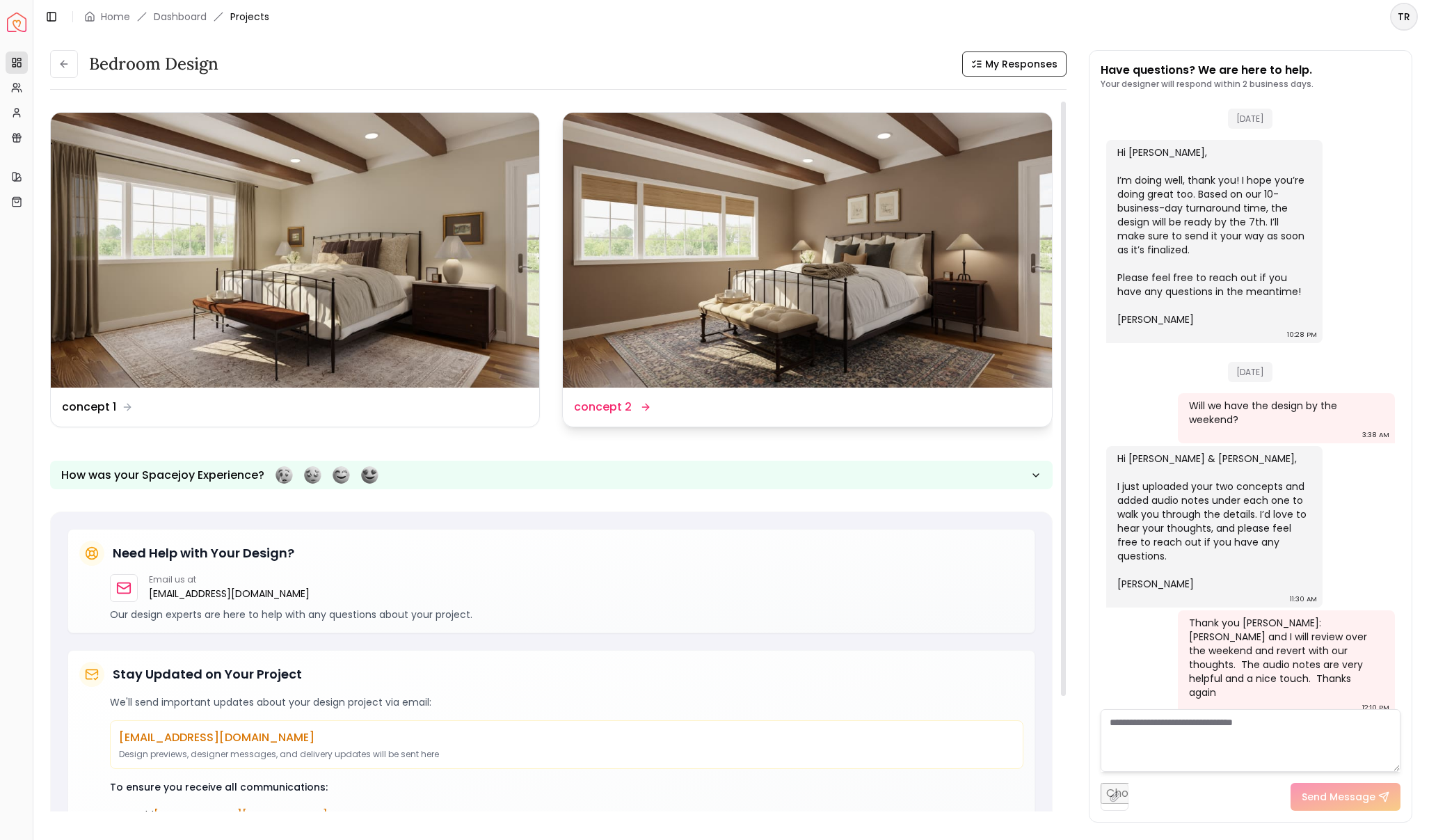
click at [618, 404] on dd "concept 2" at bounding box center [603, 406] width 58 height 17
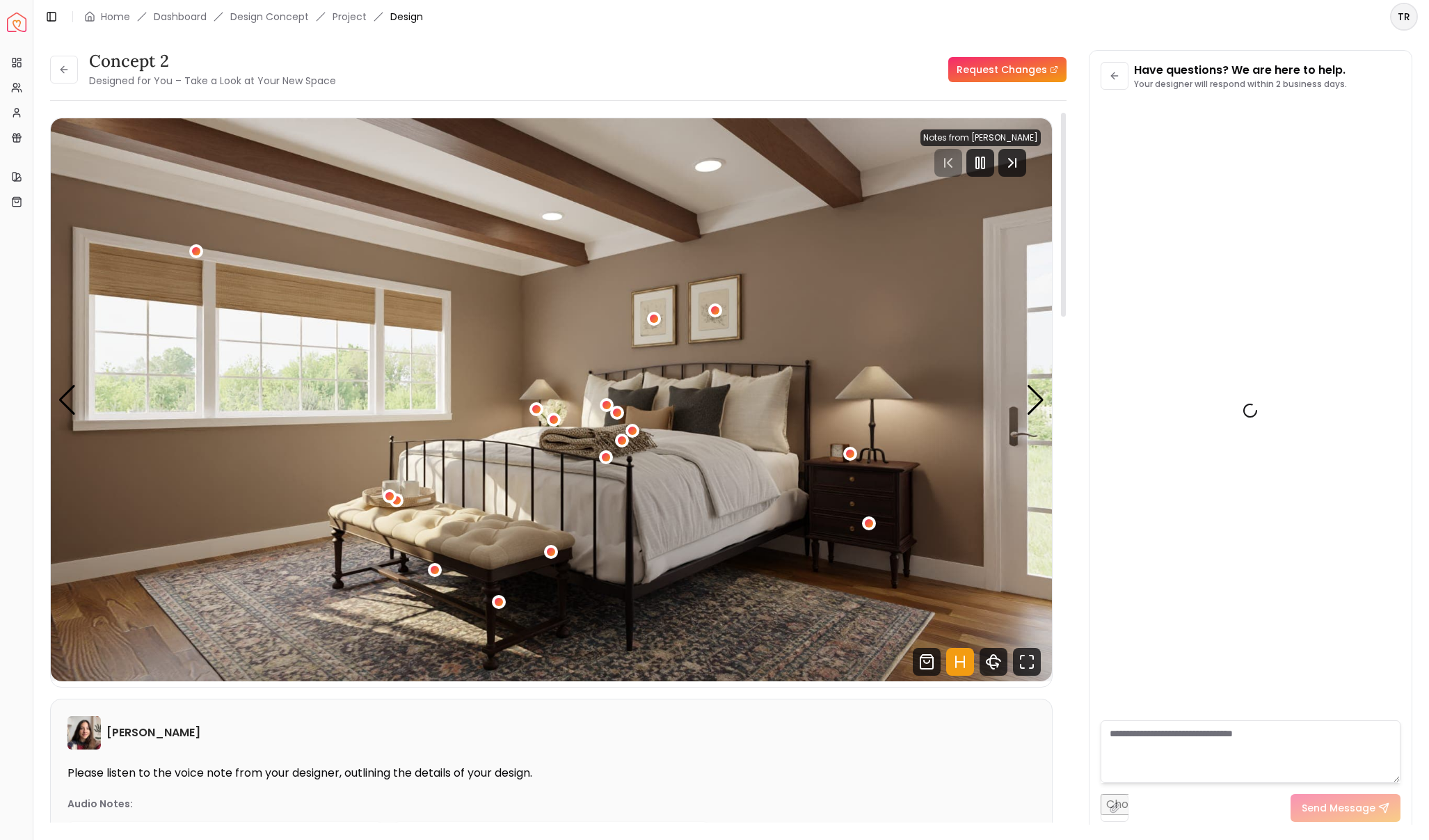
scroll to position [1323, 0]
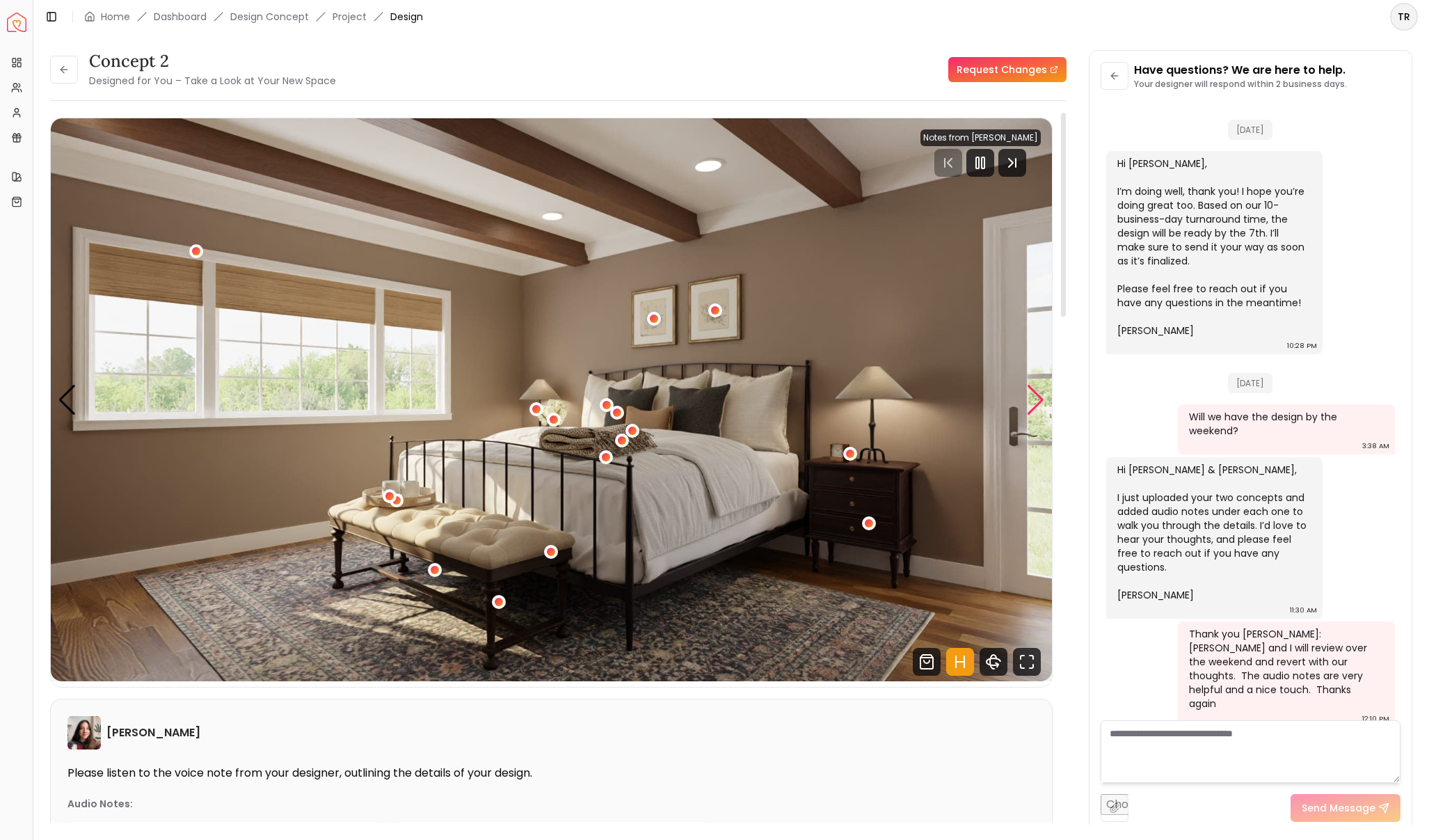
click at [1039, 405] on div "Next slide" at bounding box center [1035, 400] width 19 height 30
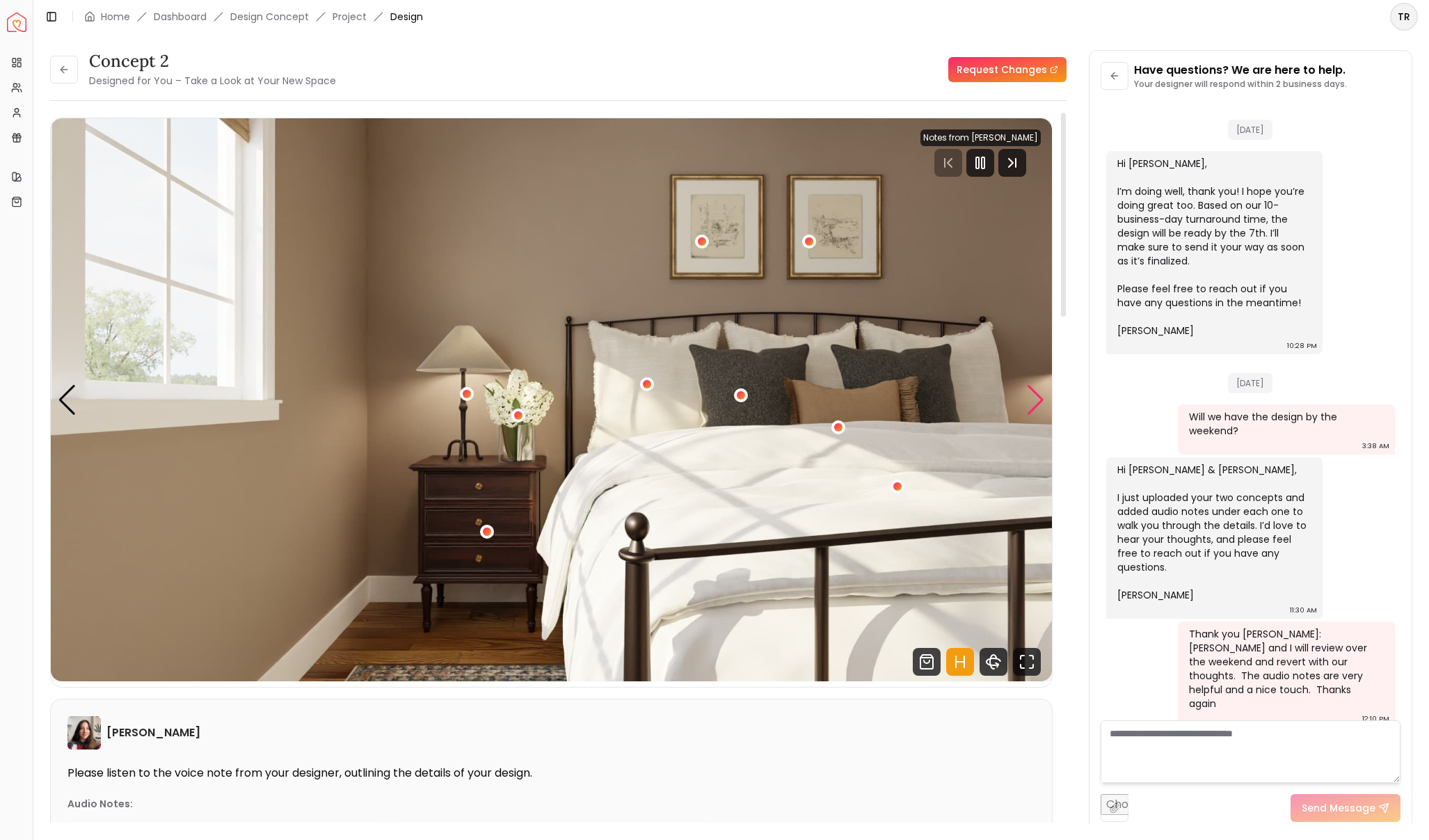
click at [1039, 405] on div "Next slide" at bounding box center [1035, 400] width 19 height 30
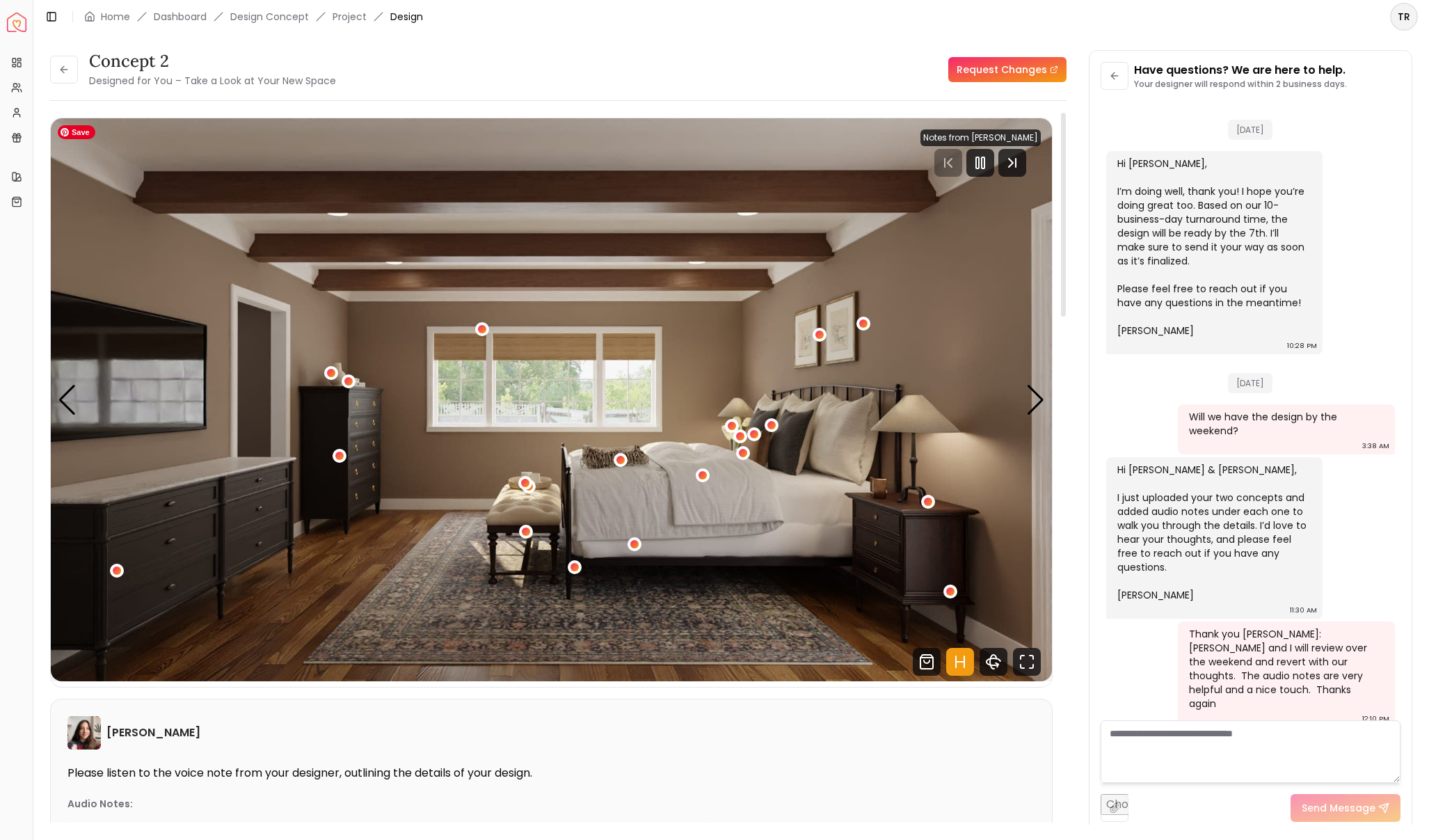
click at [76, 398] on img "3 / 5" at bounding box center [551, 399] width 1001 height 563
click at [72, 398] on div "Previous slide" at bounding box center [67, 400] width 19 height 30
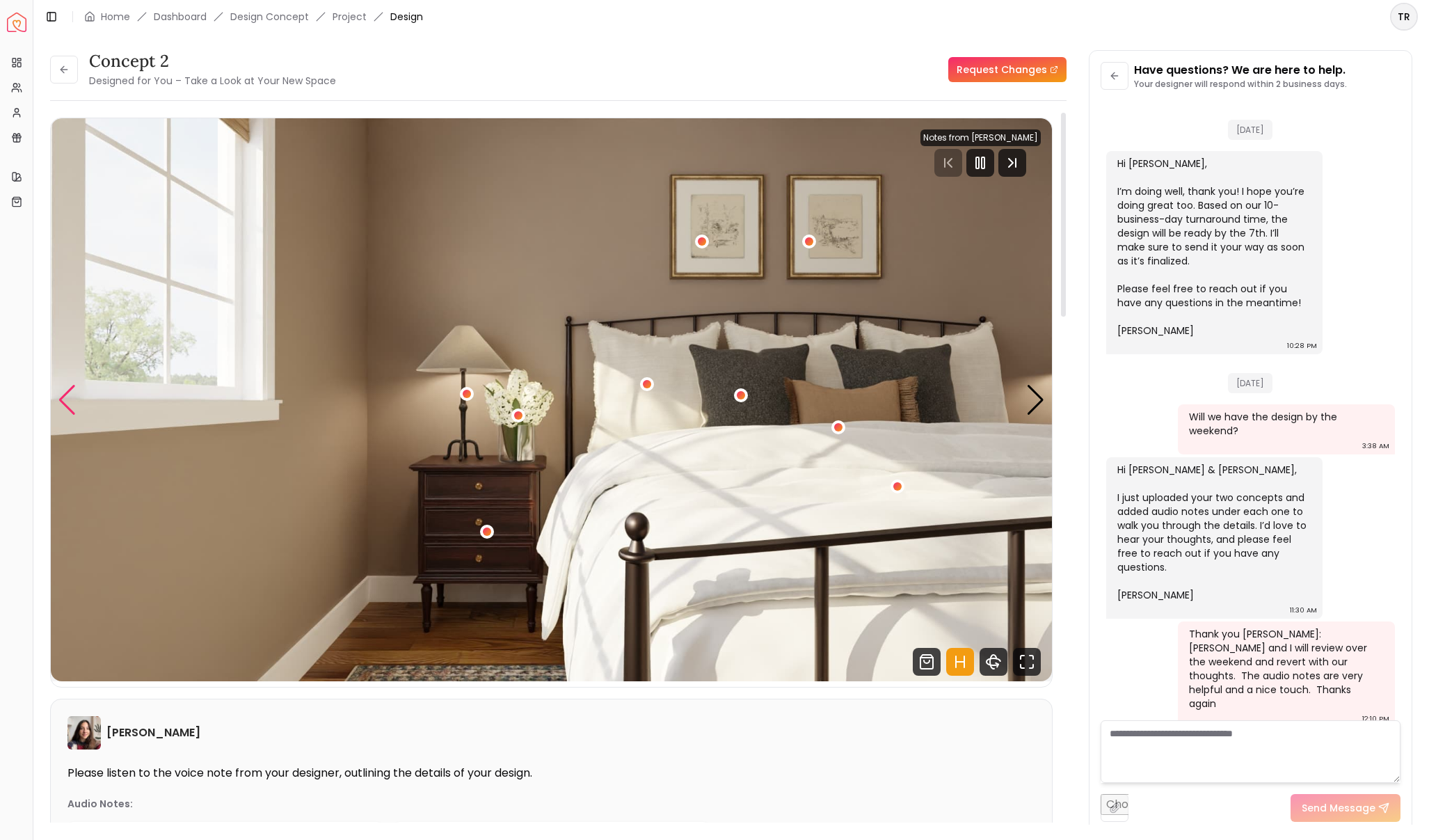
click at [72, 398] on div "Previous slide" at bounding box center [67, 400] width 19 height 30
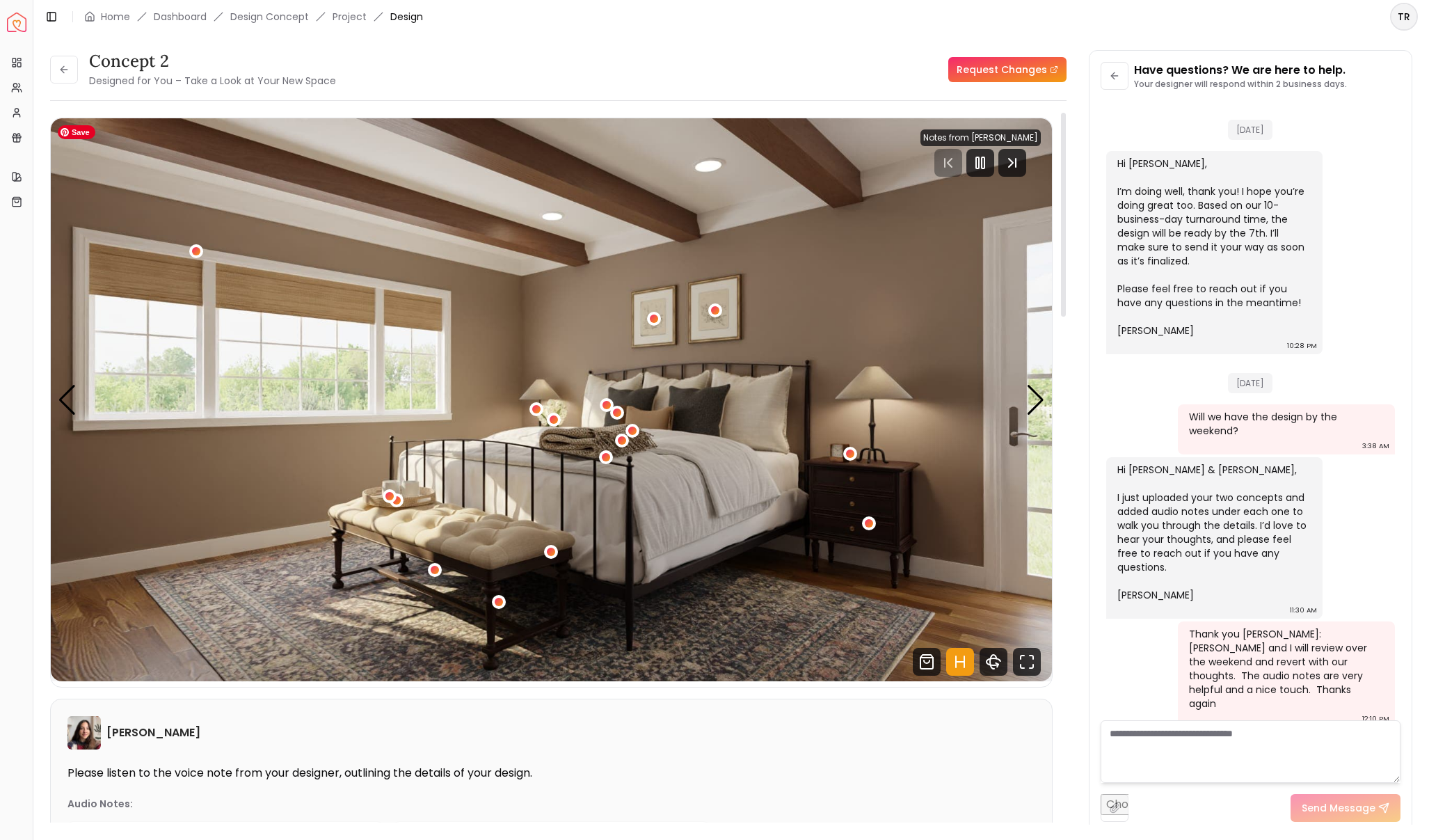
click at [1025, 408] on img "1 / 5" at bounding box center [551, 399] width 1001 height 563
click at [1035, 404] on div "Next slide" at bounding box center [1035, 400] width 19 height 30
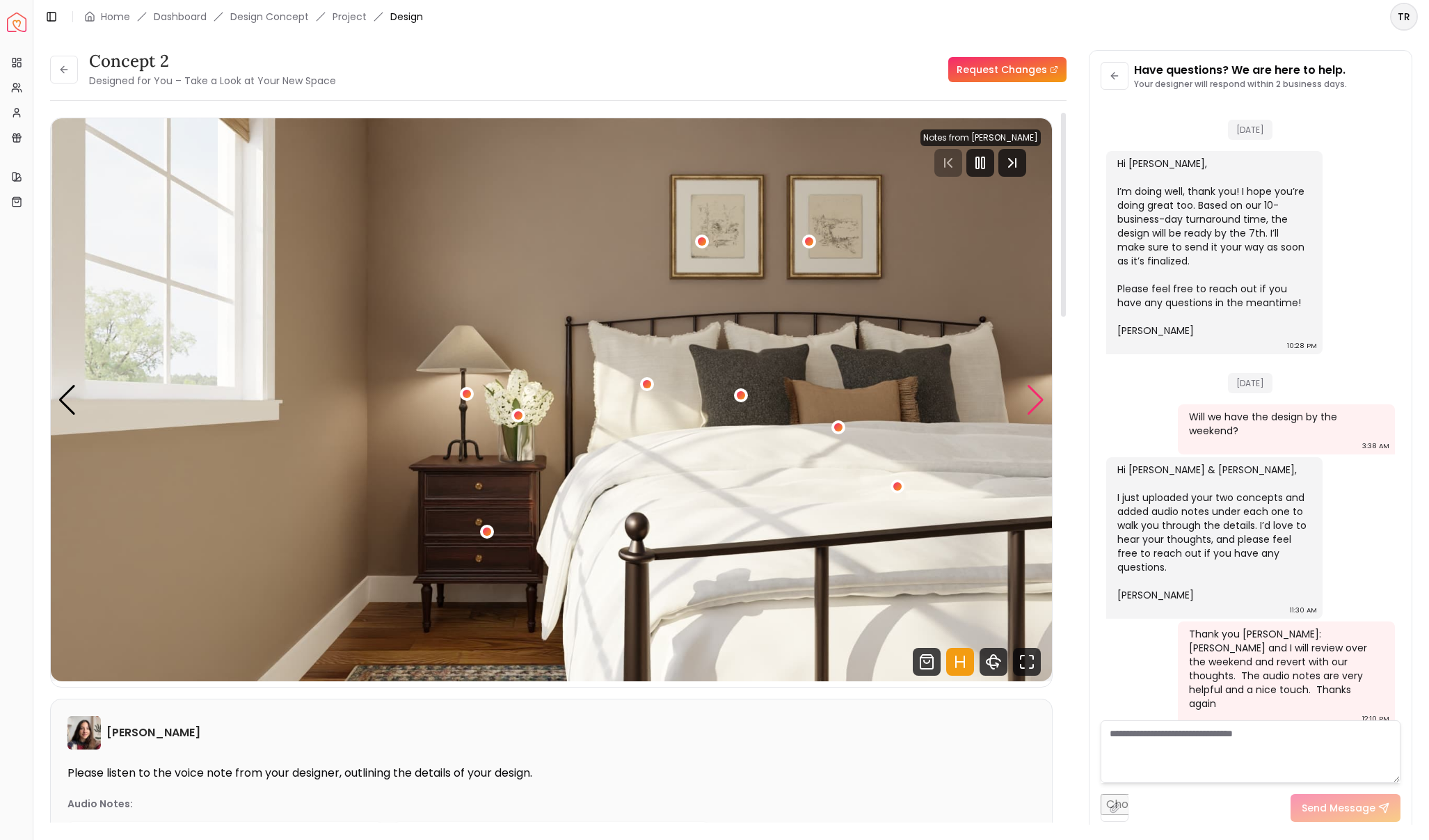
click at [1035, 404] on div "Next slide" at bounding box center [1035, 400] width 19 height 30
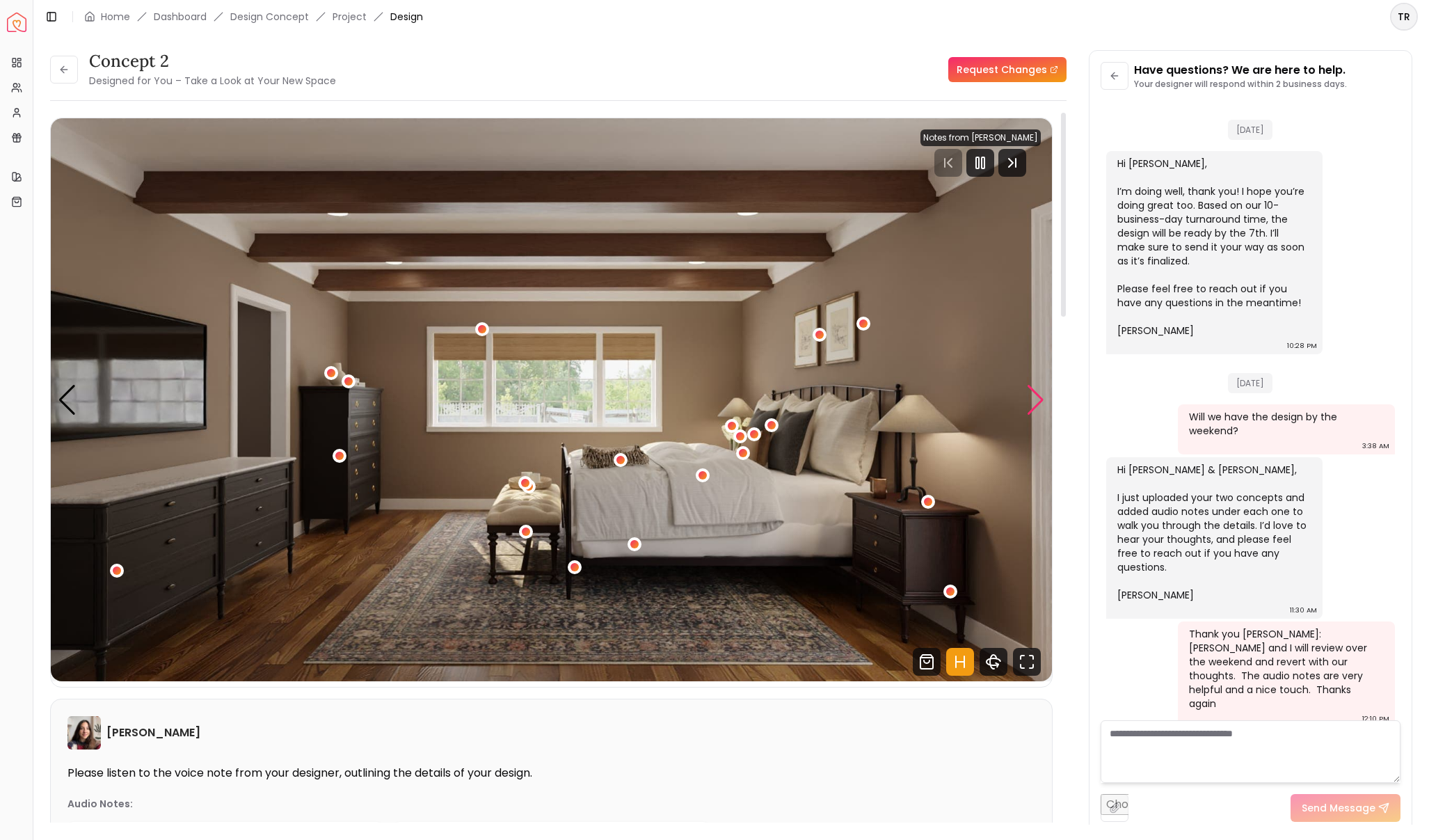
click at [1032, 404] on div "Next slide" at bounding box center [1035, 400] width 19 height 30
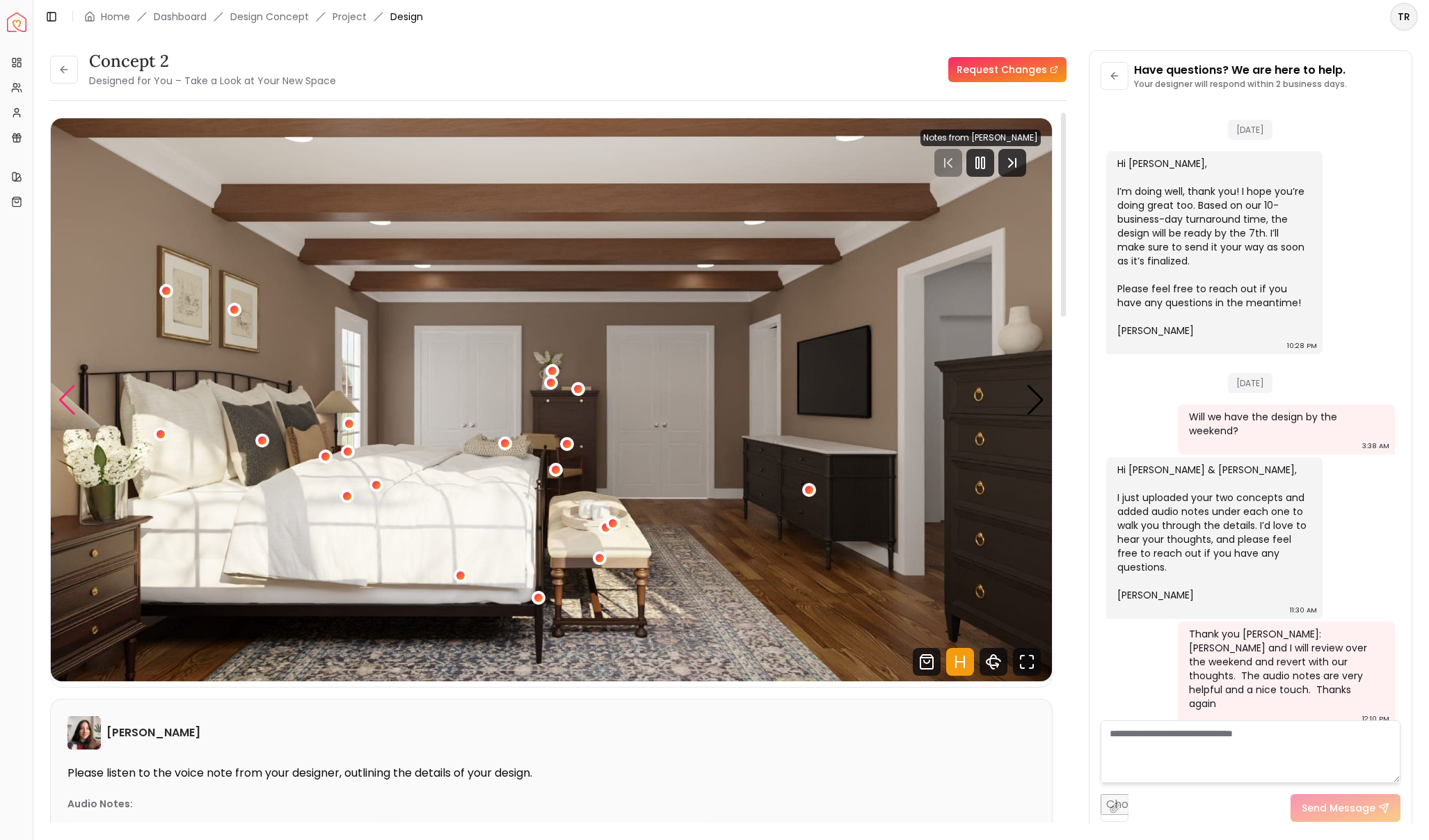
click at [68, 396] on div "Previous slide" at bounding box center [67, 400] width 19 height 30
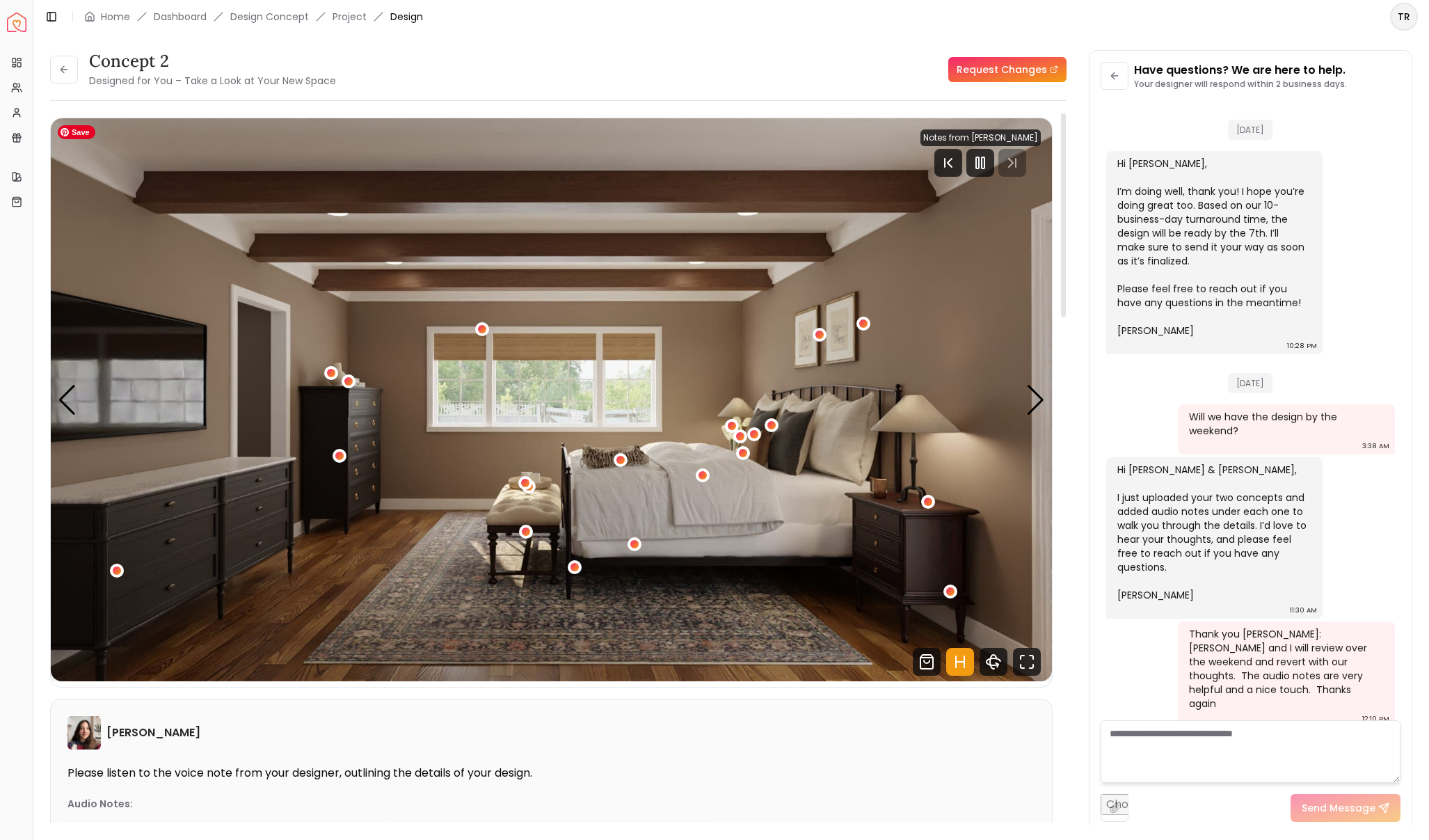
scroll to position [3, 0]
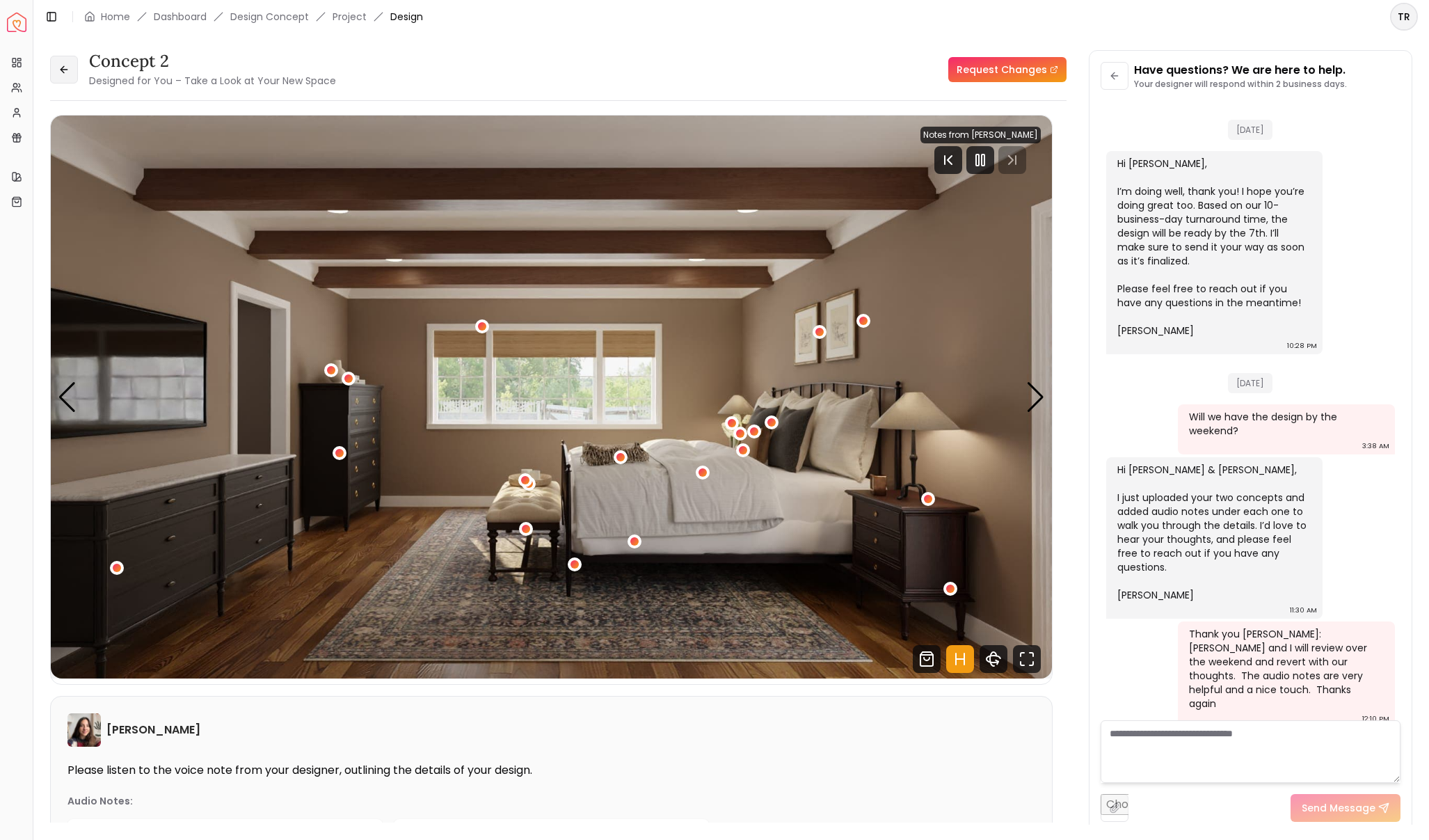
click at [63, 68] on icon at bounding box center [64, 69] width 12 height 12
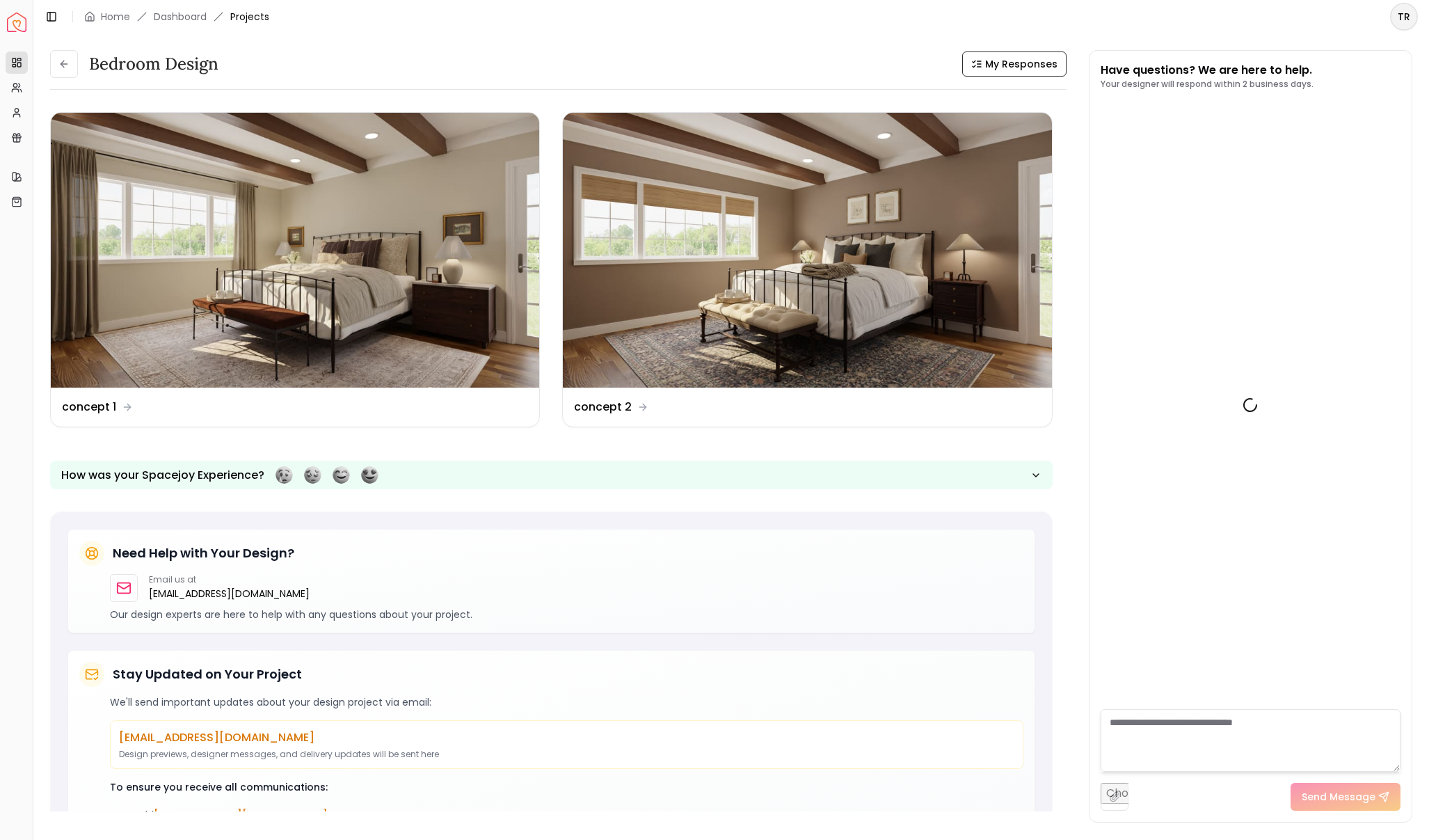
scroll to position [1334, 0]
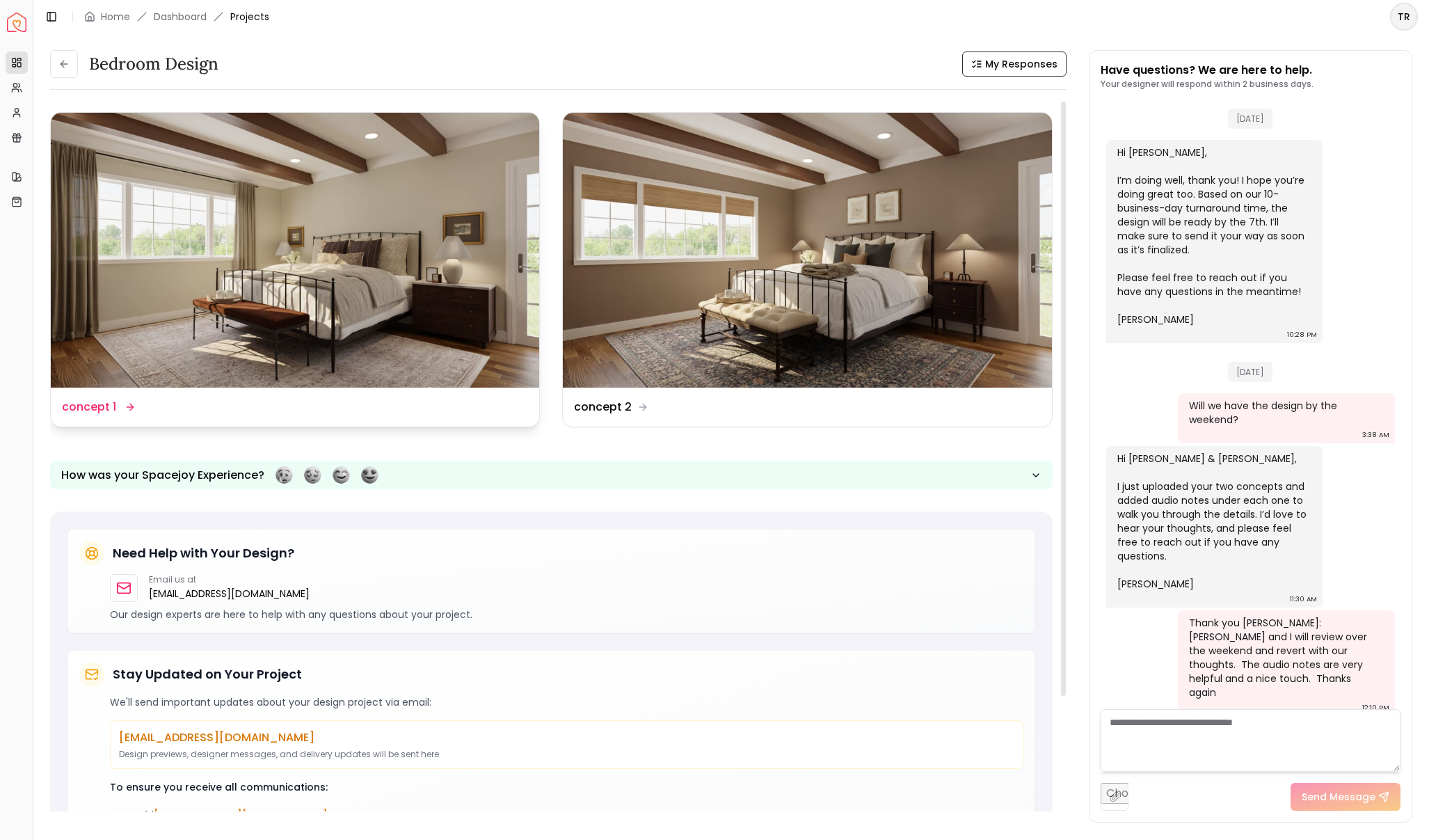
click at [100, 408] on dd "concept 1" at bounding box center [89, 406] width 54 height 17
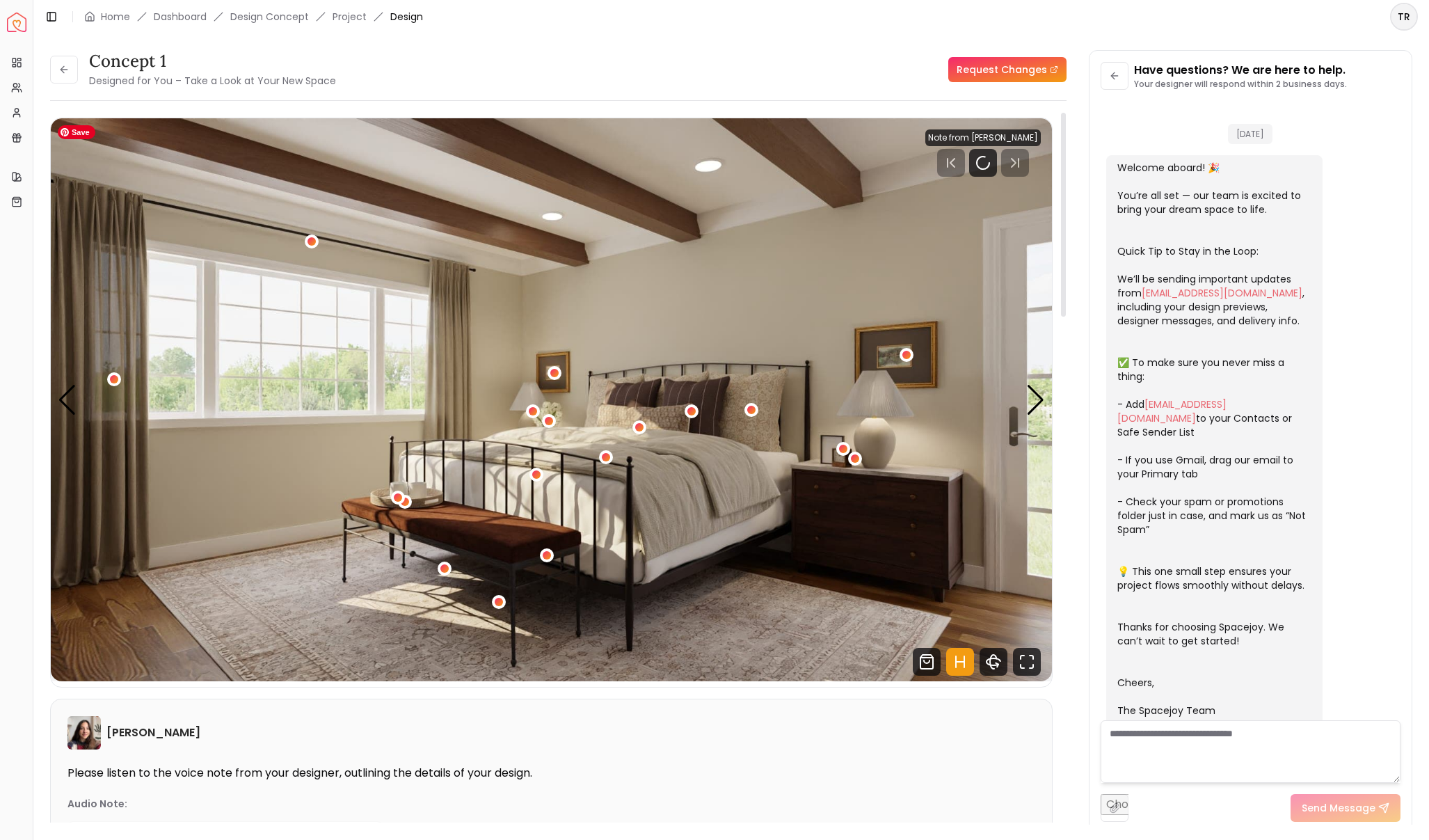
scroll to position [1323, 0]
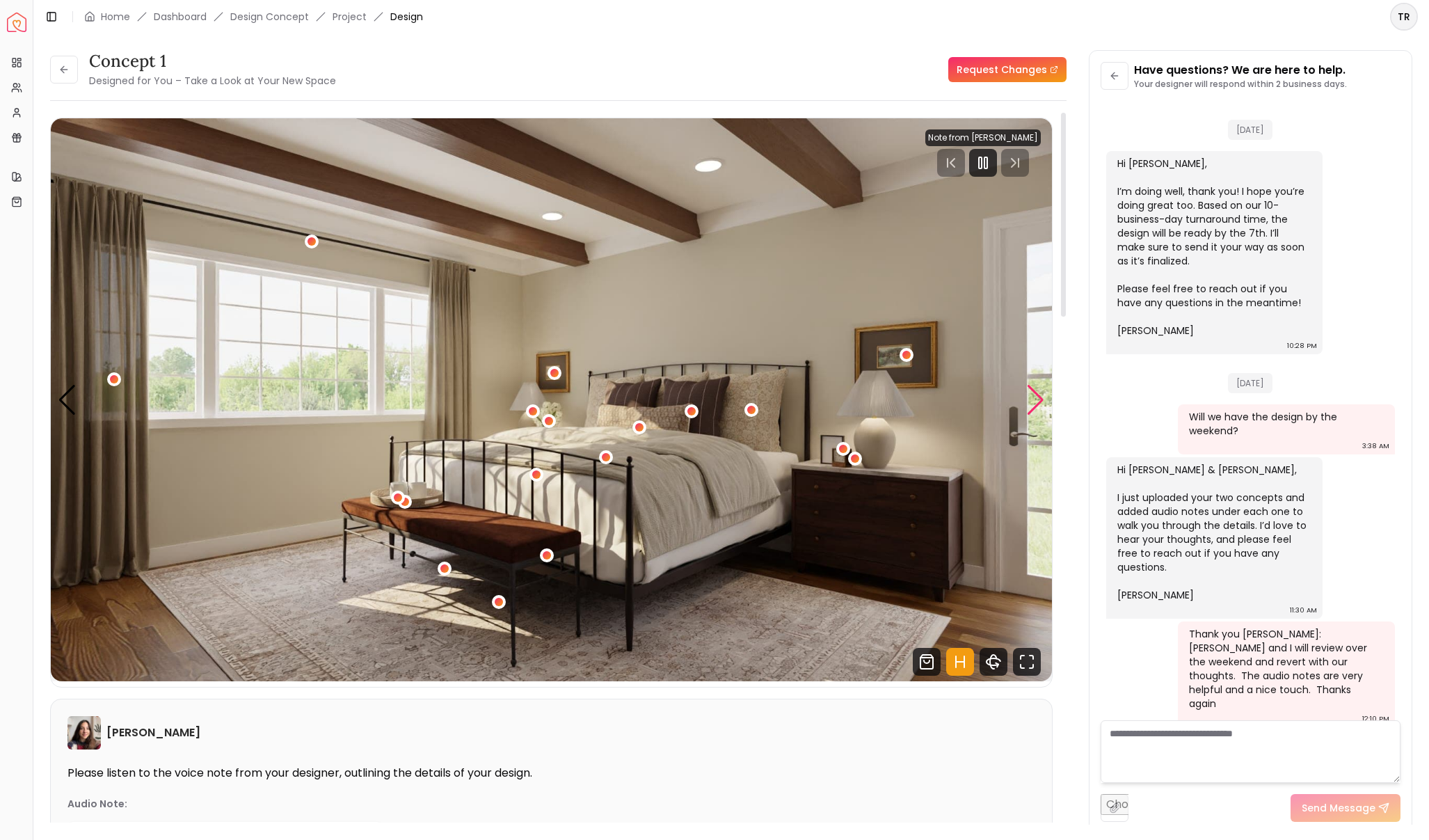
click at [1029, 398] on div "Next slide" at bounding box center [1035, 400] width 19 height 30
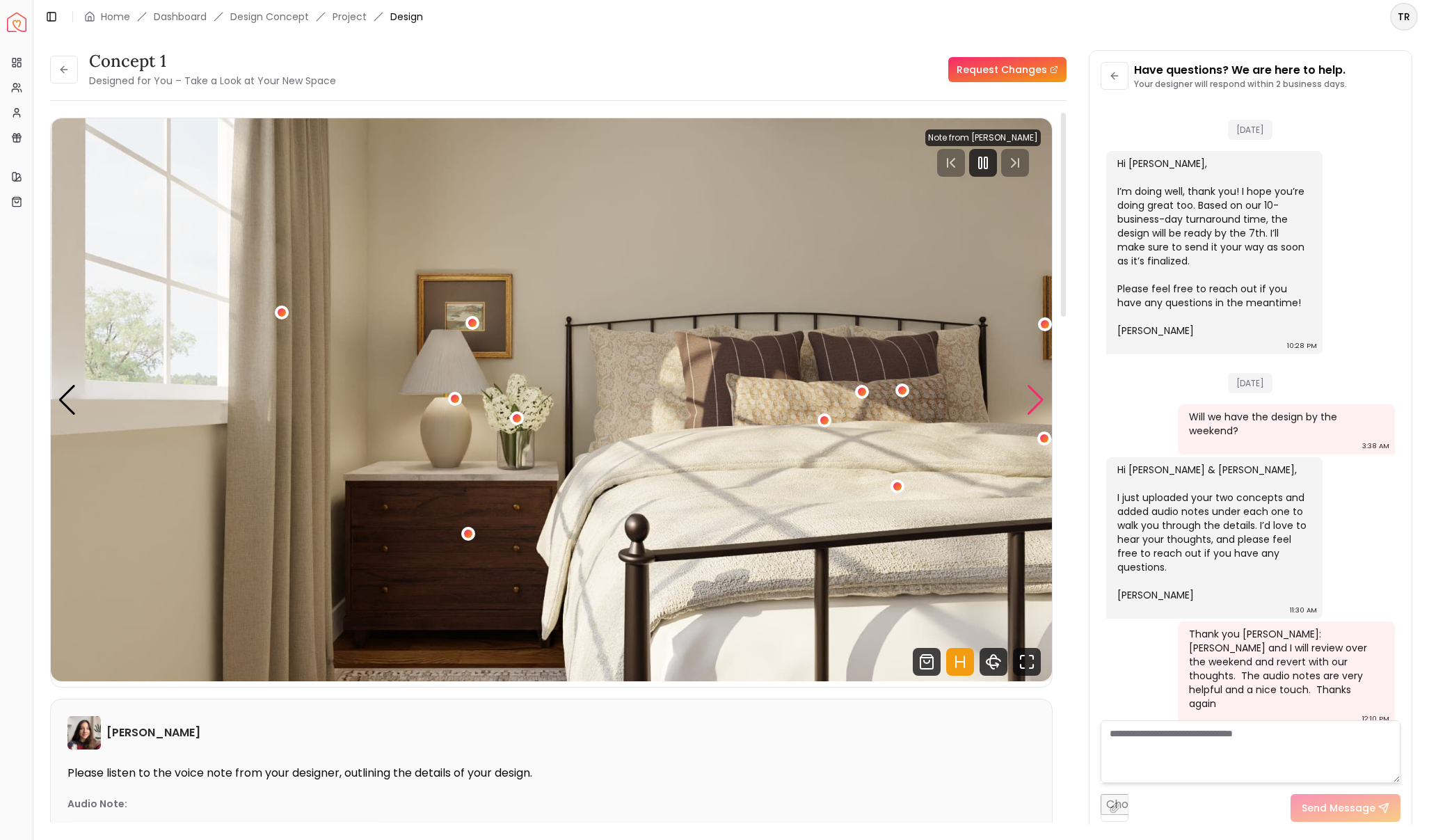
click at [1029, 398] on div "Next slide" at bounding box center [1035, 400] width 19 height 30
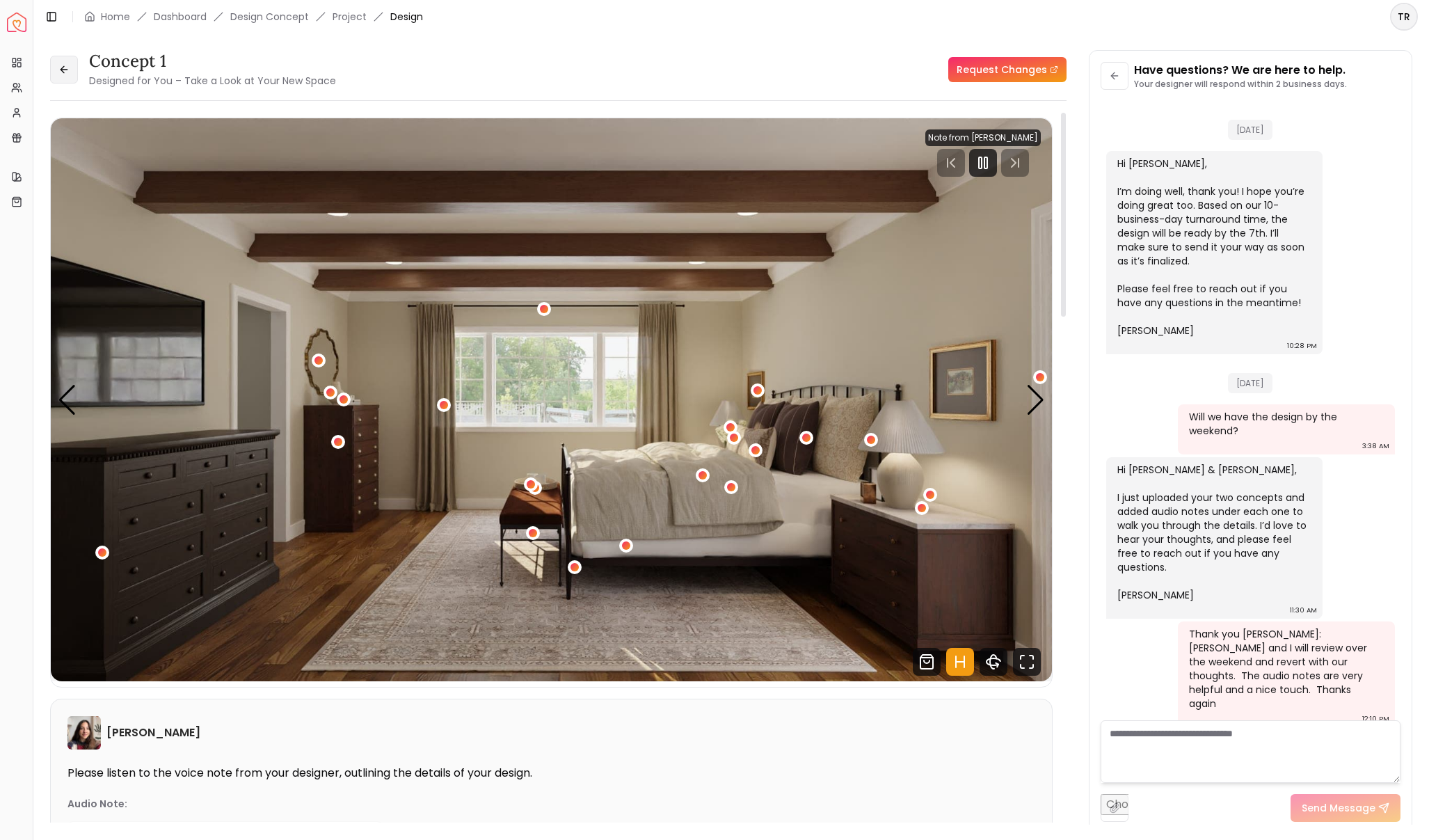
click at [67, 69] on icon at bounding box center [63, 69] width 6 height 0
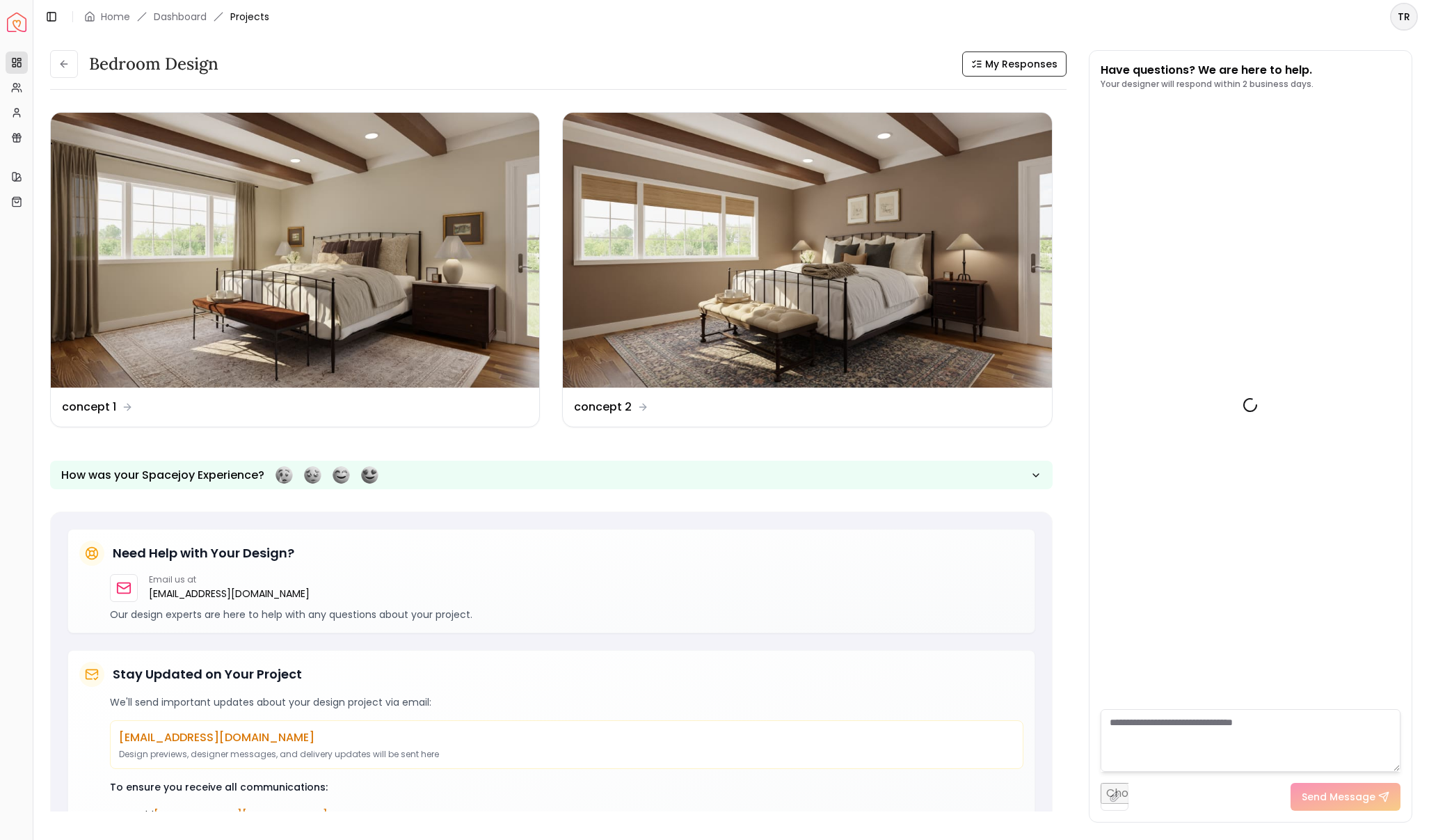
scroll to position [1334, 0]
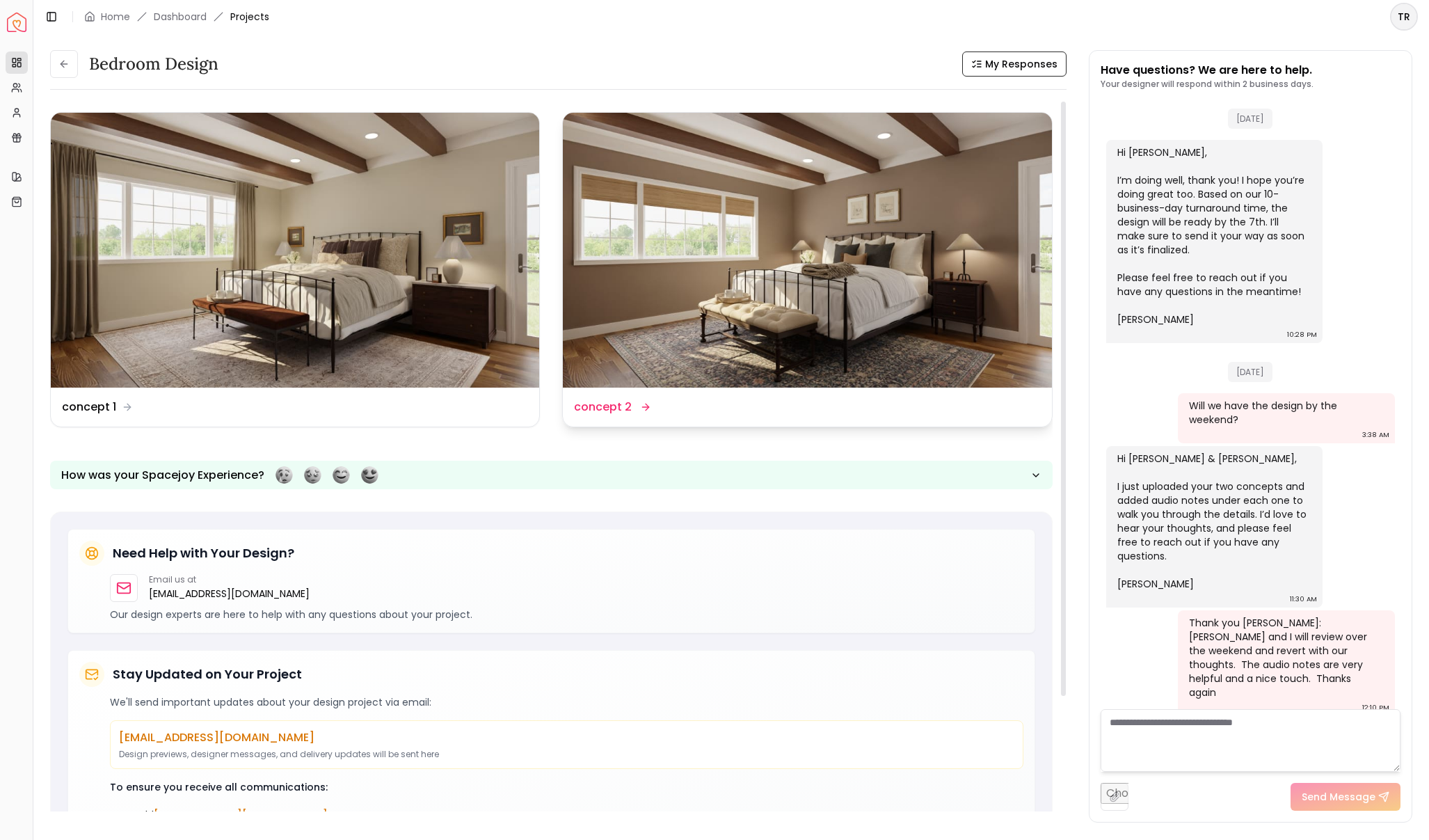
click at [620, 408] on dd "concept 2" at bounding box center [603, 406] width 58 height 17
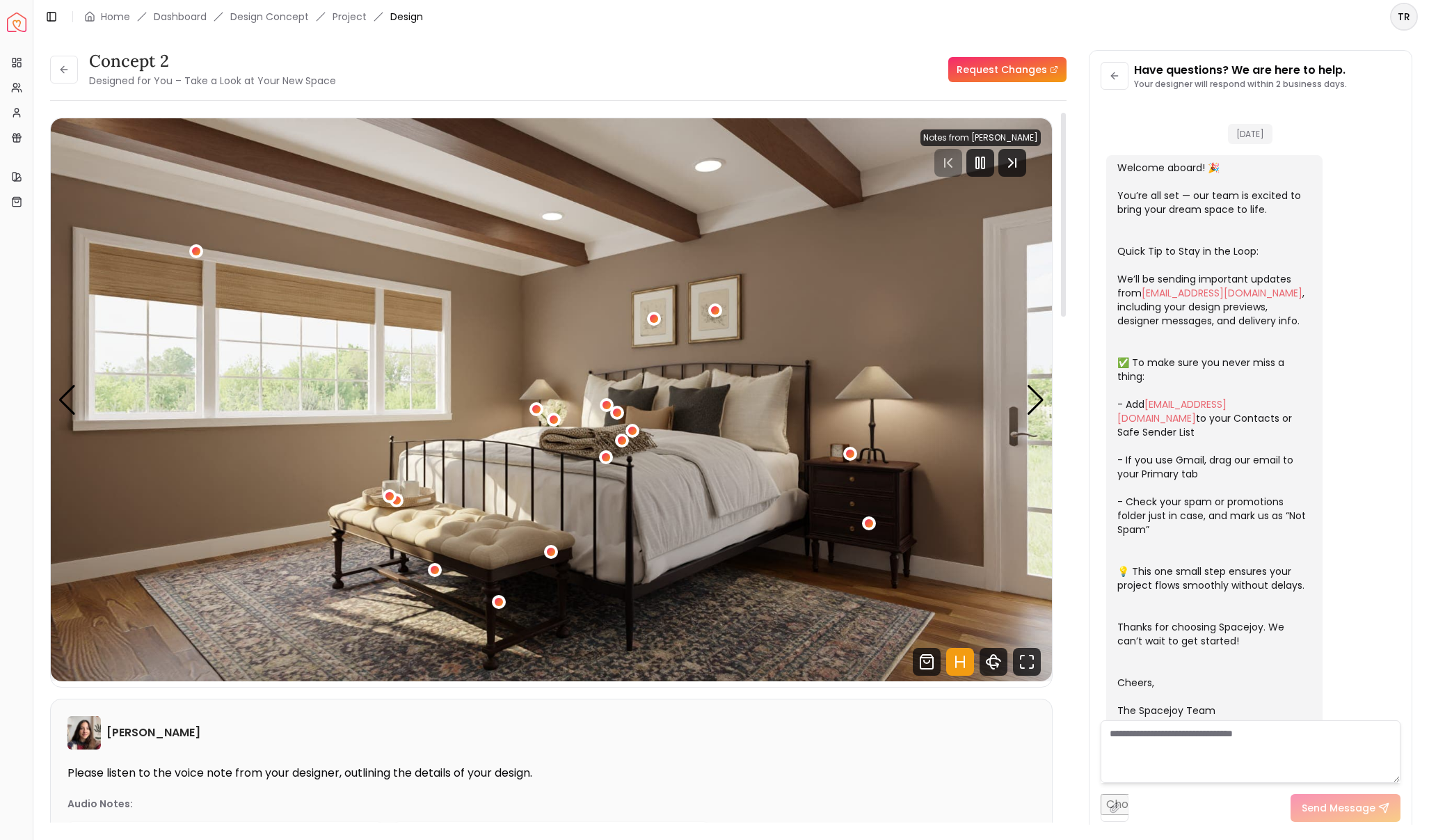
scroll to position [1323, 0]
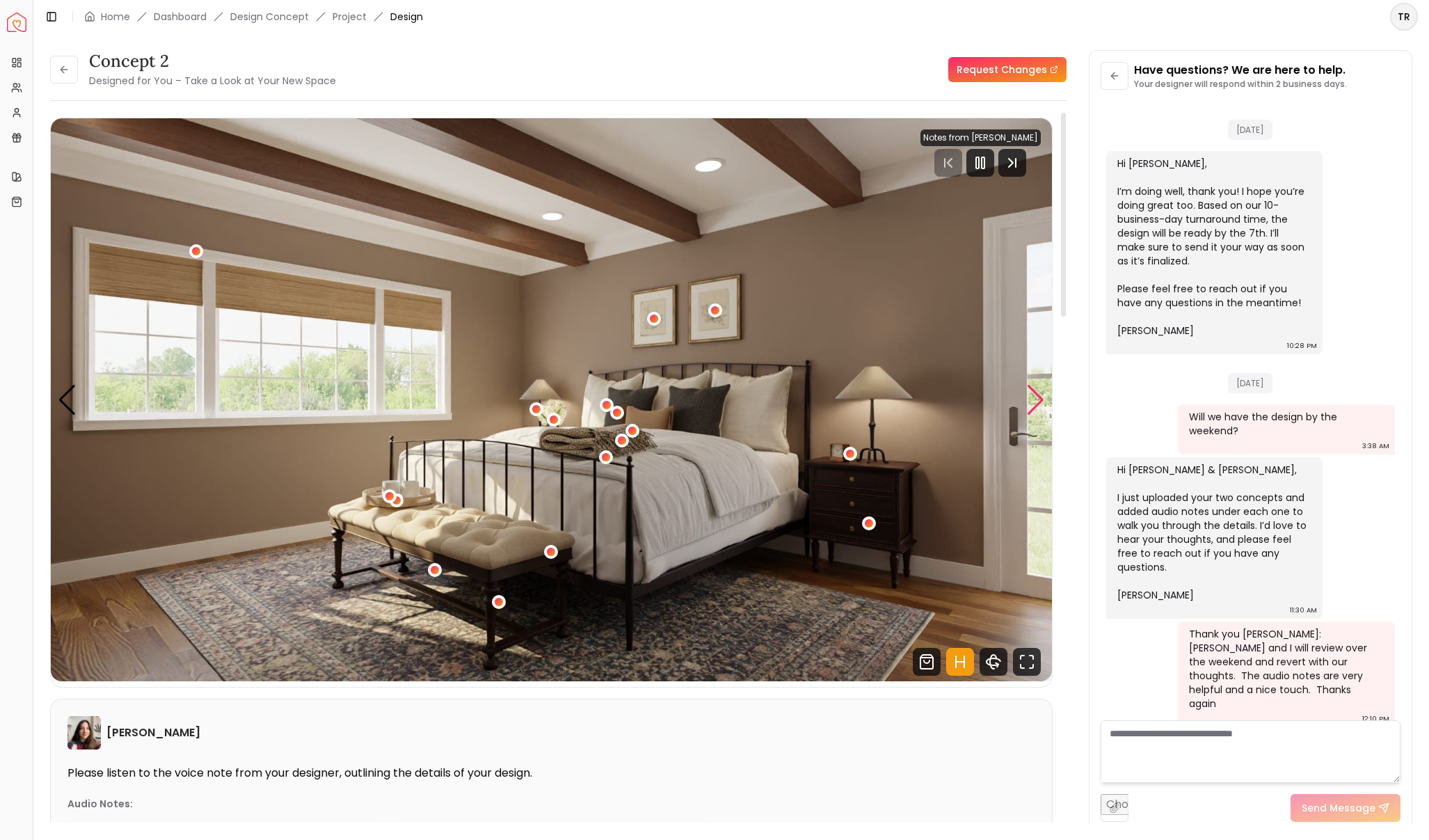
click at [1027, 408] on div "Next slide" at bounding box center [1035, 400] width 19 height 30
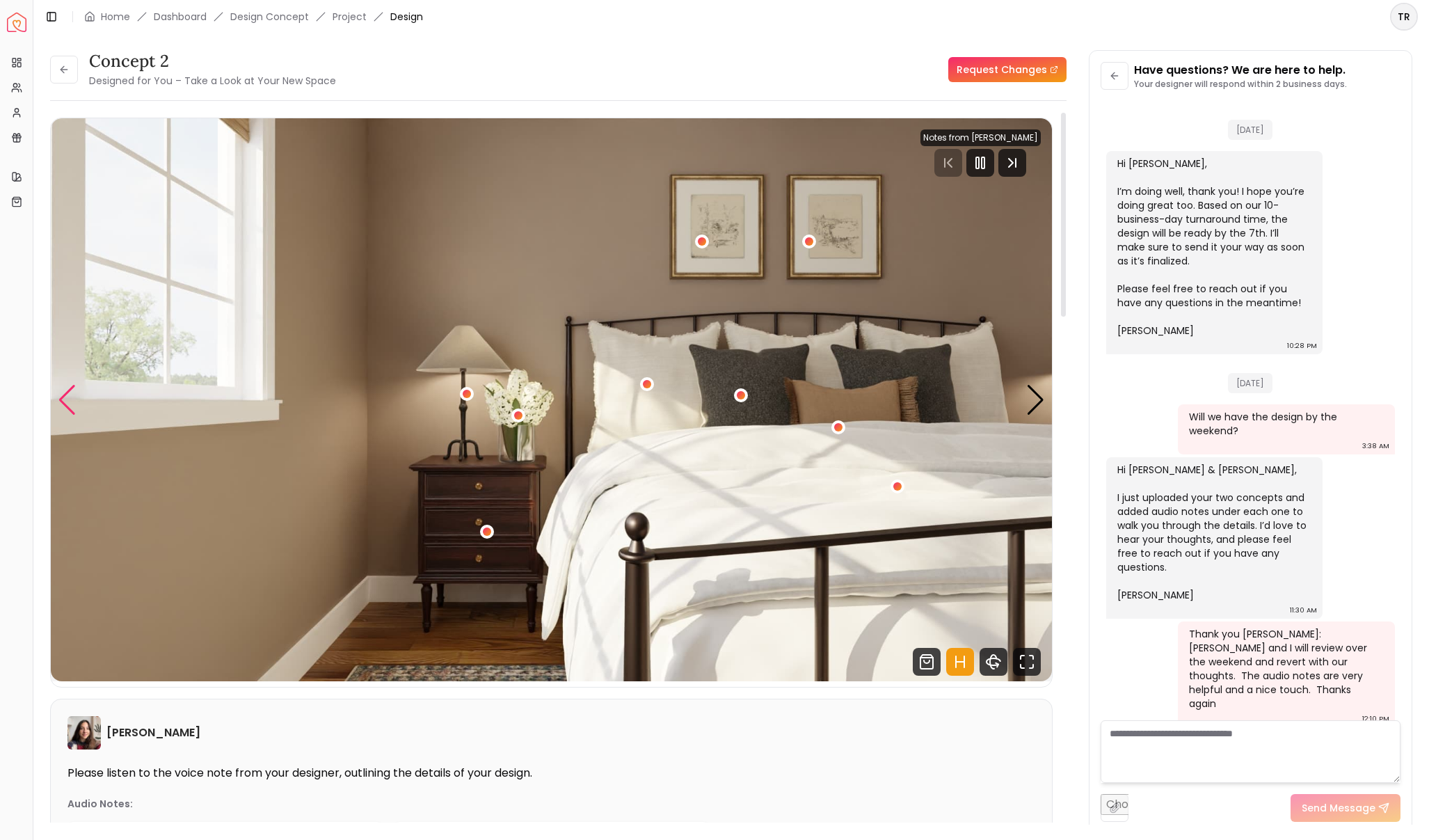
click at [68, 405] on div "Previous slide" at bounding box center [67, 400] width 19 height 30
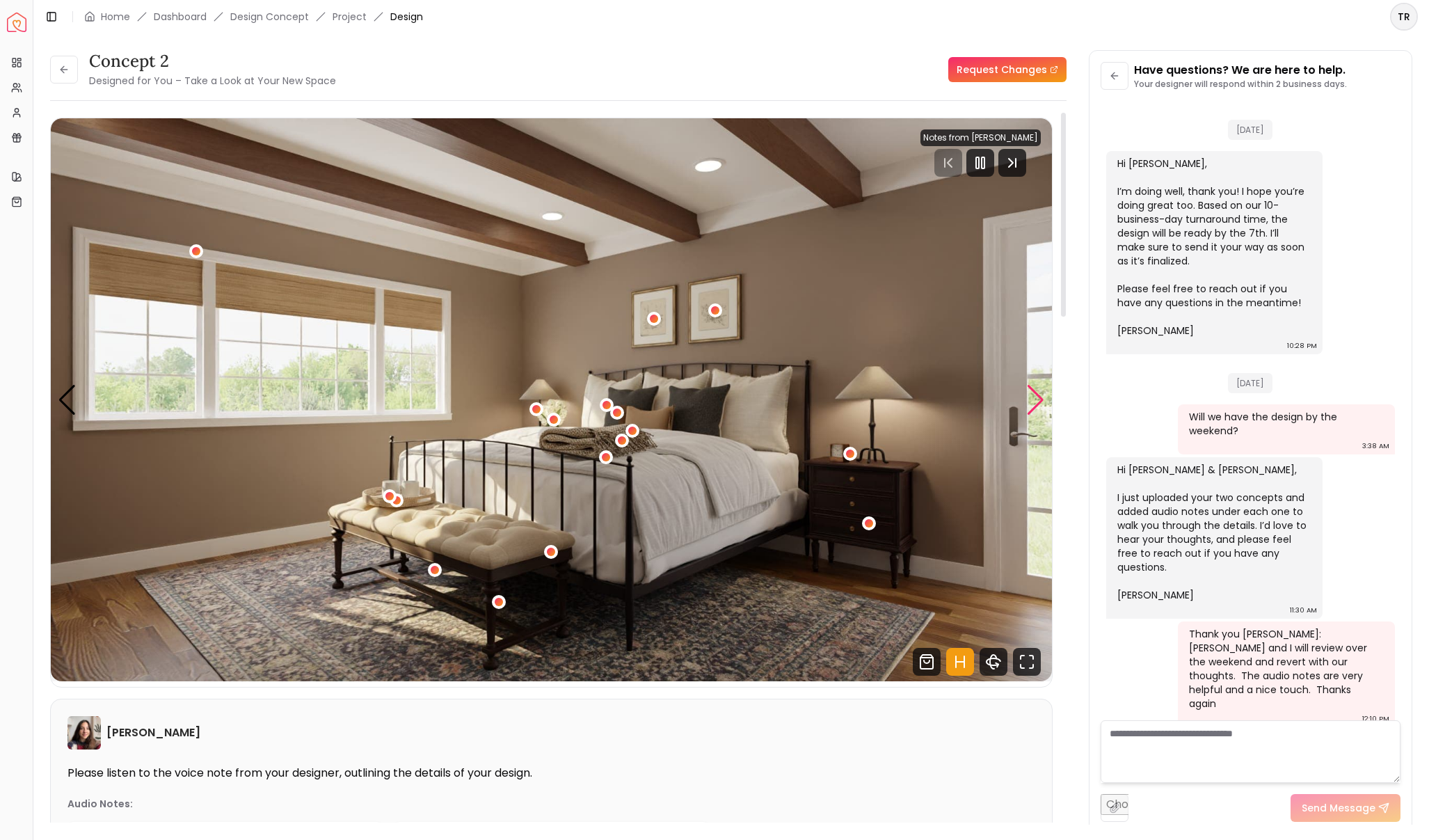
click at [1031, 409] on div "Next slide" at bounding box center [1035, 400] width 19 height 30
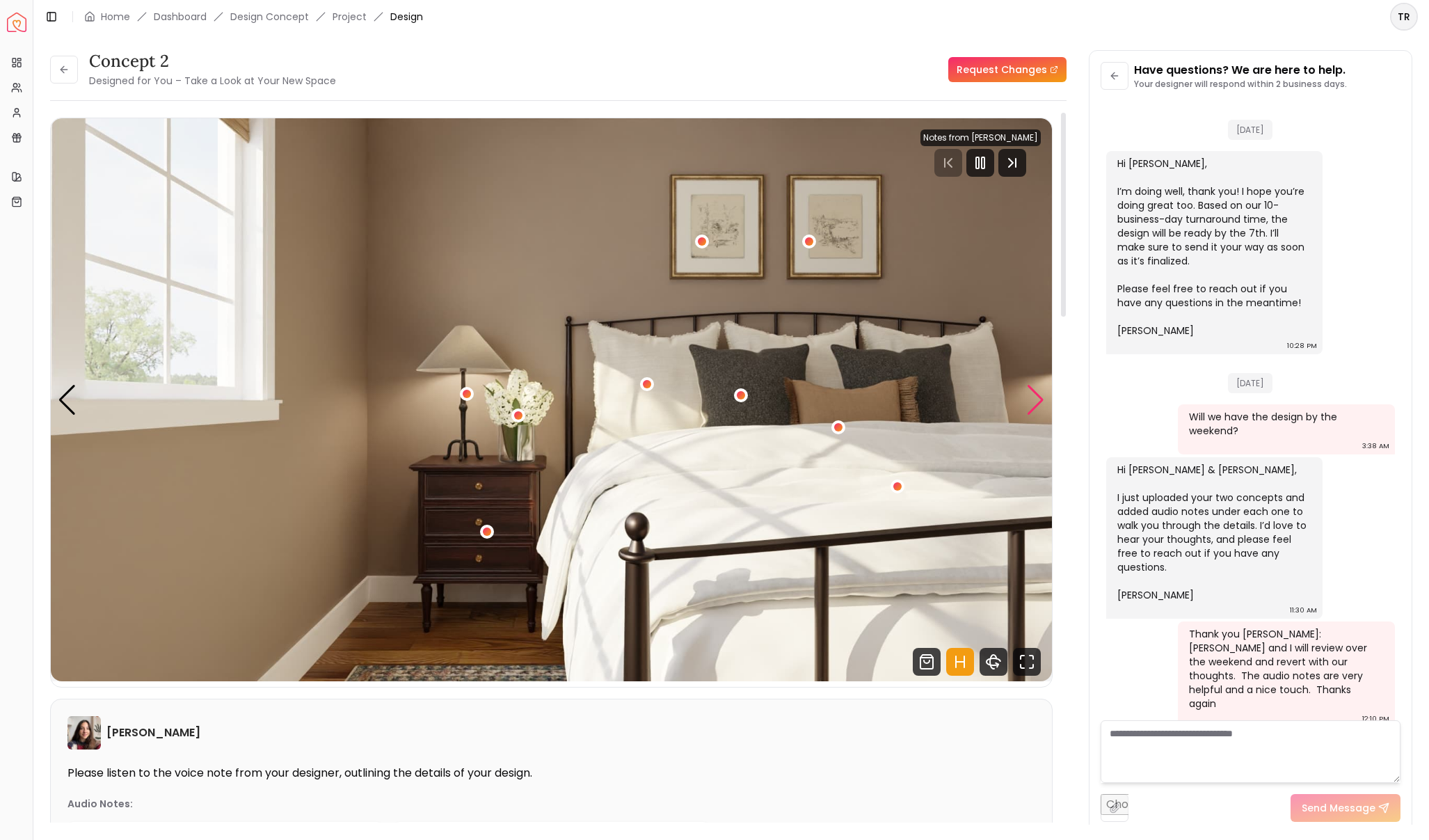
click at [1031, 409] on div "Next slide" at bounding box center [1035, 400] width 19 height 30
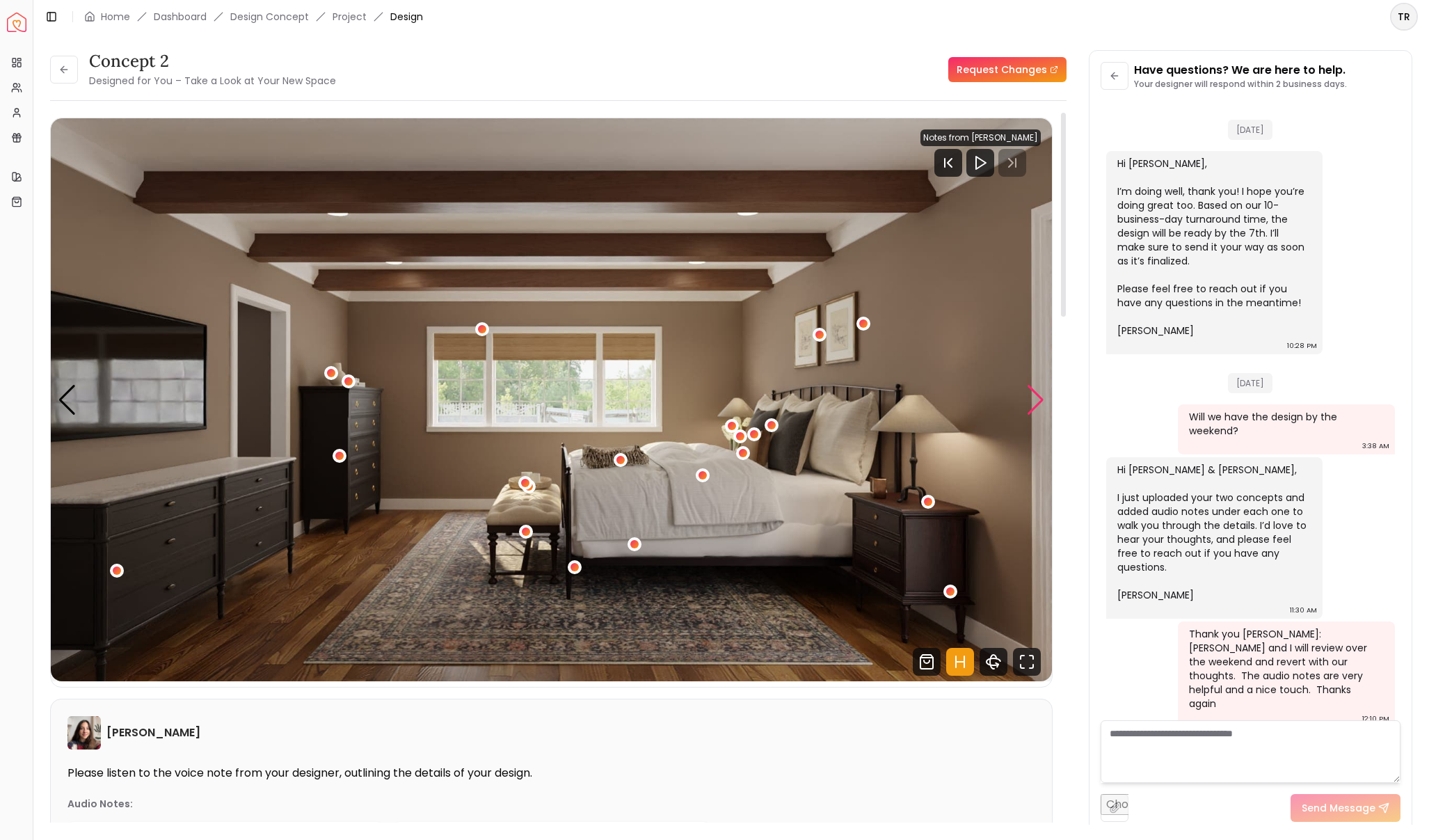
click at [1030, 401] on div "Next slide" at bounding box center [1035, 400] width 19 height 30
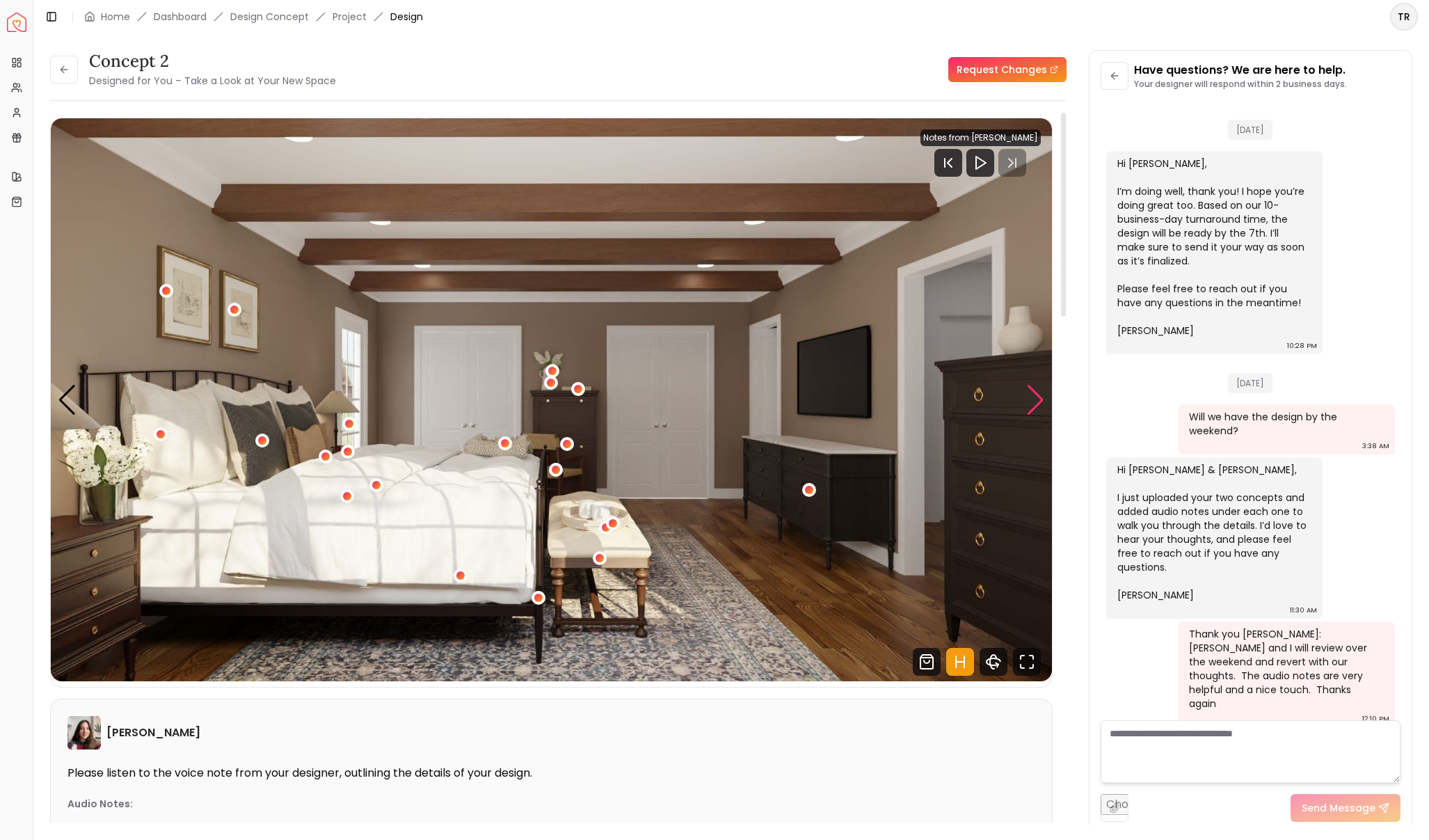
click at [1030, 401] on div "Next slide" at bounding box center [1035, 400] width 19 height 30
